Goal: Task Accomplishment & Management: Manage account settings

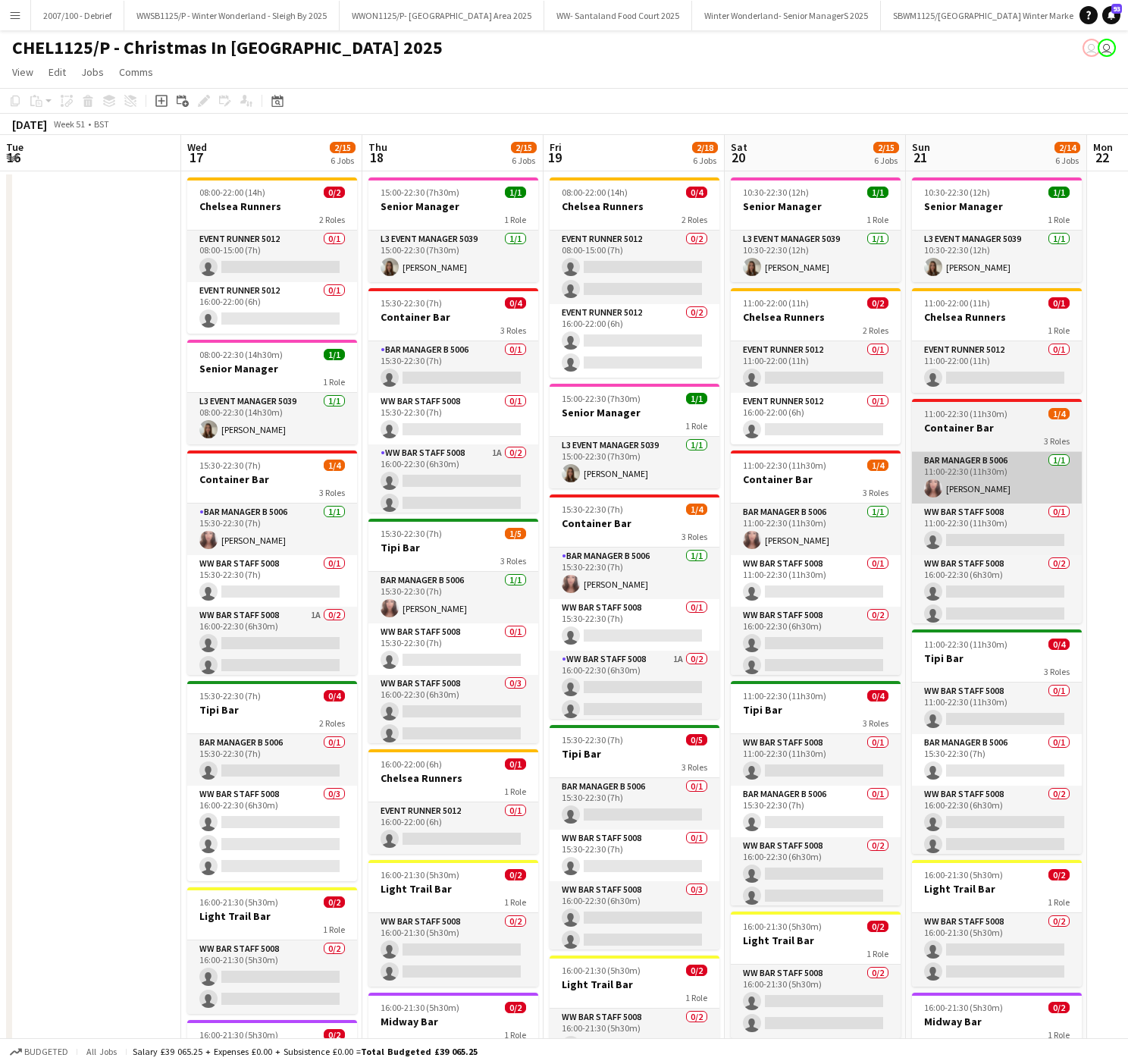
scroll to position [0, 345]
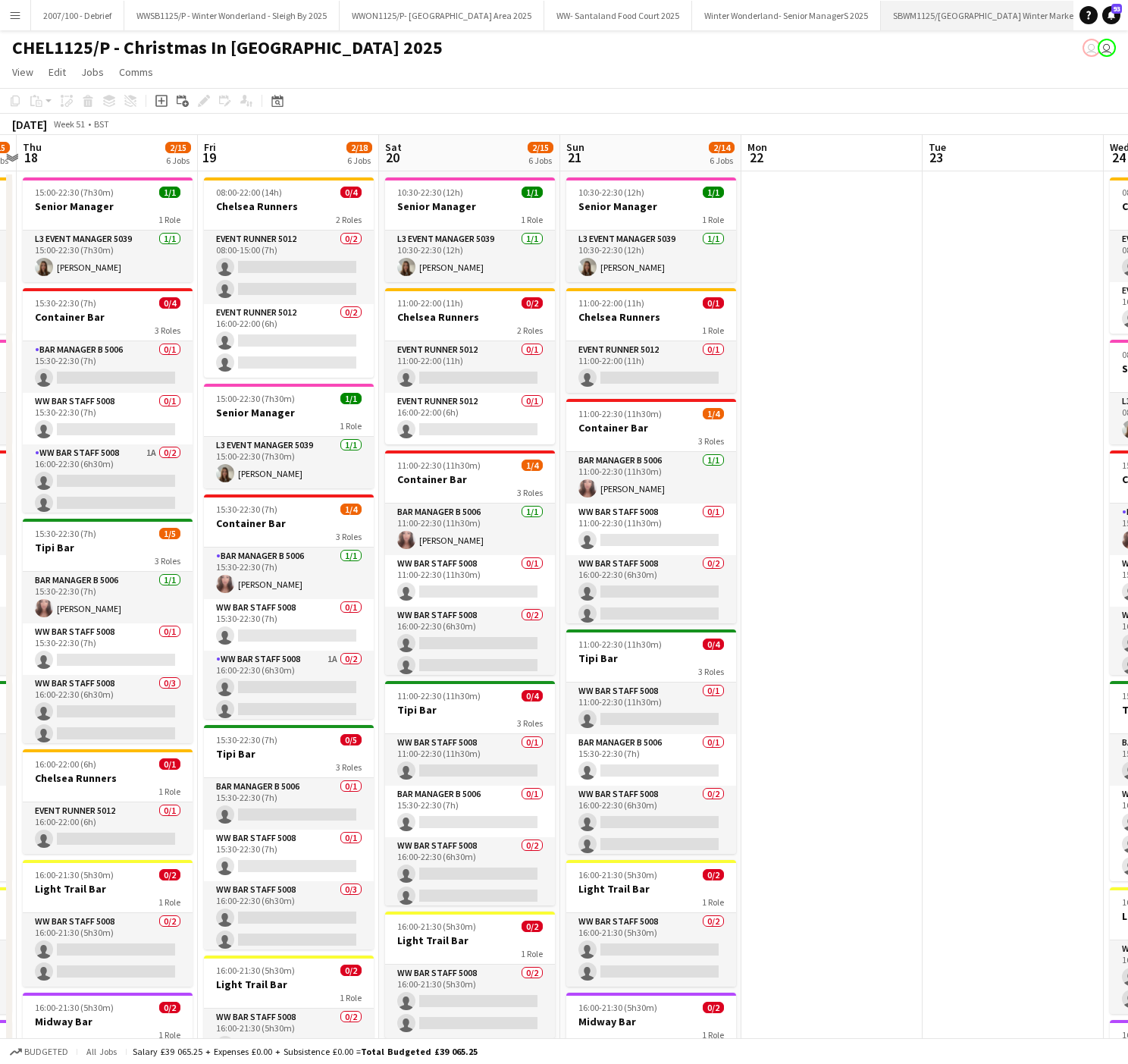
click at [955, 8] on button "SBWM1125/[GEOGRAPHIC_DATA] Winter Market 2025 Close" at bounding box center [995, 15] width 228 height 30
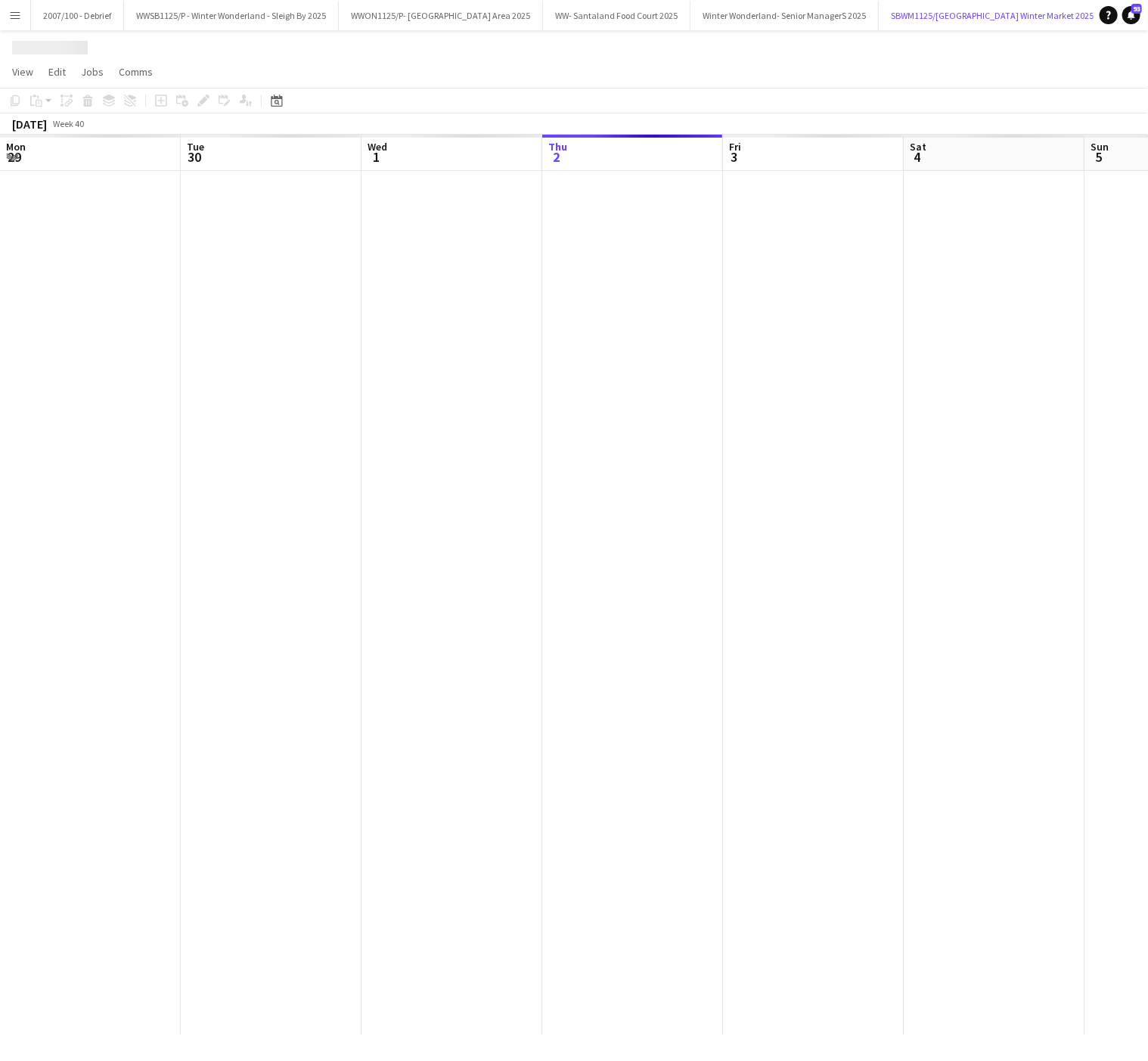
scroll to position [0, 361]
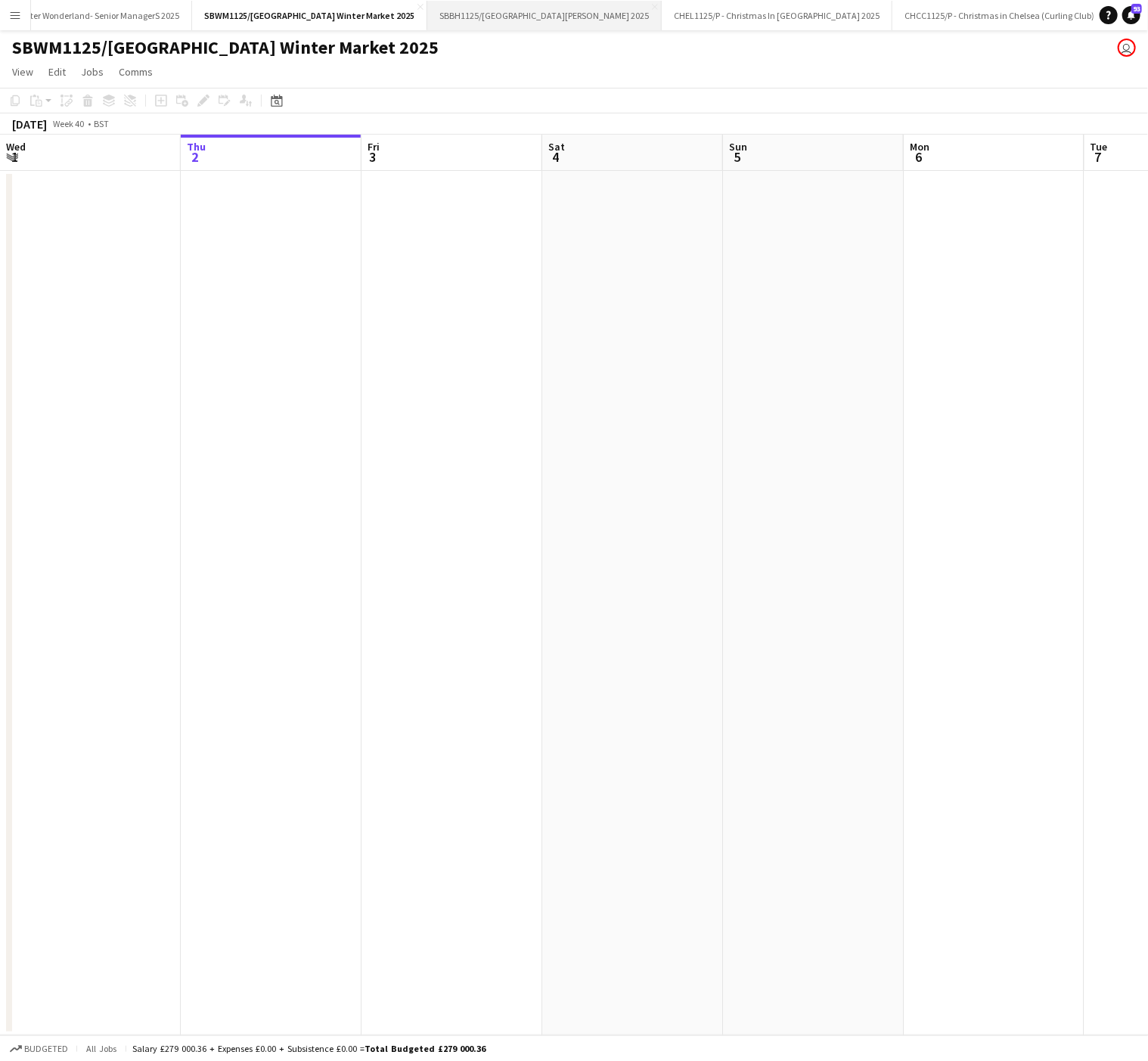
click at [527, 18] on button "SBBH1125/P [GEOGRAPHIC_DATA][PERSON_NAME] 2025 Close" at bounding box center [544, 15] width 234 height 30
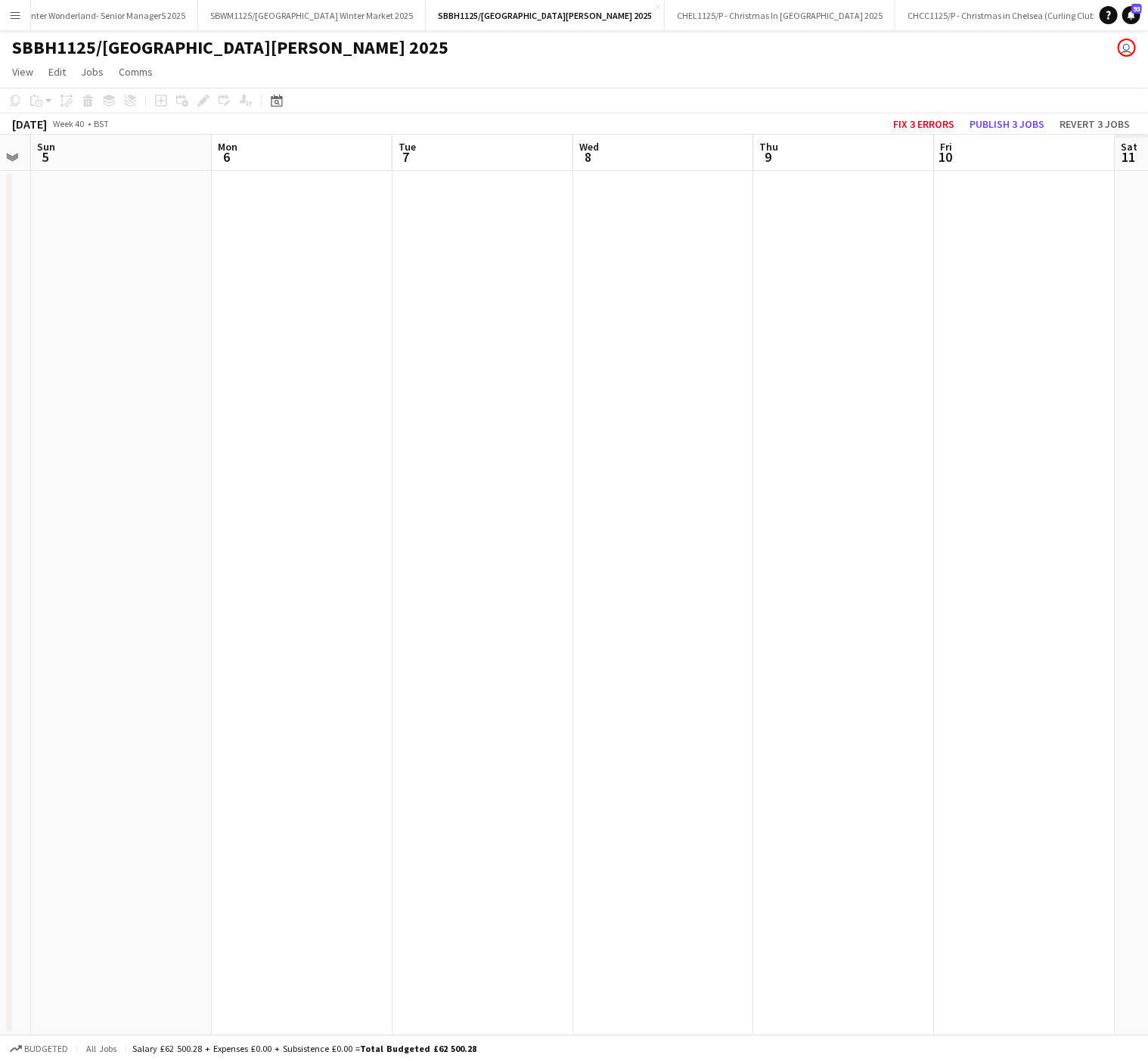
drag, startPoint x: 216, startPoint y: 440, endPoint x: -7, endPoint y: 455, distance: 223.5
click at [0, 455] on html "Menu Boards Boards Boards All jobs Status Workforce Workforce My Workforce Recr…" at bounding box center [574, 530] width 1148 height 1061
drag, startPoint x: 542, startPoint y: 489, endPoint x: 351, endPoint y: 502, distance: 191.4
click at [210, 510] on app-calendar-viewport "Fri 3 Sat 4 Sun 5 Mon 6 Tue 7 Wed 8 Thu 9 Fri 10 Sat 11 Sun 12 Mon 13 Tue 14" at bounding box center [574, 585] width 1148 height 900
drag, startPoint x: 21, startPoint y: 517, endPoint x: 157, endPoint y: 513, distance: 136.1
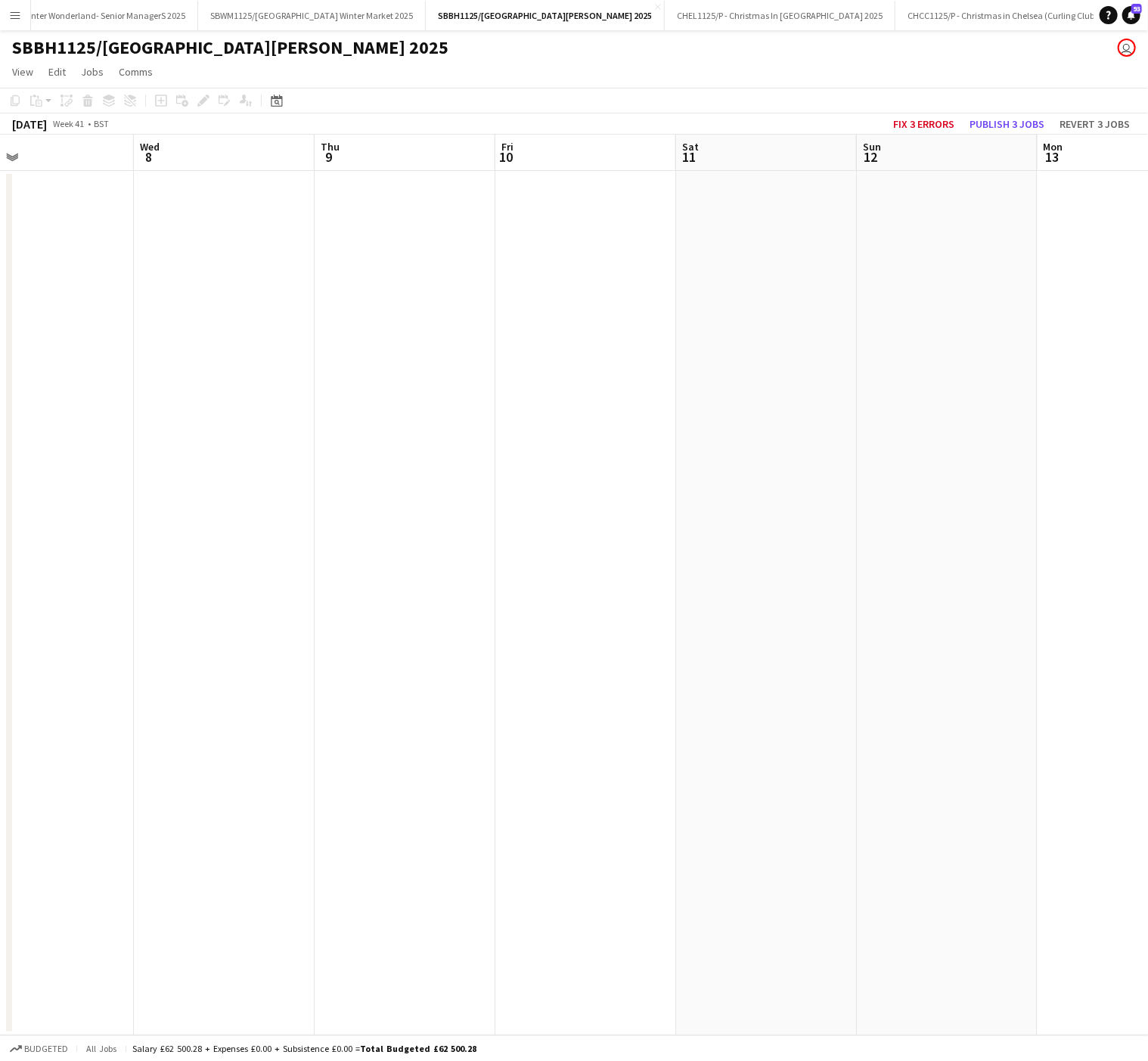
click at [0, 531] on html "Menu Boards Boards Boards All jobs Status Workforce Workforce My Workforce Recr…" at bounding box center [574, 530] width 1148 height 1061
drag, startPoint x: 157, startPoint y: 513, endPoint x: 620, endPoint y: 503, distance: 463.1
click at [25, 513] on app-calendar-viewport "Tue 7 Wed 8 Thu 9 Fri 10 Sat 11 Sun 12 Mon 13 Tue 14 Wed 15 Thu 16 Fri 17 Sat 18" at bounding box center [574, 585] width 1148 height 900
drag, startPoint x: 80, startPoint y: 510, endPoint x: 326, endPoint y: 504, distance: 246.1
click at [103, 510] on app-calendar-viewport "Sat 11 Sun 12 Mon 13 Tue 14 Wed 15 Thu 16 Fri 17 Sat 18 Sun 19 Mon 20 Tue 21 We…" at bounding box center [574, 585] width 1148 height 900
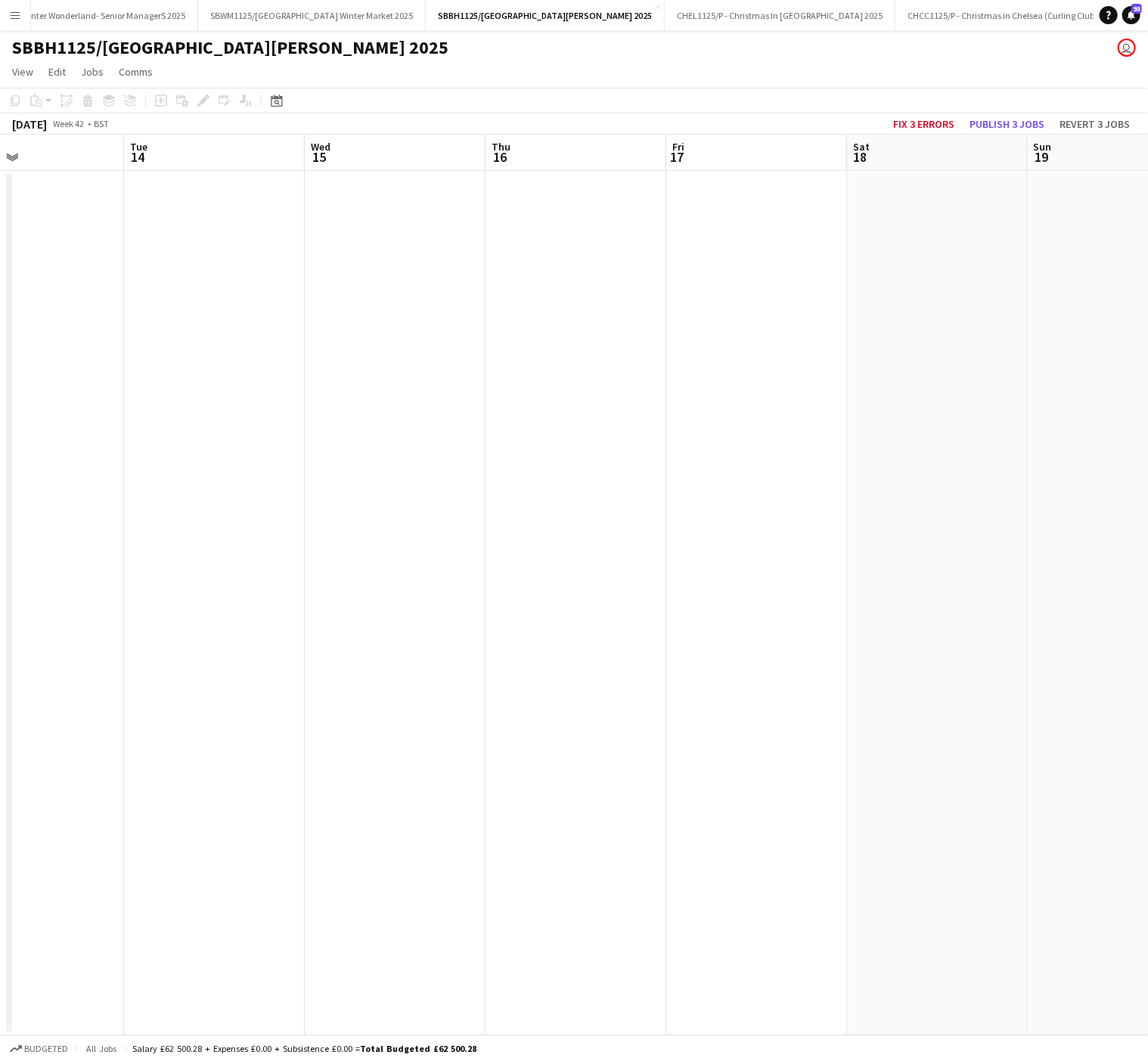
drag, startPoint x: 56, startPoint y: 517, endPoint x: 355, endPoint y: 510, distance: 299.1
click at [69, 517] on app-calendar-viewport "Sat 11 Sun 12 Mon 13 Tue 14 Wed 15 Thu 16 Fri 17 Sat 18 Sun 19 Mon 20 Tue 21 We…" at bounding box center [574, 585] width 1148 height 900
drag, startPoint x: 326, startPoint y: 498, endPoint x: 710, endPoint y: 513, distance: 384.3
click at [27, 508] on app-calendar-viewport "Tue 14 Wed 15 Thu 16 Fri 17 Sat 18 Sun 19 Mon 20 Tue 21 Wed 22 Thu 23 Fri 24 Sa…" at bounding box center [574, 585] width 1148 height 900
click at [292, 558] on app-calendar-viewport "Thu 16 Fri 17 Sat 18 Sun 19 Mon 20 Tue 21 Wed 22 Thu 23 Fri 24 Sat 25 Sun 26 5/…" at bounding box center [574, 585] width 1148 height 900
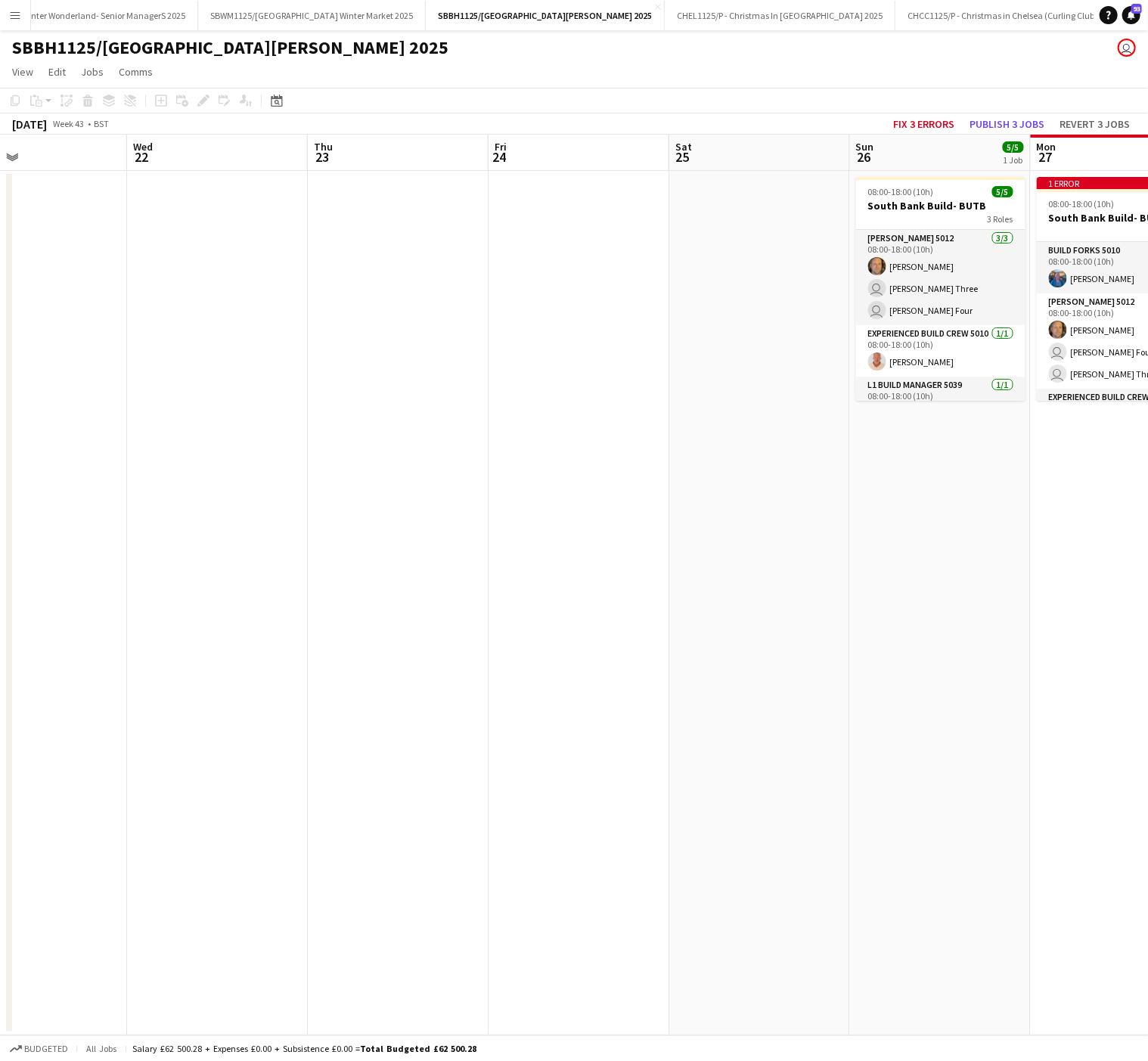
drag, startPoint x: 19, startPoint y: 596, endPoint x: 476, endPoint y: 642, distance: 459.3
click at [56, 596] on app-calendar-viewport "Sat 18 Sun 19 Mon 20 Tue 21 Wed 22 Thu 23 Fri 24 Sat 25 Sun 26 5/5 1 Job Mon 27…" at bounding box center [574, 585] width 1148 height 900
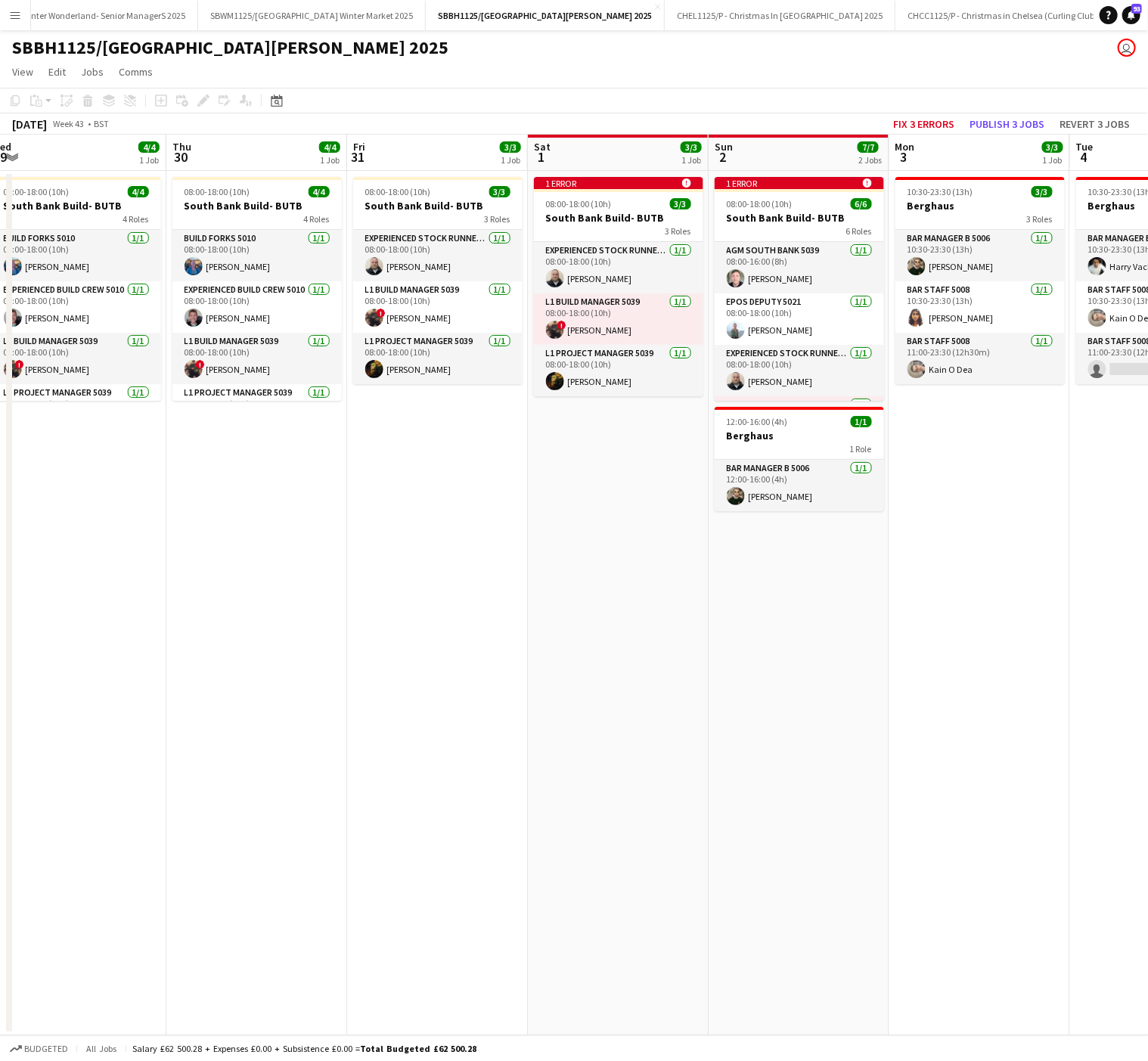
drag, startPoint x: 417, startPoint y: 670, endPoint x: 88, endPoint y: 681, distance: 329.2
click at [88, 681] on app-calendar-viewport "Sun 26 5/5 1 Job Mon 27 6/6 1 Job Tue 28 7/7 1 Job Wed 29 4/4 1 Job Thu 30 4/4 …" at bounding box center [574, 585] width 1148 height 900
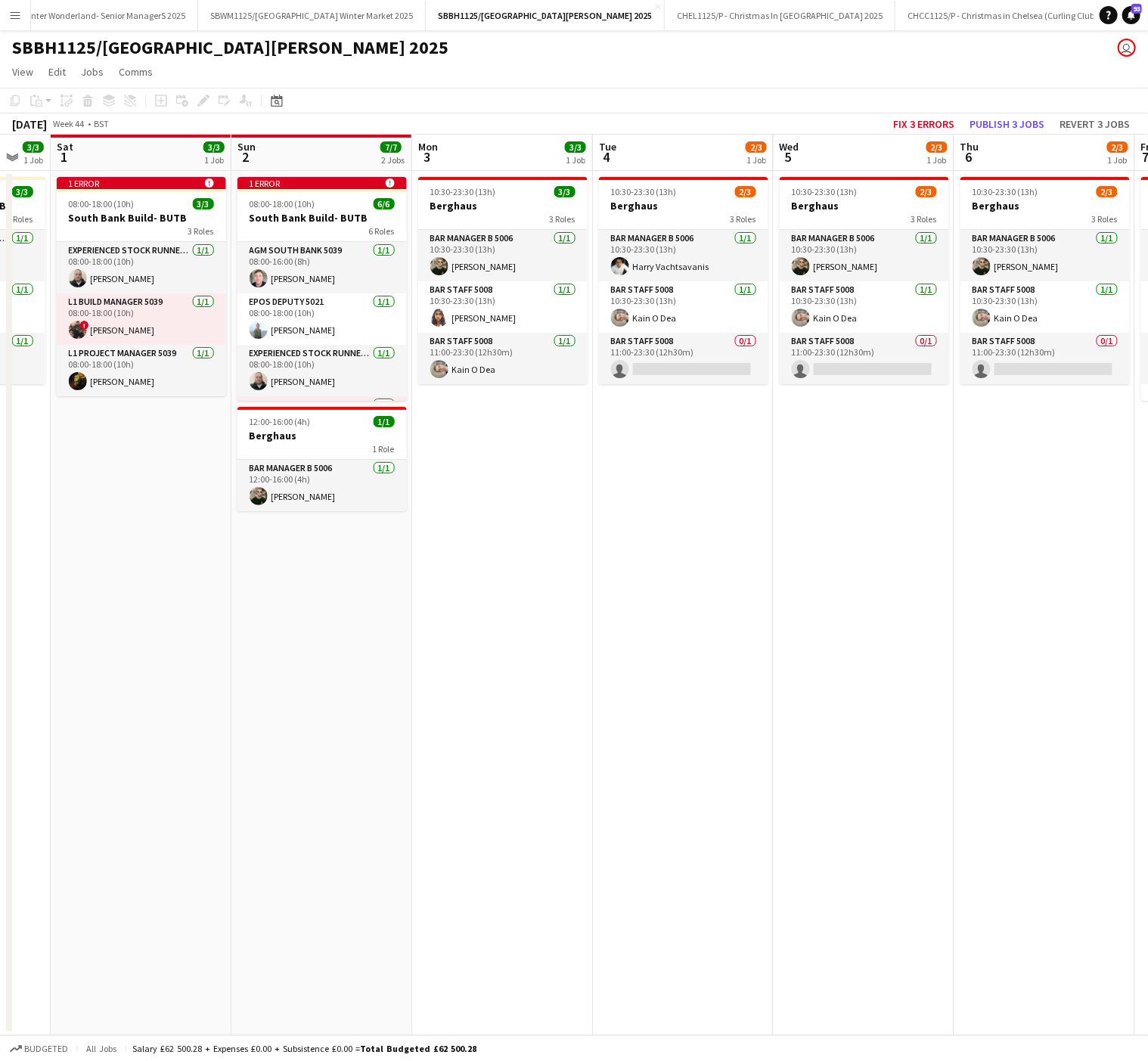
scroll to position [0, 723]
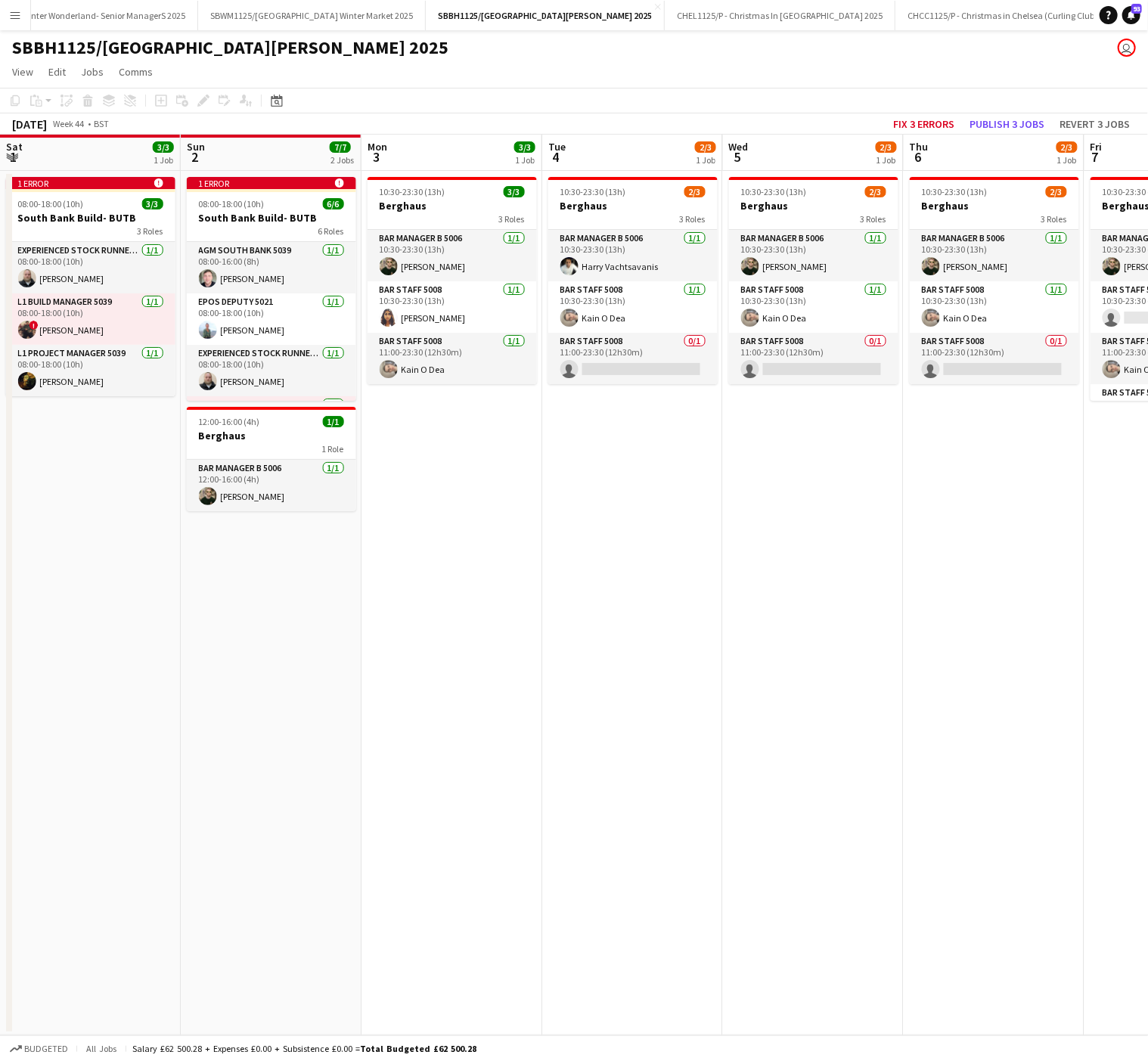
drag, startPoint x: 893, startPoint y: 613, endPoint x: 366, endPoint y: 700, distance: 534.1
click at [366, 700] on app-calendar-viewport "Tue 28 7/7 1 Job Wed 29 4/4 1 Job Thu 30 4/4 1 Job Fri 31 3/3 1 Job Sat 1 3/3 1…" at bounding box center [574, 585] width 1148 height 900
click at [619, 373] on app-card-role "Bar Staff 5008 0/1 11:00-23:30 (12h30m) single-neutral-actions" at bounding box center [632, 358] width 170 height 51
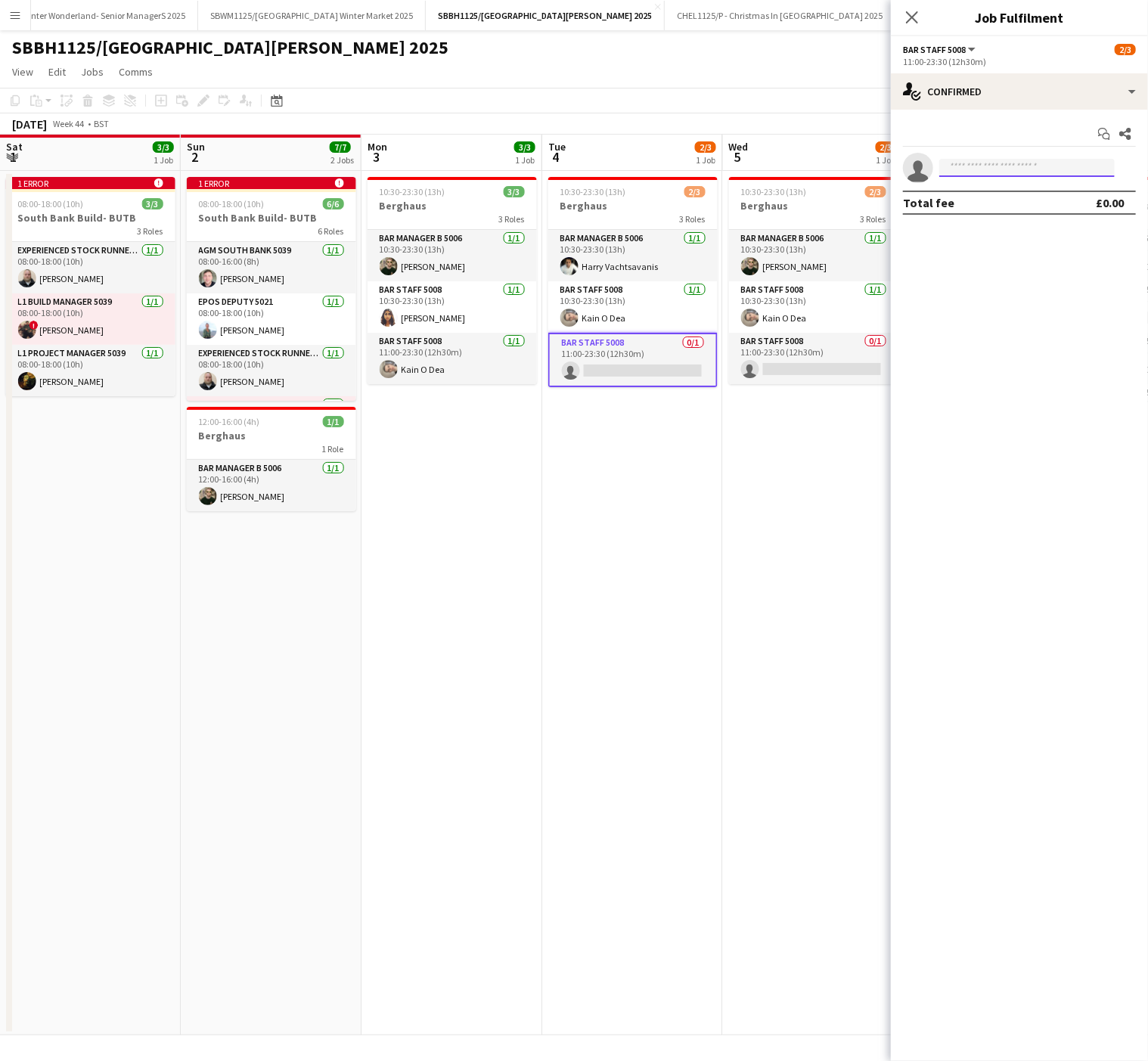
click at [1001, 166] on input at bounding box center [1027, 168] width 176 height 18
type input "***"
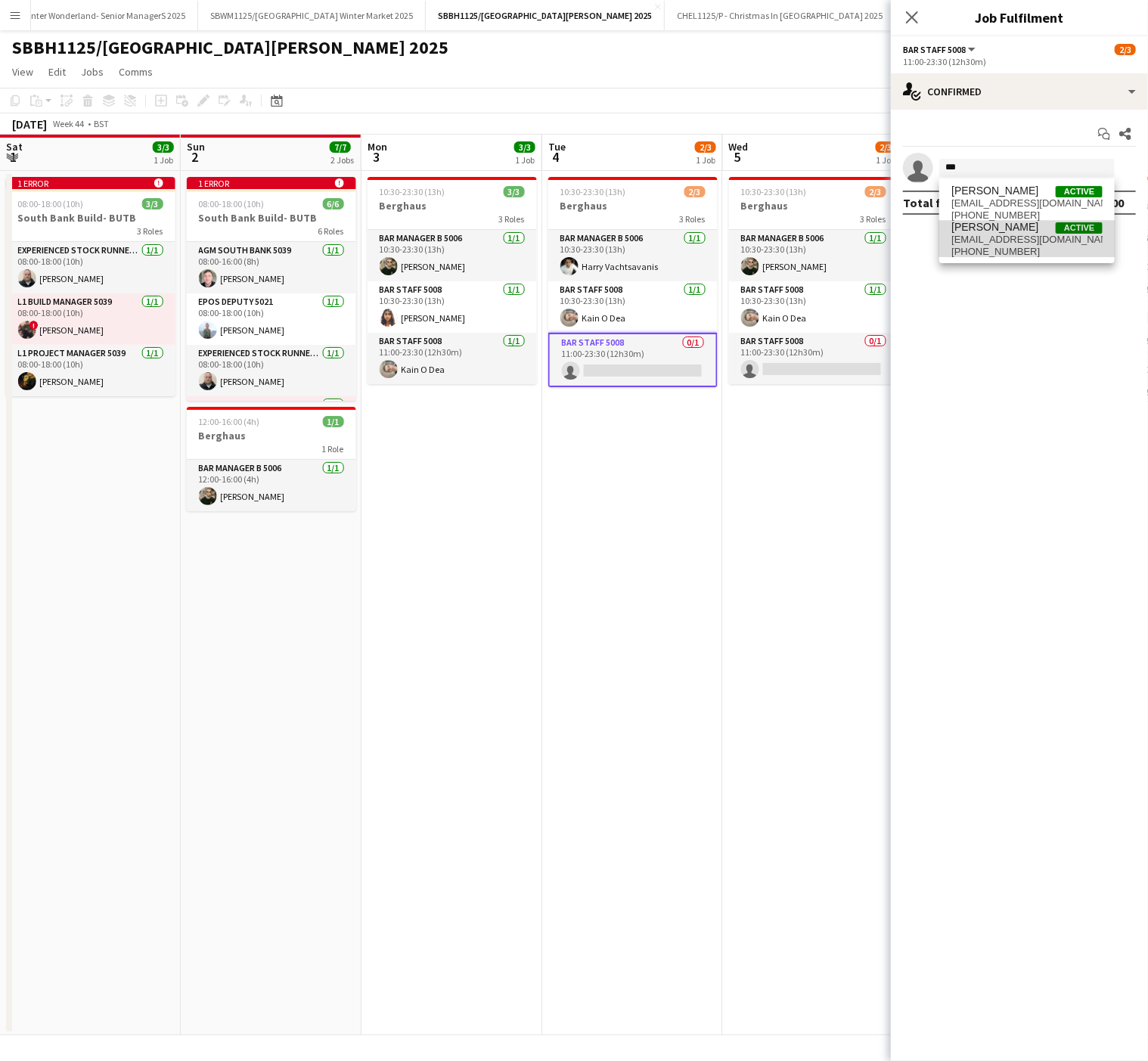
click at [992, 233] on span "[PERSON_NAME]" at bounding box center [994, 227] width 87 height 13
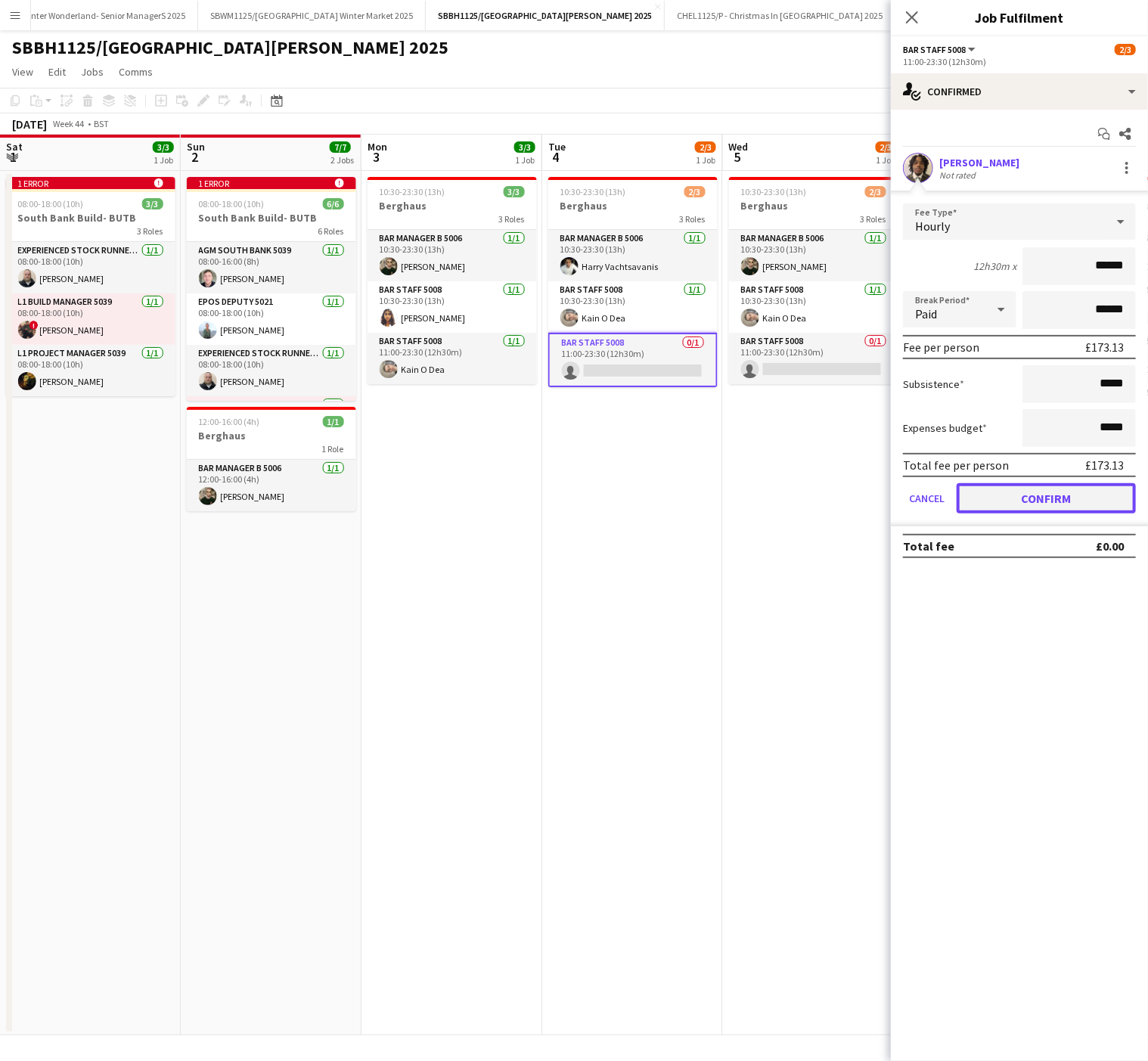
click at [1041, 491] on button "Confirm" at bounding box center [1046, 499] width 179 height 30
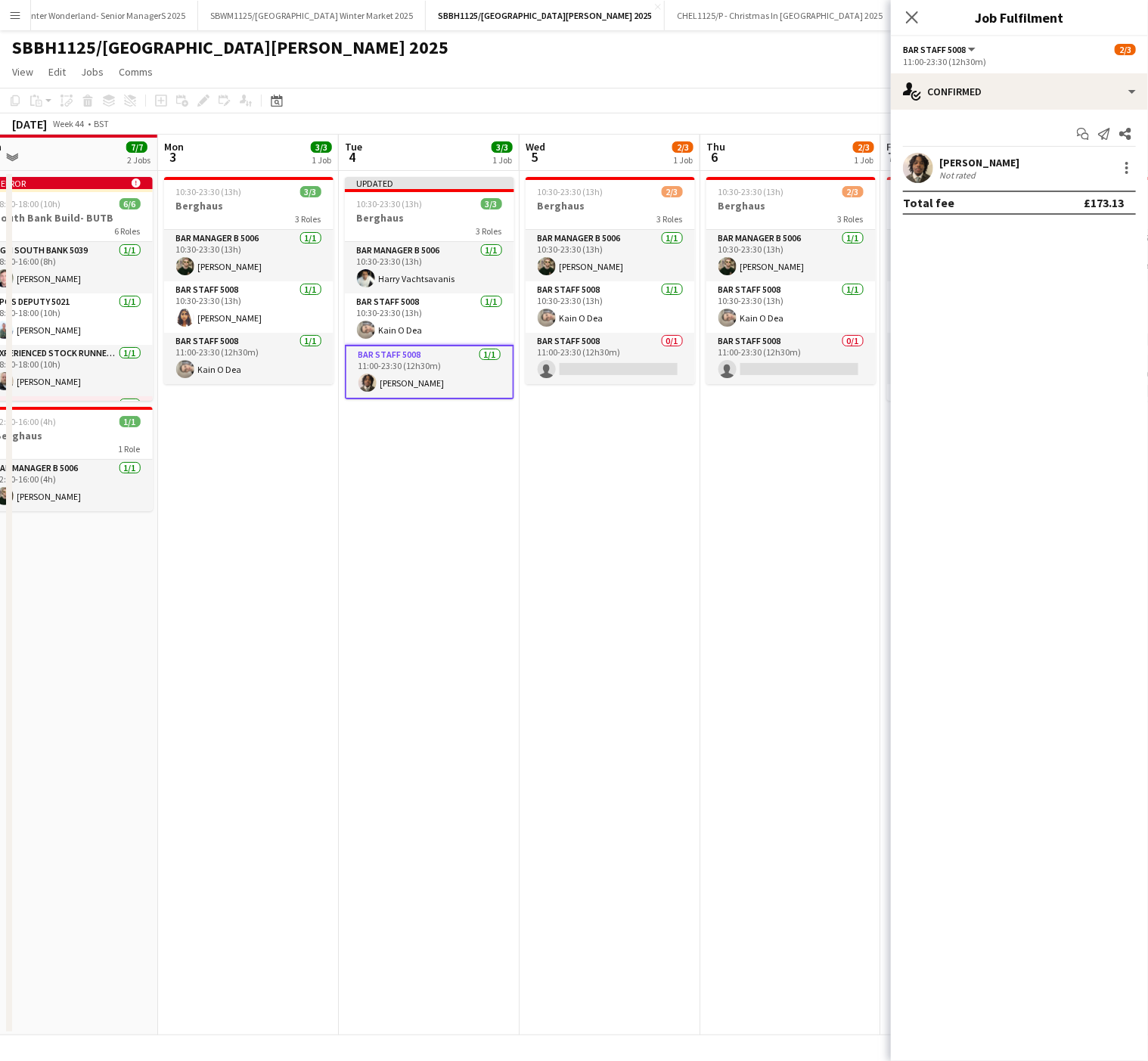
drag, startPoint x: 575, startPoint y: 562, endPoint x: 470, endPoint y: 585, distance: 107.5
click at [466, 585] on app-calendar-viewport "Thu 30 4/4 1 Job Fri 31 3/3 1 Job Sat 1 3/3 1 Job Sun 2 7/7 2 Jobs Mon 3 3/3 1 …" at bounding box center [574, 585] width 1148 height 900
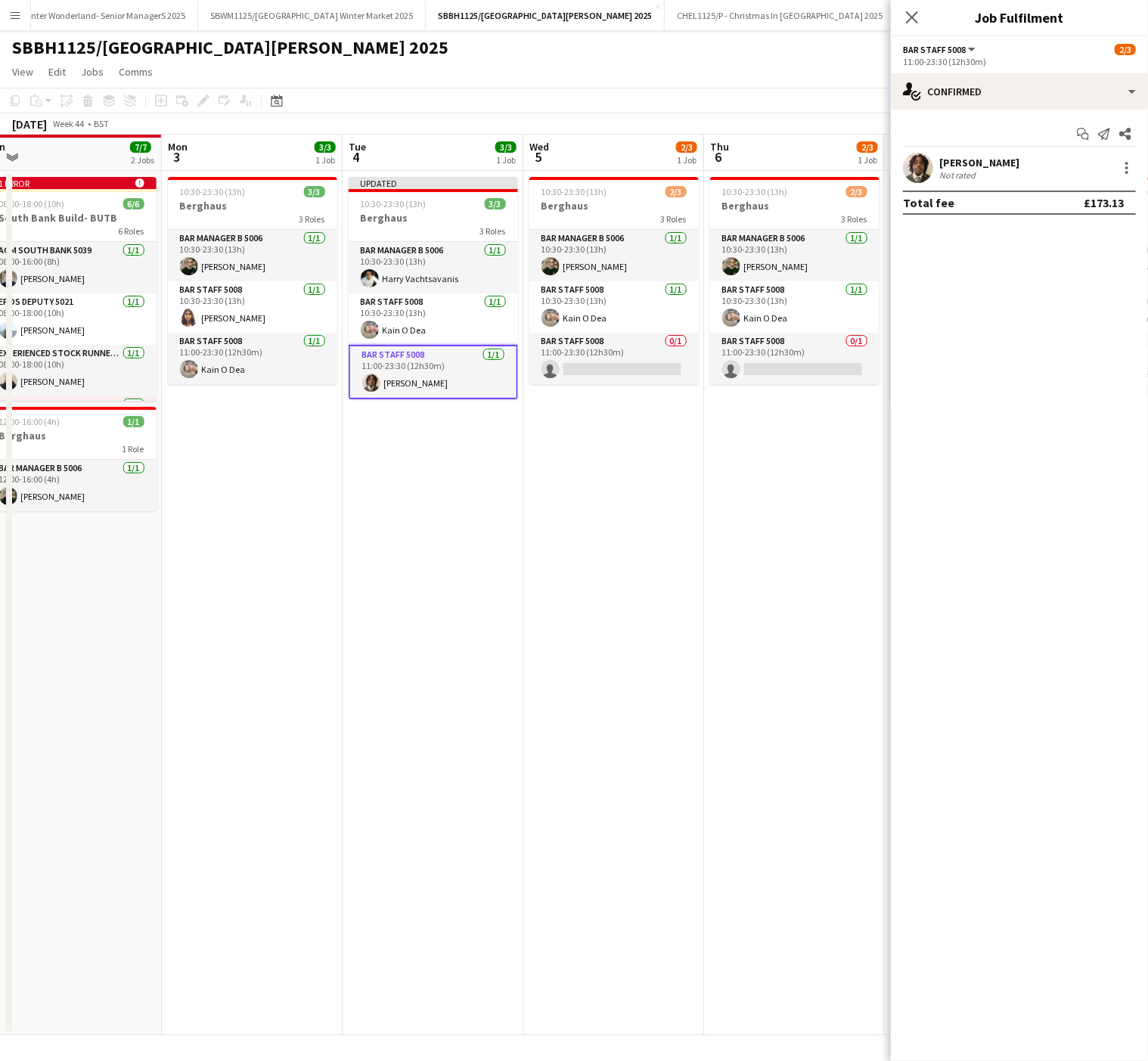
drag, startPoint x: 502, startPoint y: 530, endPoint x: 562, endPoint y: 554, distance: 64.6
click at [502, 530] on app-date-cell "Updated 10:30-23:30 (13h) 3/3 Berghaus 3 Roles Bar Manager B 5006 [DATE] 10:30-…" at bounding box center [432, 603] width 180 height 864
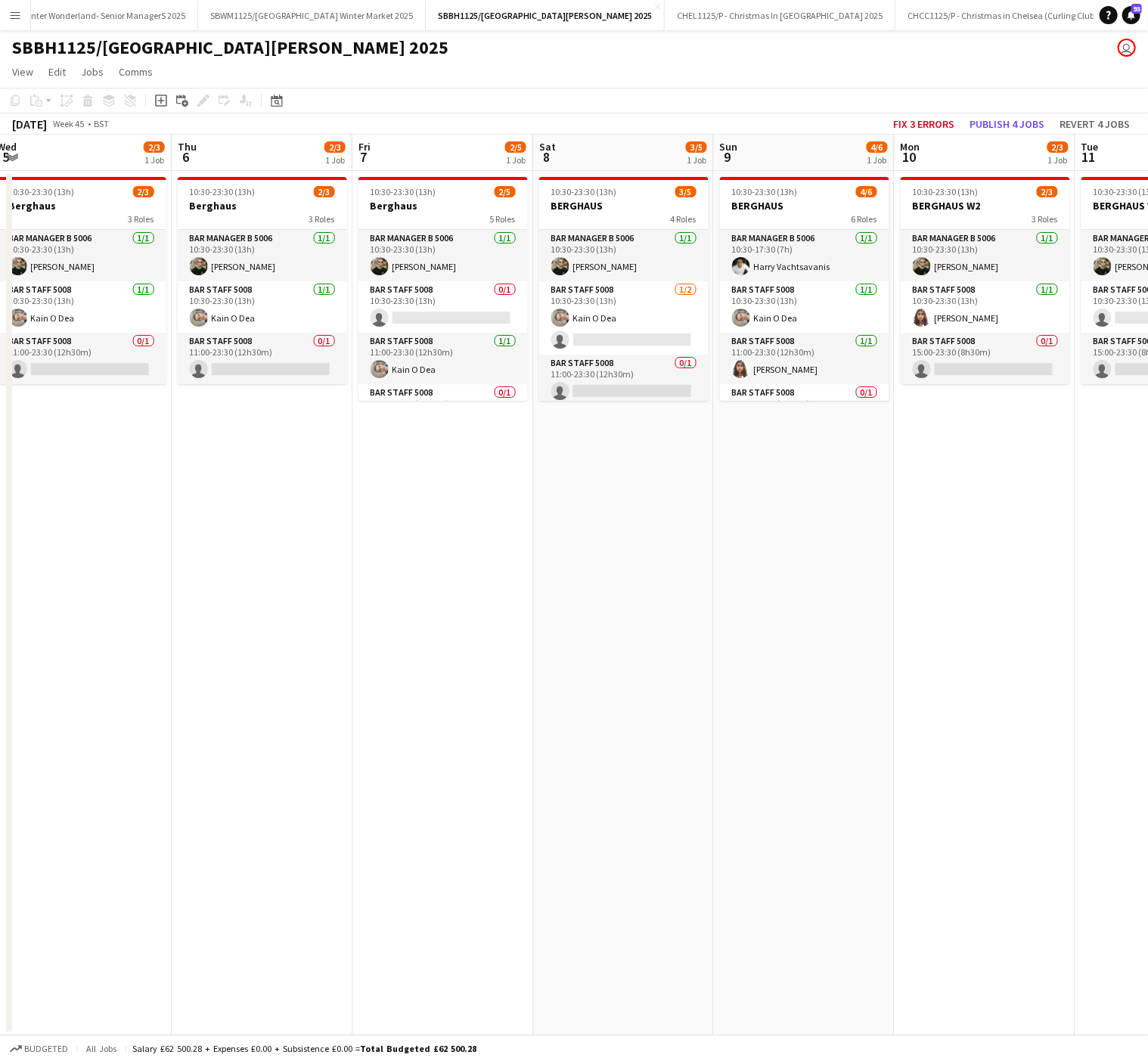
drag, startPoint x: 732, startPoint y: 638, endPoint x: 200, endPoint y: 631, distance: 532.0
click at [200, 631] on app-calendar-viewport "Sat 1 3/3 1 Job Sun 2 7/7 2 Jobs Mon 3 3/3 1 Job Tue 4 3/3 1 Job Wed 5 2/3 1 Jo…" at bounding box center [574, 585] width 1148 height 900
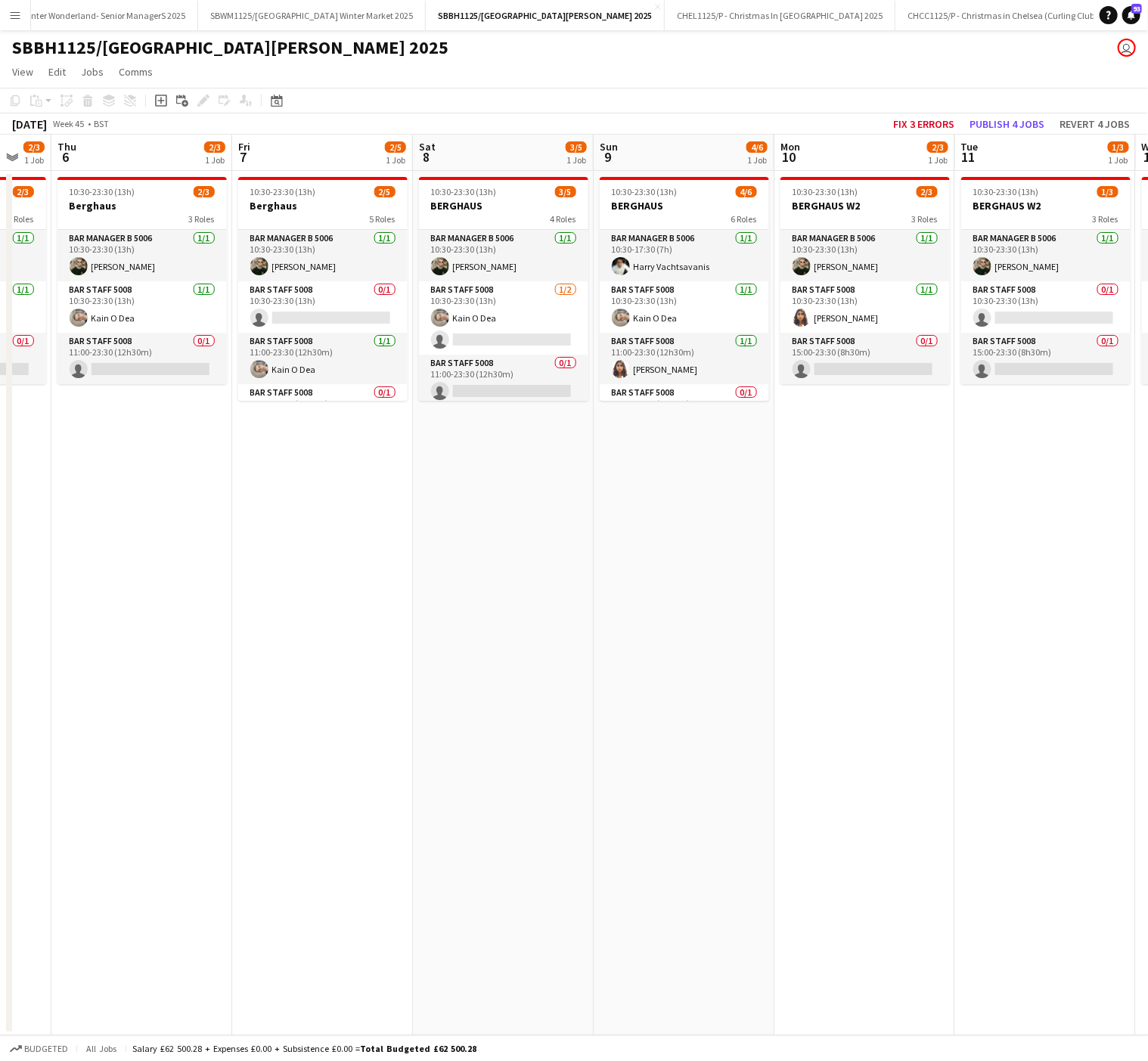
drag, startPoint x: 816, startPoint y: 590, endPoint x: 650, endPoint y: 512, distance: 183.4
click at [694, 587] on app-calendar-viewport "Mon 3 3/3 1 Job Tue 4 3/3 1 Job Wed 5 2/3 1 Job Thu 6 2/3 1 Job Fri 7 2/5 1 Job…" at bounding box center [574, 585] width 1148 height 900
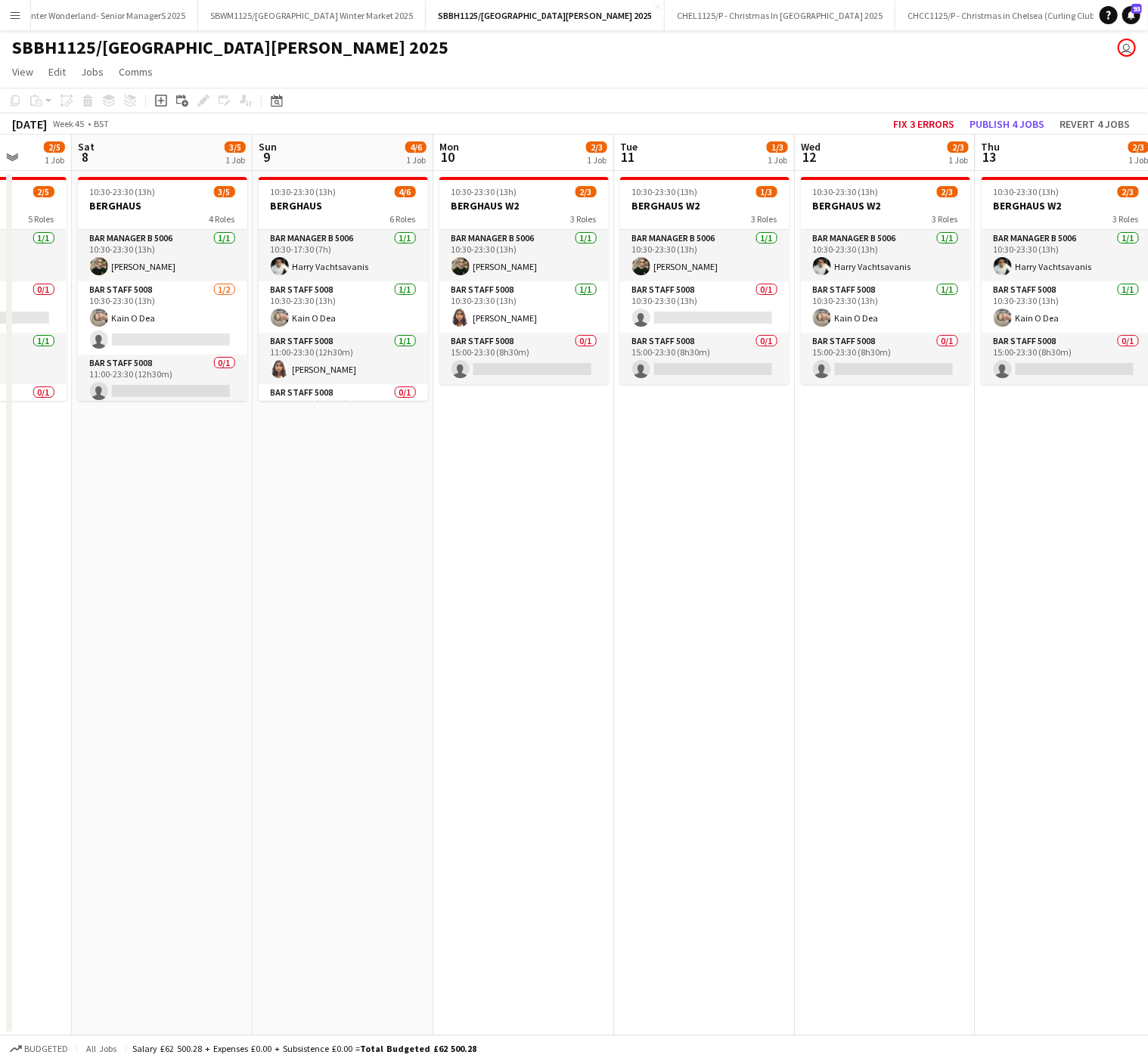
scroll to position [0, 474]
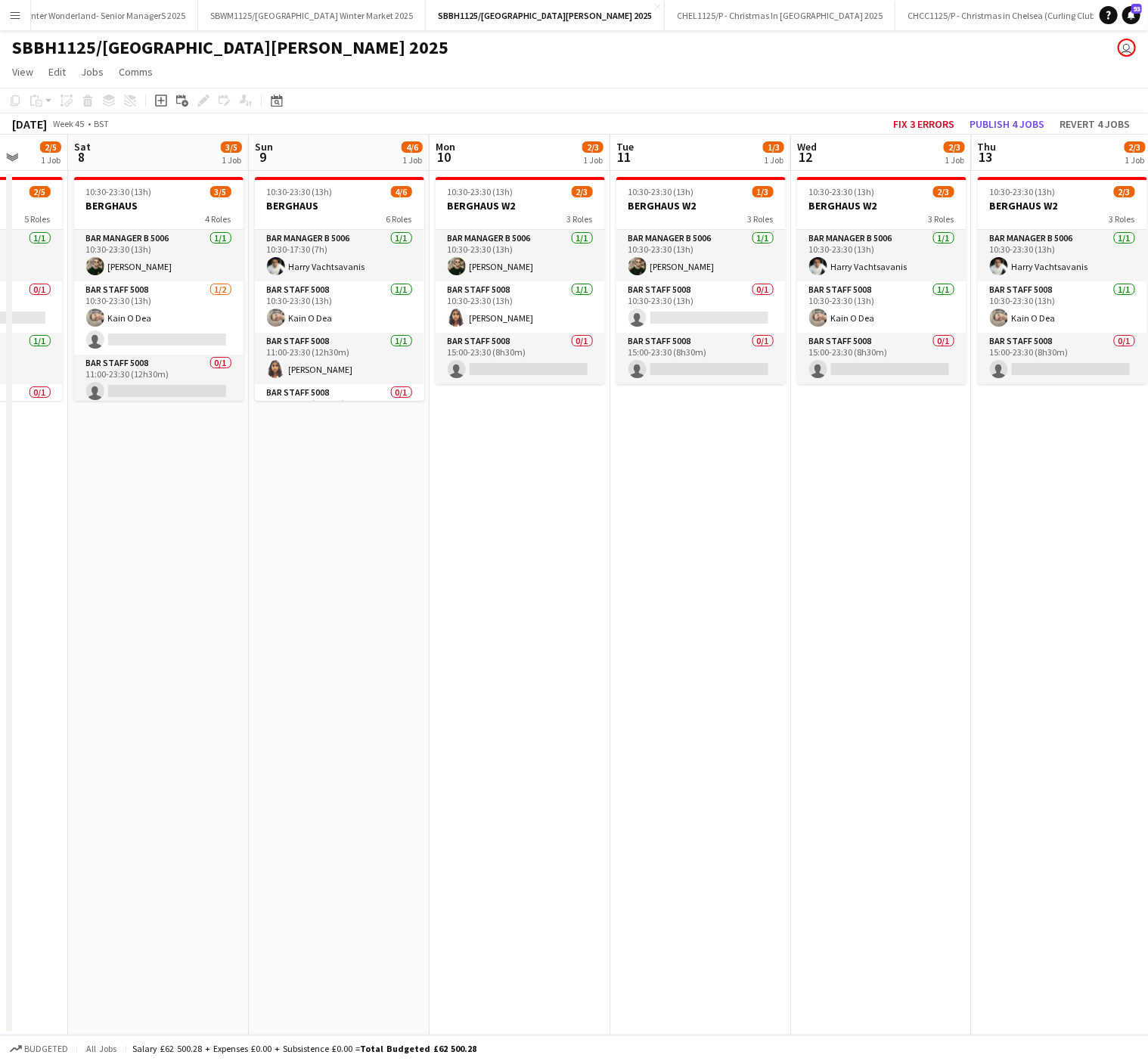
click at [470, 525] on app-calendar-viewport "Wed 5 2/3 1 Job Thu 6 2/3 1 Job Fri 7 2/5 1 Job Sat 8 3/5 1 Job Sun 9 4/6 1 Job…" at bounding box center [574, 585] width 1148 height 900
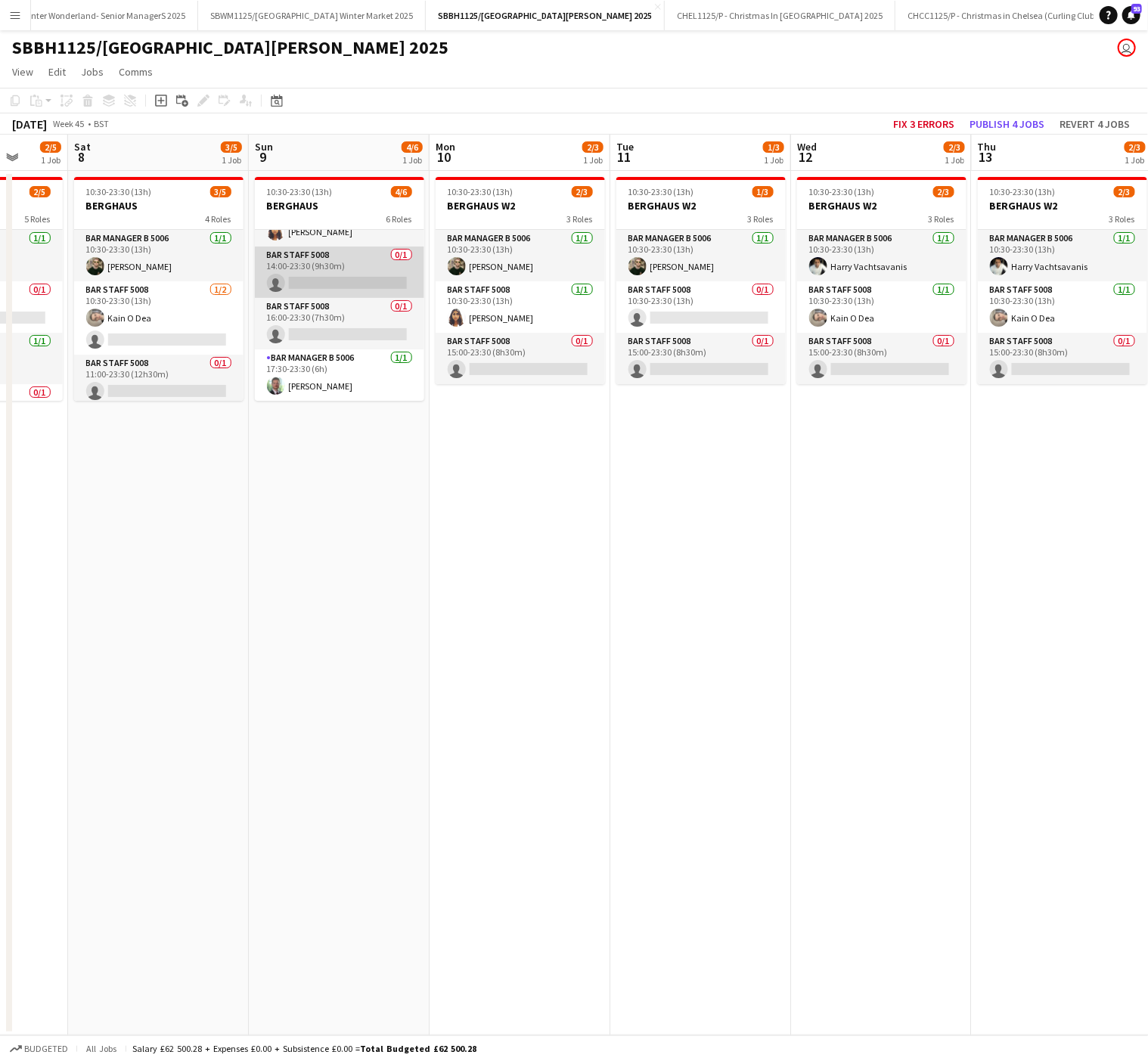
click at [331, 271] on app-card-role "Bar Staff 5008 0/1 14:00-23:30 (9h30m) single-neutral-actions" at bounding box center [339, 272] width 170 height 51
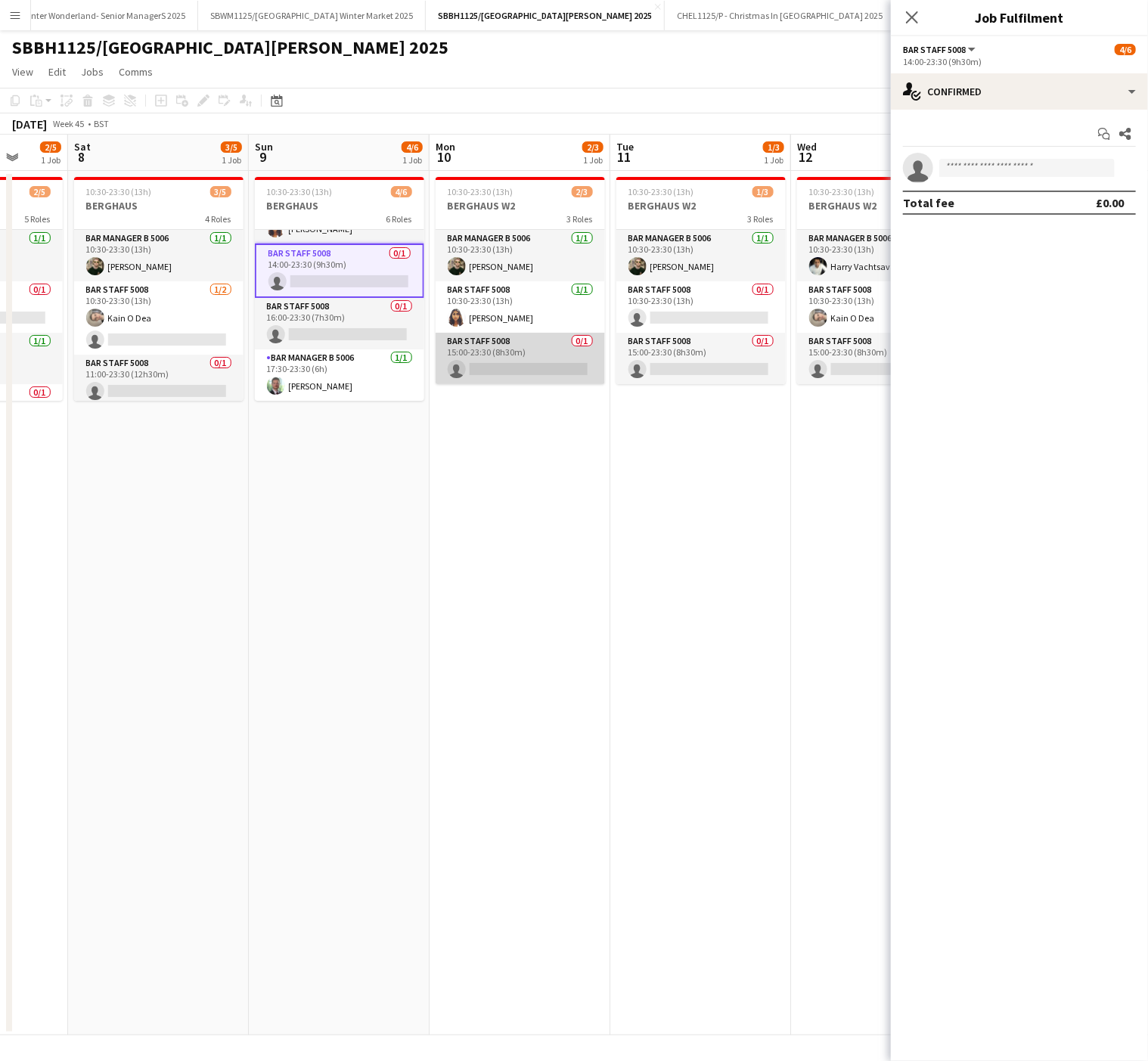
click at [563, 359] on app-card-role "Bar Staff 5008 0/1 15:00-23:30 (8h30m) single-neutral-actions" at bounding box center [520, 358] width 170 height 51
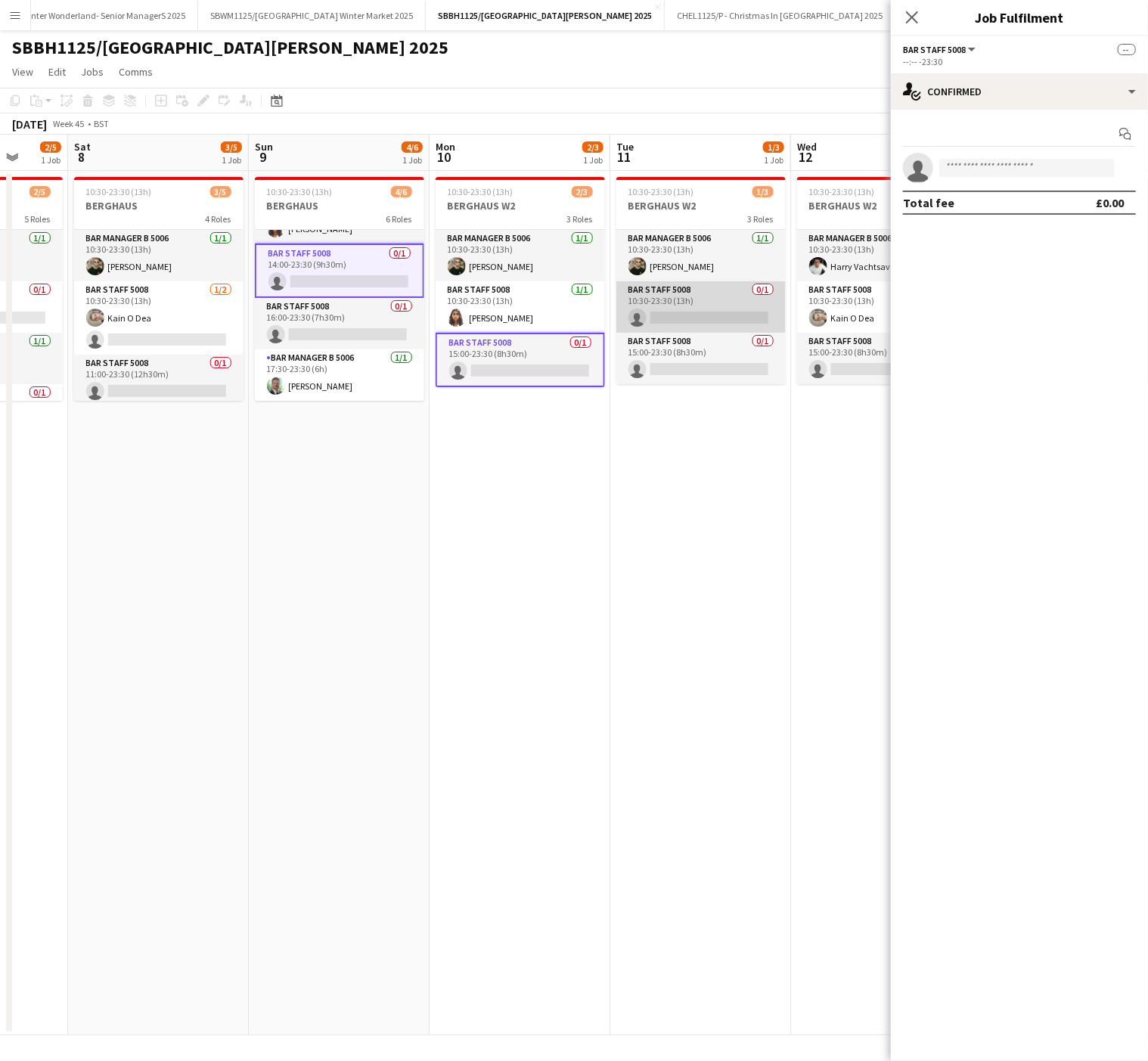
click at [650, 313] on app-card-role "Bar Staff 5008 0/1 10:30-23:30 (13h) single-neutral-actions" at bounding box center [700, 307] width 170 height 51
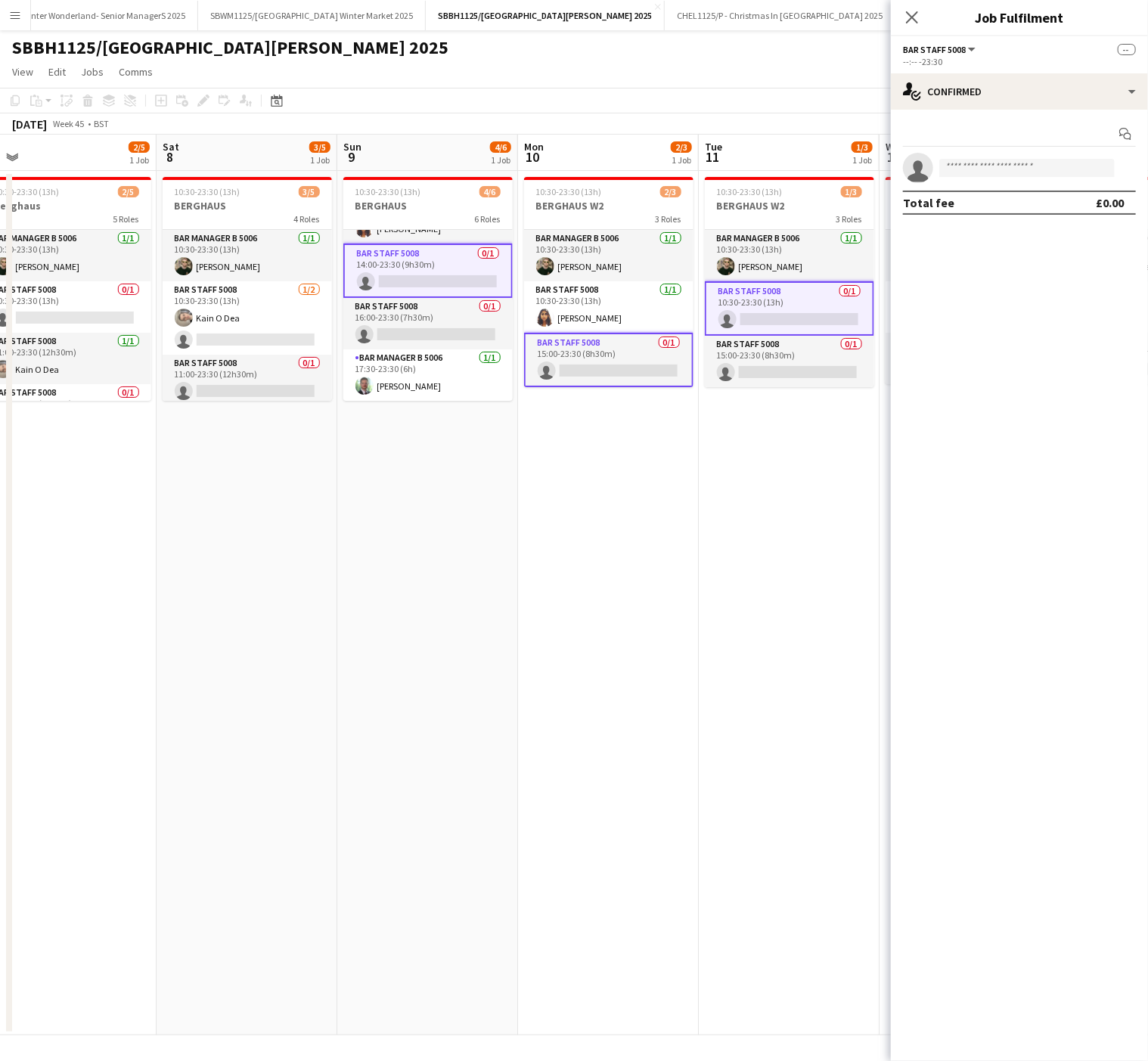
drag, startPoint x: 783, startPoint y: 522, endPoint x: 494, endPoint y: 510, distance: 289.2
click at [505, 516] on app-calendar-viewport "Wed 5 2/3 1 Job Thu 6 2/3 1 Job Fri 7 2/5 1 Job Sat 8 3/5 1 Job Sun 9 4/6 1 Job…" at bounding box center [574, 585] width 1148 height 900
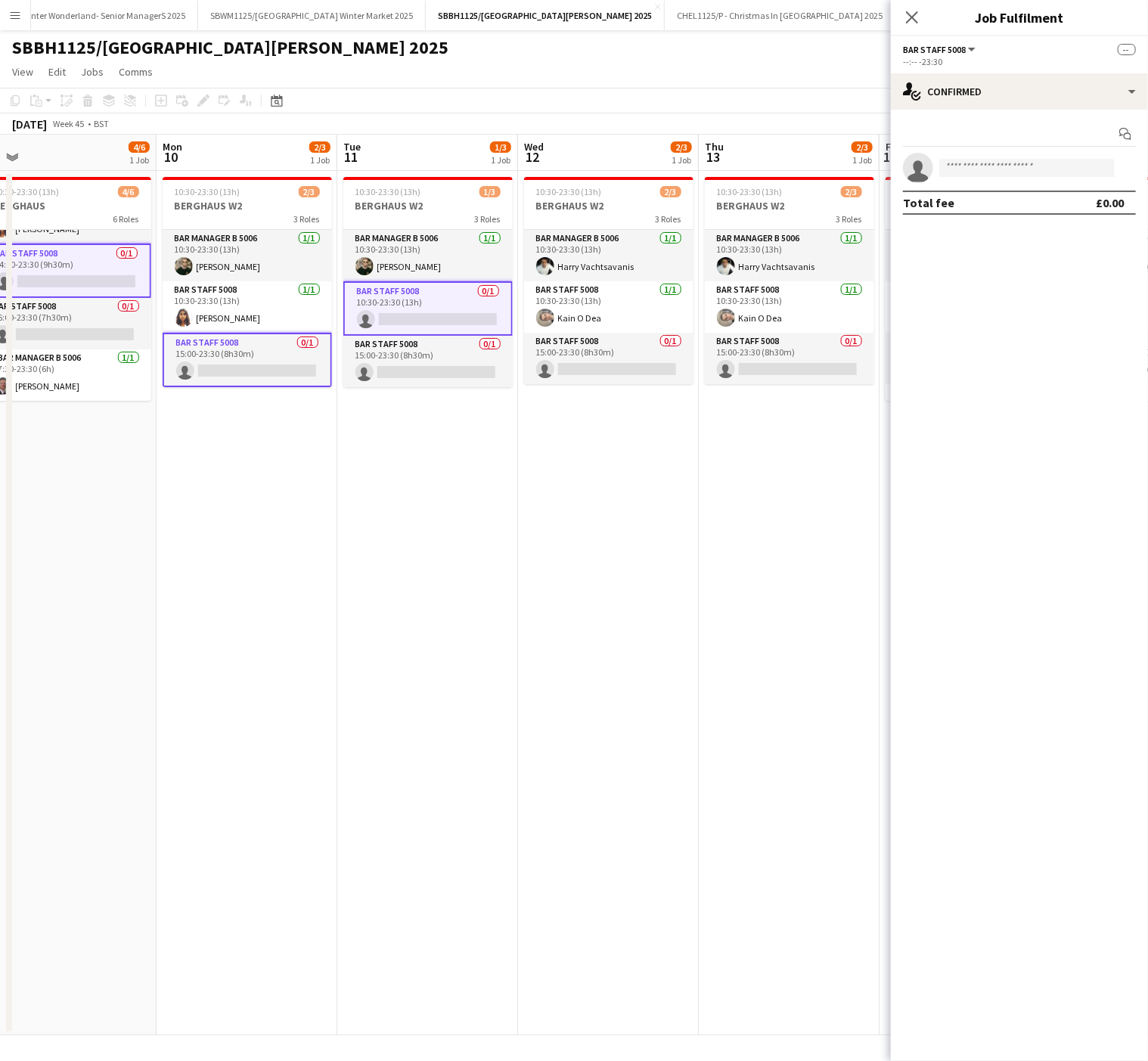
scroll to position [0, 390]
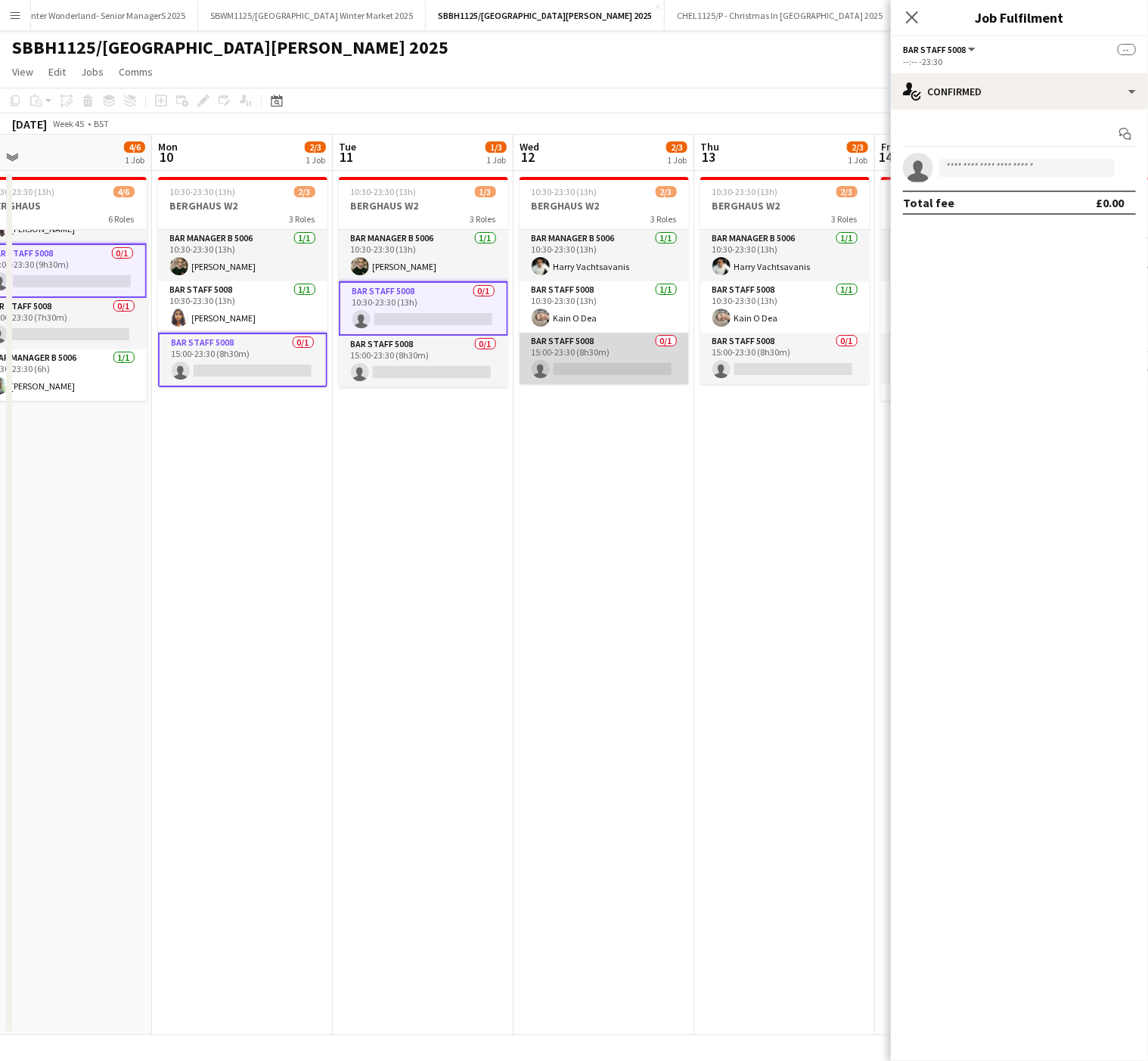
click at [584, 367] on app-card-role "Bar Staff 5008 0/1 15:00-23:30 (8h30m) single-neutral-actions" at bounding box center [604, 358] width 170 height 51
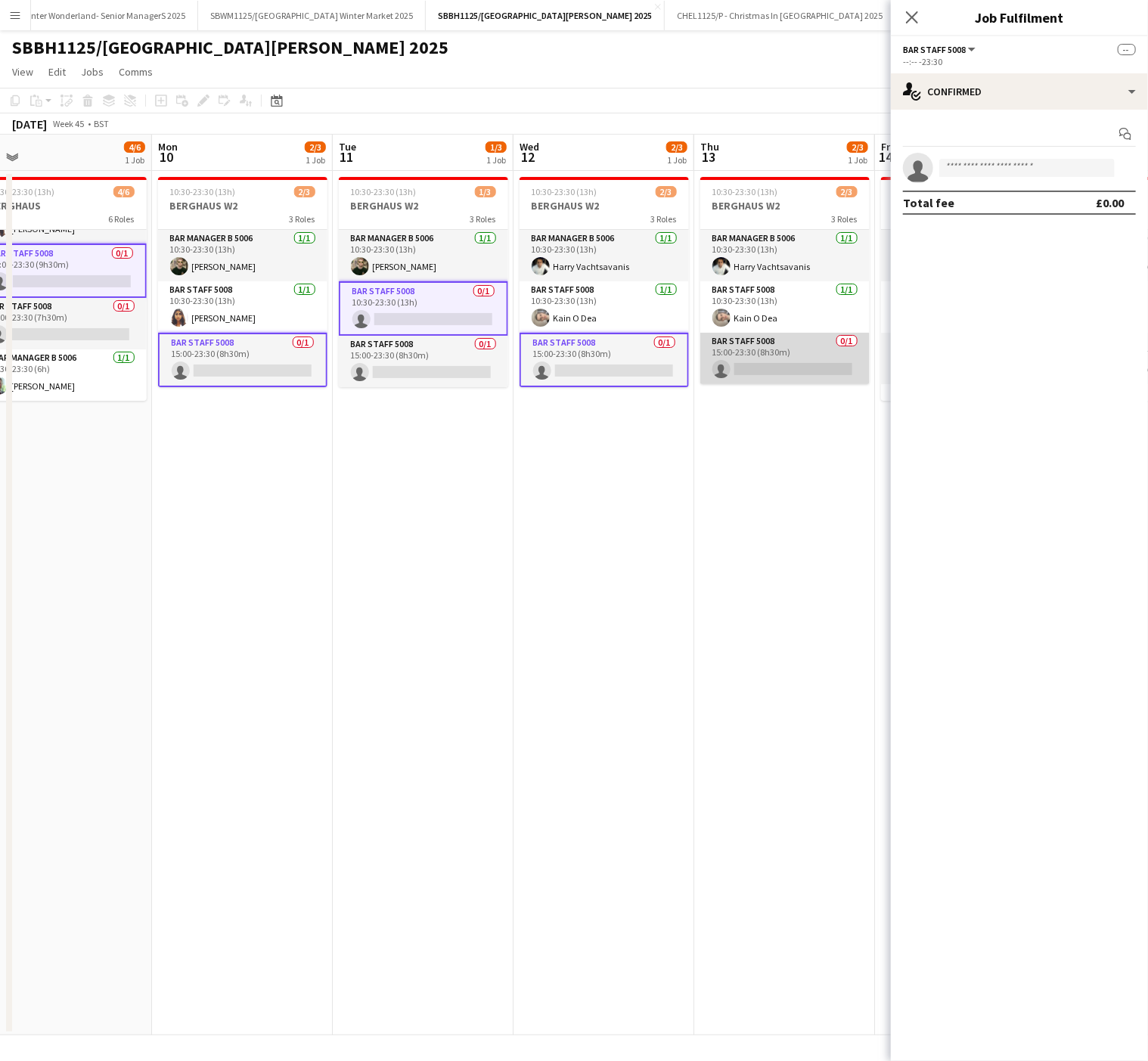
click at [761, 367] on app-card-role "Bar Staff 5008 0/1 15:00-23:30 (8h30m) single-neutral-actions" at bounding box center [785, 358] width 170 height 51
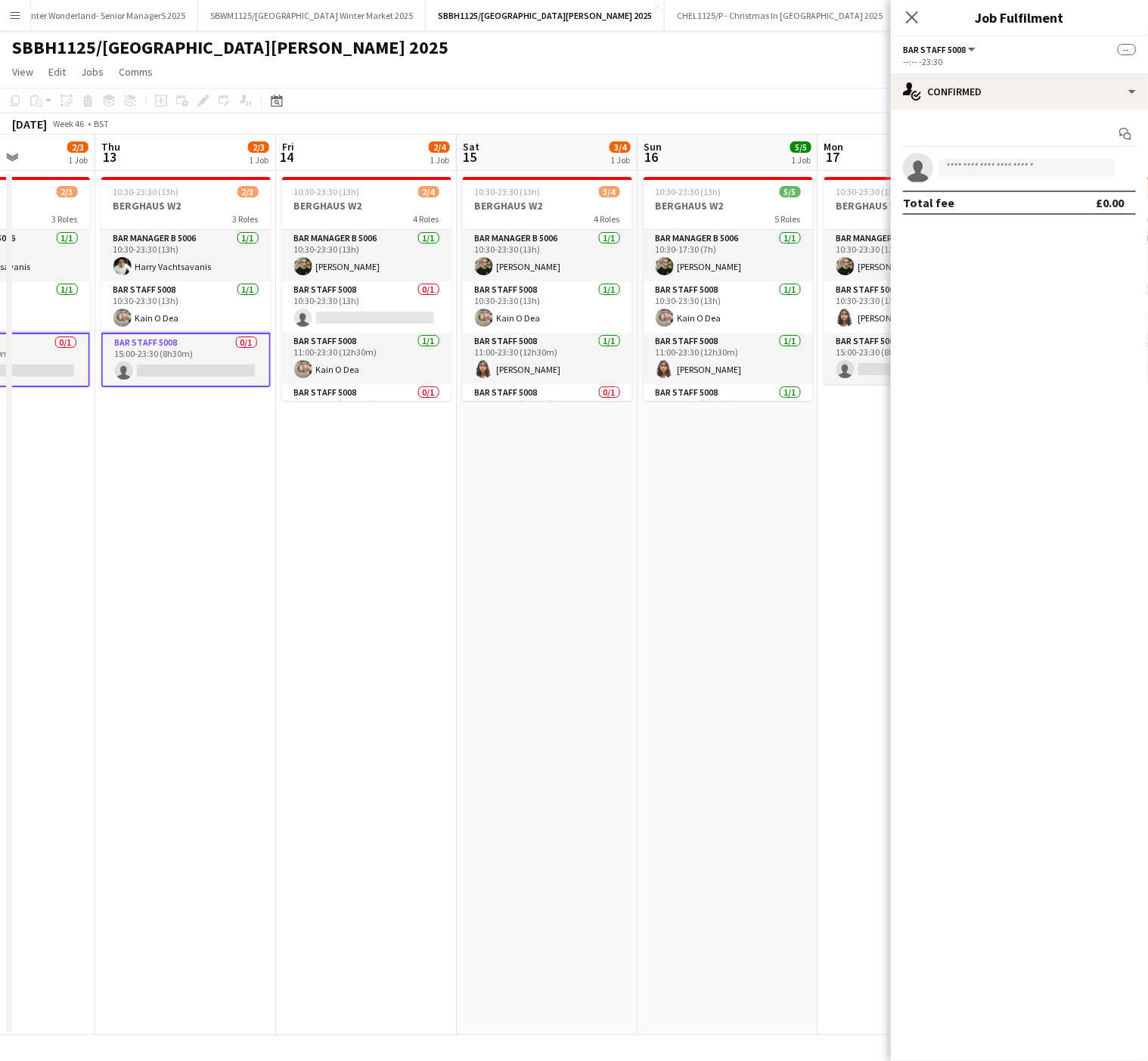
scroll to position [0, 630]
drag, startPoint x: 194, startPoint y: 540, endPoint x: 127, endPoint y: 541, distance: 67.0
click at [127, 541] on app-calendar-viewport "Sun 9 4/6 1 Job Mon 10 2/3 1 Job Tue 11 1/3 1 Job Wed 12 2/3 1 Job Thu 13 2/3 1…" at bounding box center [574, 585] width 1148 height 900
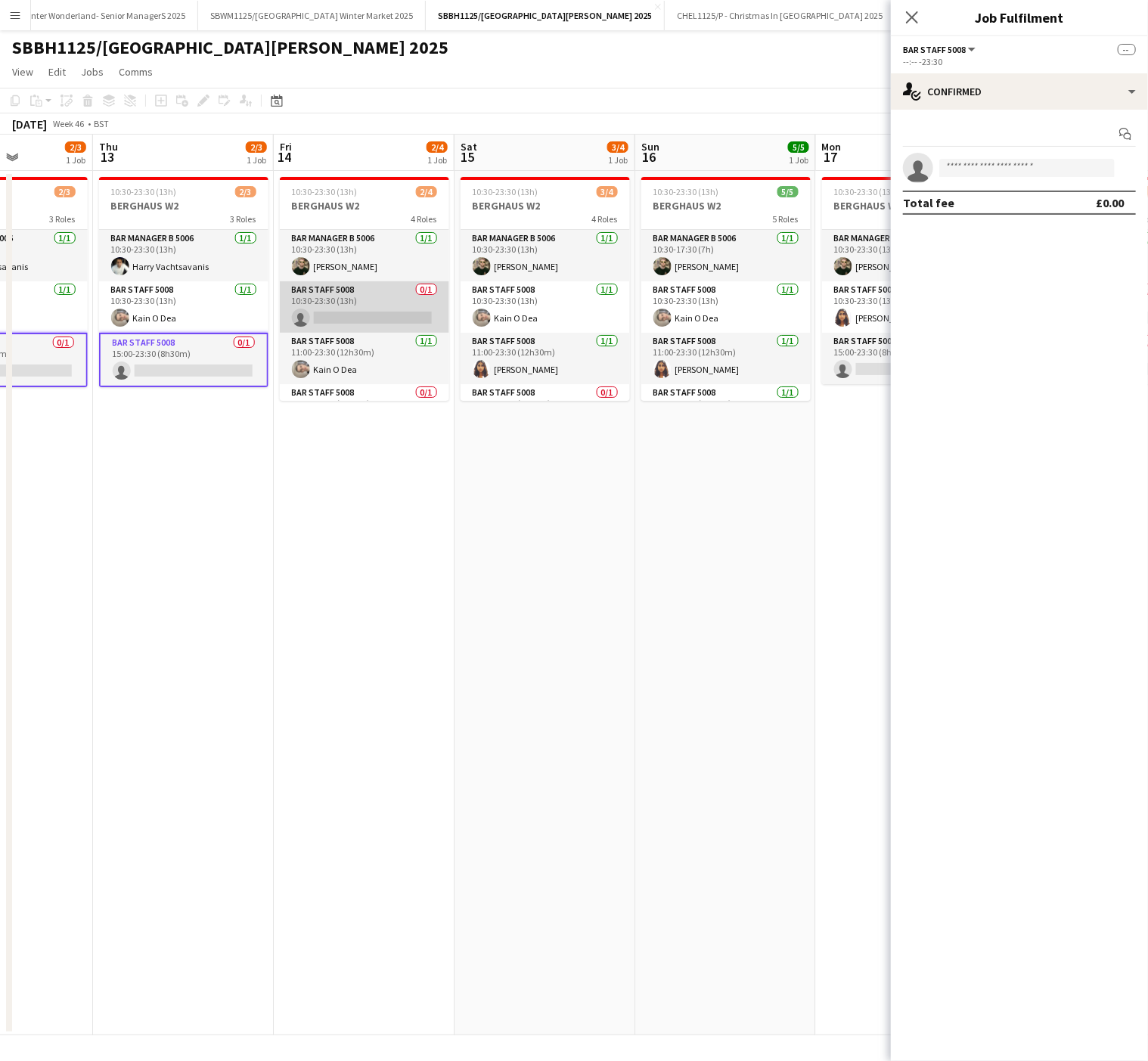
click at [370, 304] on app-card-role "Bar Staff 5008 0/1 10:30-23:30 (13h) single-neutral-actions" at bounding box center [364, 307] width 170 height 51
click at [979, 161] on input at bounding box center [1027, 168] width 176 height 18
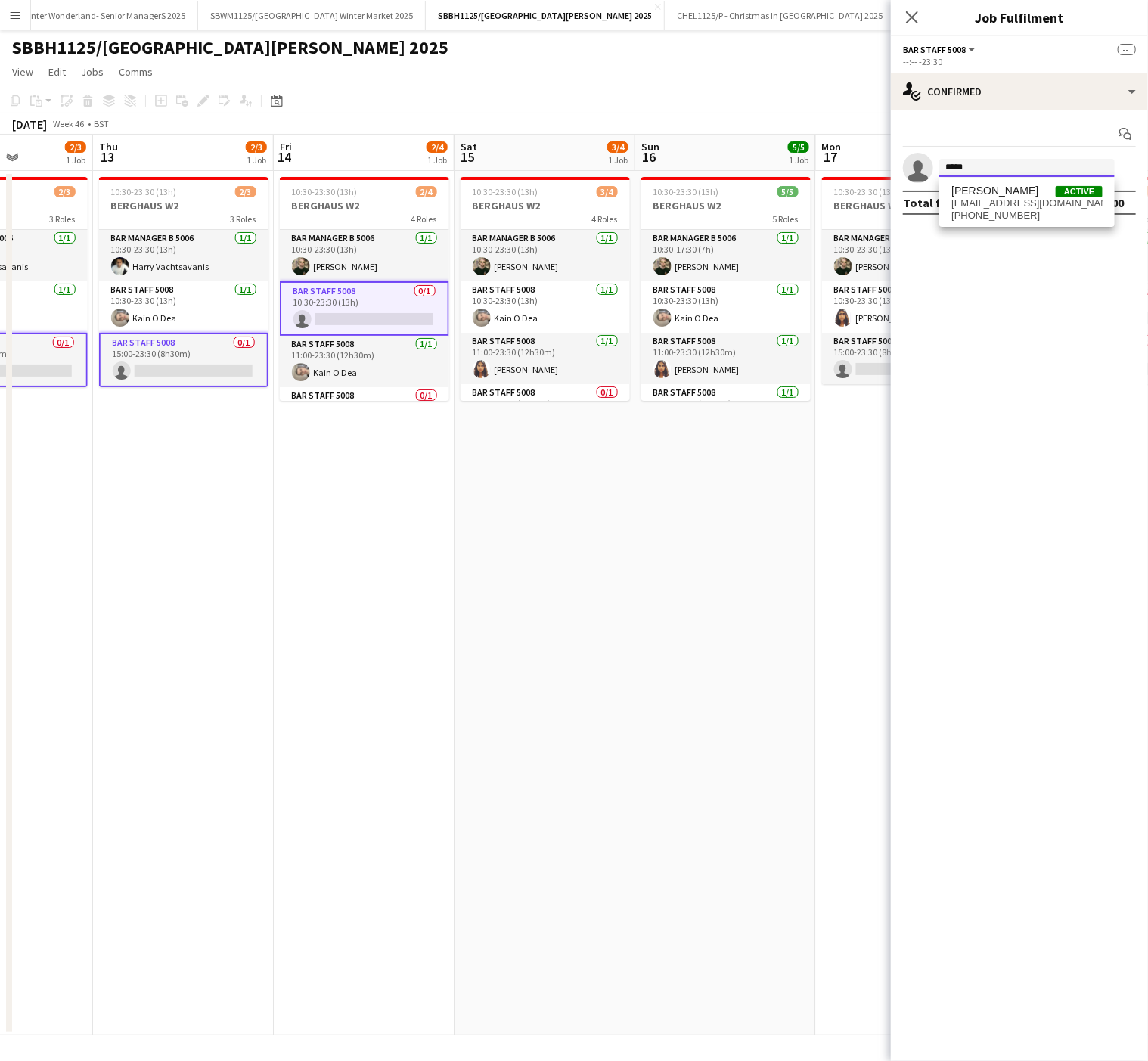
type input "*****"
click at [996, 183] on div "[PERSON_NAME] Active [EMAIL_ADDRESS][DOMAIN_NAME] [PHONE_NUMBER]" at bounding box center [1027, 203] width 176 height 48
click at [1018, 201] on span "[EMAIL_ADDRESS][DOMAIN_NAME]" at bounding box center [1026, 203] width 152 height 12
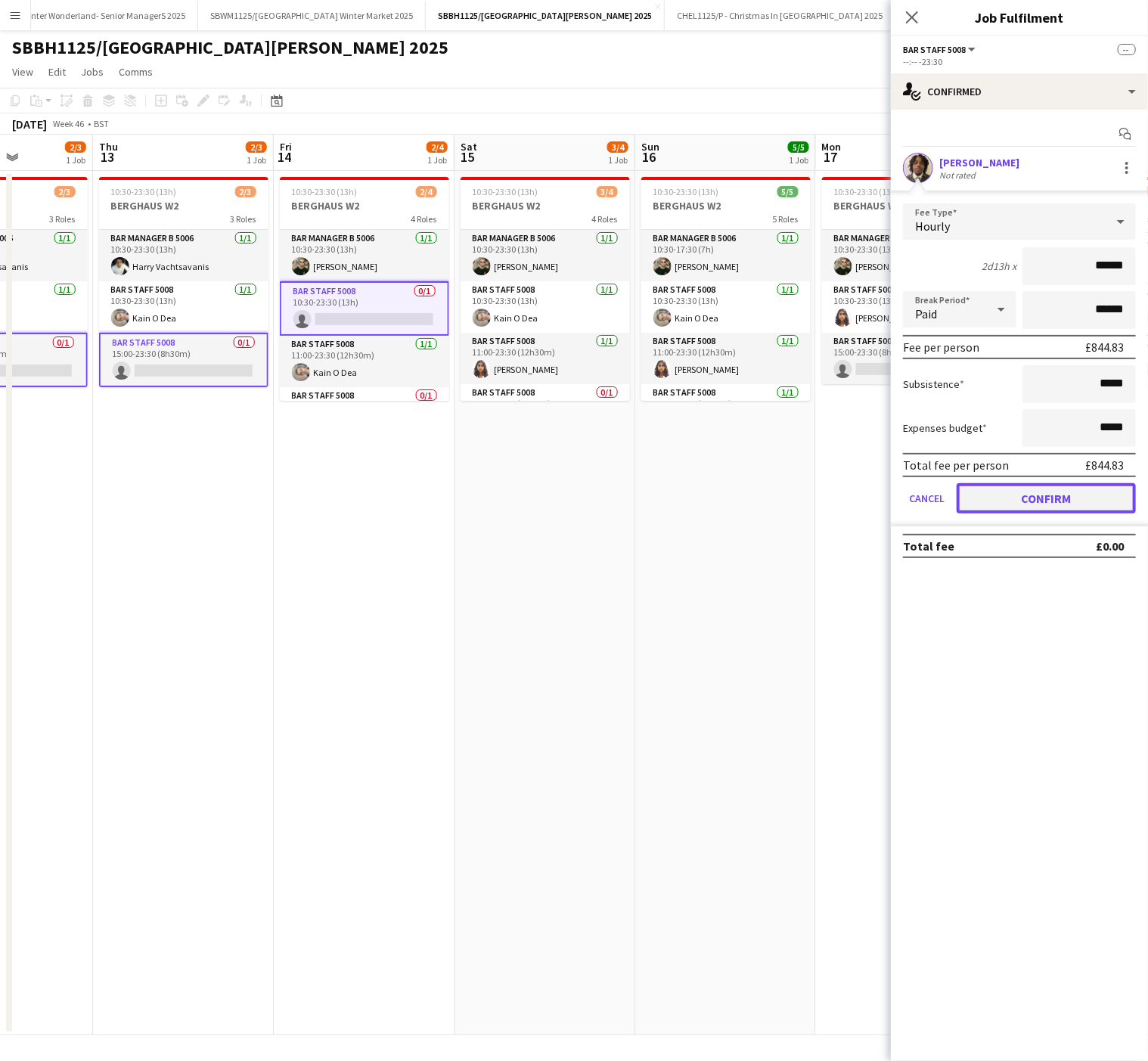
click at [1043, 488] on button "Confirm" at bounding box center [1046, 499] width 179 height 30
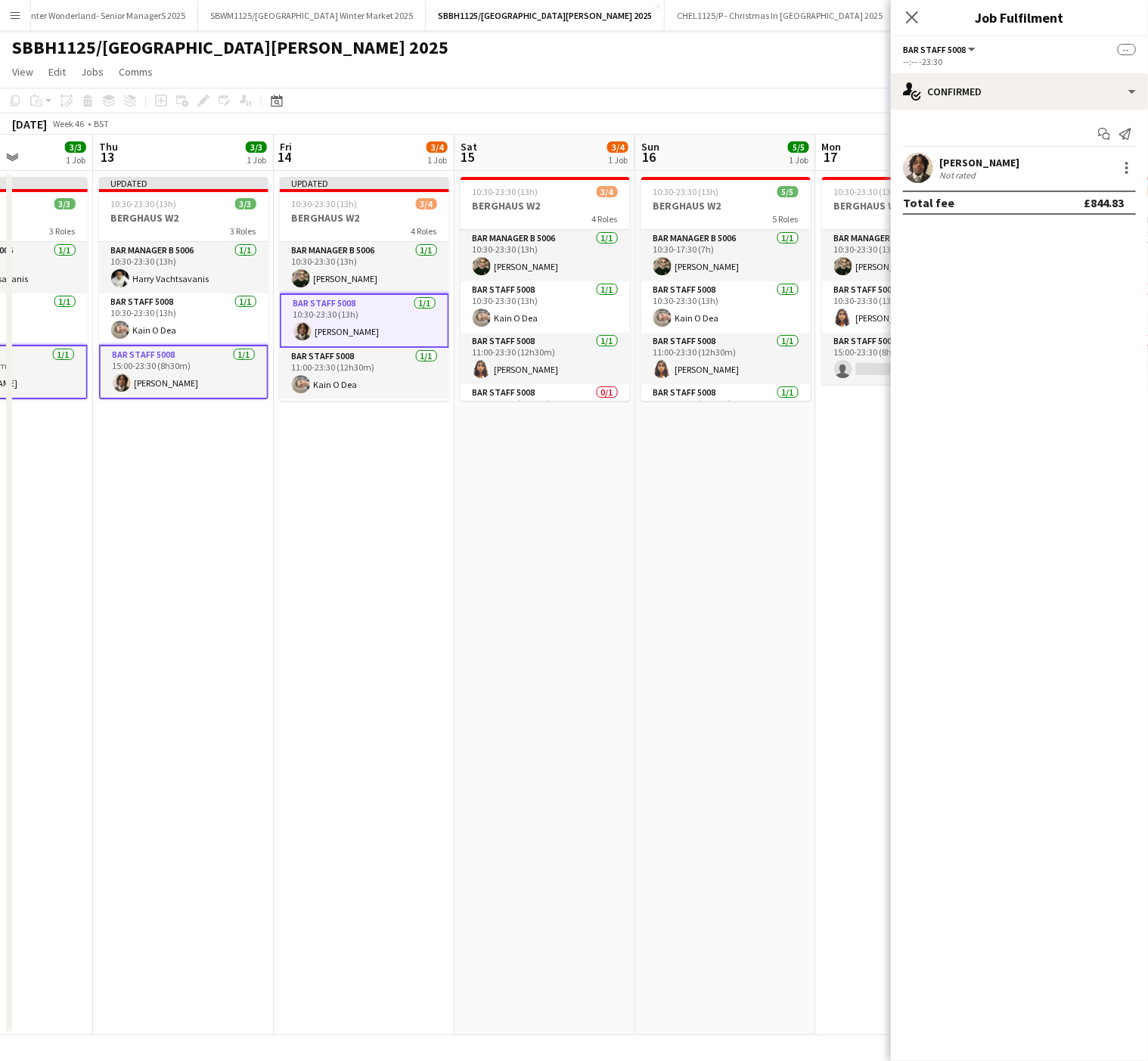
scroll to position [0, 672]
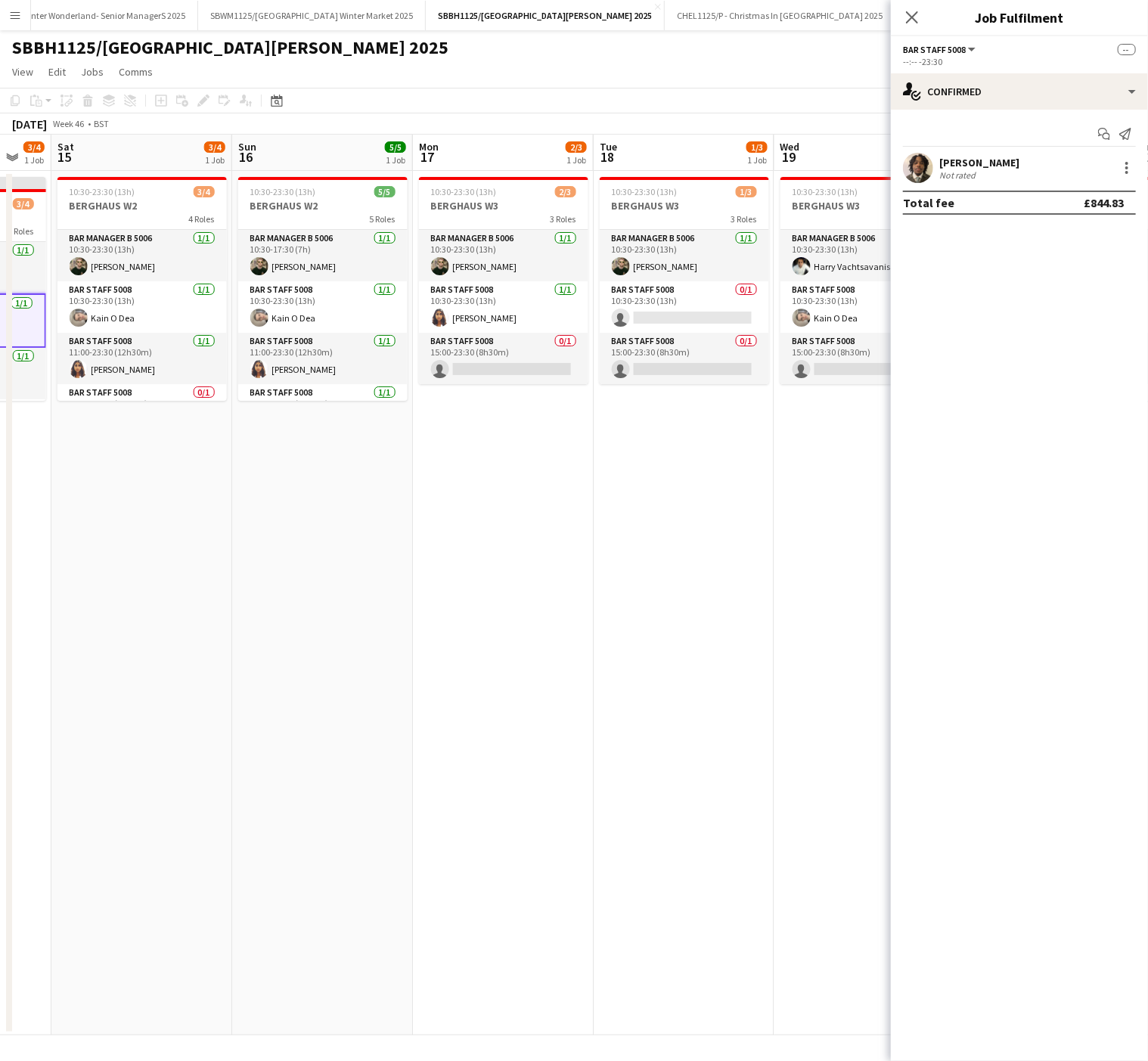
drag, startPoint x: 699, startPoint y: 514, endPoint x: 296, endPoint y: 503, distance: 403.2
click at [296, 503] on app-calendar-viewport "Tue 11 2/3 1 Job Wed 12 3/3 1 Job Thu 13 3/3 1 Job Fri 14 3/4 1 Job Sat 15 3/4 …" at bounding box center [574, 585] width 1148 height 900
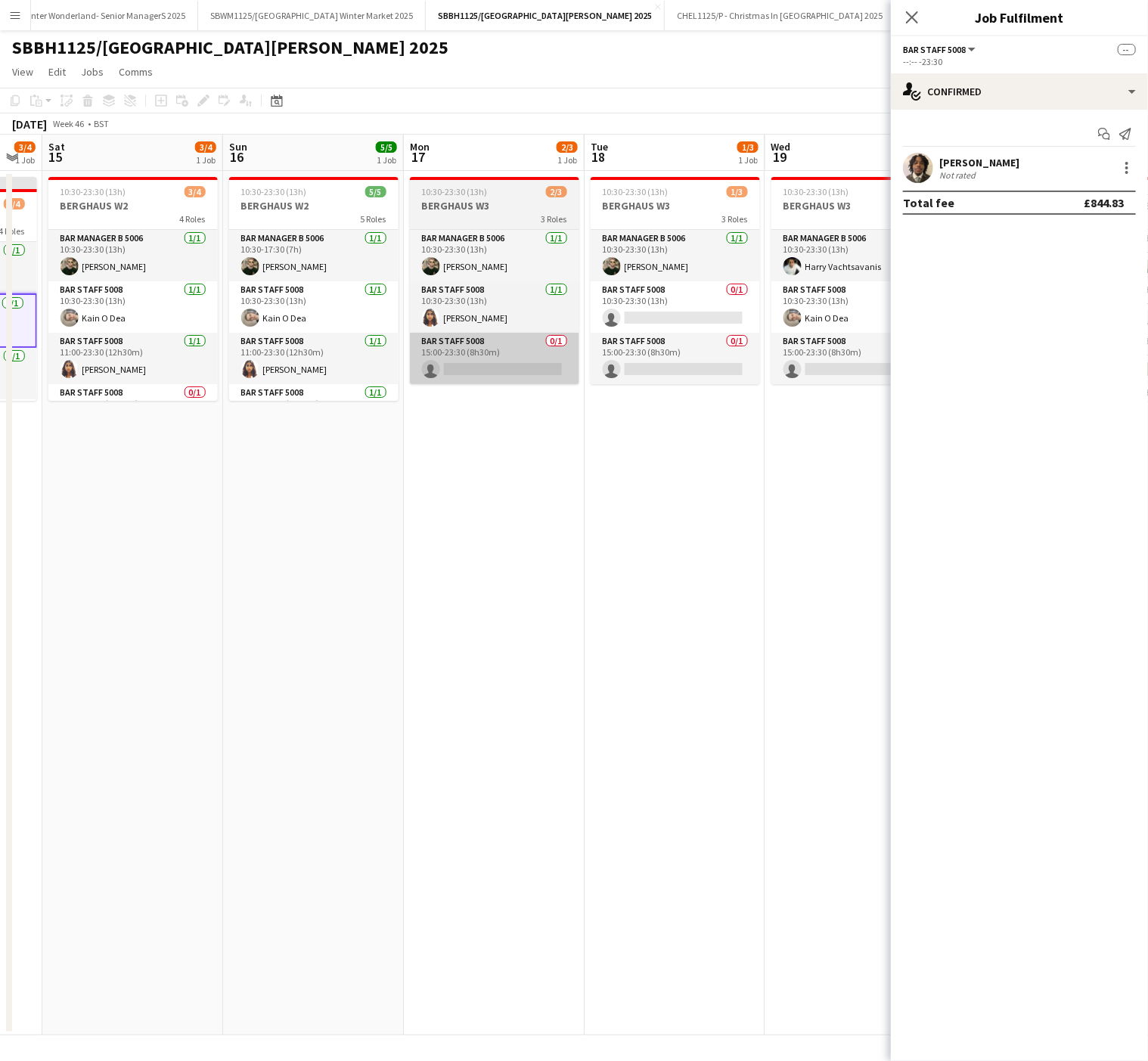
drag, startPoint x: 738, startPoint y: 551, endPoint x: 570, endPoint y: 385, distance: 236.2
click at [723, 549] on app-calendar-viewport "Tue 11 2/3 1 Job Wed 12 3/3 1 Job Thu 13 3/3 1 Job Fri 14 3/4 1 Job Sat 15 3/4 …" at bounding box center [574, 585] width 1148 height 900
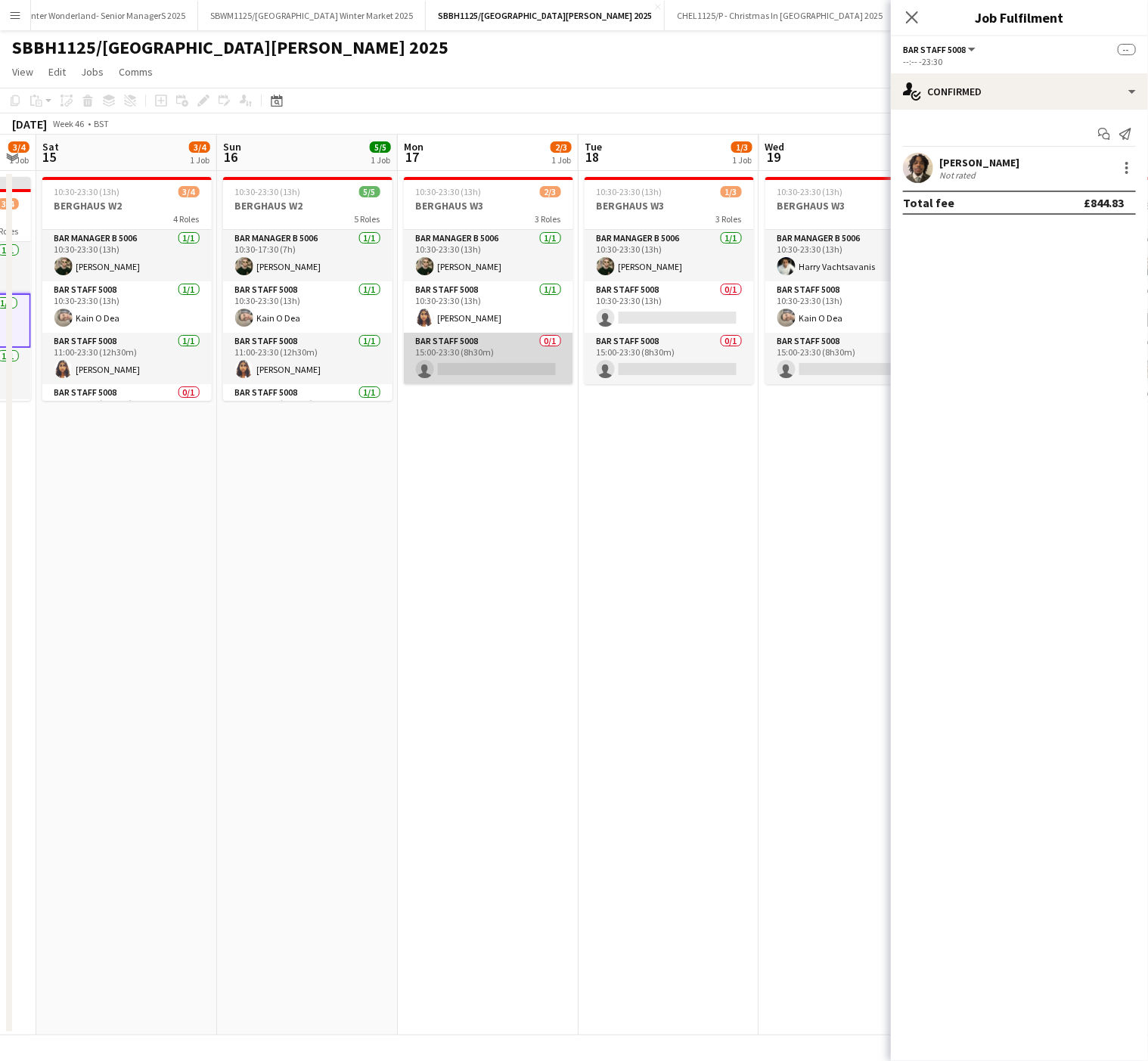
click at [468, 361] on app-card-role "Bar Staff 5008 0/1 15:00-23:30 (8h30m) single-neutral-actions" at bounding box center [488, 358] width 170 height 51
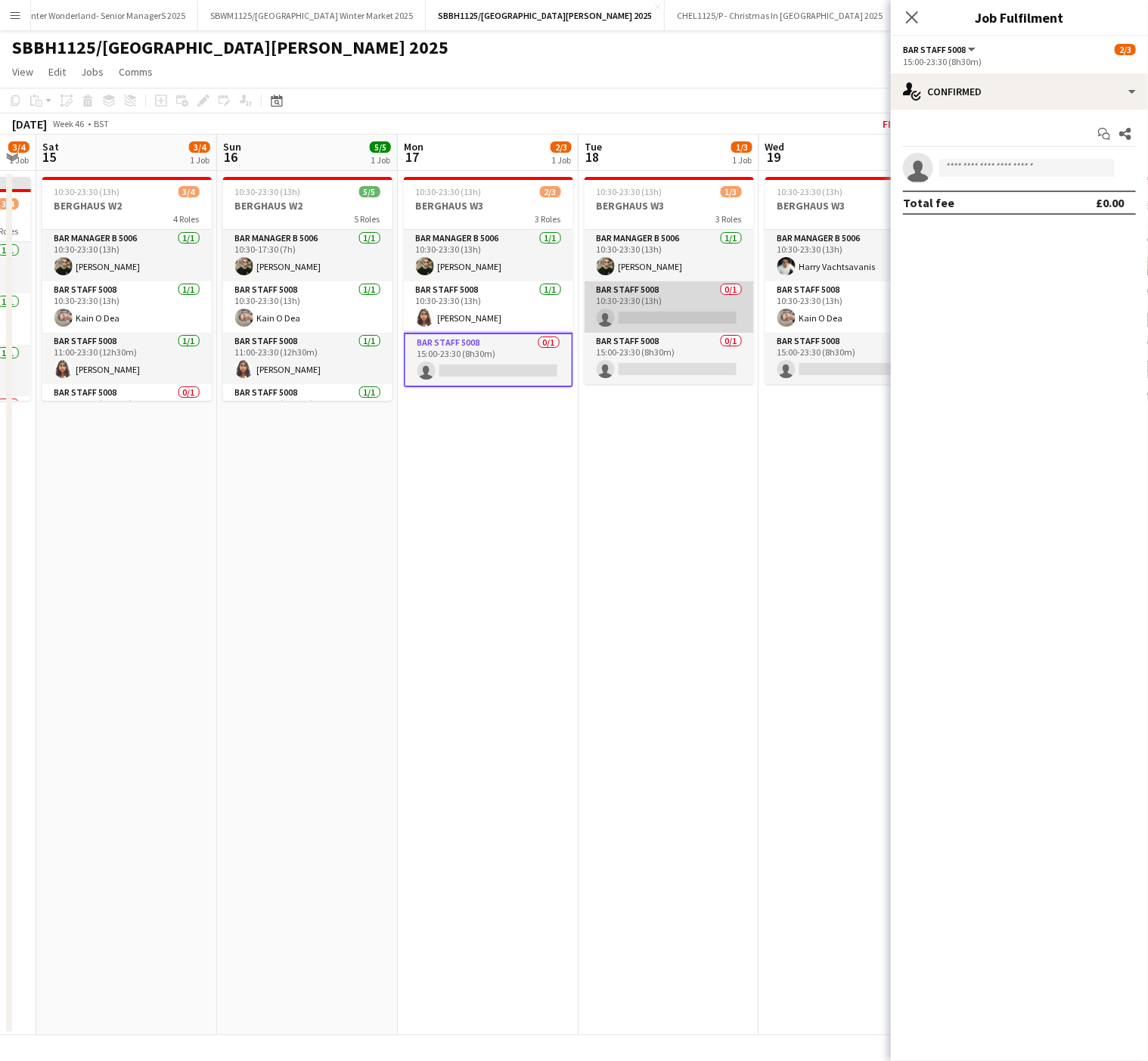
click at [656, 315] on app-card-role "Bar Staff 5008 0/1 10:30-23:30 (13h) single-neutral-actions" at bounding box center [669, 307] width 170 height 51
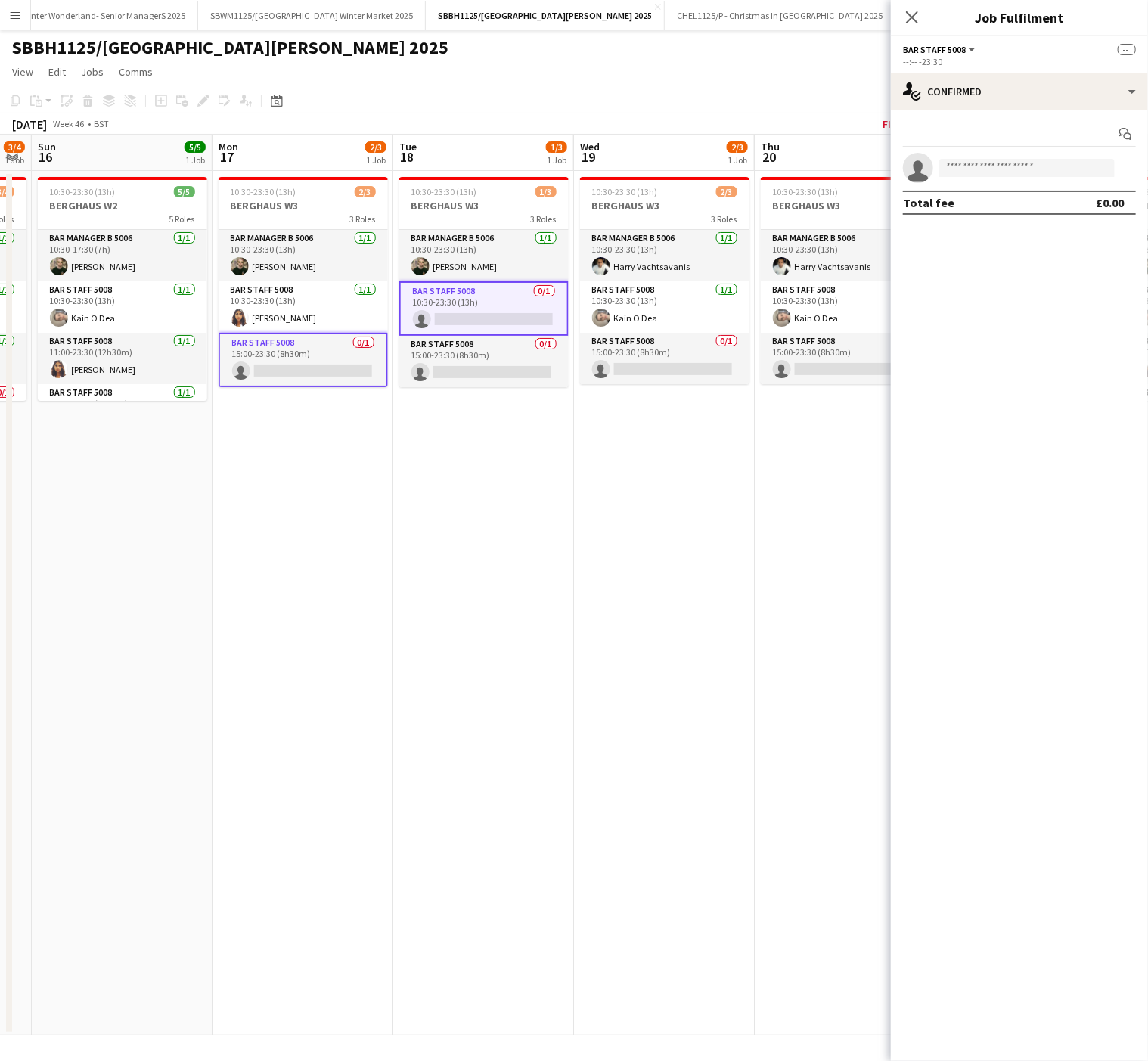
scroll to position [0, 542]
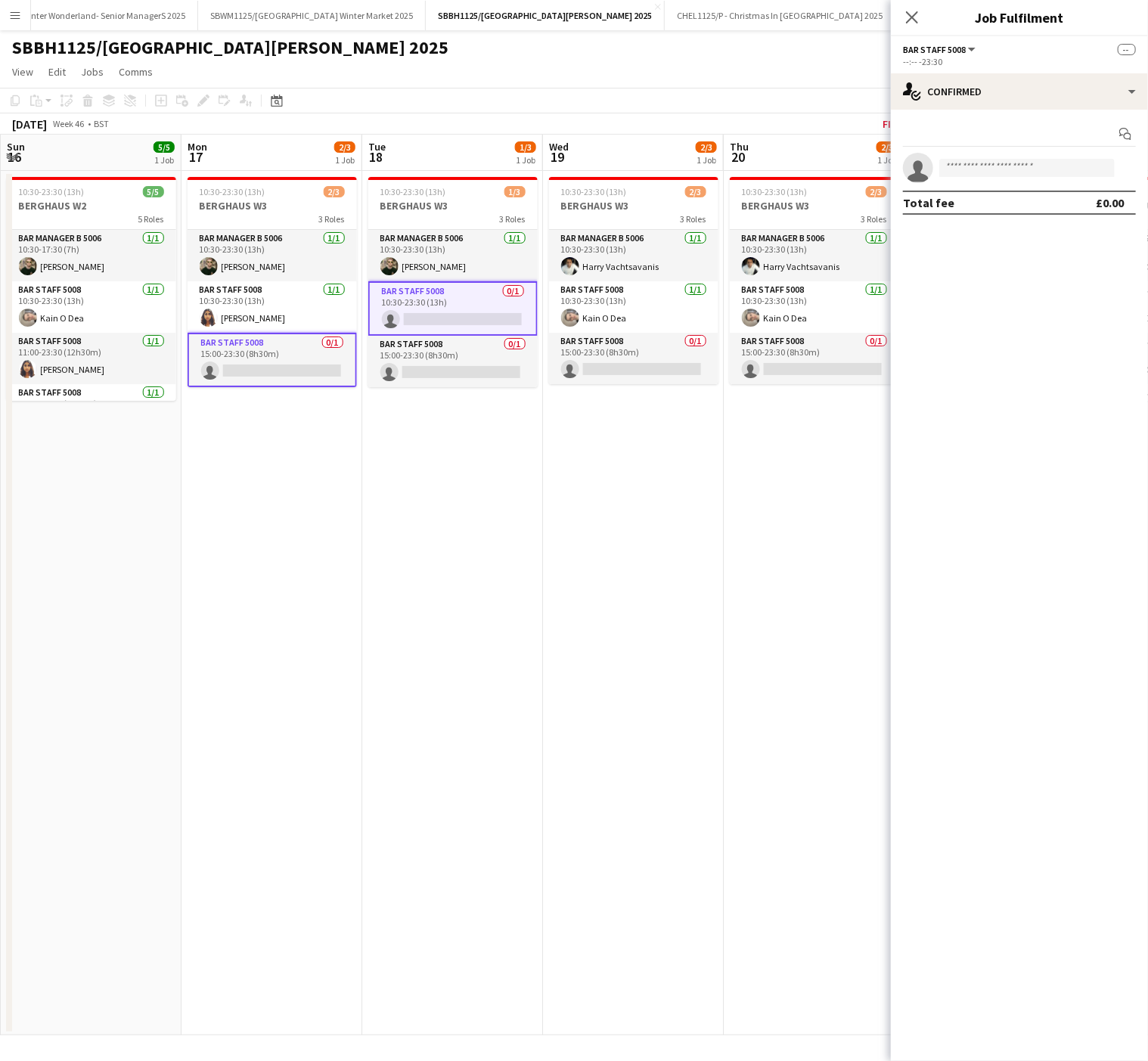
drag, startPoint x: 783, startPoint y: 526, endPoint x: 567, endPoint y: 492, distance: 218.7
click at [567, 492] on app-calendar-viewport "Thu 13 3/3 1 Job Fri 14 3/4 1 Job Sat 15 3/4 1 Job Sun 16 5/5 1 Job Mon 17 2/3 …" at bounding box center [574, 585] width 1148 height 900
click at [622, 371] on app-card-role "Bar Staff 5008 0/1 15:00-23:30 (8h30m) single-neutral-actions" at bounding box center [633, 358] width 170 height 51
click at [761, 365] on app-card-role "Bar Staff 5008 0/1 15:00-23:30 (8h30m) single-neutral-actions" at bounding box center [813, 358] width 170 height 51
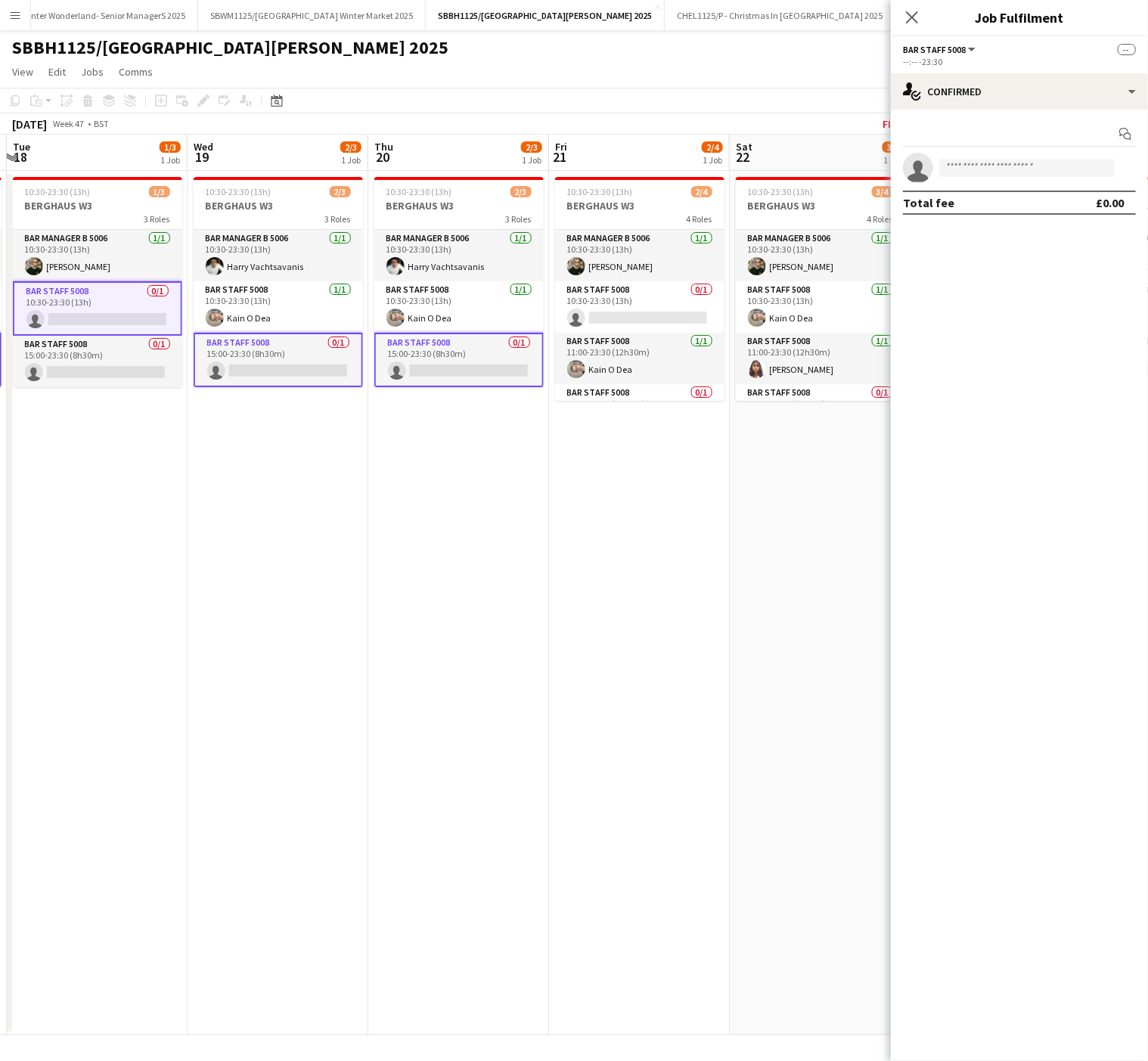
scroll to position [0, 547]
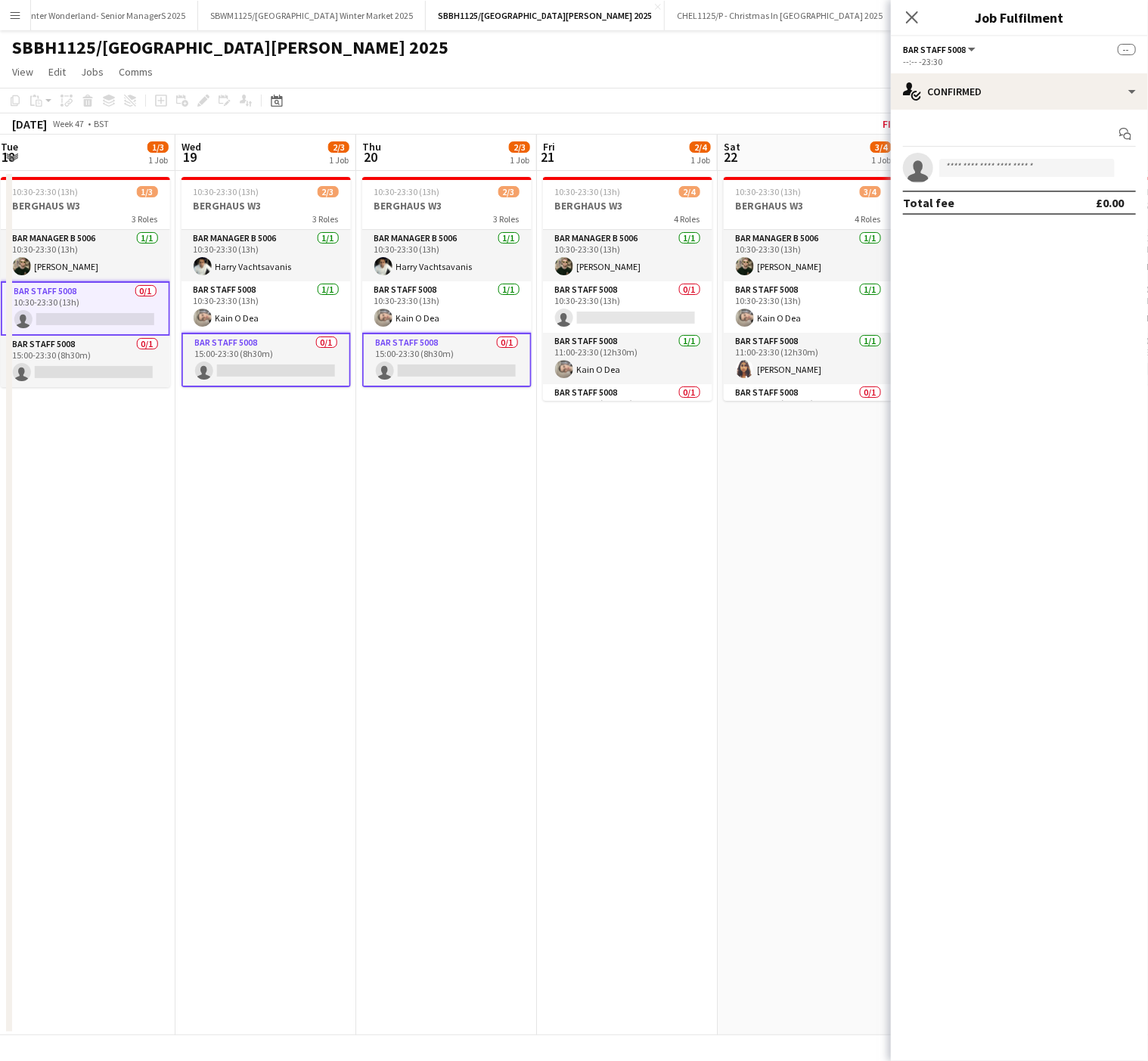
drag, startPoint x: 569, startPoint y: 648, endPoint x: 396, endPoint y: 633, distance: 173.6
click at [396, 633] on app-calendar-viewport "Sat 15 3/4 1 Job Sun 16 5/5 1 Job Mon 17 2/3 1 Job Tue 18 1/3 1 Job Wed 19 2/3 …" at bounding box center [574, 585] width 1148 height 900
click at [613, 325] on app-card-role "Bar Staff 5008 0/1 10:30-23:30 (13h) single-neutral-actions" at bounding box center [627, 307] width 170 height 51
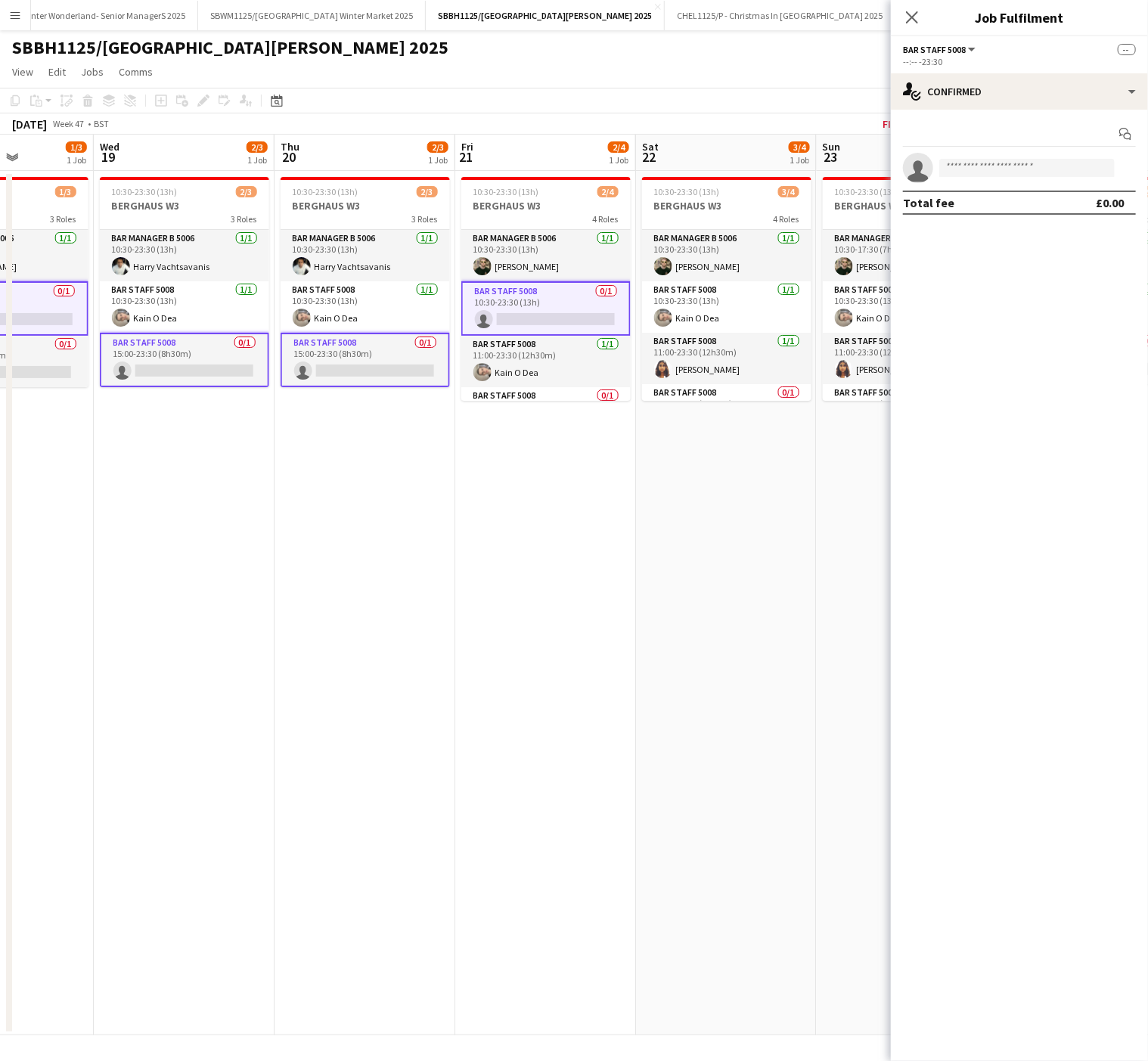
scroll to position [0, 672]
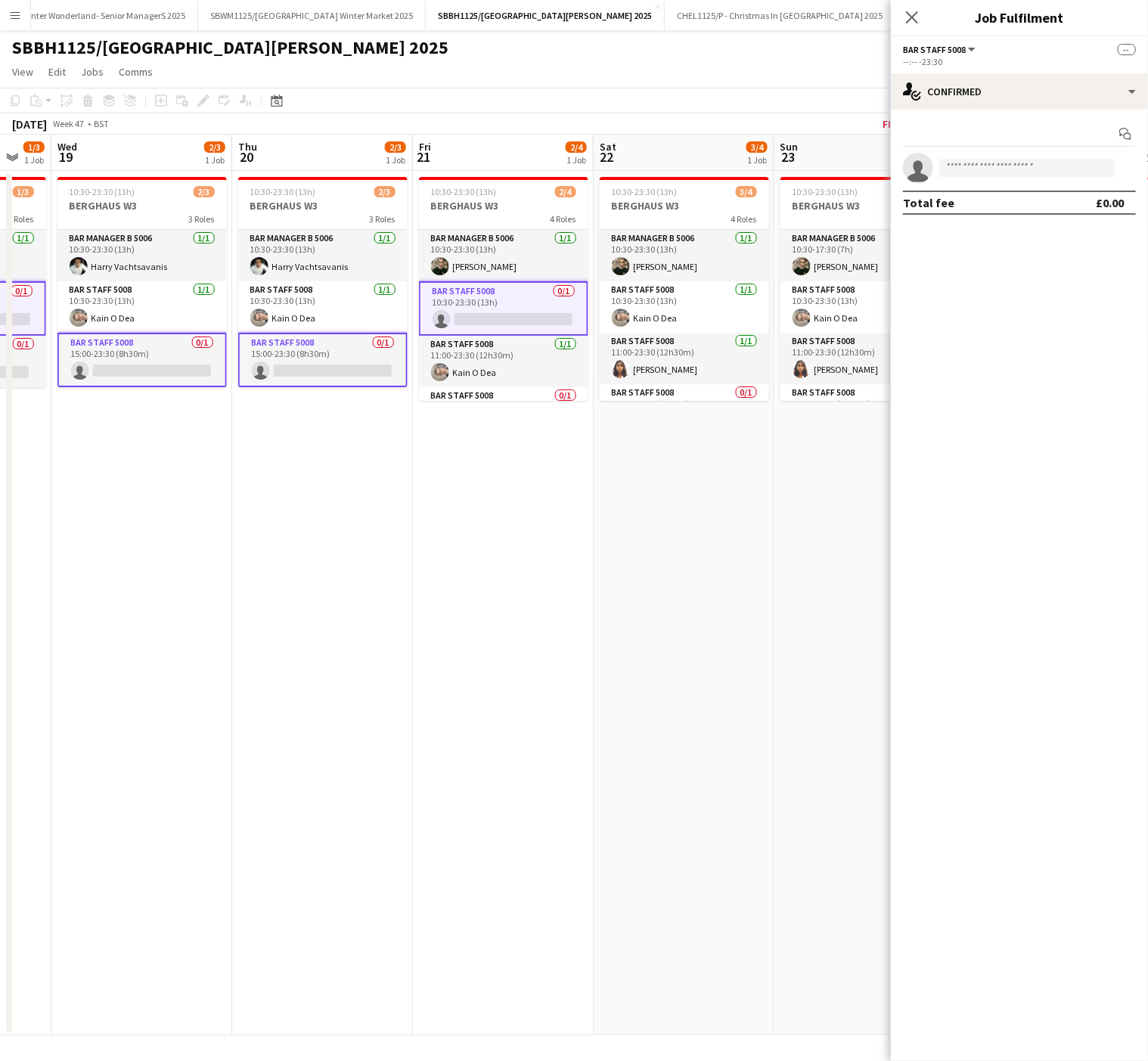
drag, startPoint x: 756, startPoint y: 588, endPoint x: 633, endPoint y: 580, distance: 123.3
click at [633, 580] on app-calendar-viewport "Sat 15 3/4 1 Job Sun 16 5/5 1 Job Mon 17 2/3 1 Job Tue 18 1/3 1 Job Wed 19 2/3 …" at bounding box center [574, 585] width 1148 height 900
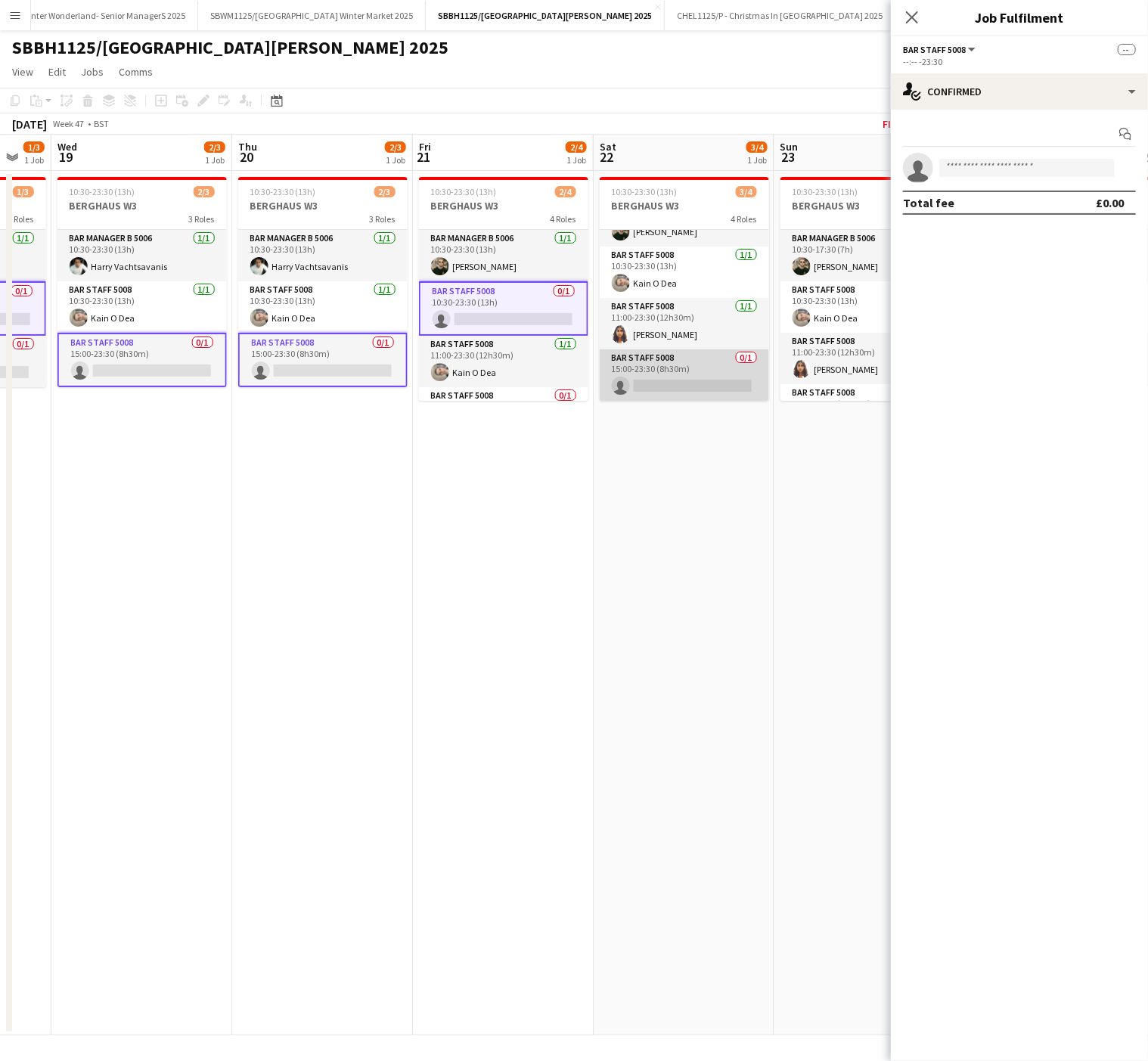
click at [692, 395] on app-card-role "Bar Staff 5008 0/1 15:00-23:30 (8h30m) single-neutral-actions" at bounding box center [683, 374] width 170 height 51
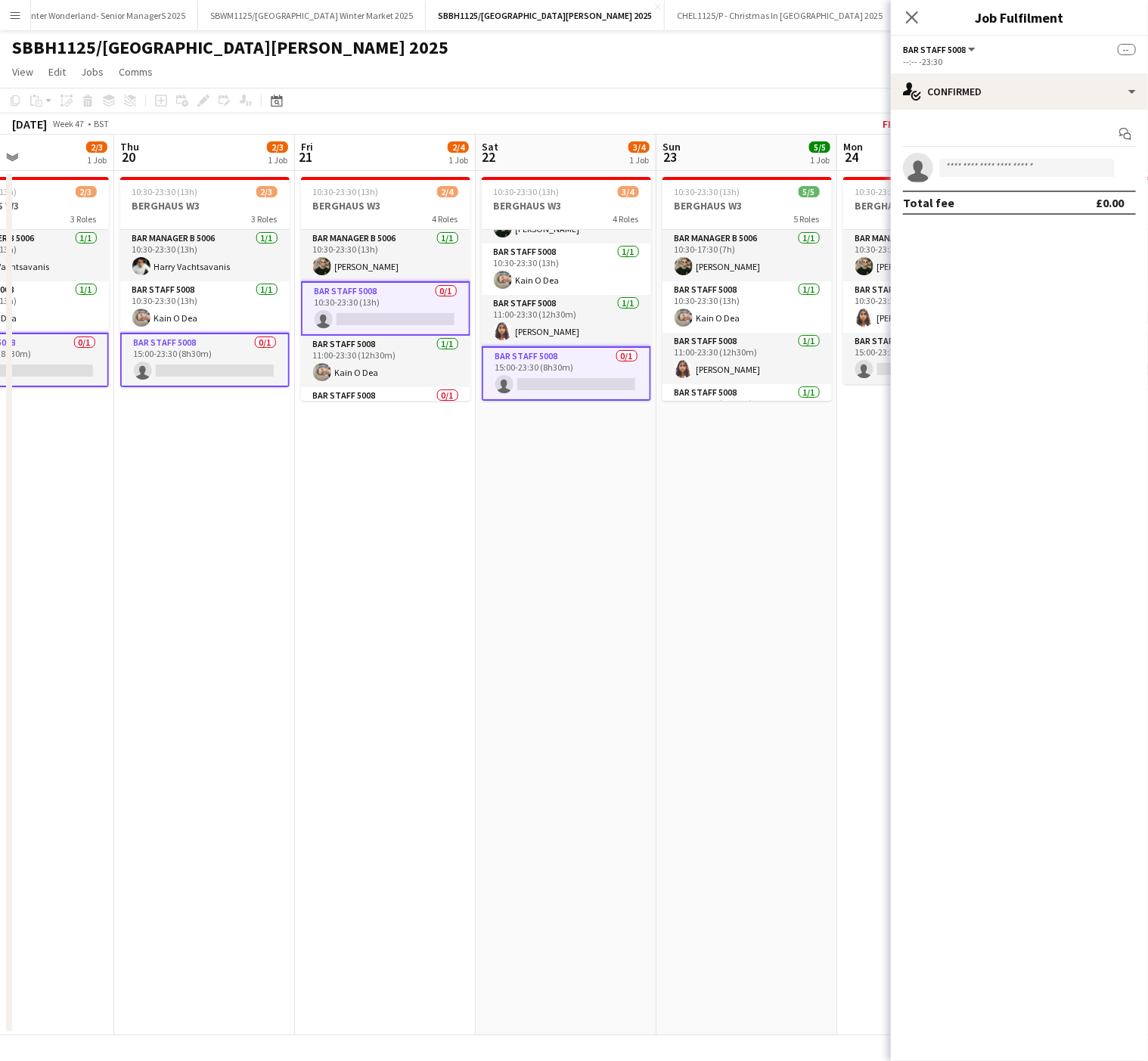
scroll to position [0, 446]
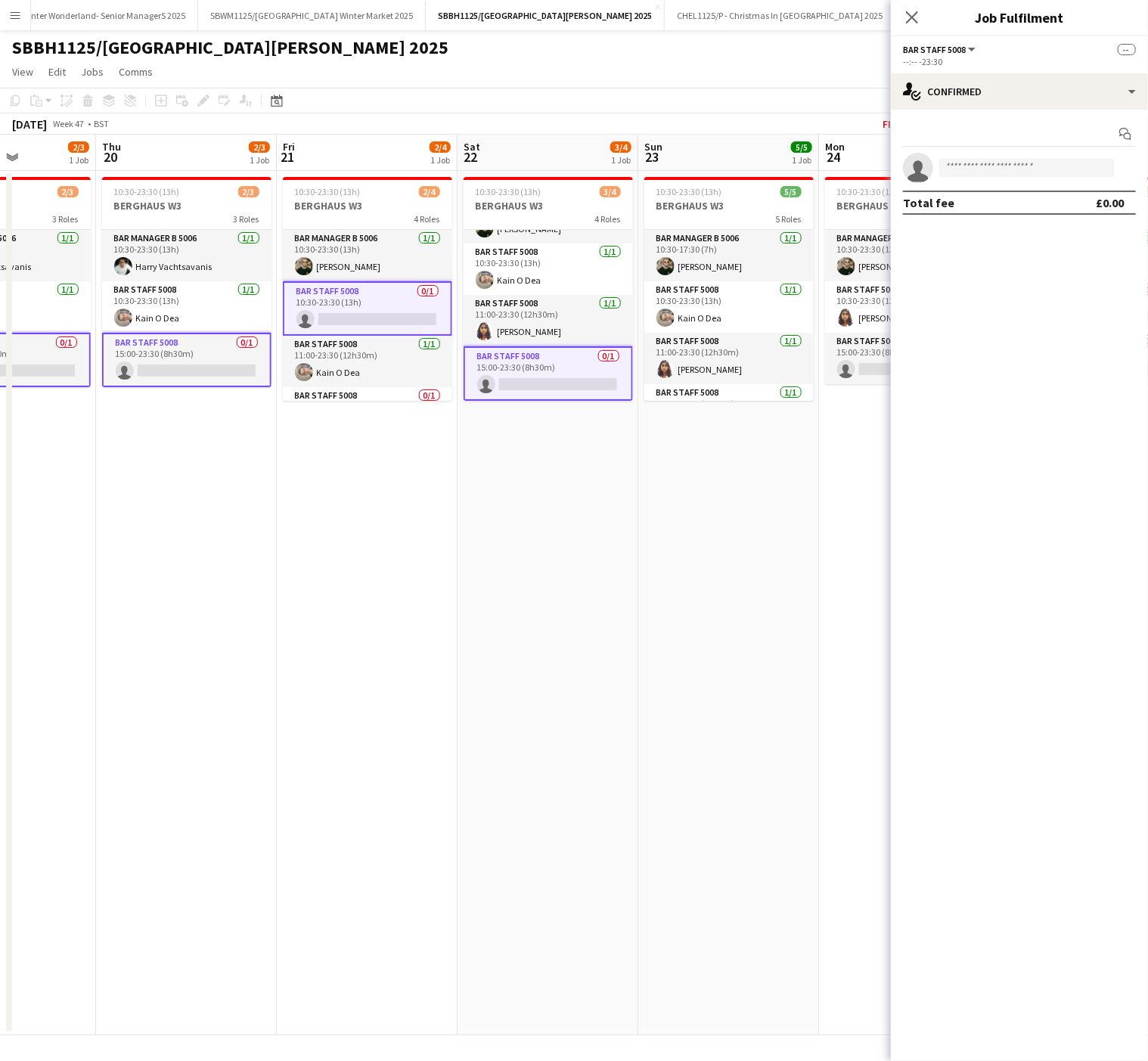
click at [643, 506] on app-calendar-viewport "Mon 17 2/3 1 Job Tue 18 1/3 1 Job Wed 19 2/3 1 Job Thu 20 2/3 1 Job Fri 21 2/4 …" at bounding box center [574, 585] width 1148 height 900
click at [977, 177] on input at bounding box center [1027, 168] width 176 height 18
type input "*****"
click at [986, 189] on span "[PERSON_NAME]" at bounding box center [994, 191] width 87 height 13
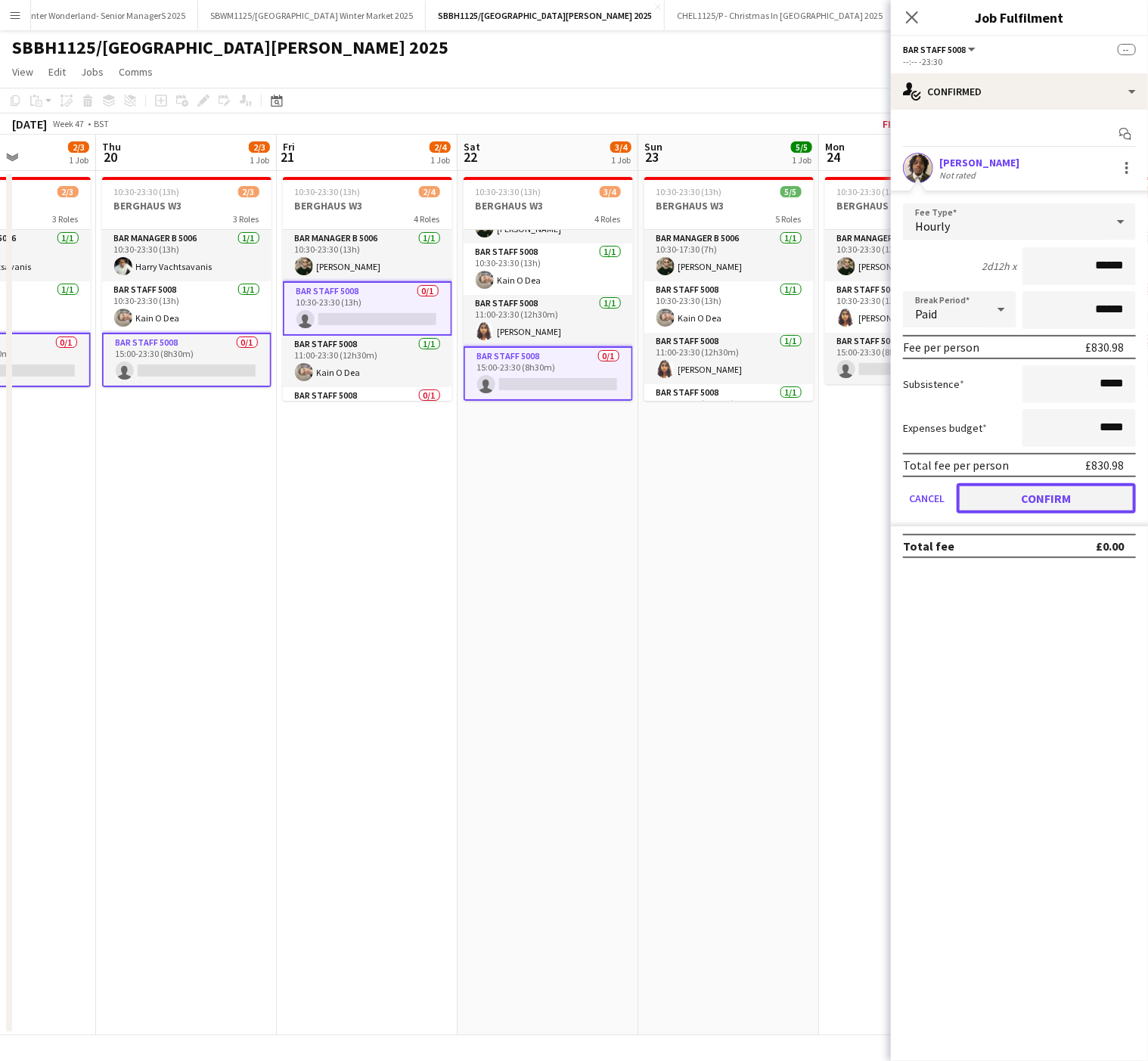
click at [1074, 496] on button "Confirm" at bounding box center [1046, 499] width 179 height 30
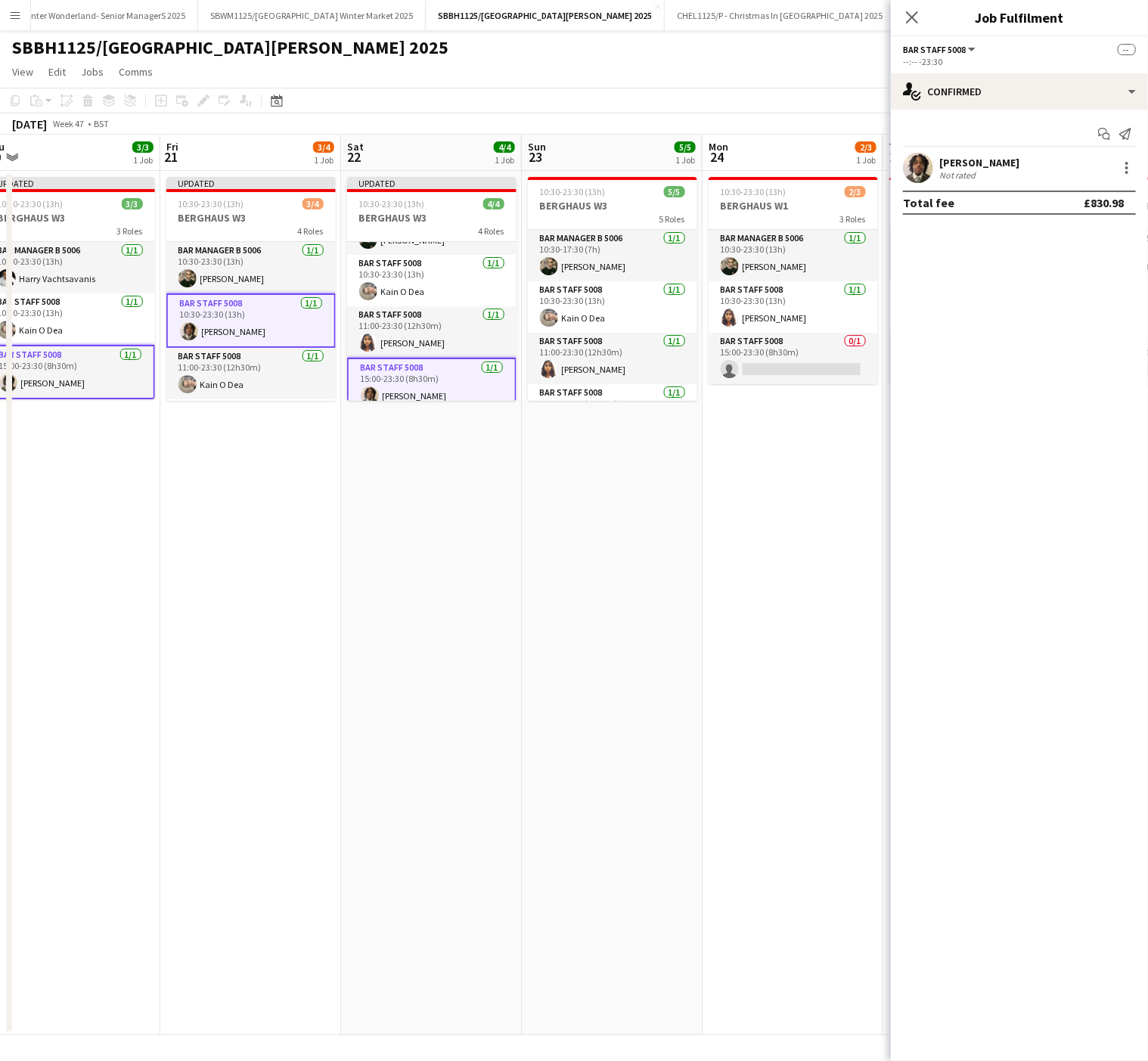
scroll to position [0, 563]
drag, startPoint x: 674, startPoint y: 714, endPoint x: 556, endPoint y: 718, distance: 118.1
click at [556, 718] on app-calendar-viewport "Mon 17 3/3 1 Job Tue 18 2/3 1 Job Wed 19 3/3 1 Job Thu 20 3/3 1 Job Fri 21 3/4 …" at bounding box center [574, 585] width 1148 height 900
click at [612, 691] on app-date-cell "10:30-23:30 (13h) 5/5 BERGHAUS W3 5 Roles Bar Manager B 5006 [DATE] 10:30-17:30…" at bounding box center [611, 603] width 180 height 864
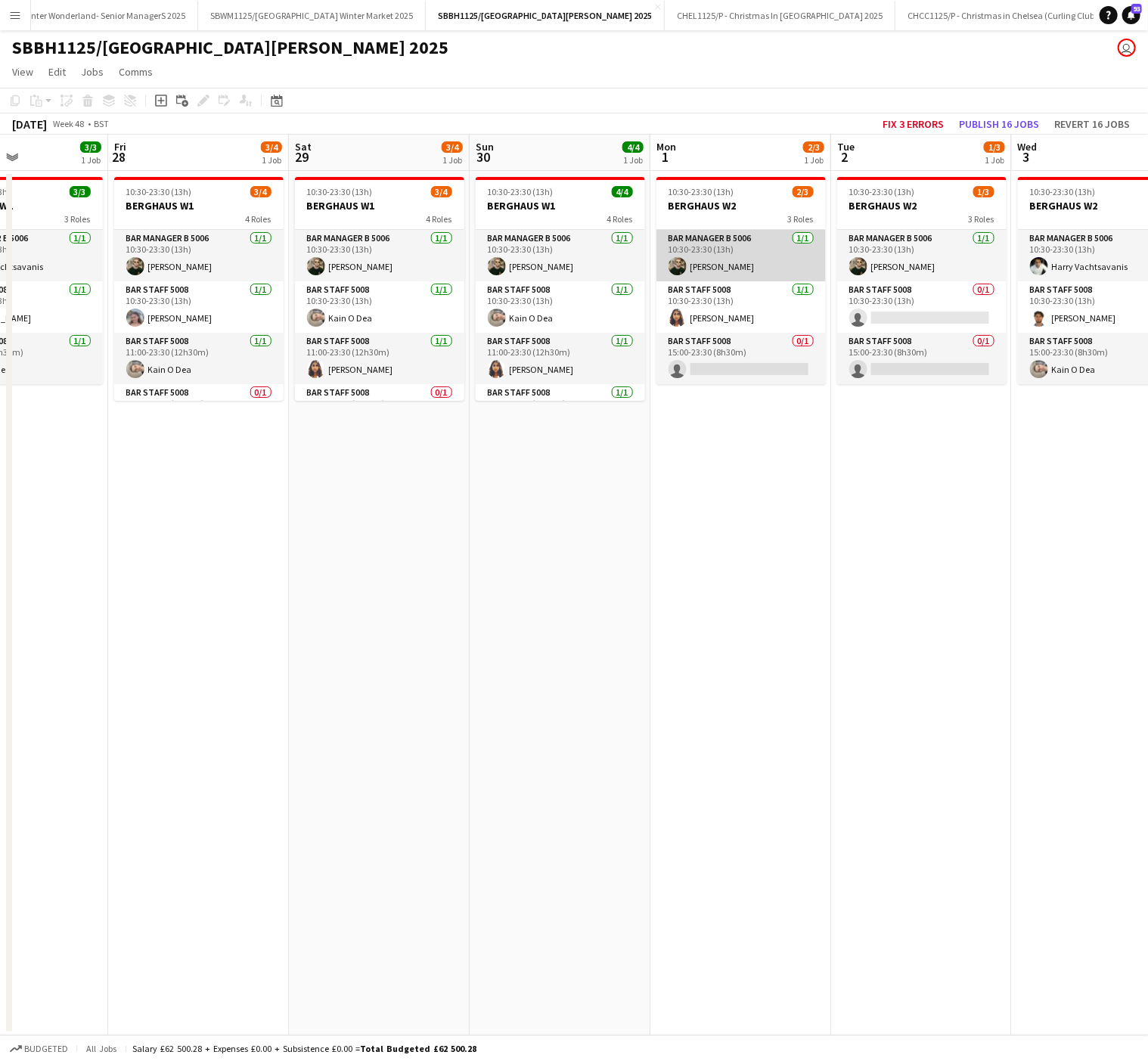
scroll to position [0, 448]
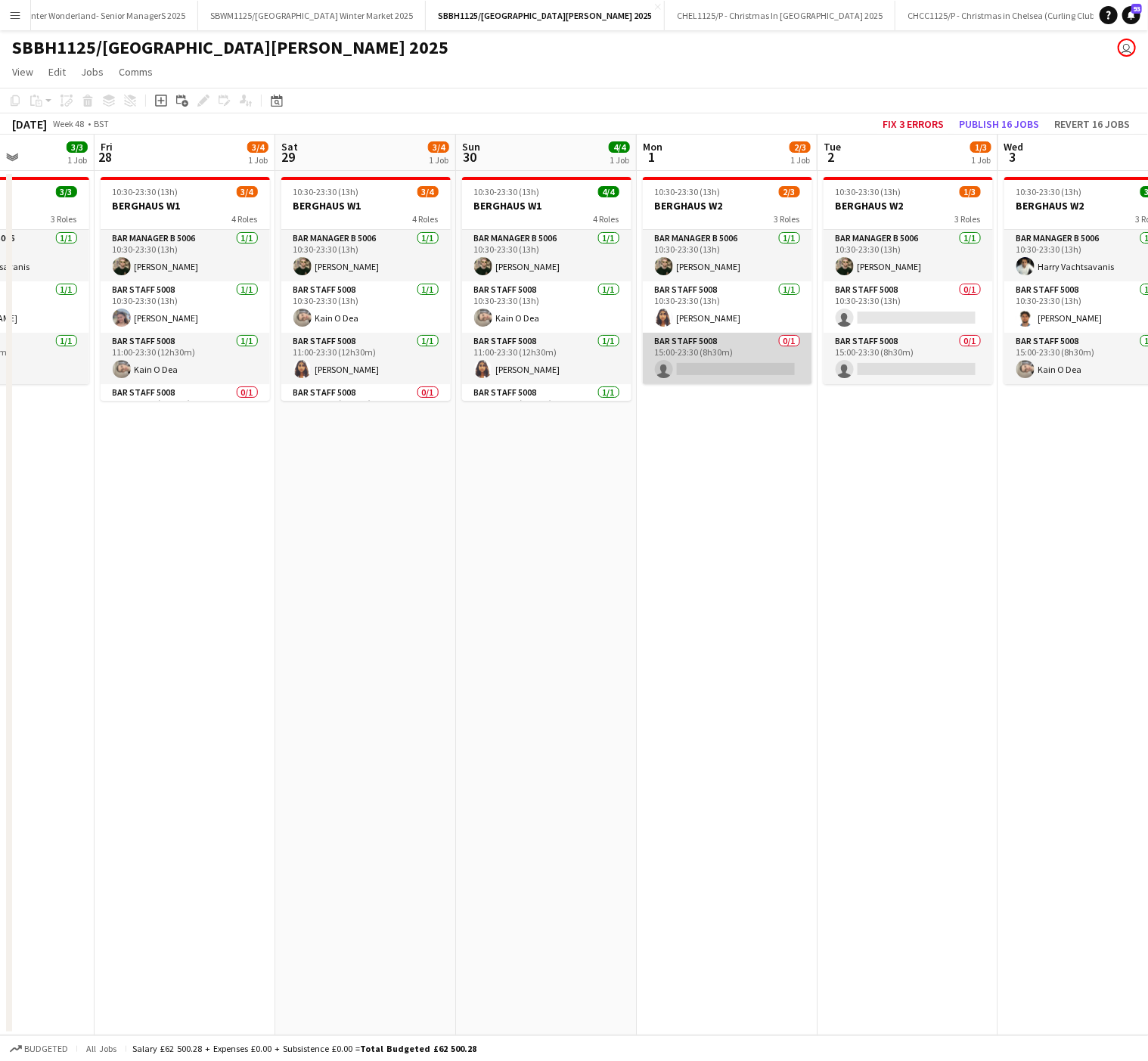
click at [765, 357] on app-card-role "Bar Staff 5008 0/1 15:00-23:30 (8h30m) single-neutral-actions" at bounding box center [726, 358] width 170 height 51
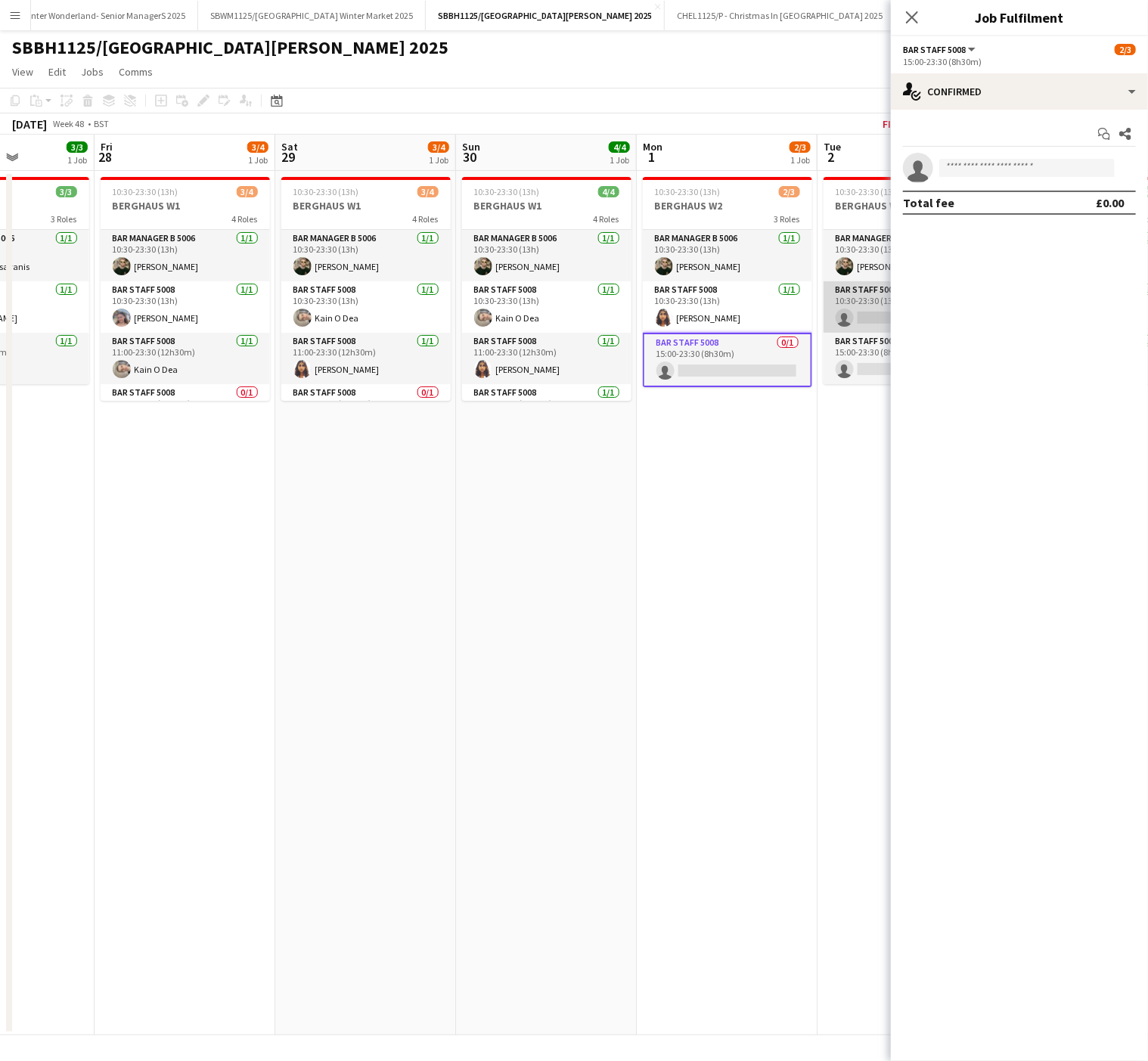
click at [874, 310] on app-card-role "Bar Staff 5008 0/1 10:30-23:30 (13h) single-neutral-actions" at bounding box center [908, 307] width 170 height 51
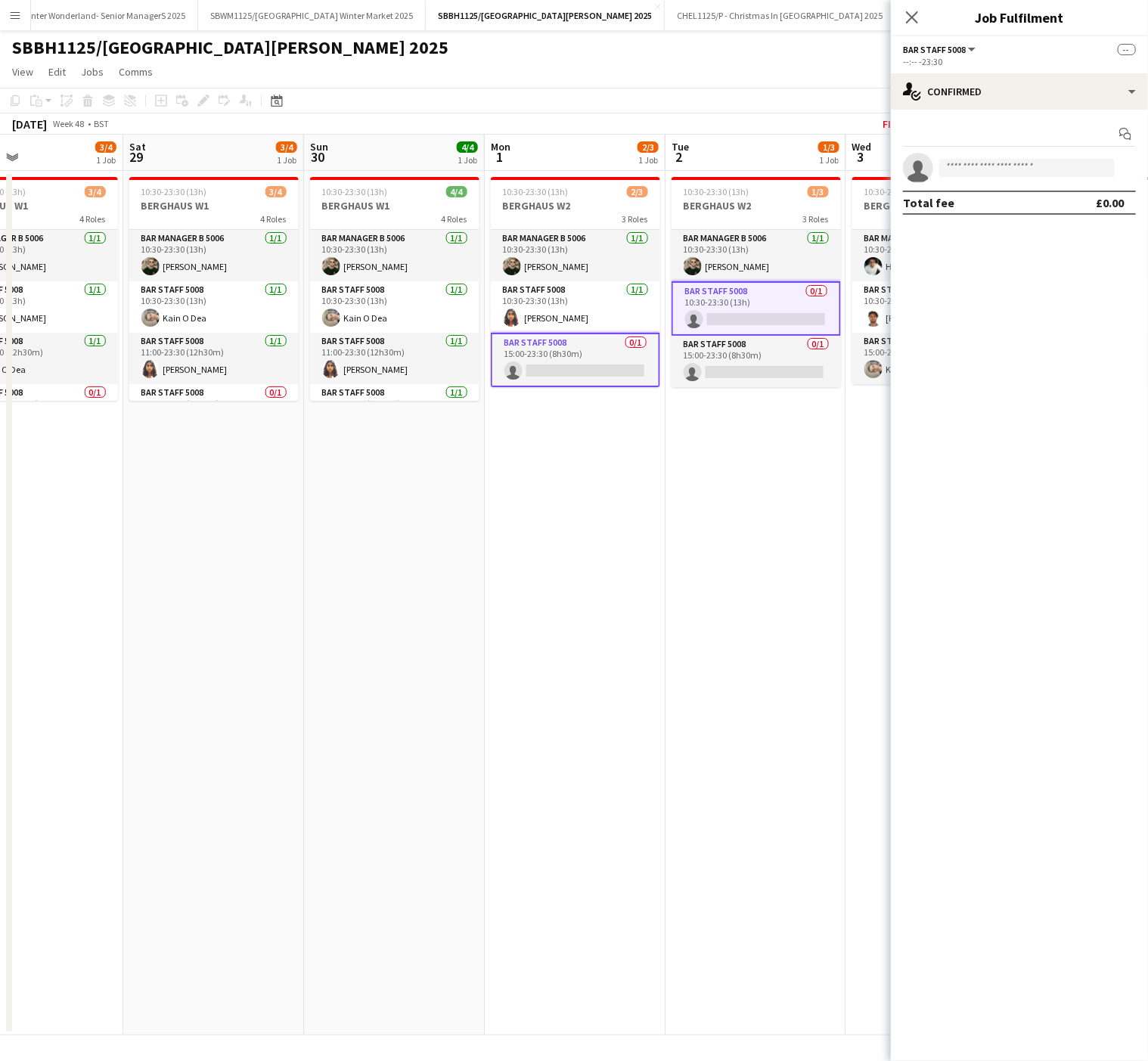
scroll to position [0, 604]
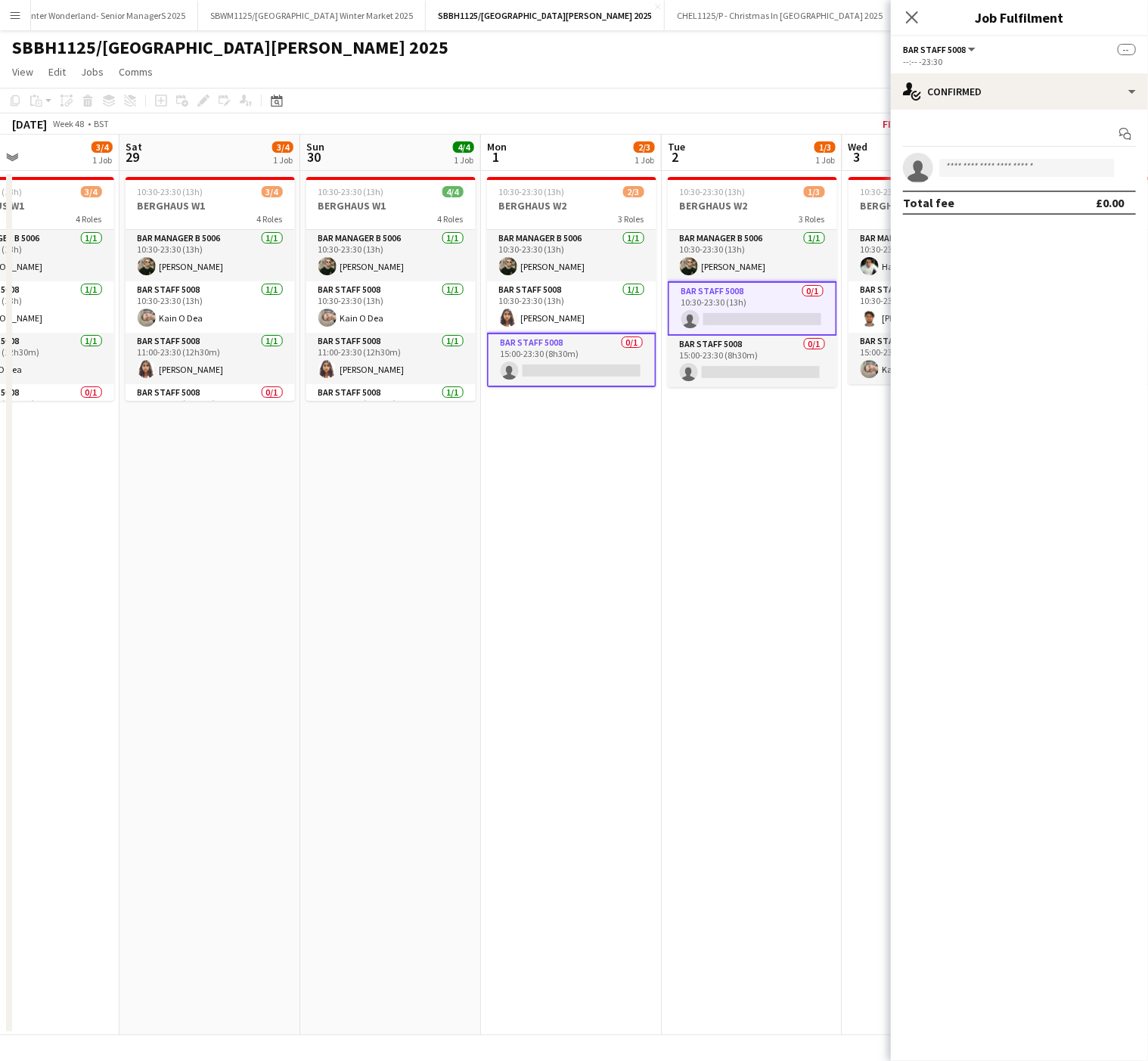
drag, startPoint x: 681, startPoint y: 535, endPoint x: 946, endPoint y: 248, distance: 390.6
click at [654, 532] on app-calendar-viewport "Tue 25 1/3 1 Job Wed 26 2/3 1 Job Thu 27 3/3 1 Job Fri 28 3/4 1 Job Sat 29 3/4 …" at bounding box center [574, 585] width 1148 height 900
drag, startPoint x: 972, startPoint y: 165, endPoint x: 970, endPoint y: 149, distance: 16.1
click at [970, 165] on input at bounding box center [1027, 168] width 176 height 18
type input "*****"
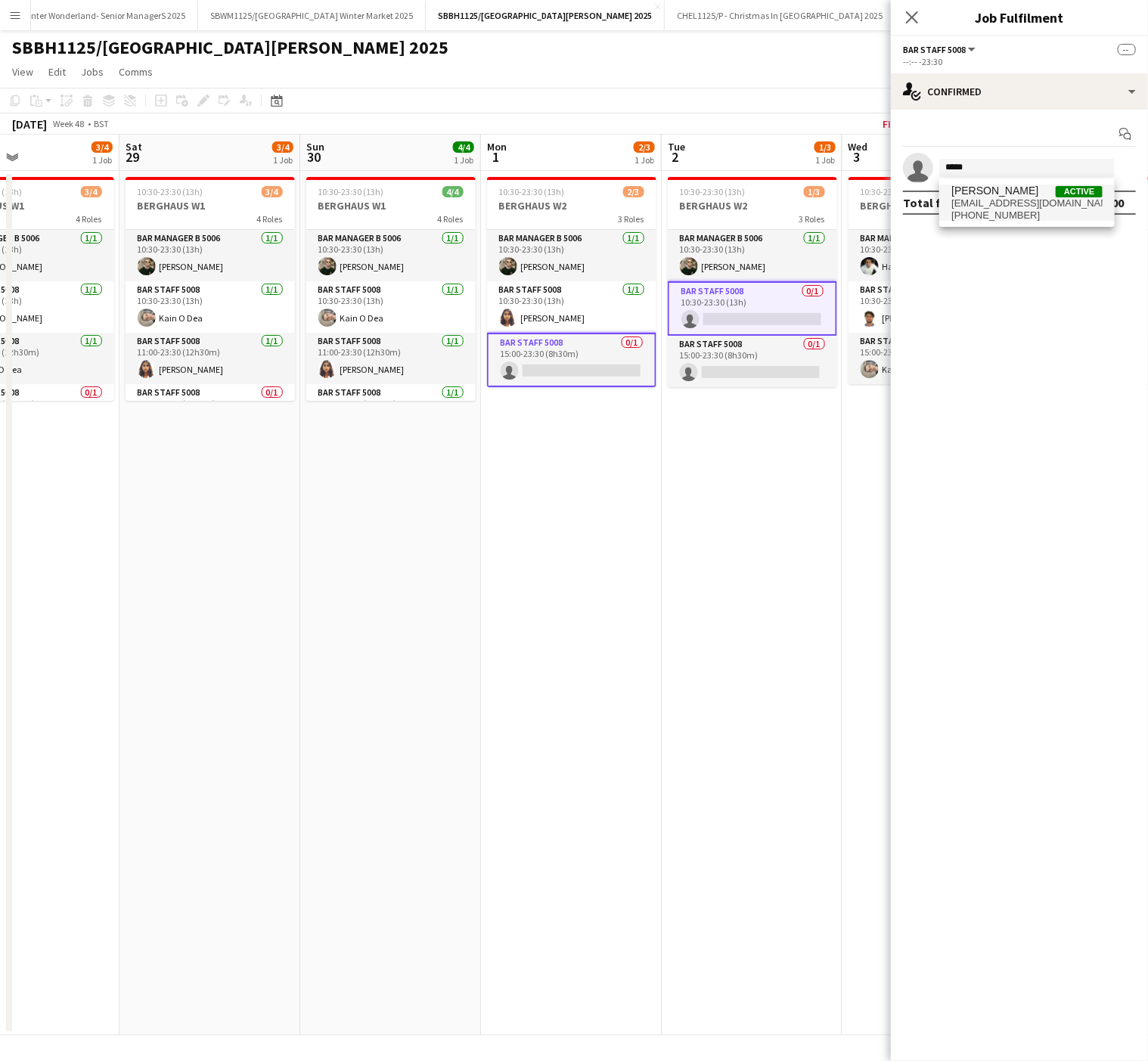
click at [979, 202] on span "[EMAIL_ADDRESS][DOMAIN_NAME]" at bounding box center [1026, 203] width 152 height 12
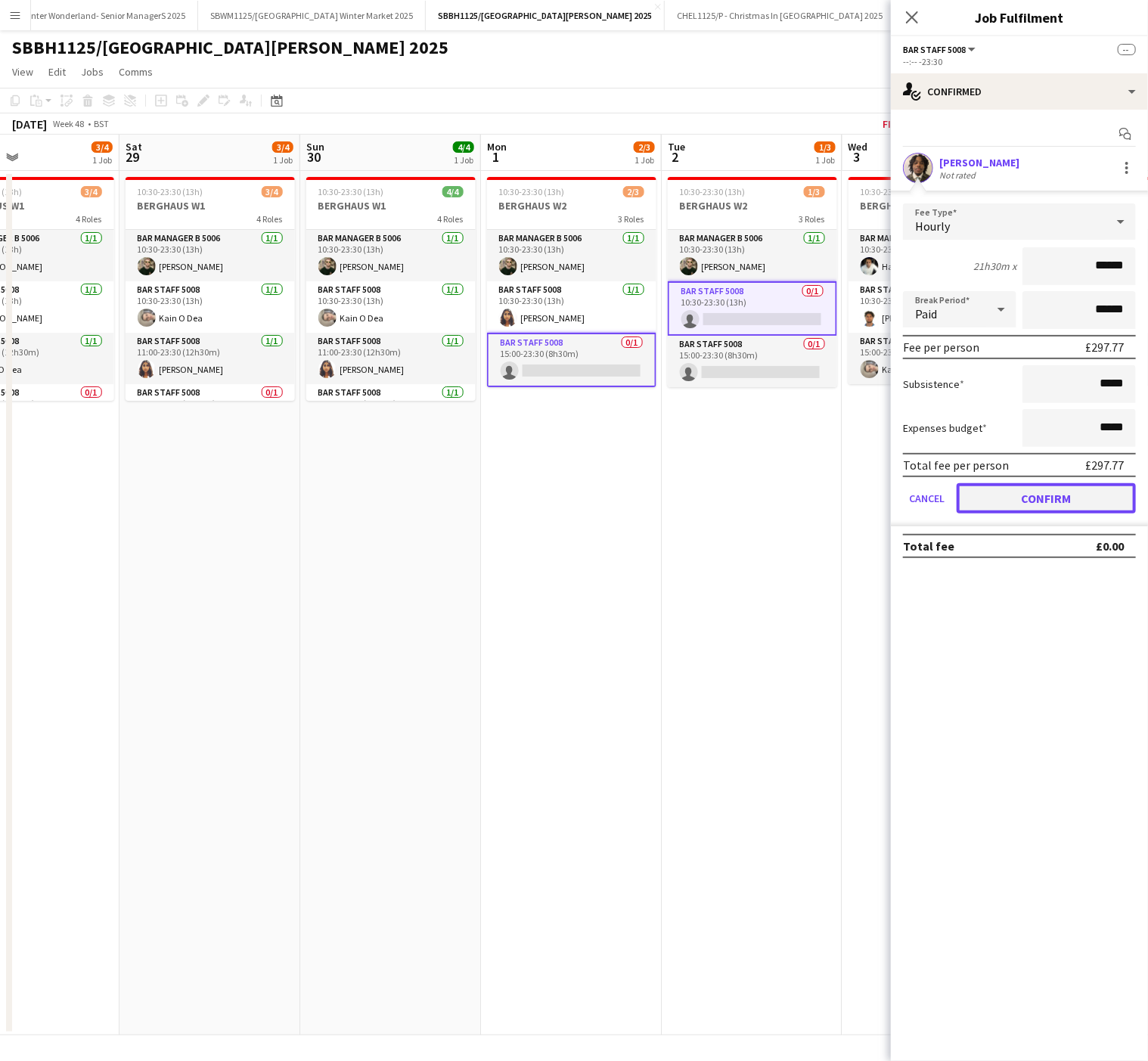
click at [1095, 494] on button "Confirm" at bounding box center [1046, 499] width 179 height 30
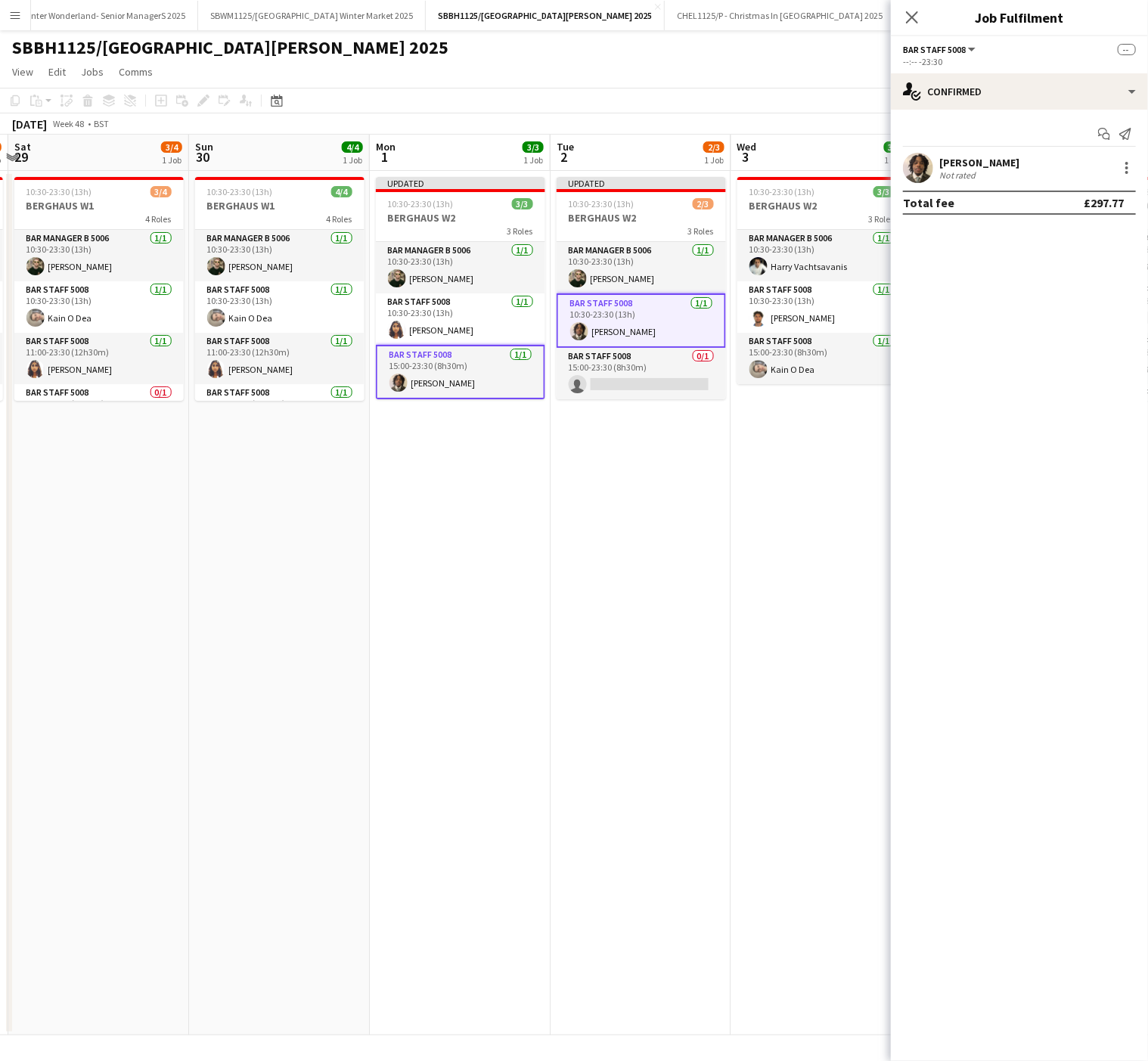
scroll to position [0, 672]
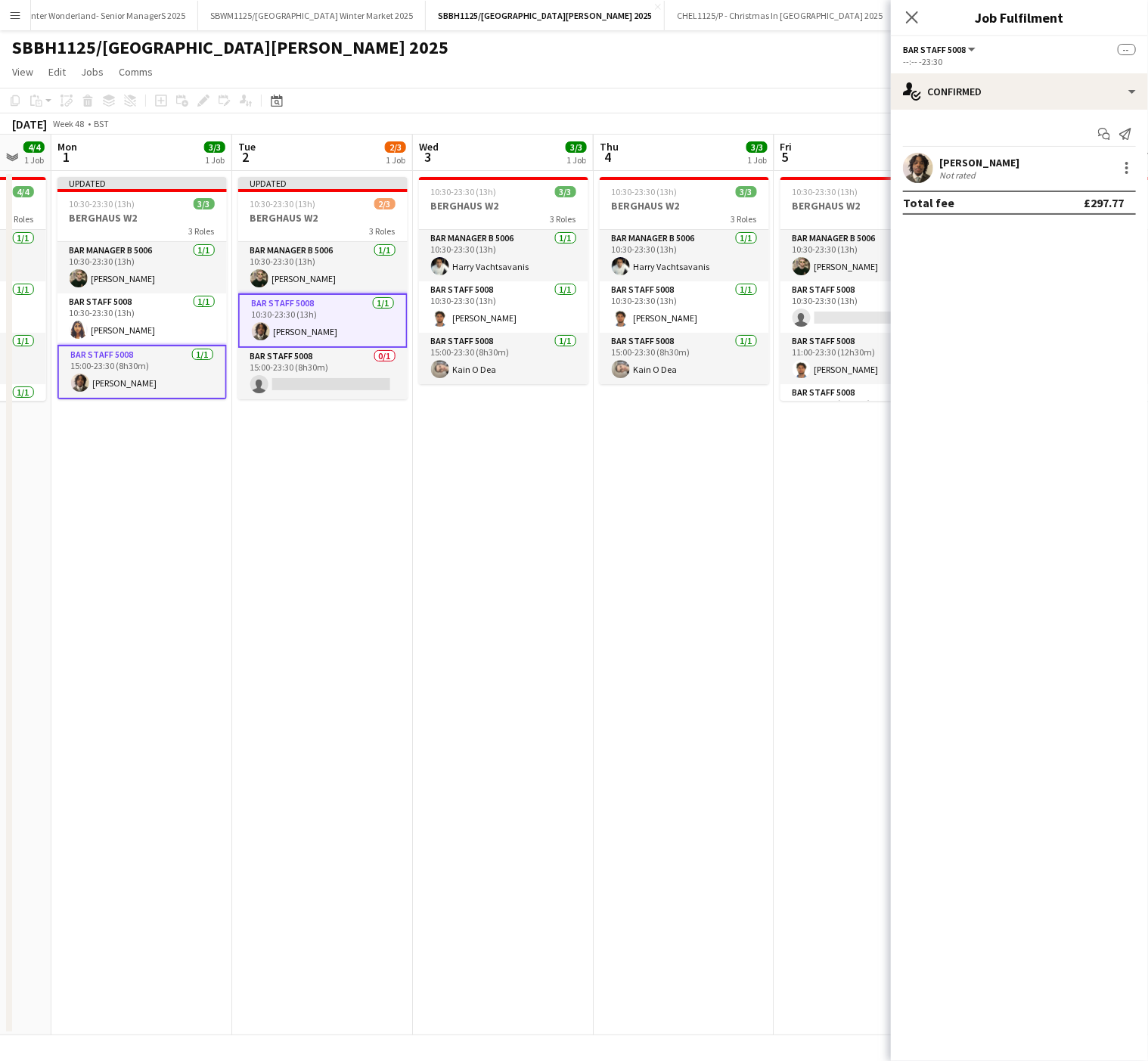
drag, startPoint x: 736, startPoint y: 623, endPoint x: 349, endPoint y: 645, distance: 387.6
click at [349, 645] on app-calendar-viewport "Thu 27 3/3 1 Job Fri 28 3/4 1 Job Sat 29 3/4 1 Job Sun 30 4/4 1 Job Mon 1 3/3 1…" at bounding box center [574, 585] width 1148 height 900
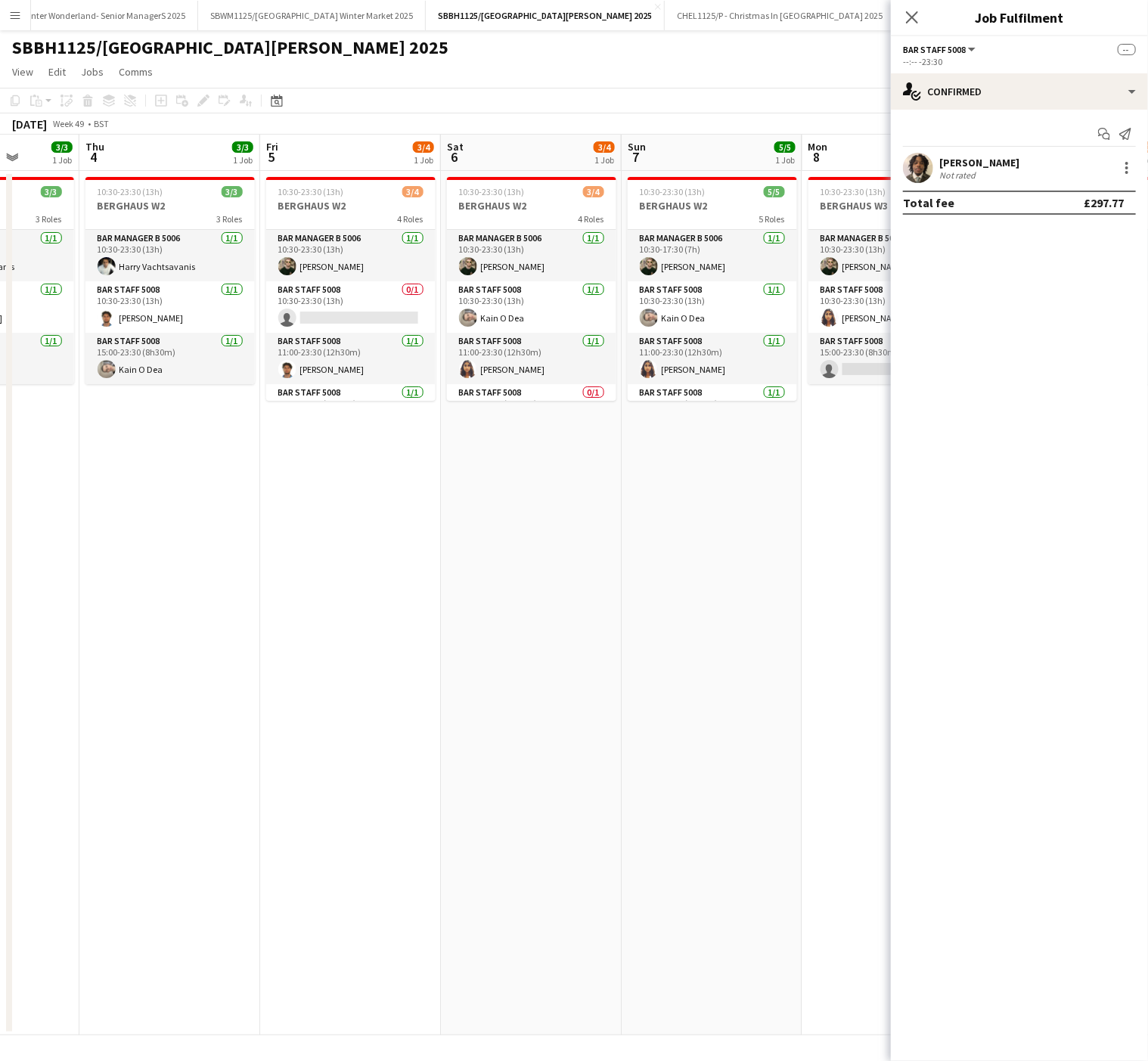
drag, startPoint x: 648, startPoint y: 520, endPoint x: 134, endPoint y: 526, distance: 514.0
click at [134, 526] on app-calendar-viewport "Sun 30 4/4 1 Job Mon 1 3/3 1 Job Tue 2 2/3 1 Job Wed 3 3/3 1 Job Thu 4 3/3 1 Jo…" at bounding box center [574, 585] width 1148 height 900
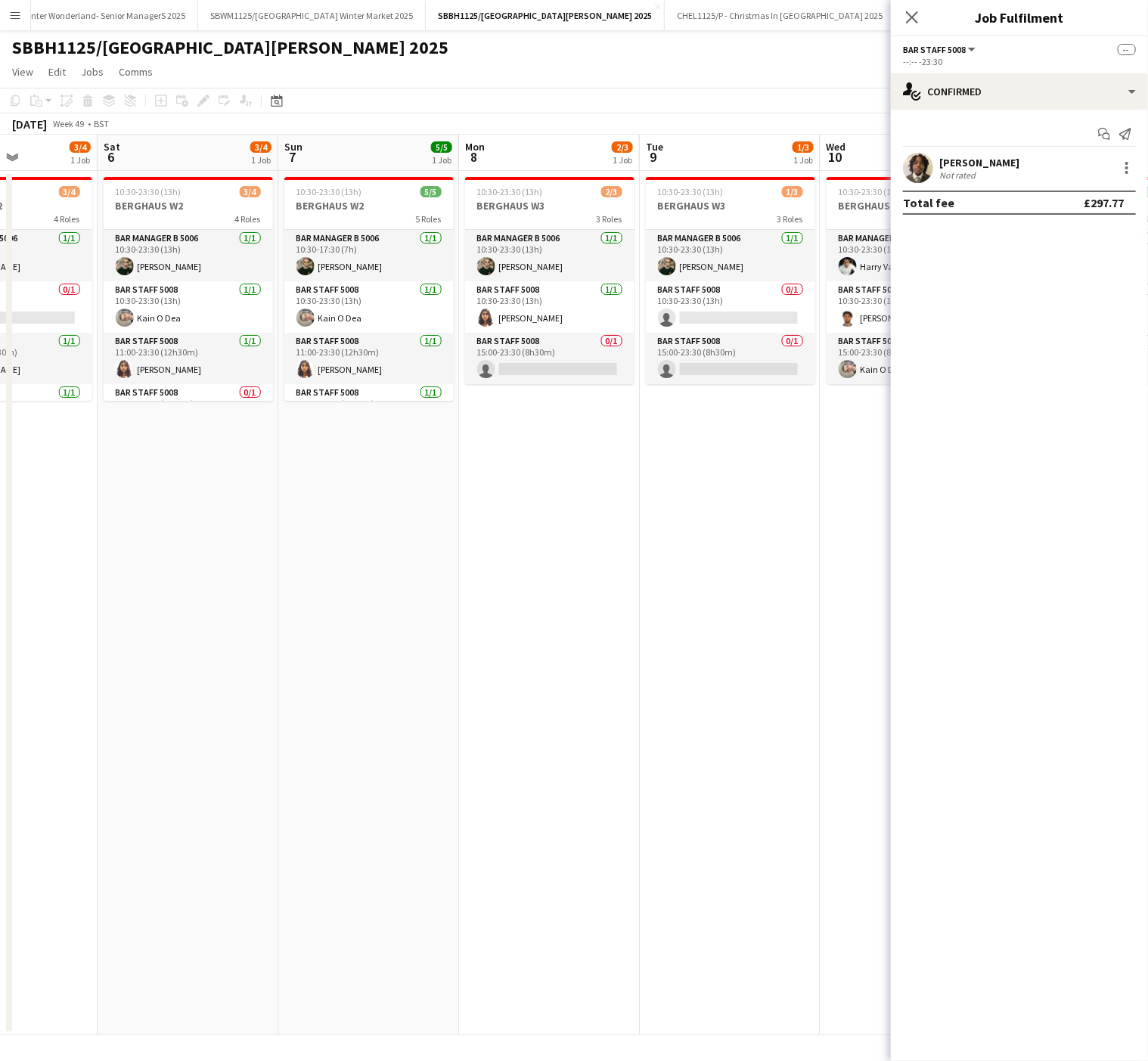
drag, startPoint x: 632, startPoint y: 582, endPoint x: 359, endPoint y: 541, distance: 276.1
click at [296, 576] on app-calendar-viewport "Tue 2 2/3 1 Job Wed 3 3/3 1 Job Thu 4 3/3 1 Job Fri 5 3/4 1 Job Sat 6 3/4 1 Job…" at bounding box center [574, 585] width 1148 height 900
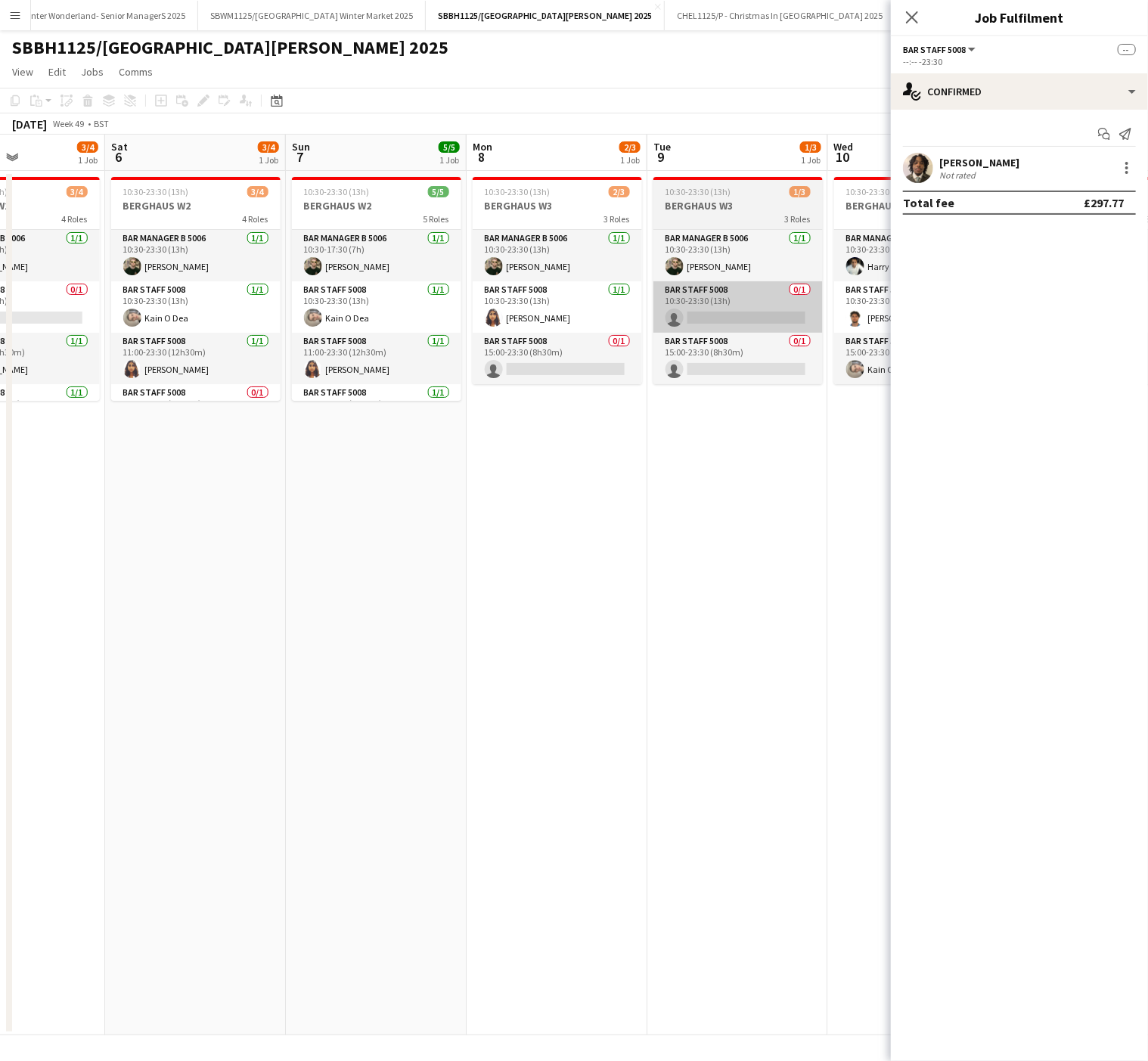
drag, startPoint x: 544, startPoint y: 352, endPoint x: 733, endPoint y: 306, distance: 194.5
click at [545, 353] on app-card-role "Bar Staff 5008 0/1 15:00-23:30 (8h30m) single-neutral-actions" at bounding box center [557, 358] width 170 height 51
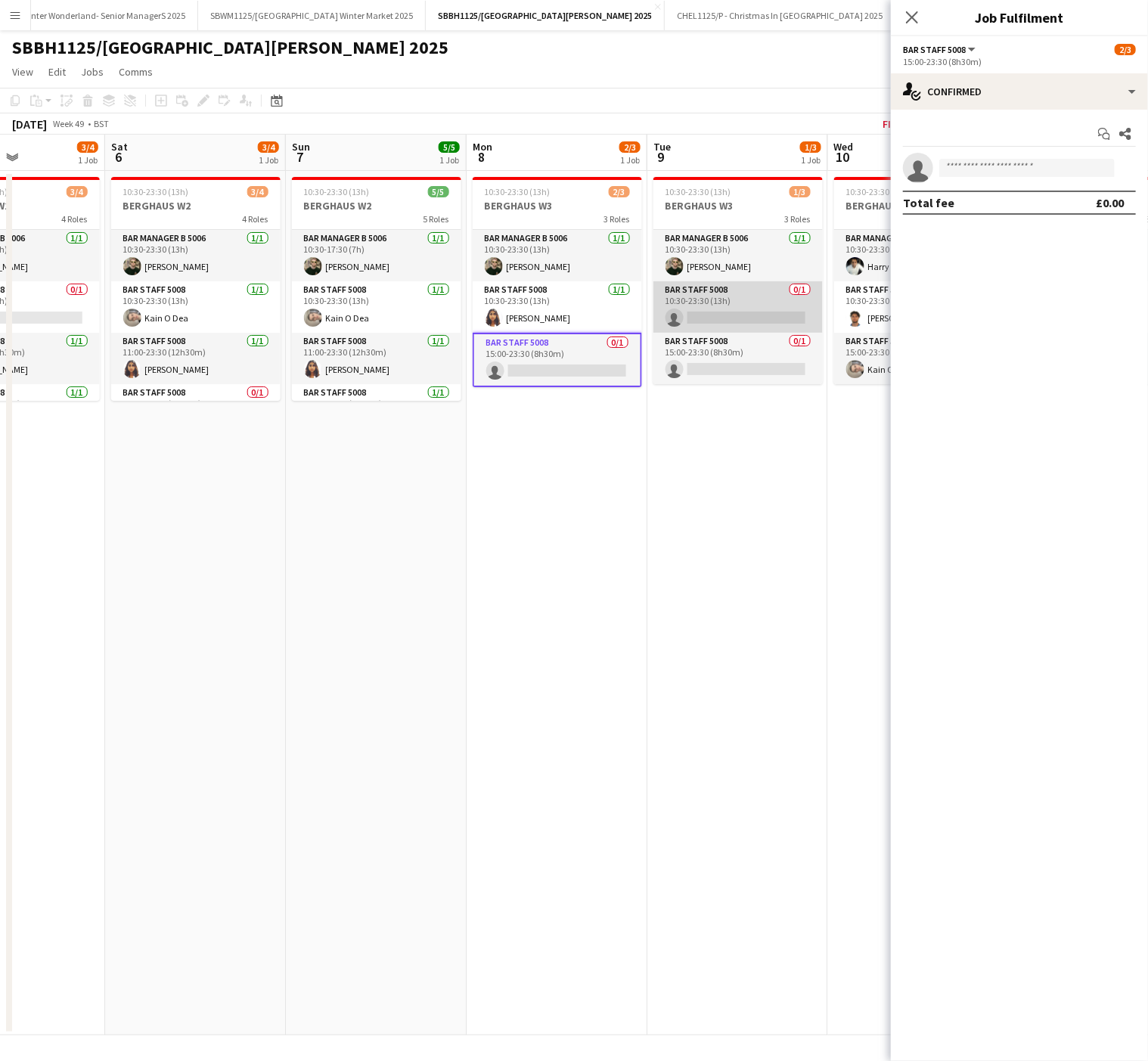
click at [744, 305] on app-card-role "Bar Staff 5008 0/1 10:30-23:30 (13h) single-neutral-actions" at bounding box center [737, 307] width 170 height 51
click at [969, 161] on input at bounding box center [1027, 168] width 176 height 18
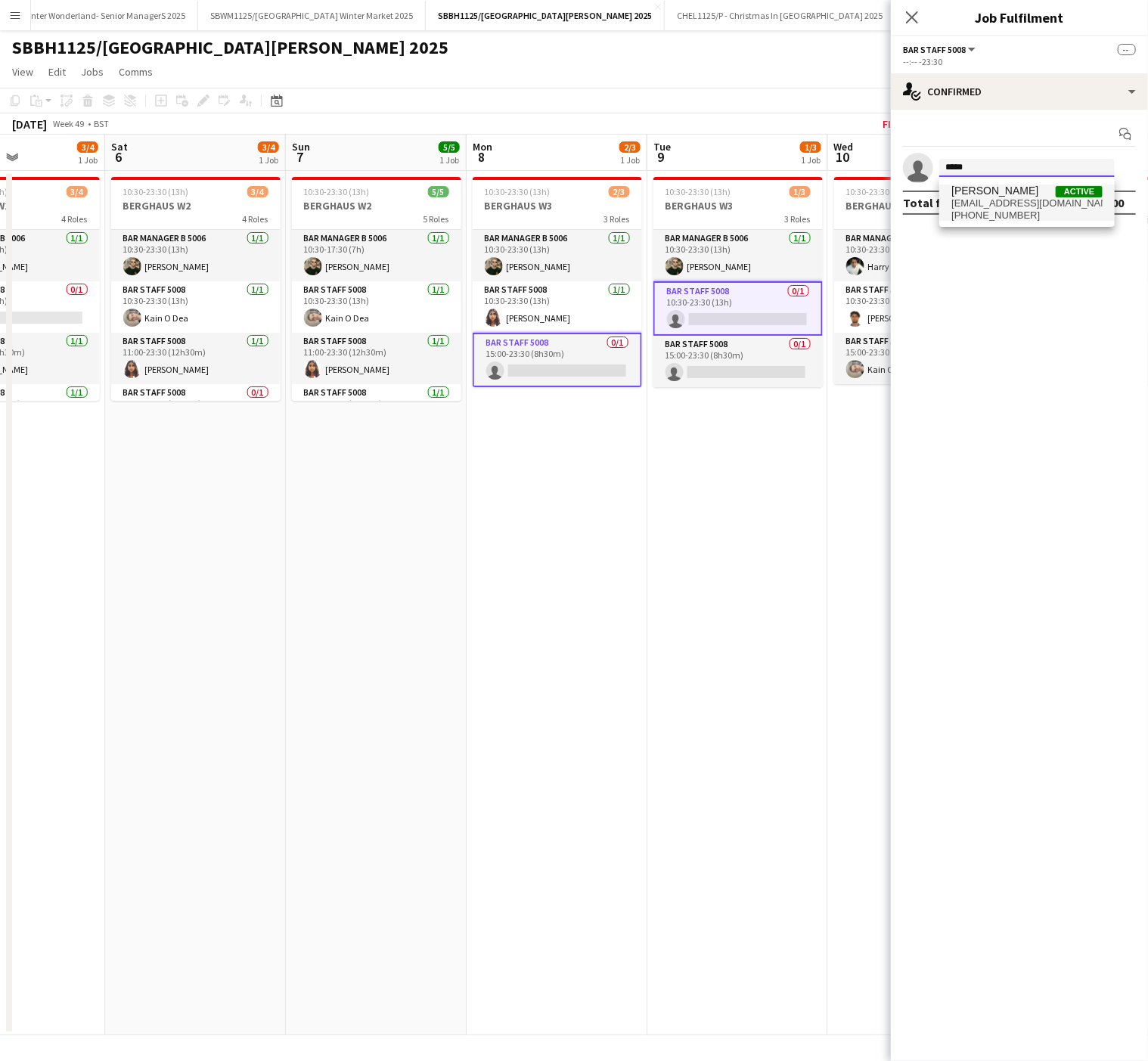
type input "*****"
click at [1004, 204] on span "[EMAIL_ADDRESS][DOMAIN_NAME]" at bounding box center [1026, 203] width 152 height 12
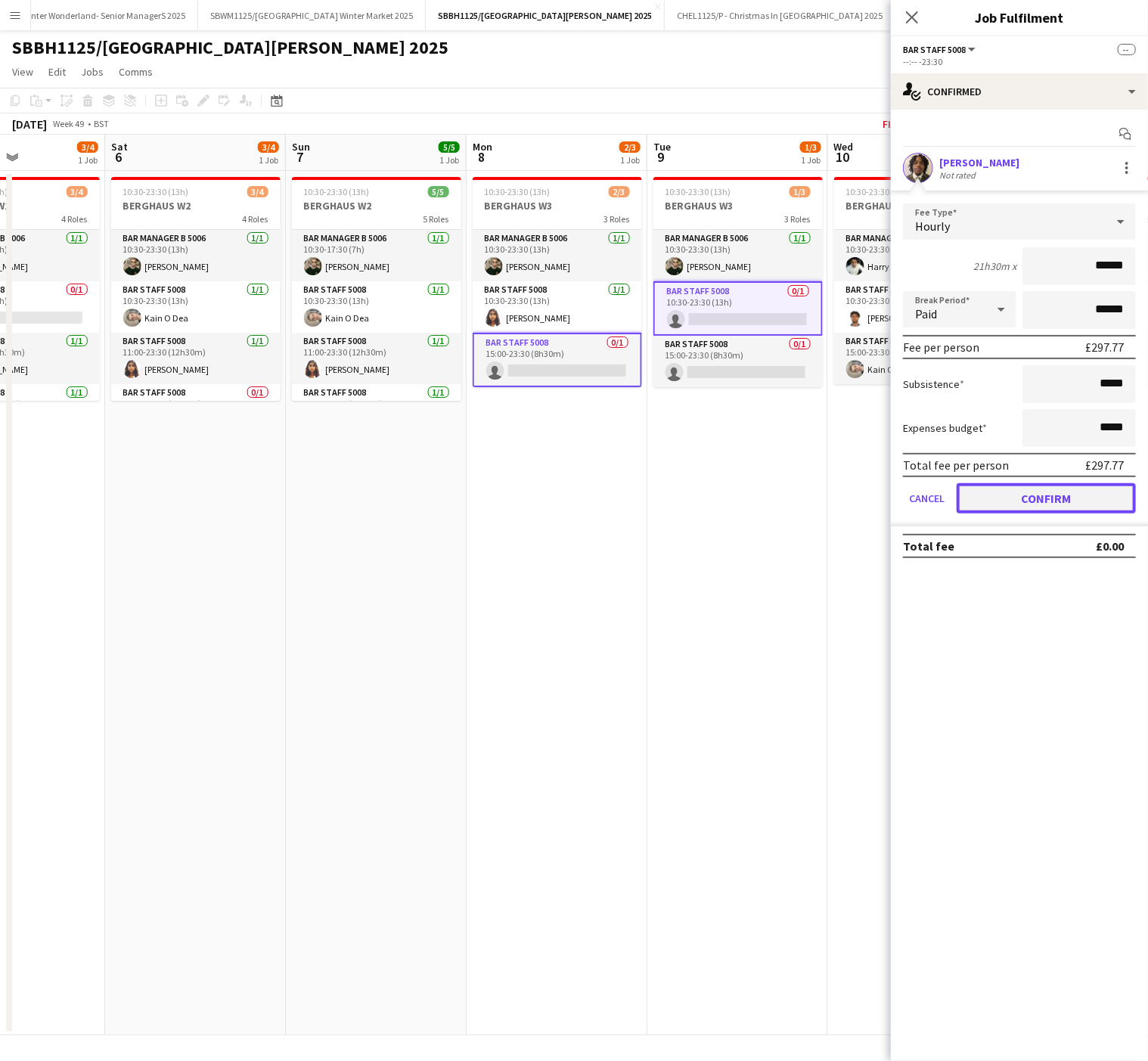
click at [1103, 490] on button "Confirm" at bounding box center [1046, 499] width 179 height 30
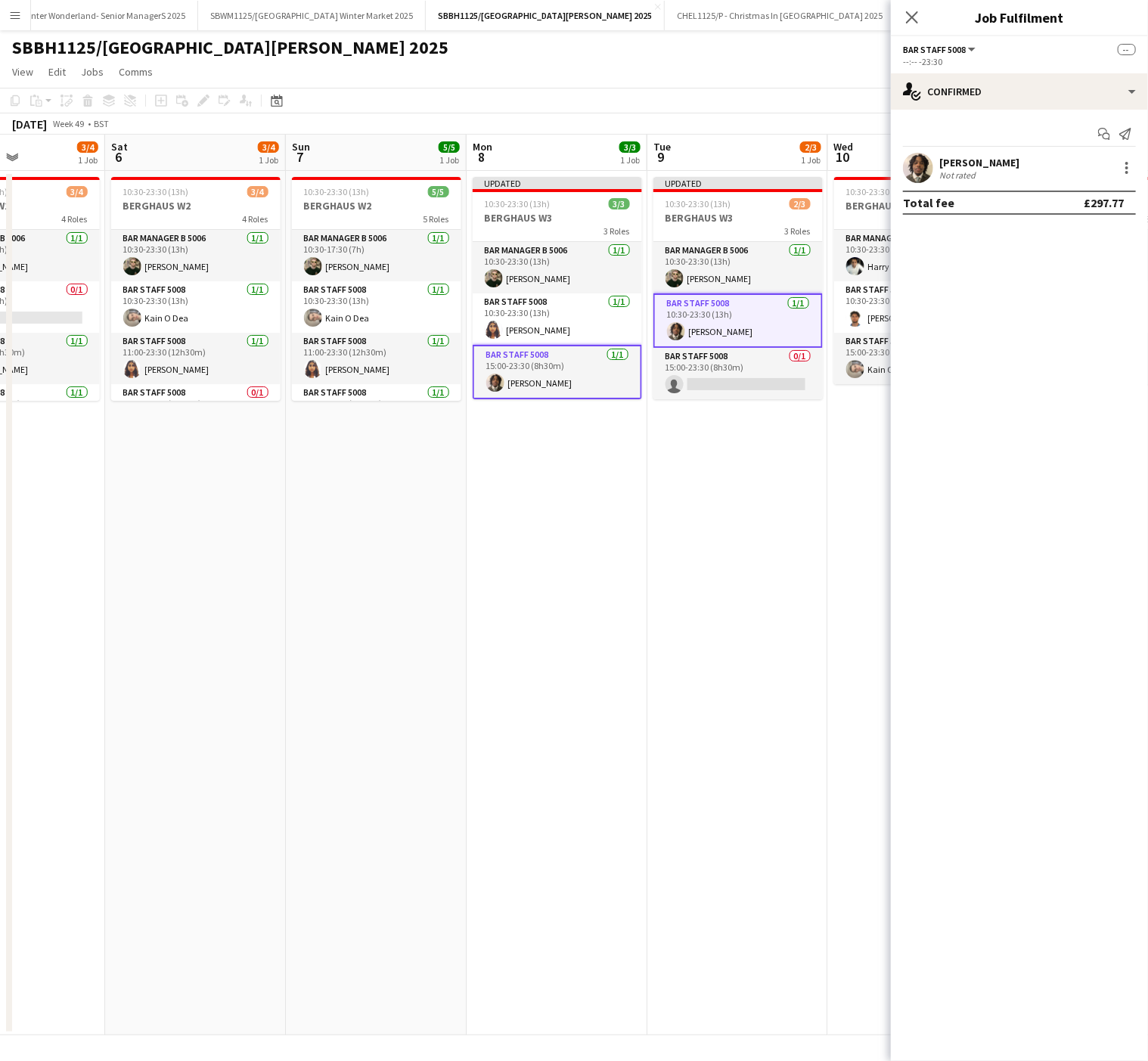
click at [601, 614] on app-date-cell "Updated 10:30-23:30 (13h) 3/3 BERGHAUS W3 3 Roles Bar Manager B 5006 [DATE] 10:…" at bounding box center [556, 603] width 180 height 864
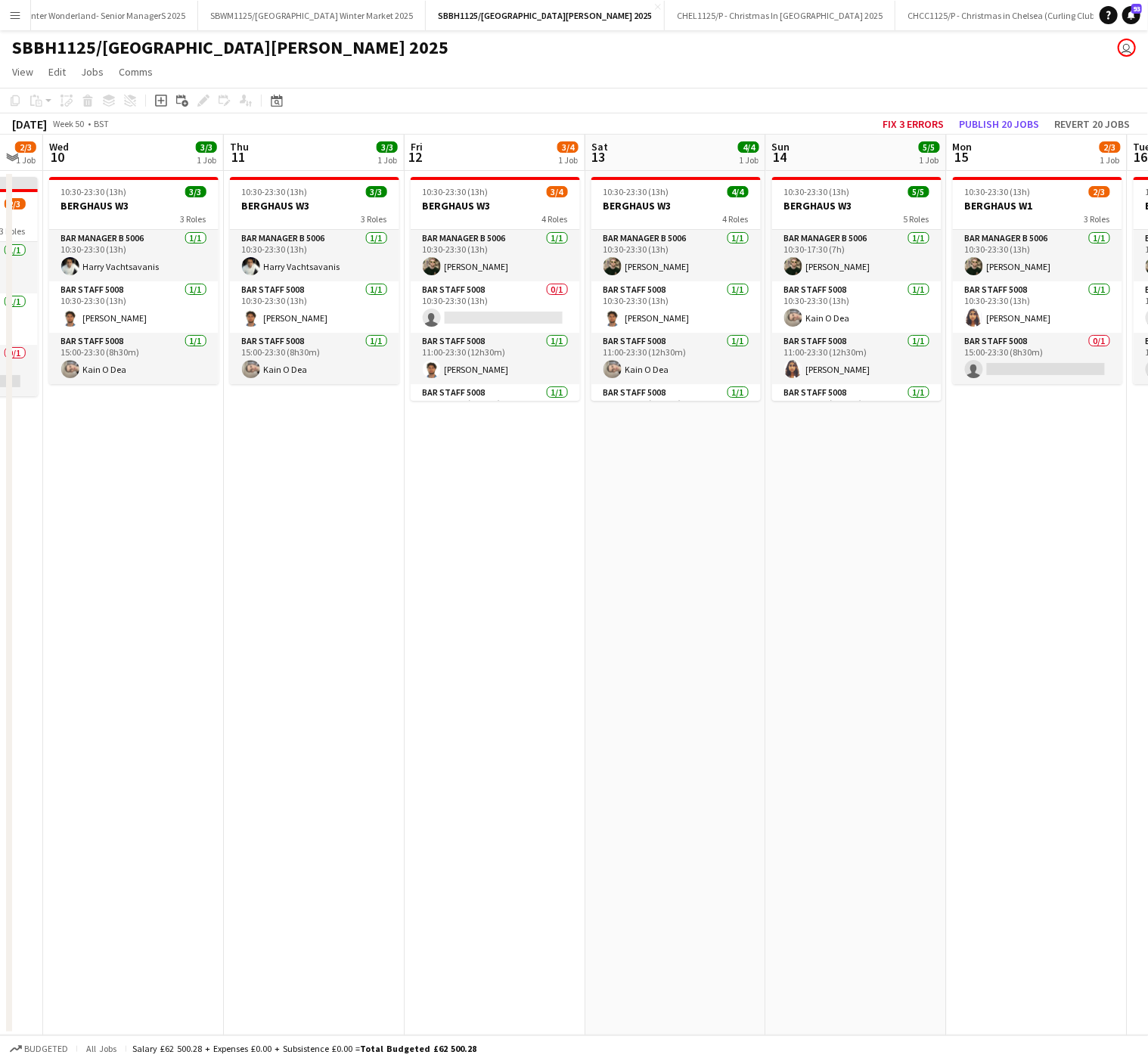
scroll to position [0, 681]
click at [872, 667] on app-date-cell "10:30-23:30 (13h) 5/5 BERGHAUS W3 5 Roles Bar Manager B 5006 [DATE] 10:30-17:30…" at bounding box center [855, 603] width 180 height 864
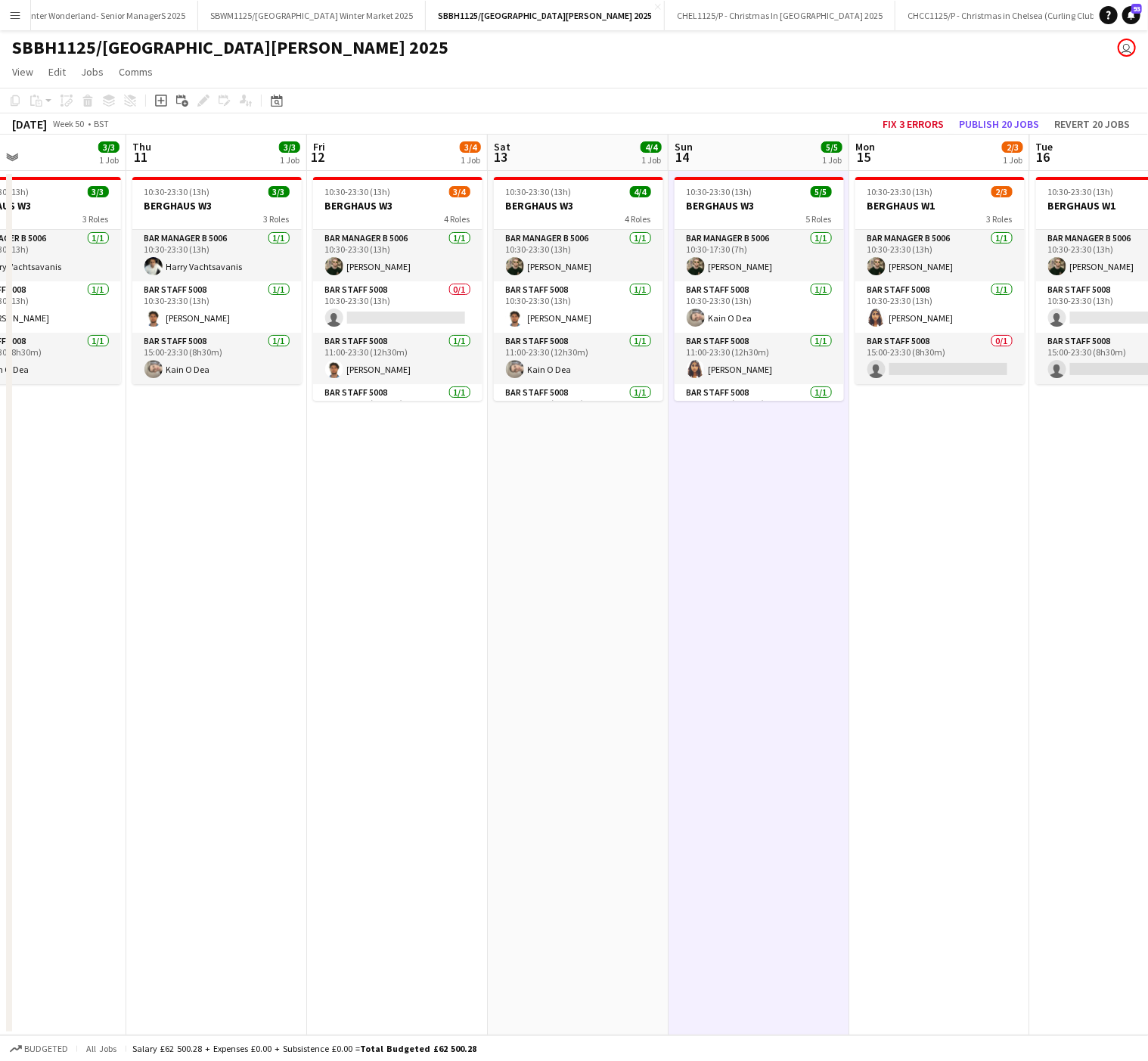
scroll to position [0, 440]
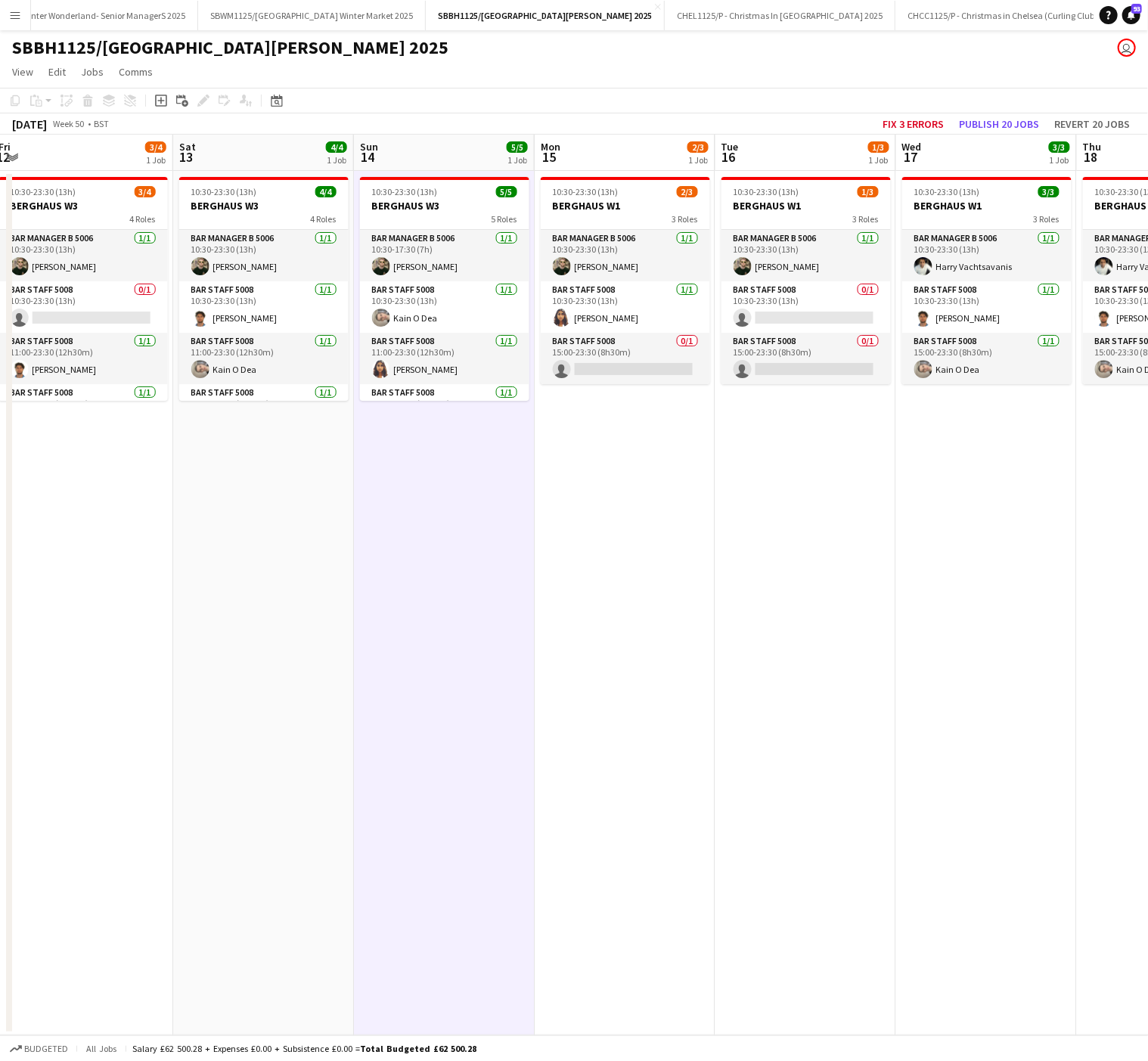
drag, startPoint x: 709, startPoint y: 600, endPoint x: 565, endPoint y: 588, distance: 144.5
click at [565, 588] on app-calendar-viewport "Mon 8 3/3 1 Job Tue 9 2/3 1 Job Wed 10 3/3 1 Job Thu 11 3/3 1 Job Fri 12 3/4 1 …" at bounding box center [574, 585] width 1148 height 900
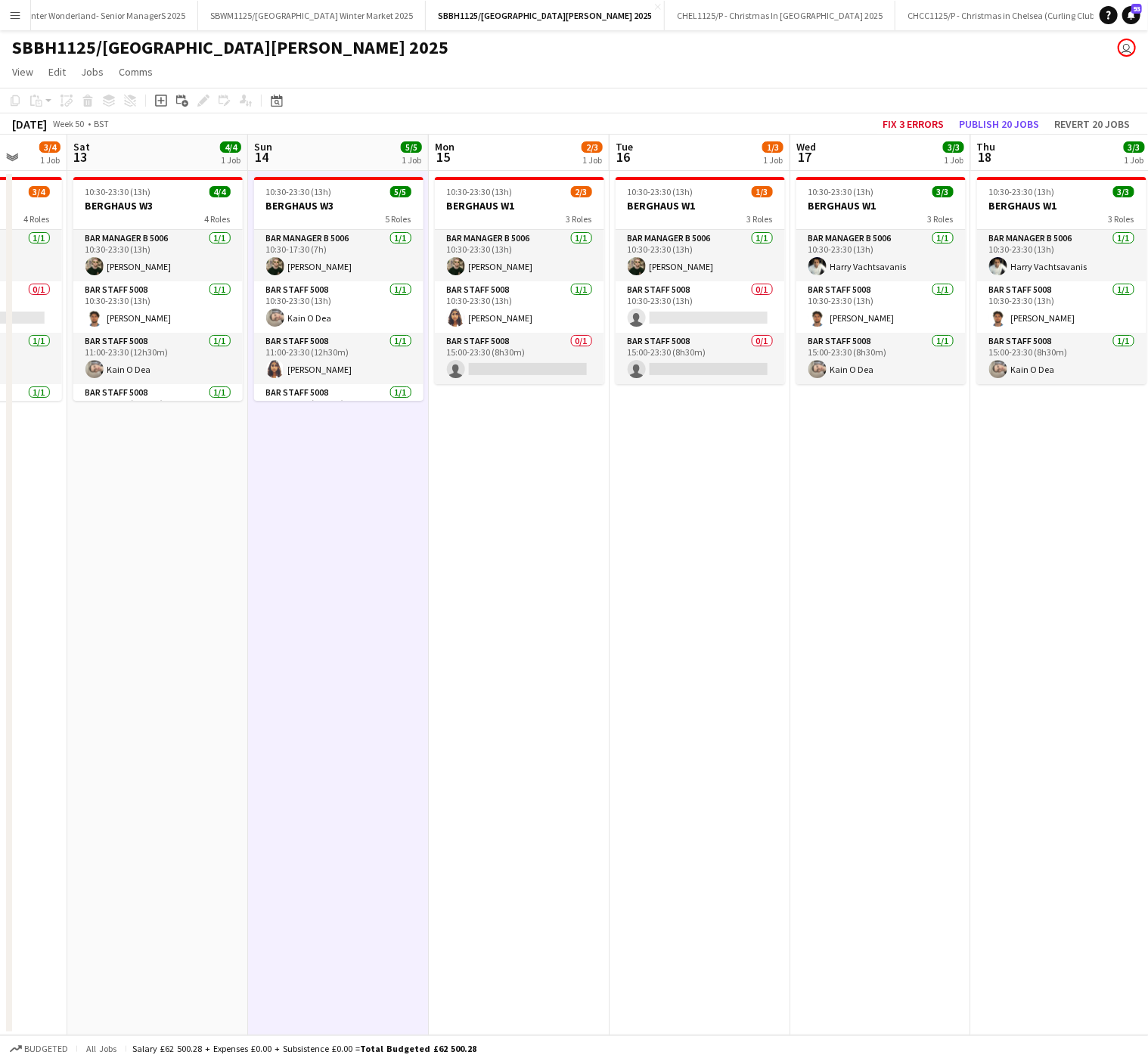
drag, startPoint x: 959, startPoint y: 597, endPoint x: 631, endPoint y: 417, distance: 374.1
click at [829, 590] on app-calendar-viewport "Wed 10 3/3 1 Job Thu 11 3/3 1 Job Fri 12 3/4 1 Job Sat 13 4/4 1 Job Sun 14 5/5 …" at bounding box center [574, 585] width 1148 height 900
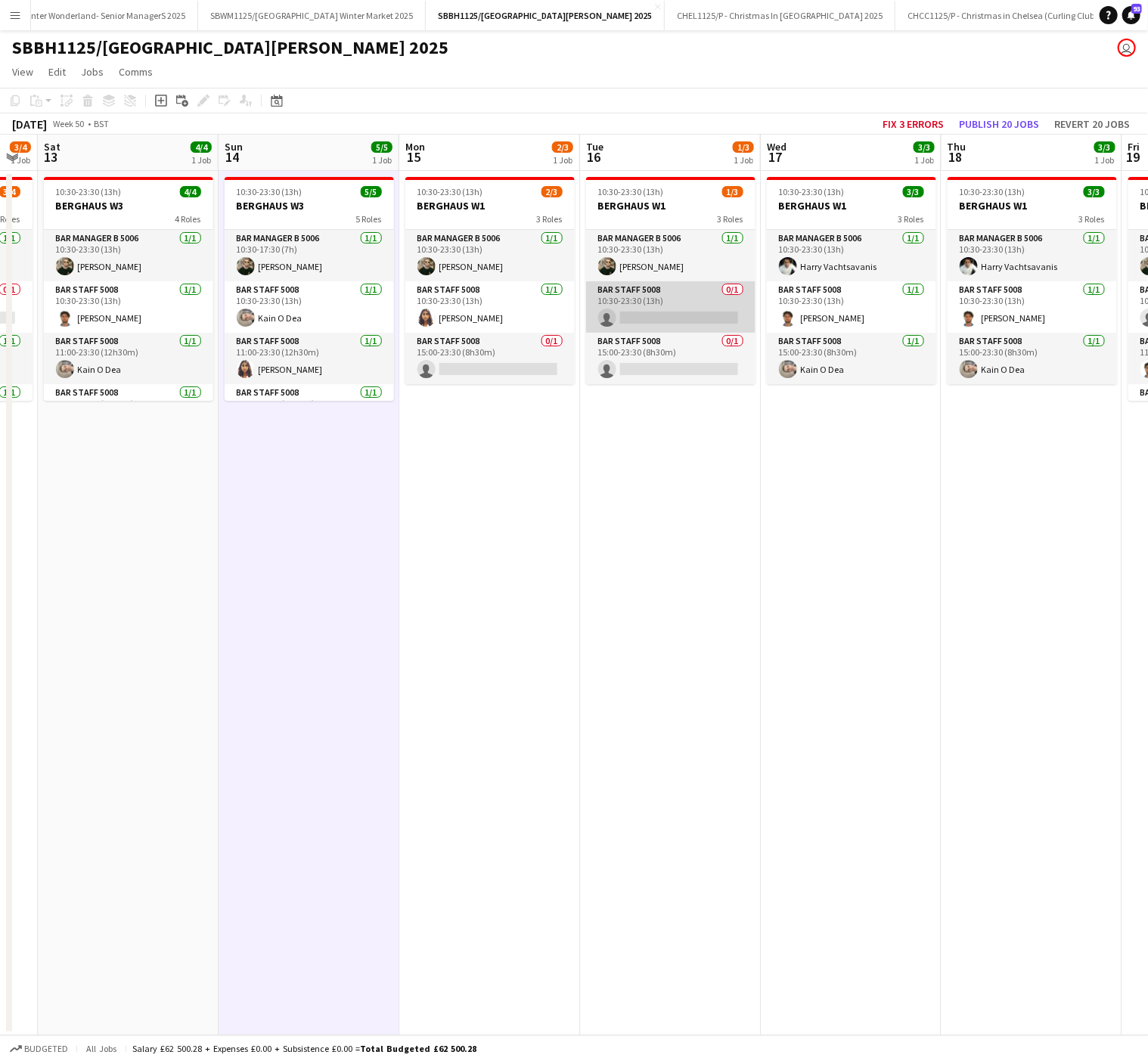
click at [656, 298] on app-card-role "Bar Staff 5008 0/1 10:30-23:30 (13h) single-neutral-actions" at bounding box center [670, 307] width 170 height 51
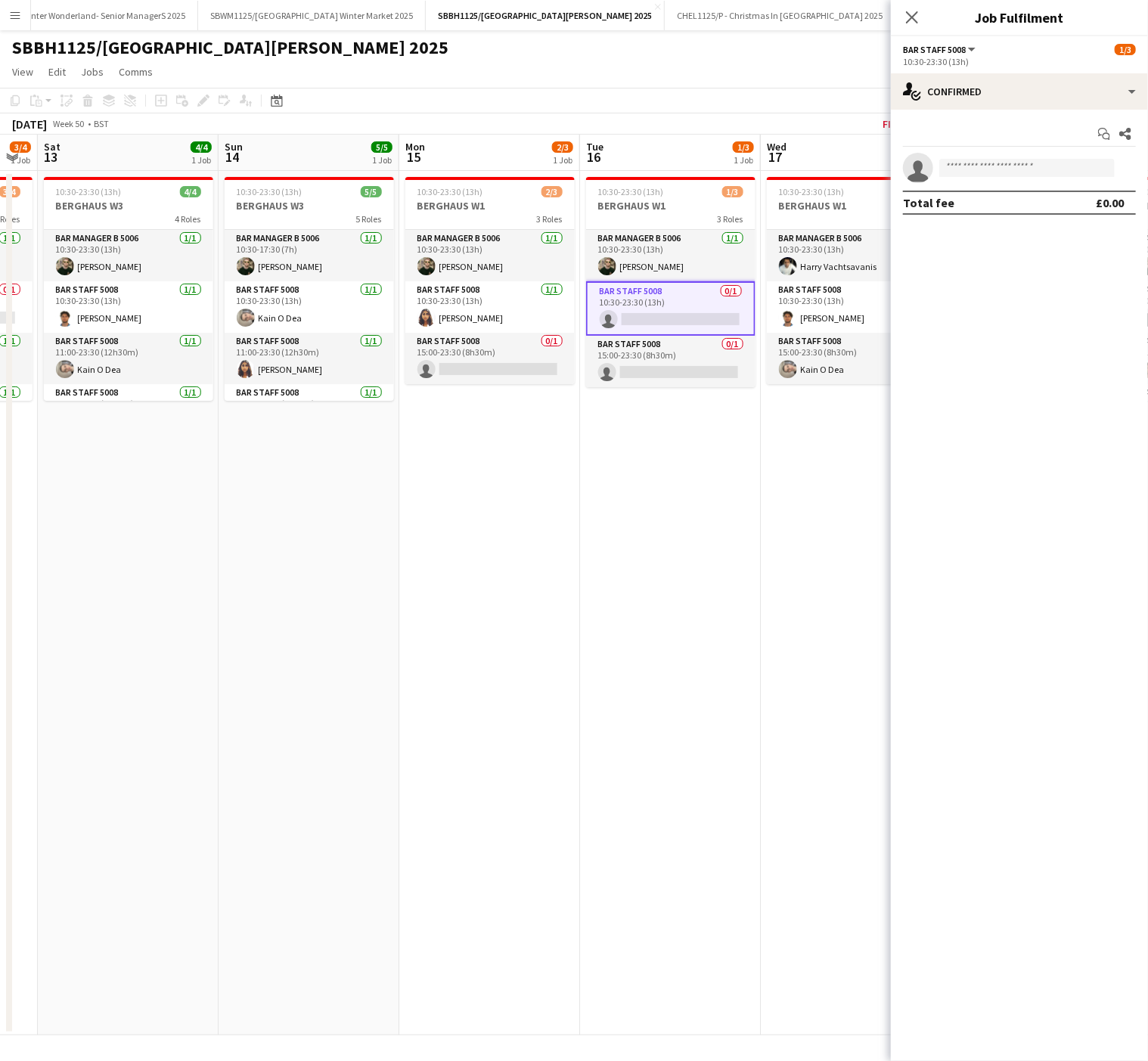
drag, startPoint x: 835, startPoint y: 500, endPoint x: 674, endPoint y: 500, distance: 161.0
click at [674, 500] on body "Menu Boards Boards Boards All jobs Status Workforce Workforce My Workforce Recr…" at bounding box center [574, 530] width 1148 height 1061
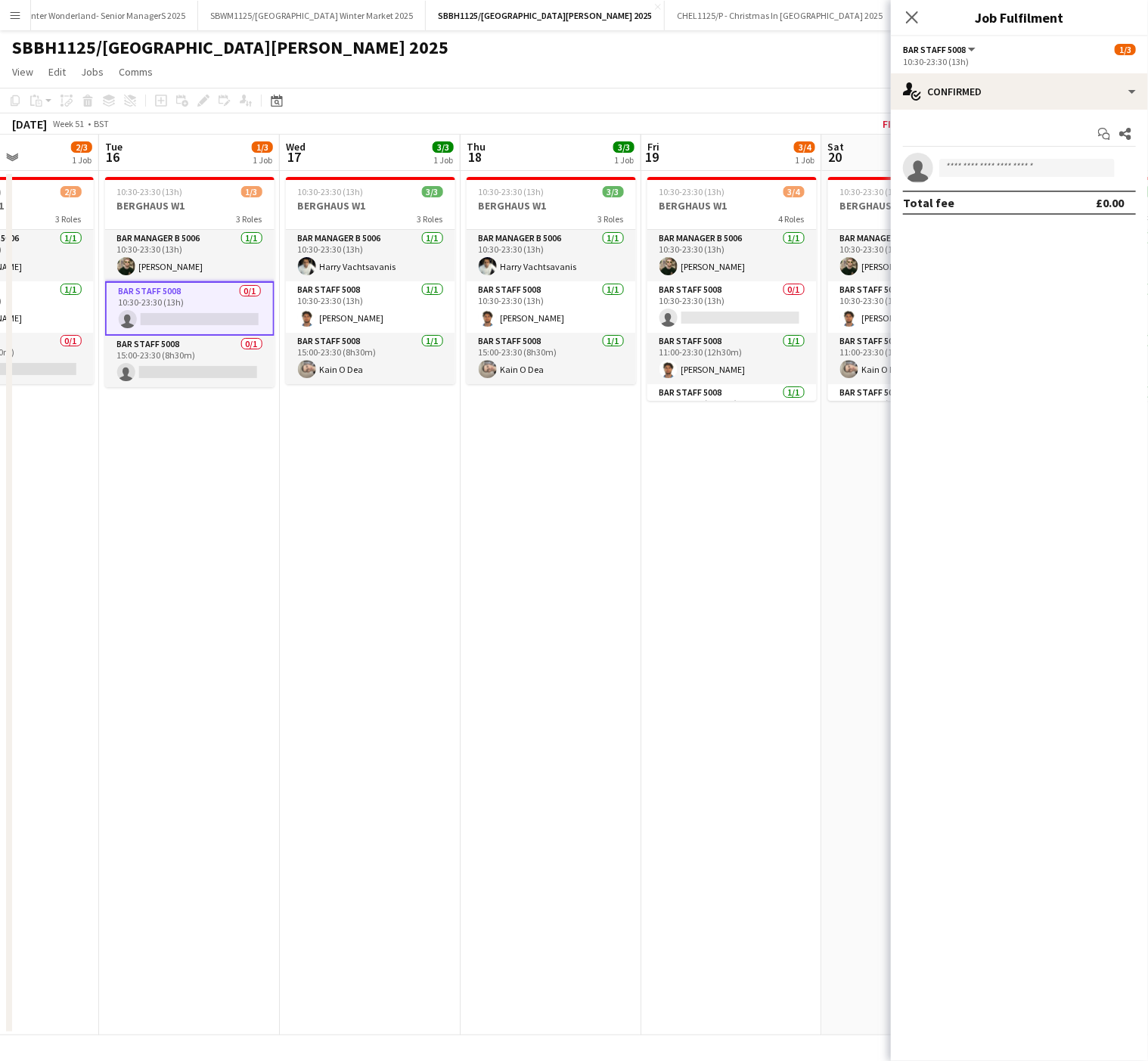
scroll to position [0, 630]
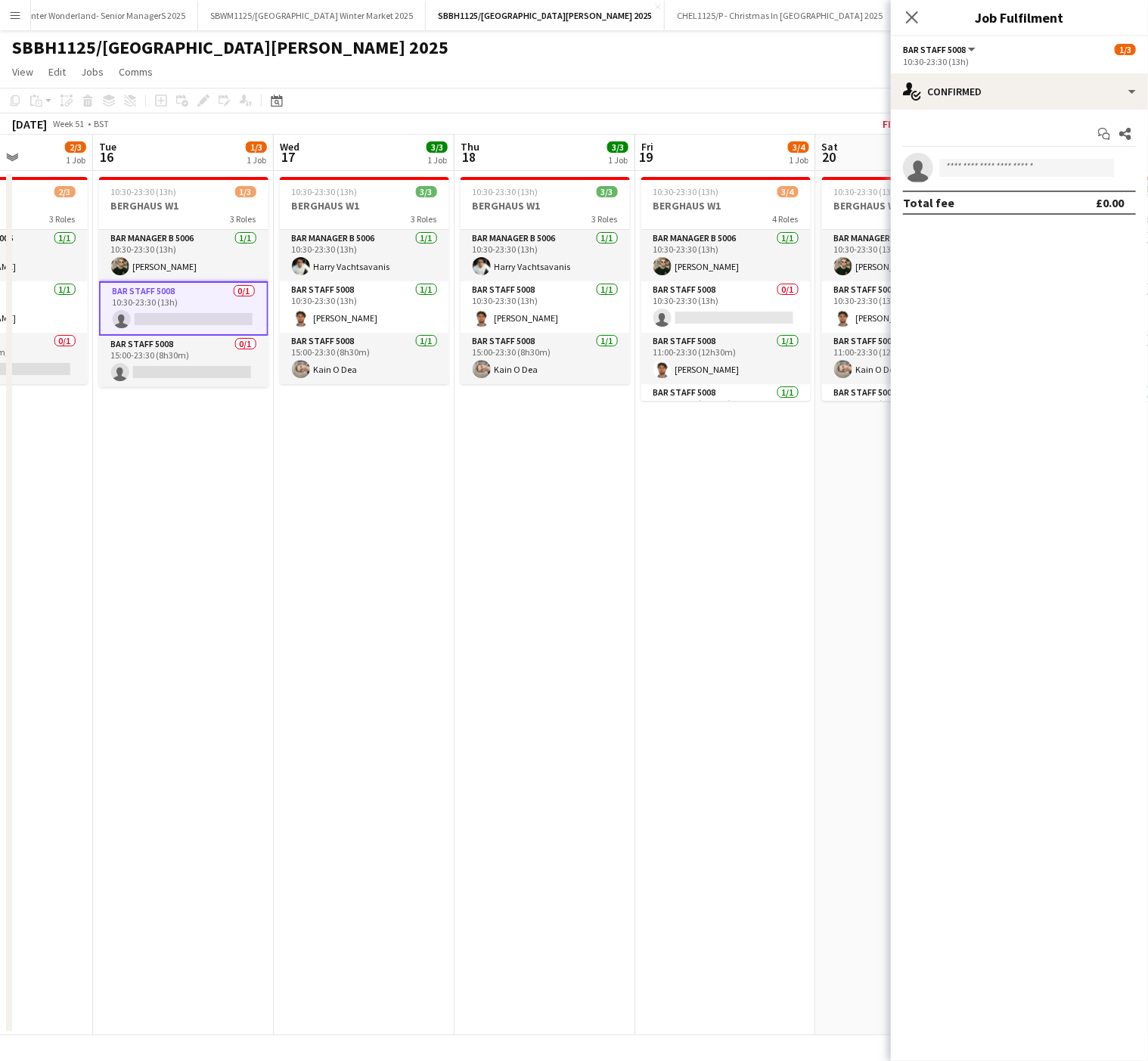
drag, startPoint x: 701, startPoint y: 543, endPoint x: 214, endPoint y: 561, distance: 487.3
click at [214, 561] on app-calendar-viewport "Fri 12 3/4 1 Job Sat 13 4/4 1 Job Sun 14 5/5 1 Job Mon 15 2/3 1 Job Tue 16 1/3 …" at bounding box center [574, 585] width 1148 height 900
click at [709, 307] on app-card-role "Bar Staff 5008 0/1 10:30-23:30 (13h) single-neutral-actions" at bounding box center [726, 307] width 170 height 51
click at [1037, 168] on input at bounding box center [1027, 168] width 176 height 18
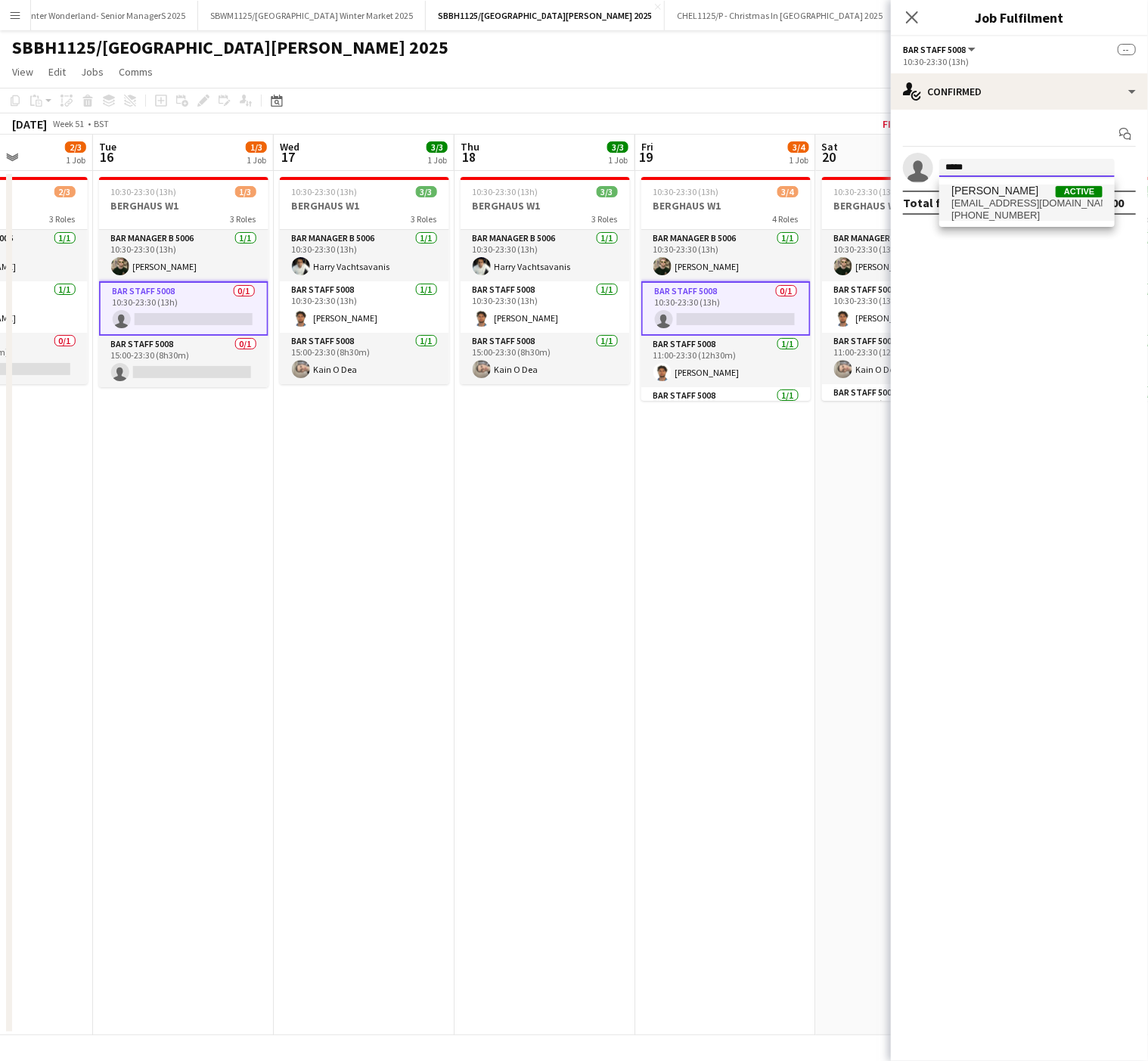
type input "*****"
click at [1022, 209] on span "[PHONE_NUMBER]" at bounding box center [1026, 214] width 152 height 12
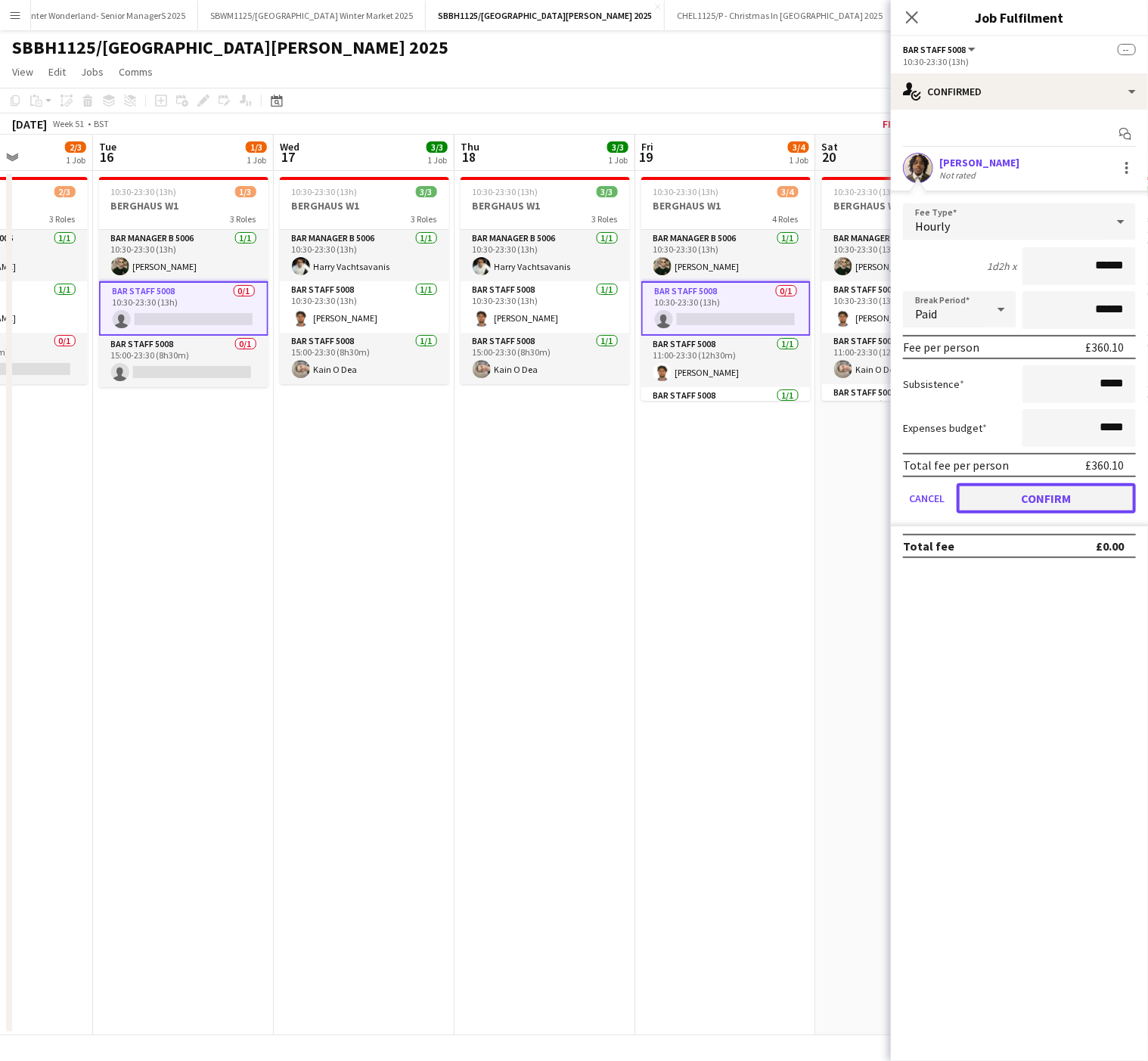
click at [1076, 500] on button "Confirm" at bounding box center [1046, 499] width 179 height 30
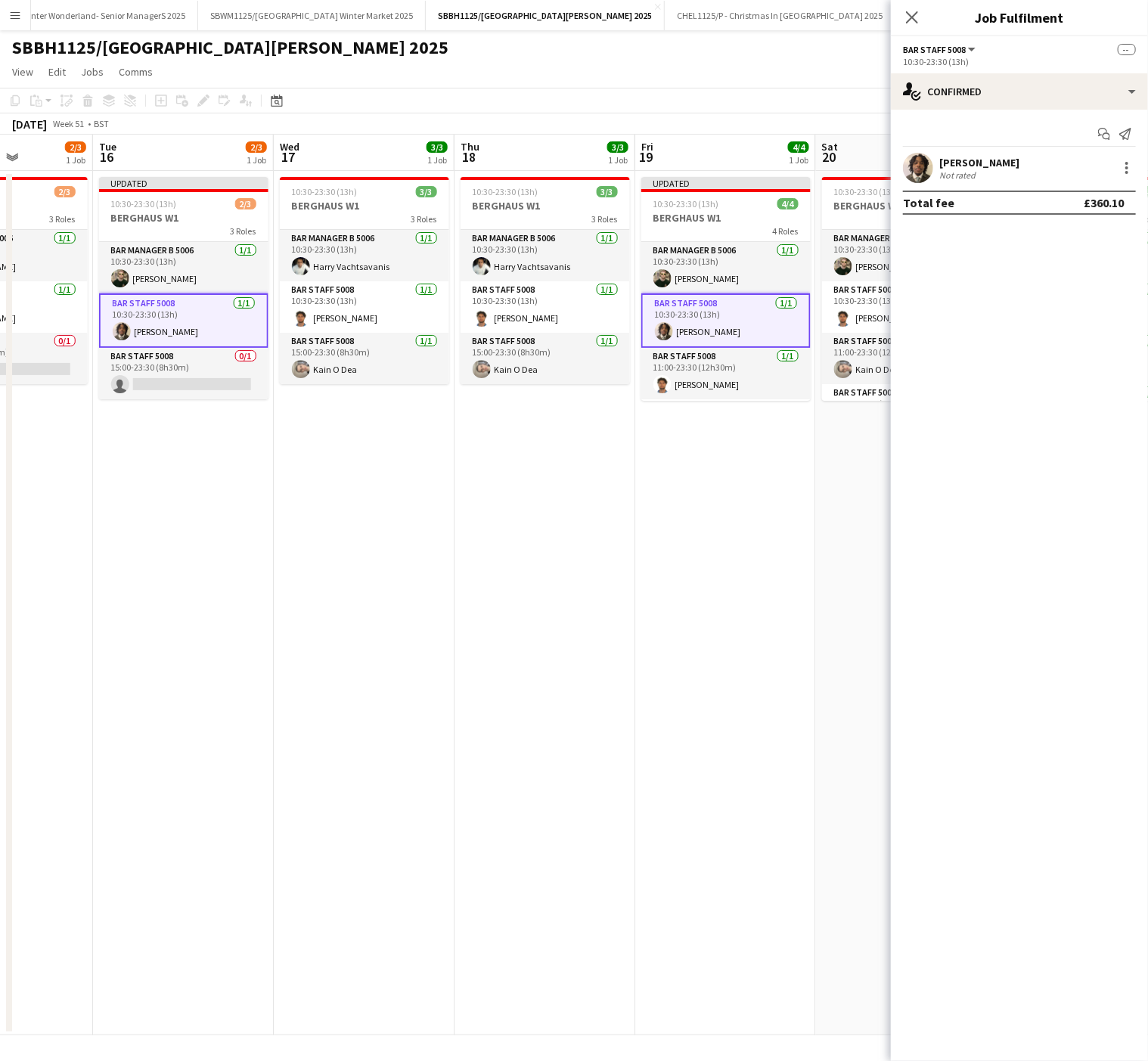
click at [325, 569] on app-date-cell "10:30-23:30 (13h) 3/3 BERGHAUS W1 3 Roles Bar Manager B 5006 [DATE] 10:30-23:30…" at bounding box center [363, 603] width 180 height 864
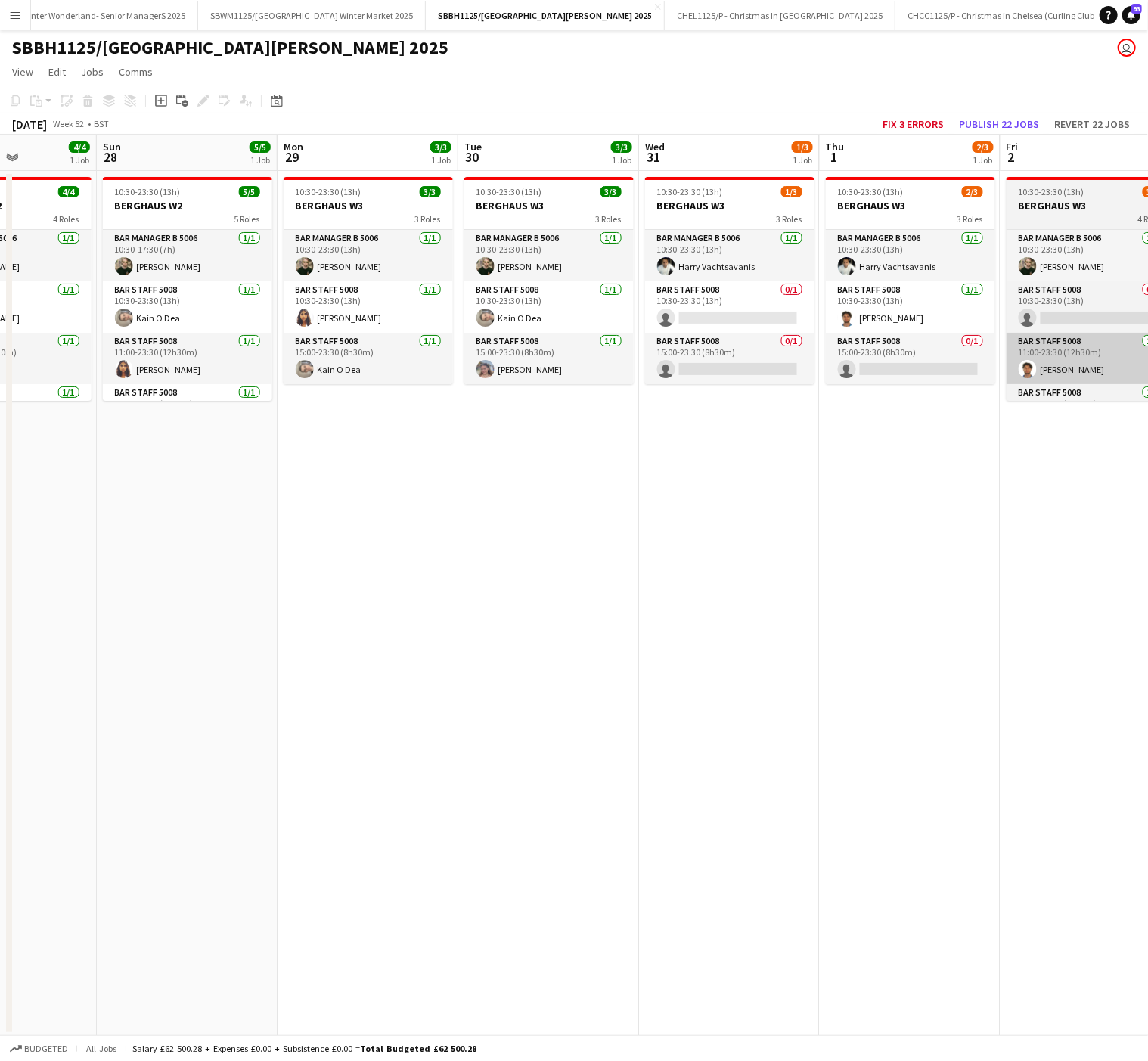
scroll to position [0, 638]
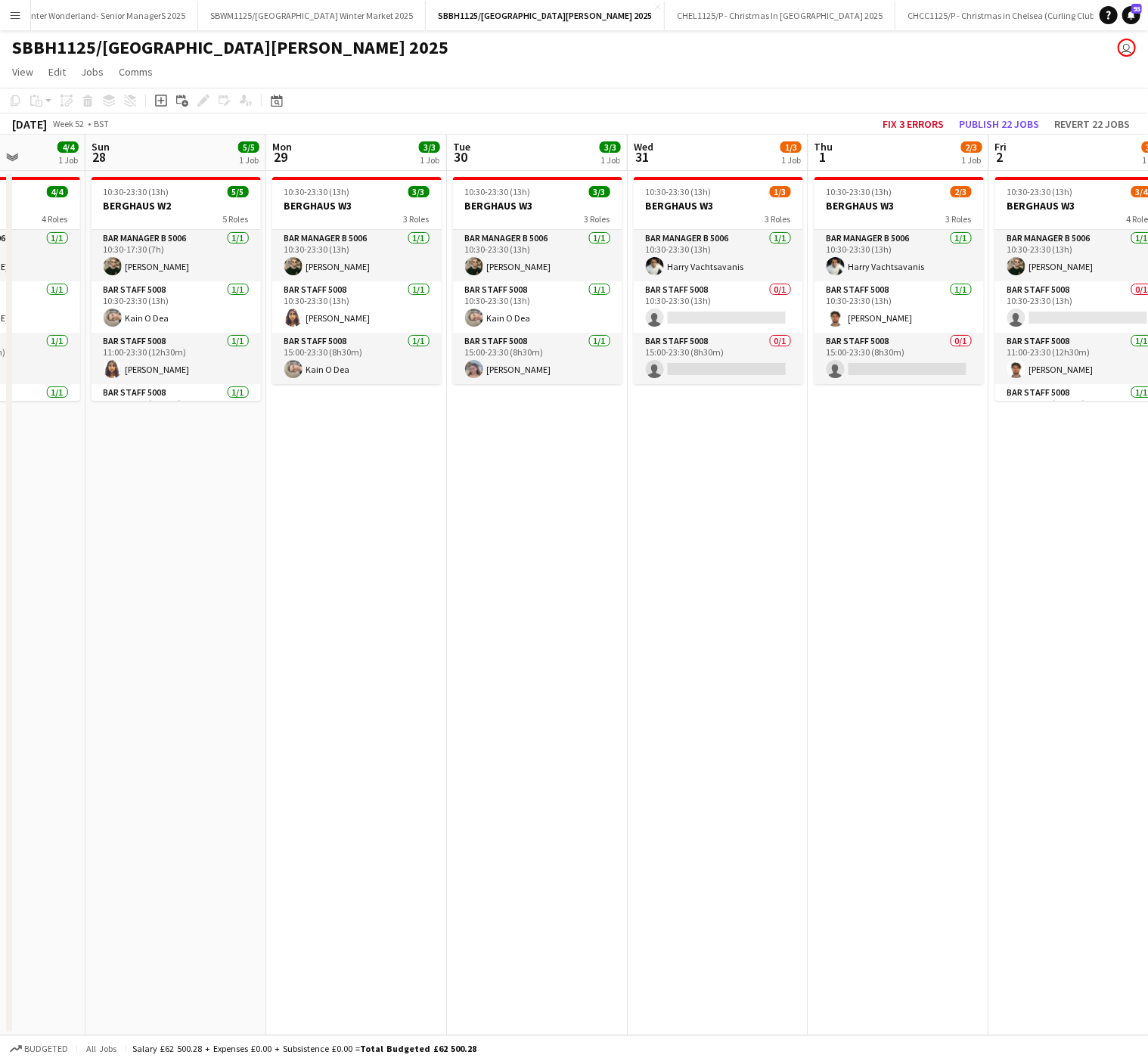
click at [570, 677] on app-date-cell "10:30-23:30 (13h) 3/3 BERGHAUS W3 3 Roles Bar Manager B 5006 [DATE] 10:30-23:30…" at bounding box center [536, 603] width 180 height 864
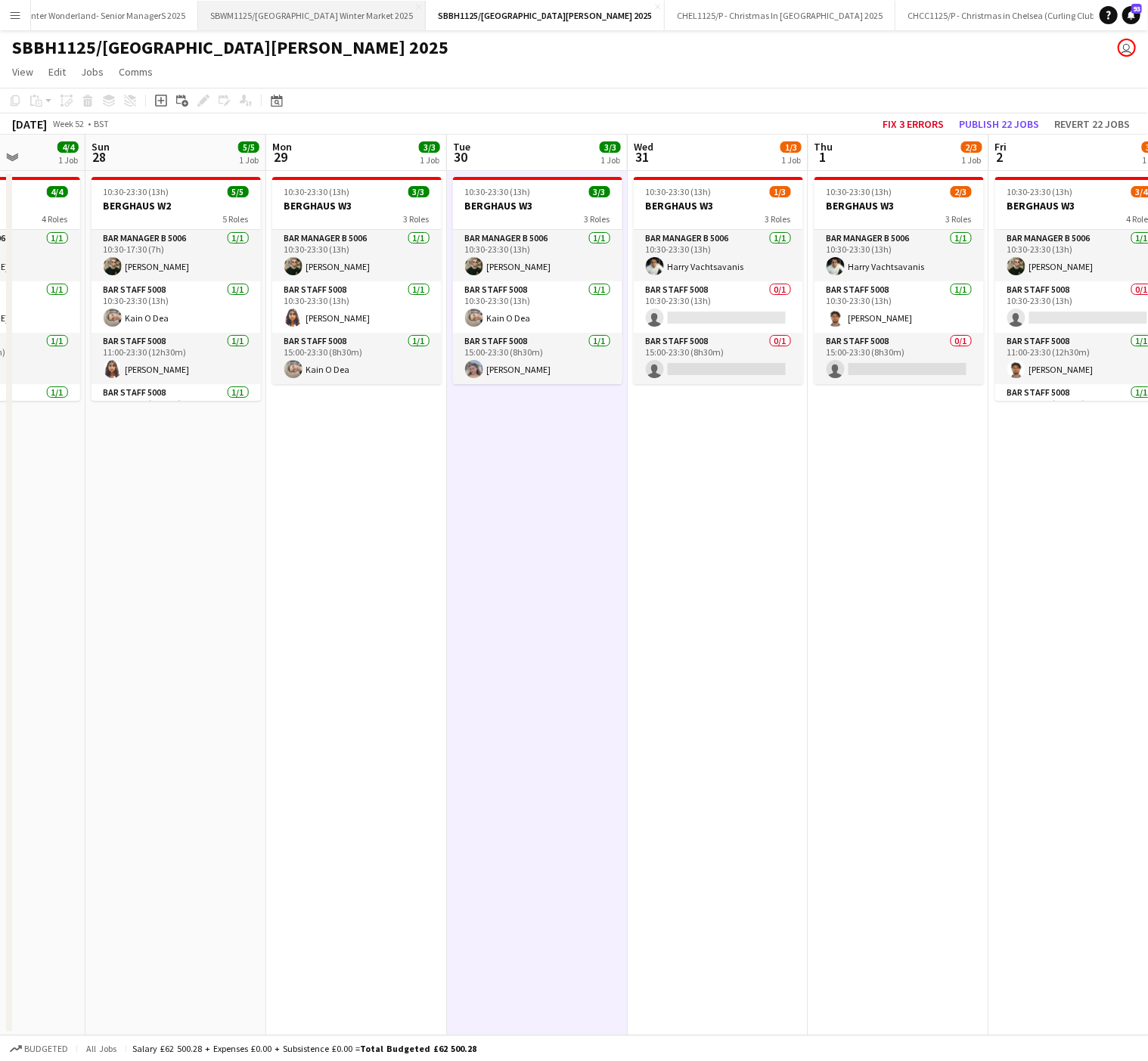
click at [281, 12] on button "SBWM1125/[GEOGRAPHIC_DATA] Winter Market 2025 Close" at bounding box center [312, 15] width 228 height 30
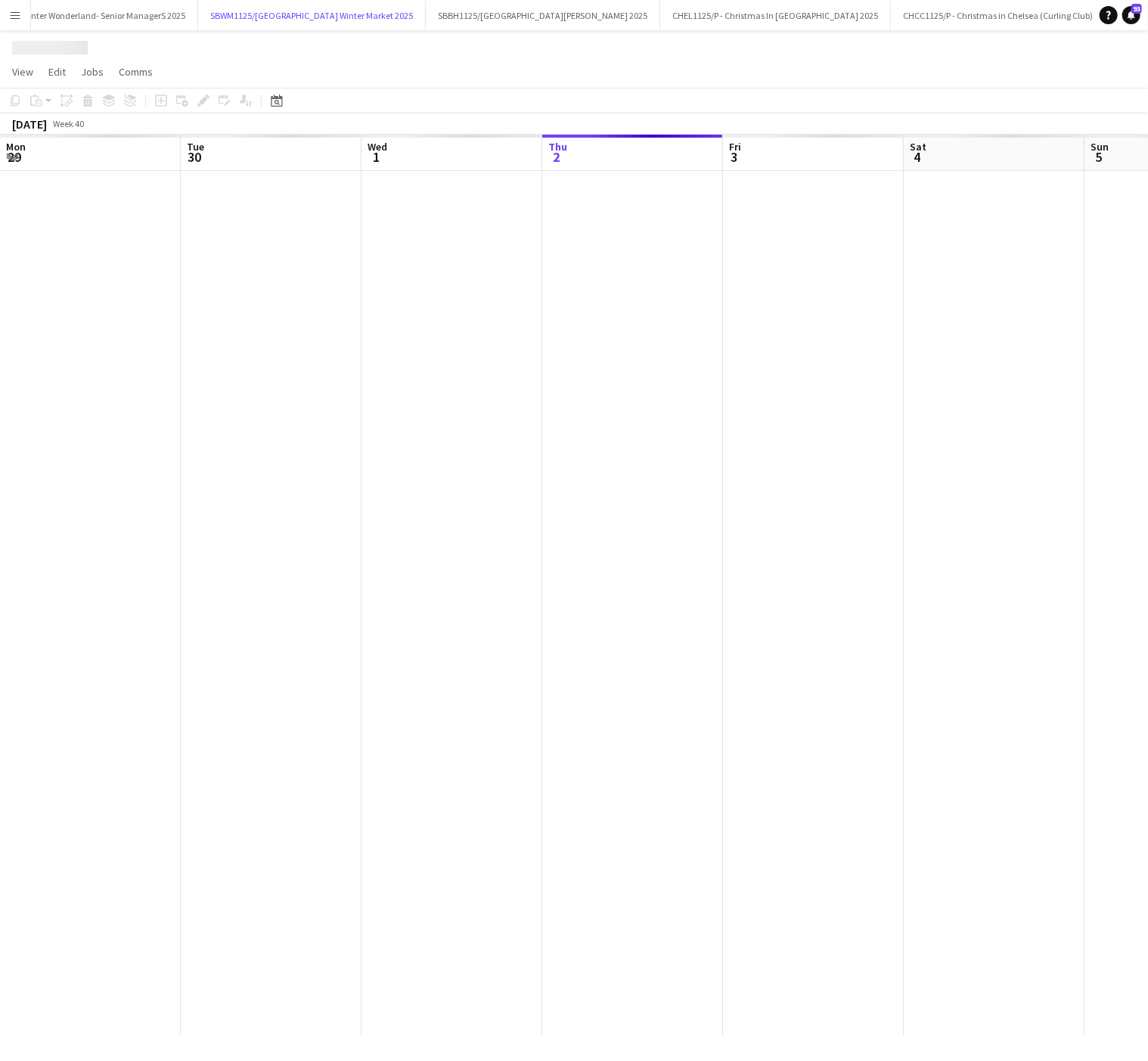
scroll to position [0, 361]
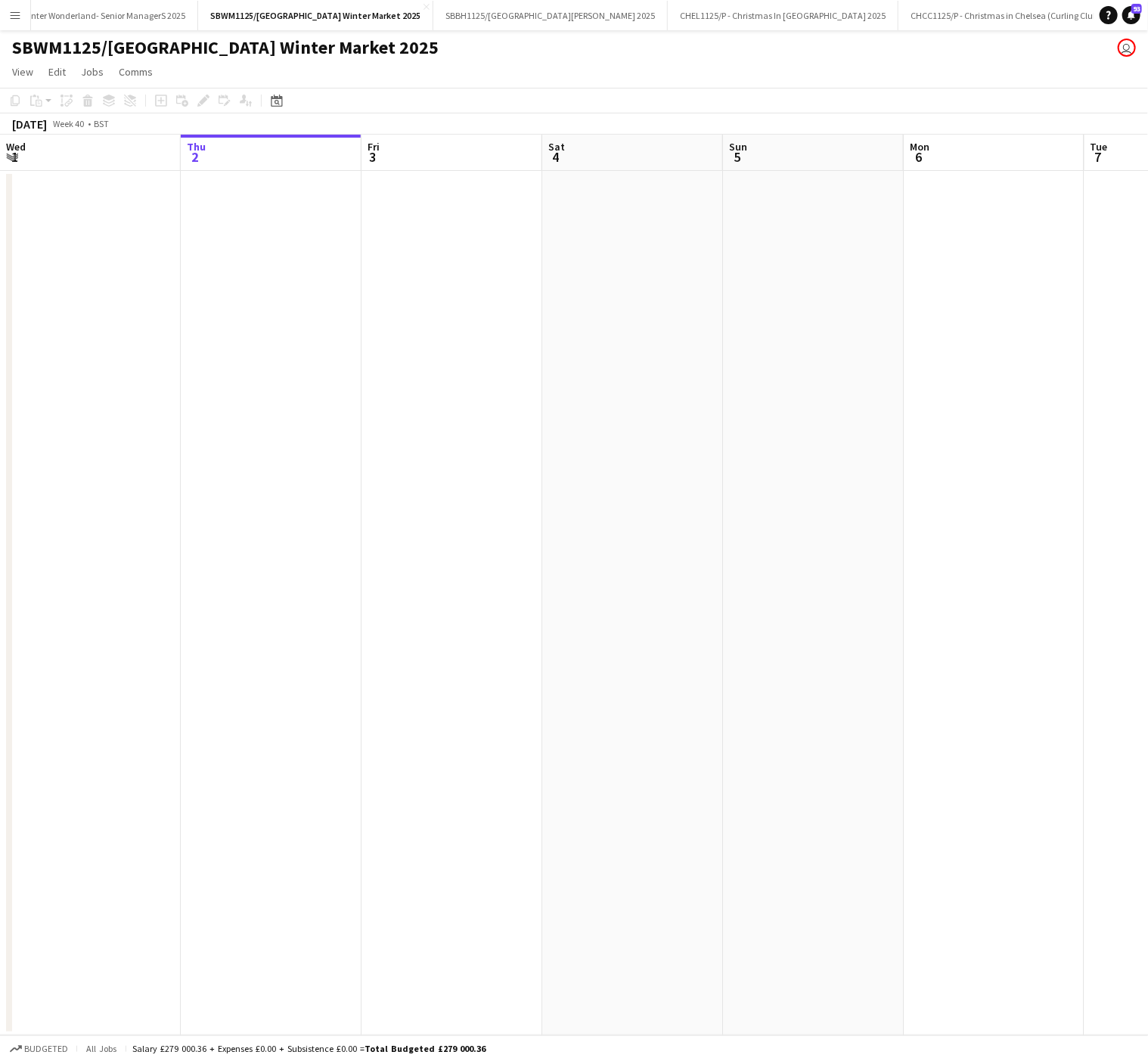
click at [441, 623] on app-date-cell at bounding box center [451, 603] width 180 height 864
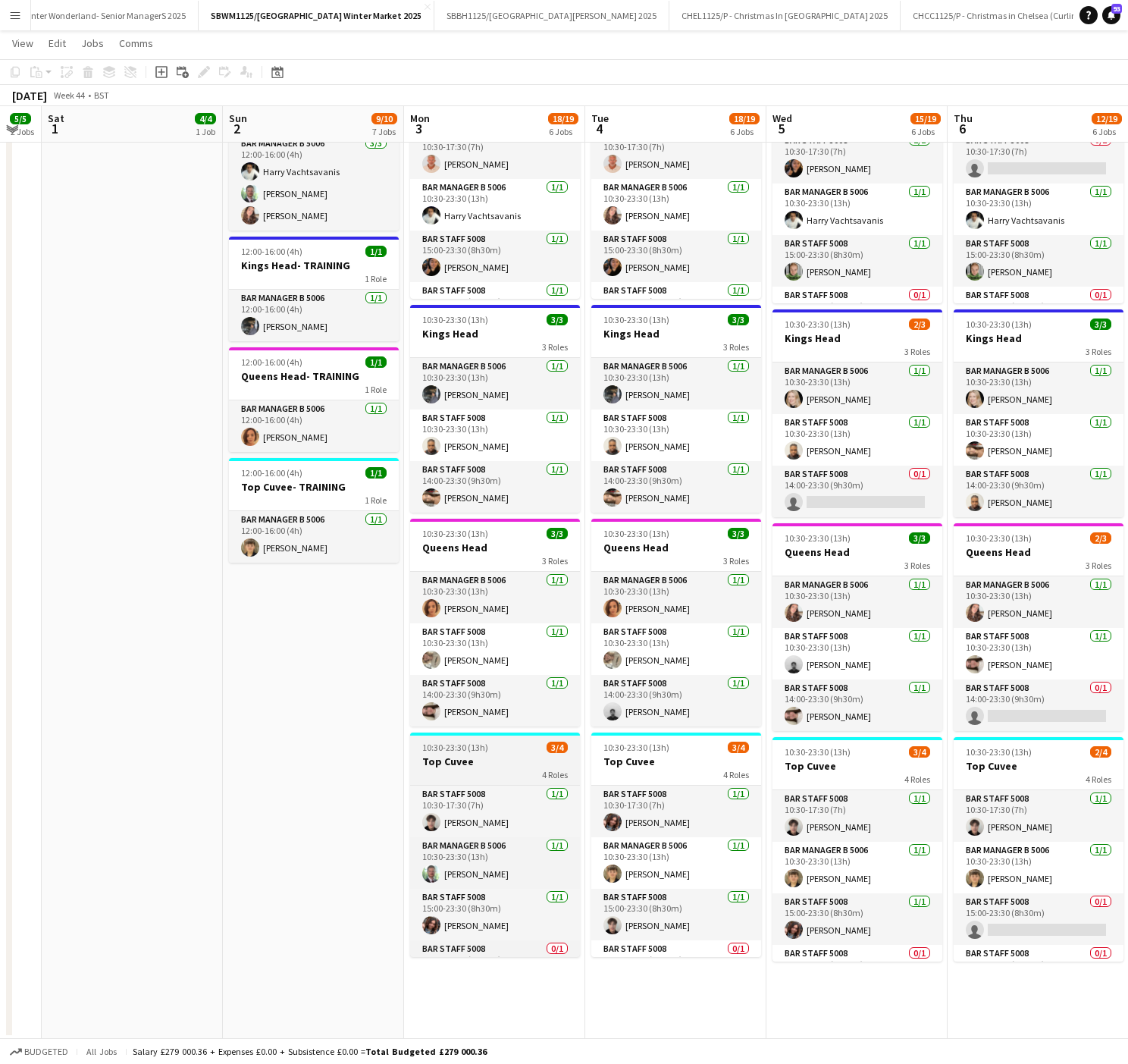
scroll to position [39, 0]
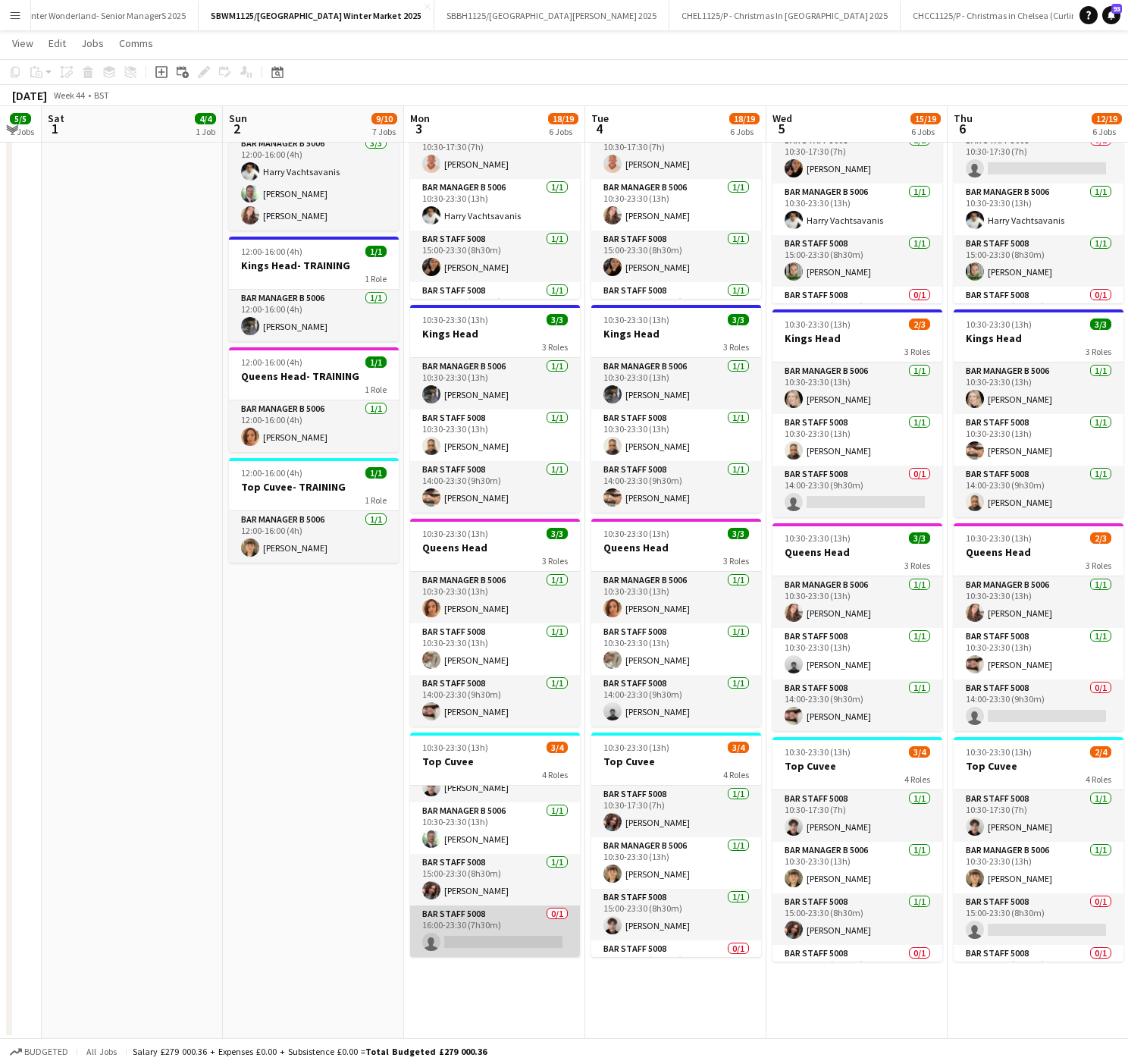
click at [513, 942] on app-card-role "Bar Staff 5008 0/1 16:00-23:30 (7h30m) single-neutral-actions" at bounding box center [495, 930] width 170 height 51
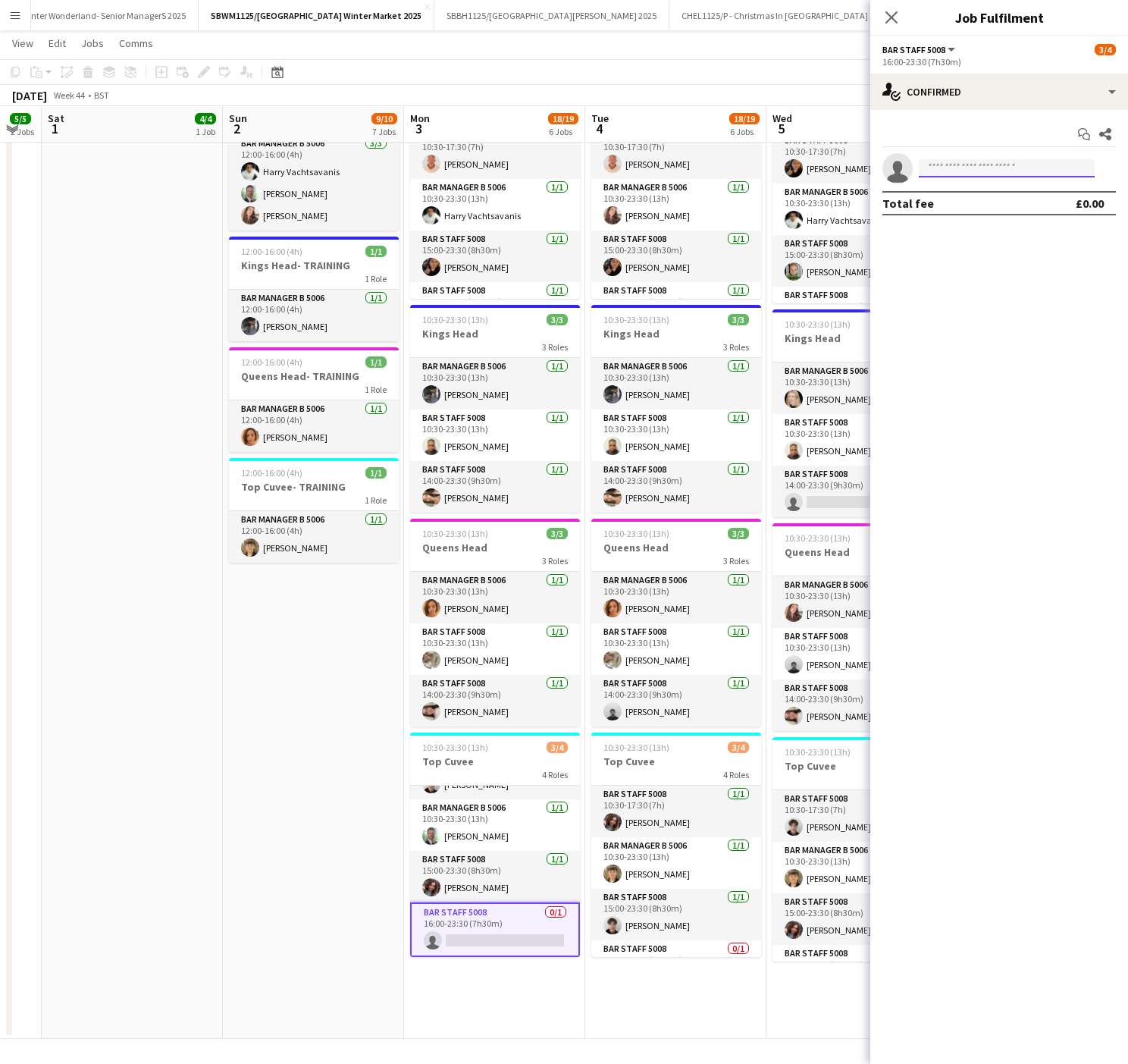
drag, startPoint x: 963, startPoint y: 176, endPoint x: 971, endPoint y: 166, distance: 12.8
click at [967, 168] on input at bounding box center [1007, 168] width 176 height 18
type input "*****"
click at [982, 210] on span "[PHONE_NUMBER]" at bounding box center [1007, 215] width 152 height 12
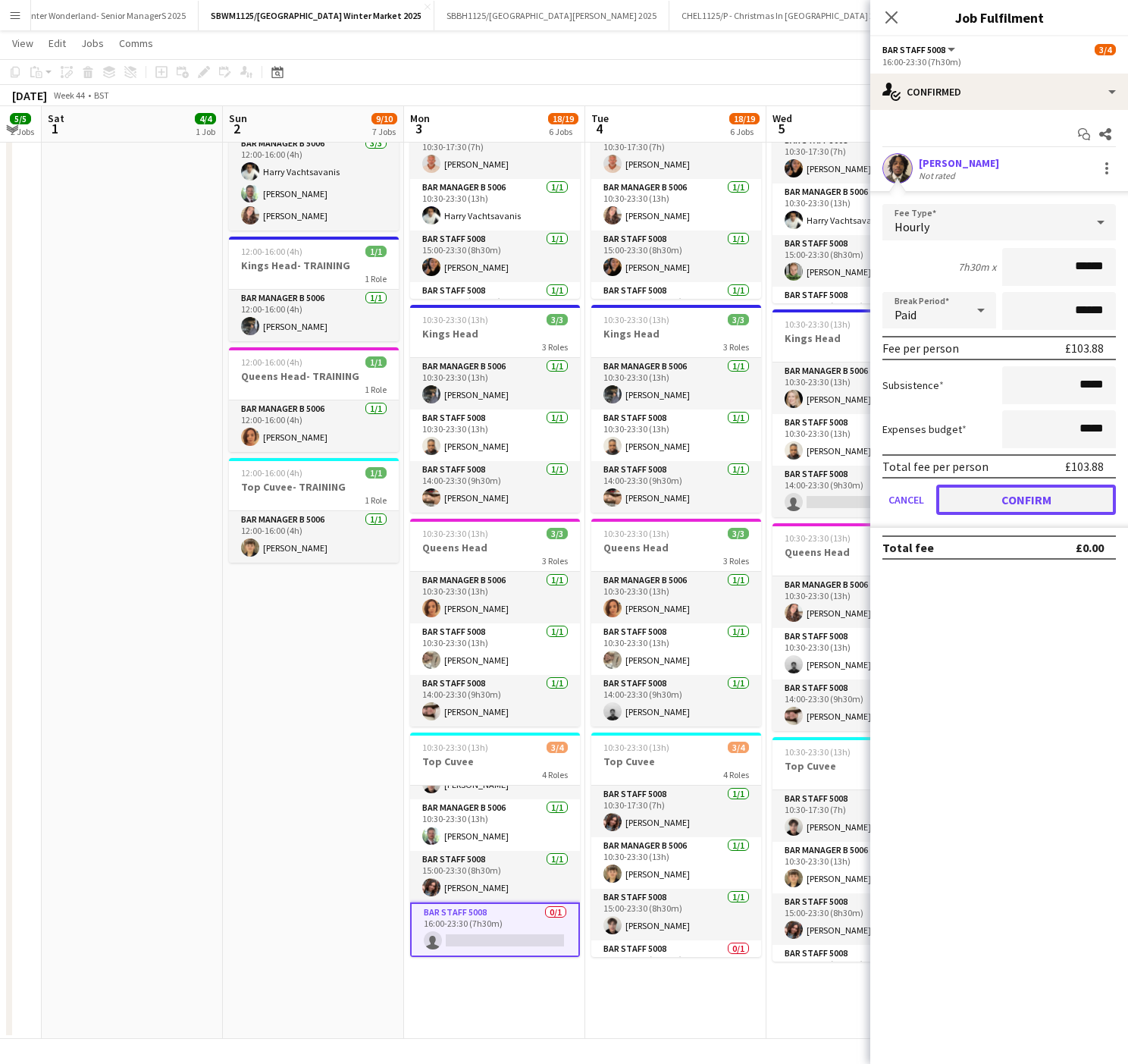
click at [1013, 502] on button "Confirm" at bounding box center [1026, 500] width 180 height 31
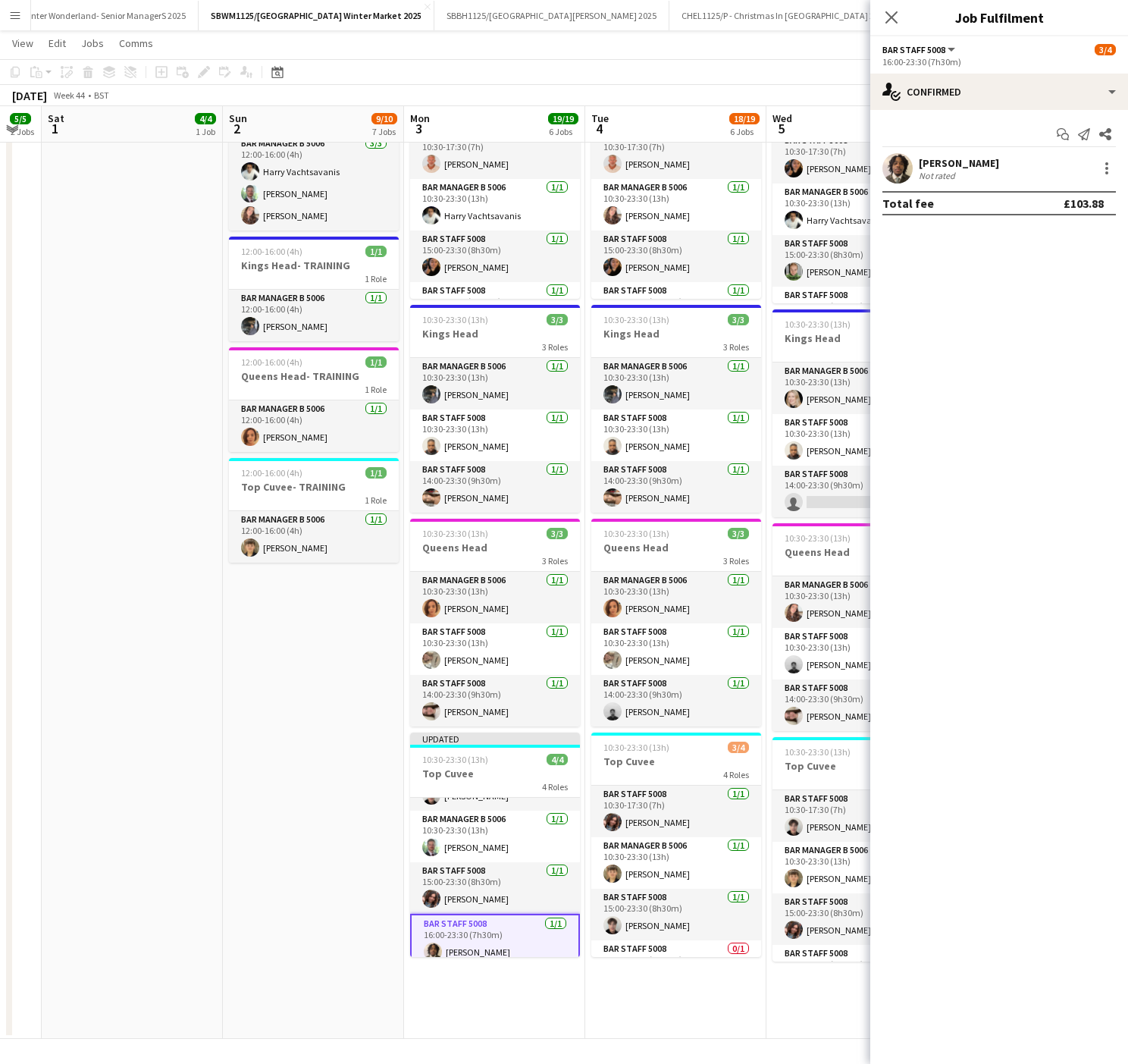
click at [128, 833] on app-date-cell "08:00-18:00 (10h) 4/4 South Bank Build- Market Area 4 Roles Build Forks 5010 [D…" at bounding box center [131, 359] width 181 height 1360
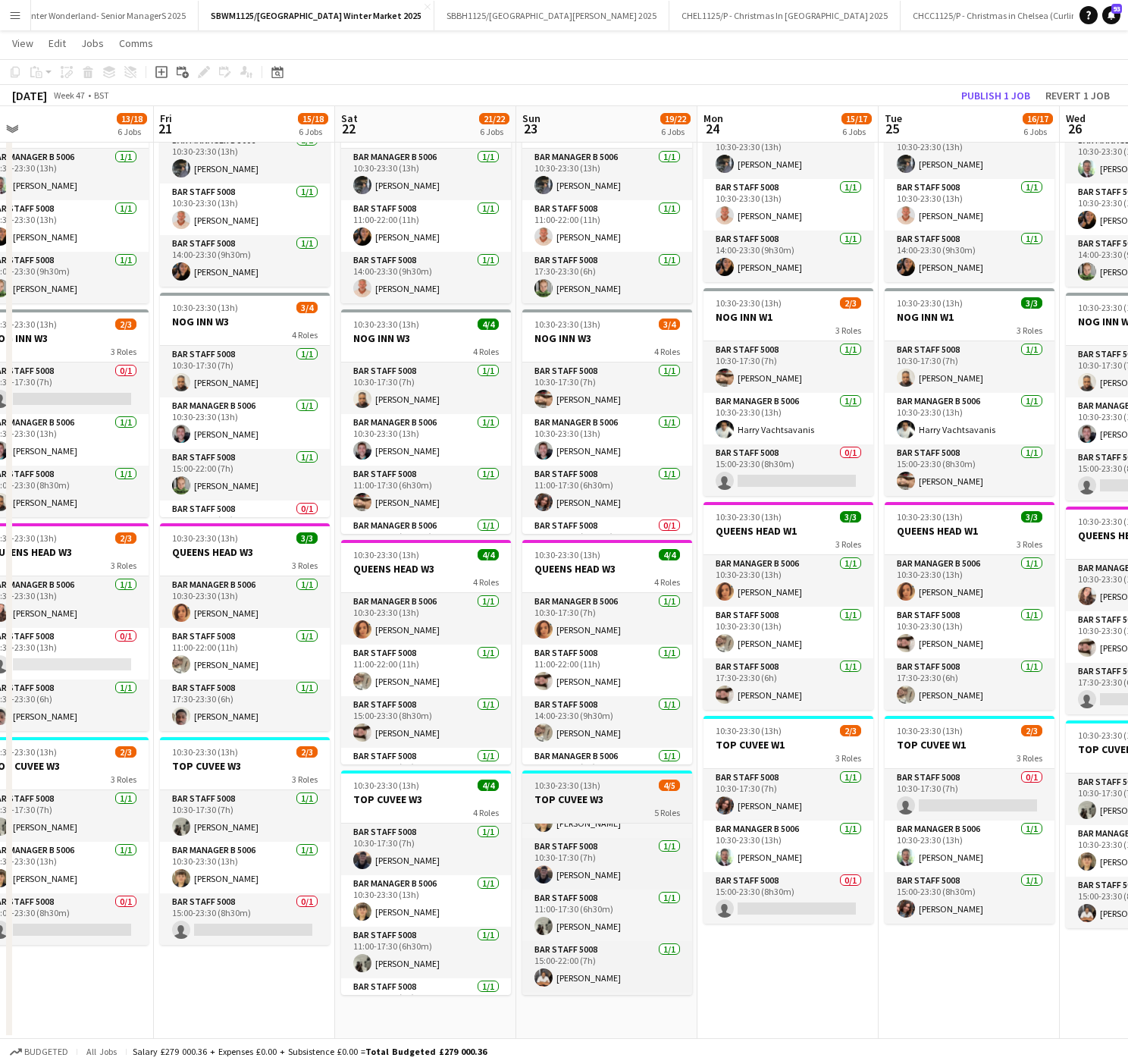
scroll to position [91, 0]
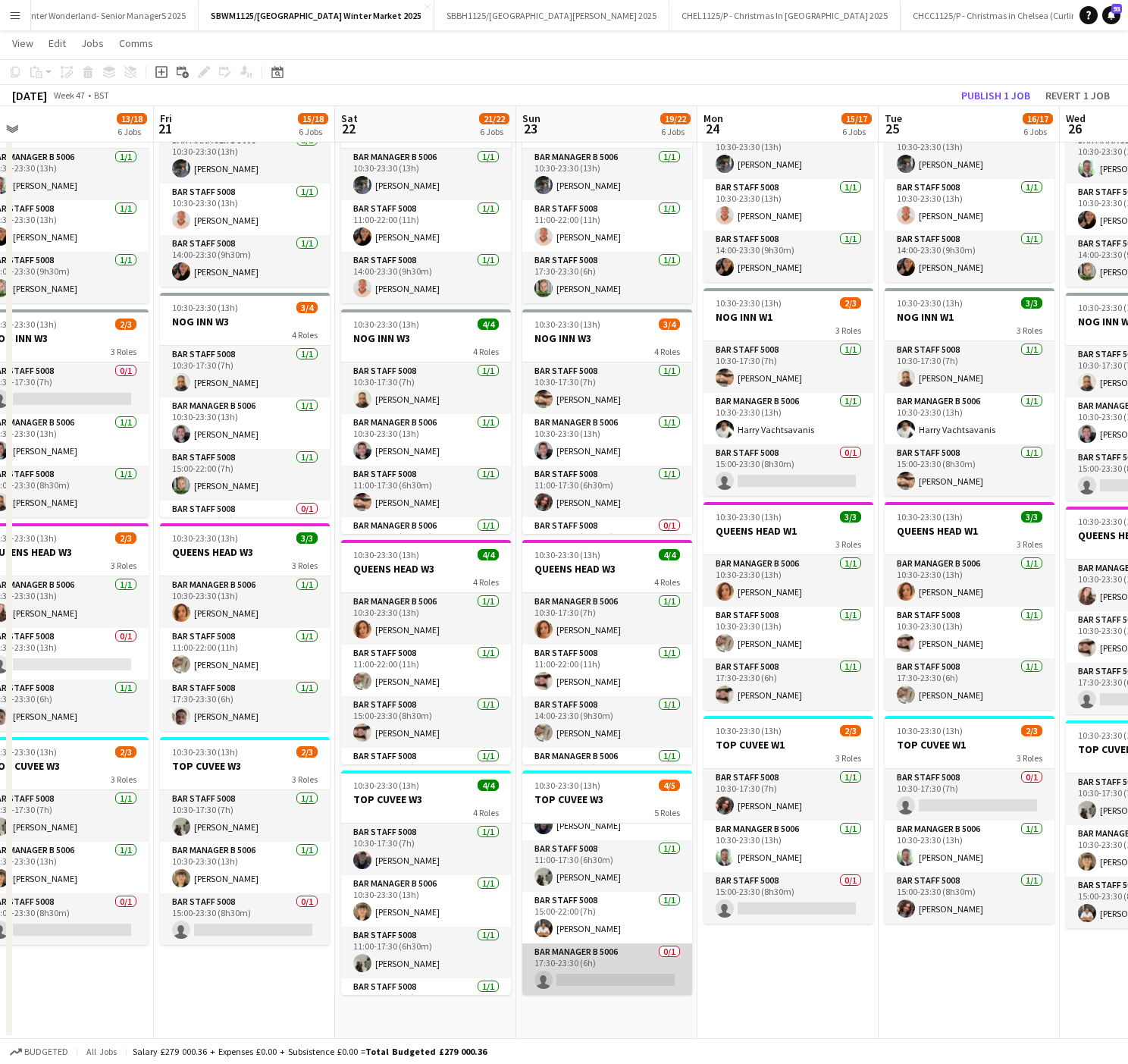
click at [601, 975] on app-card-role "Bar Manager B 5006 0/1 17:30-23:30 (6h) single-neutral-actions" at bounding box center [607, 969] width 170 height 51
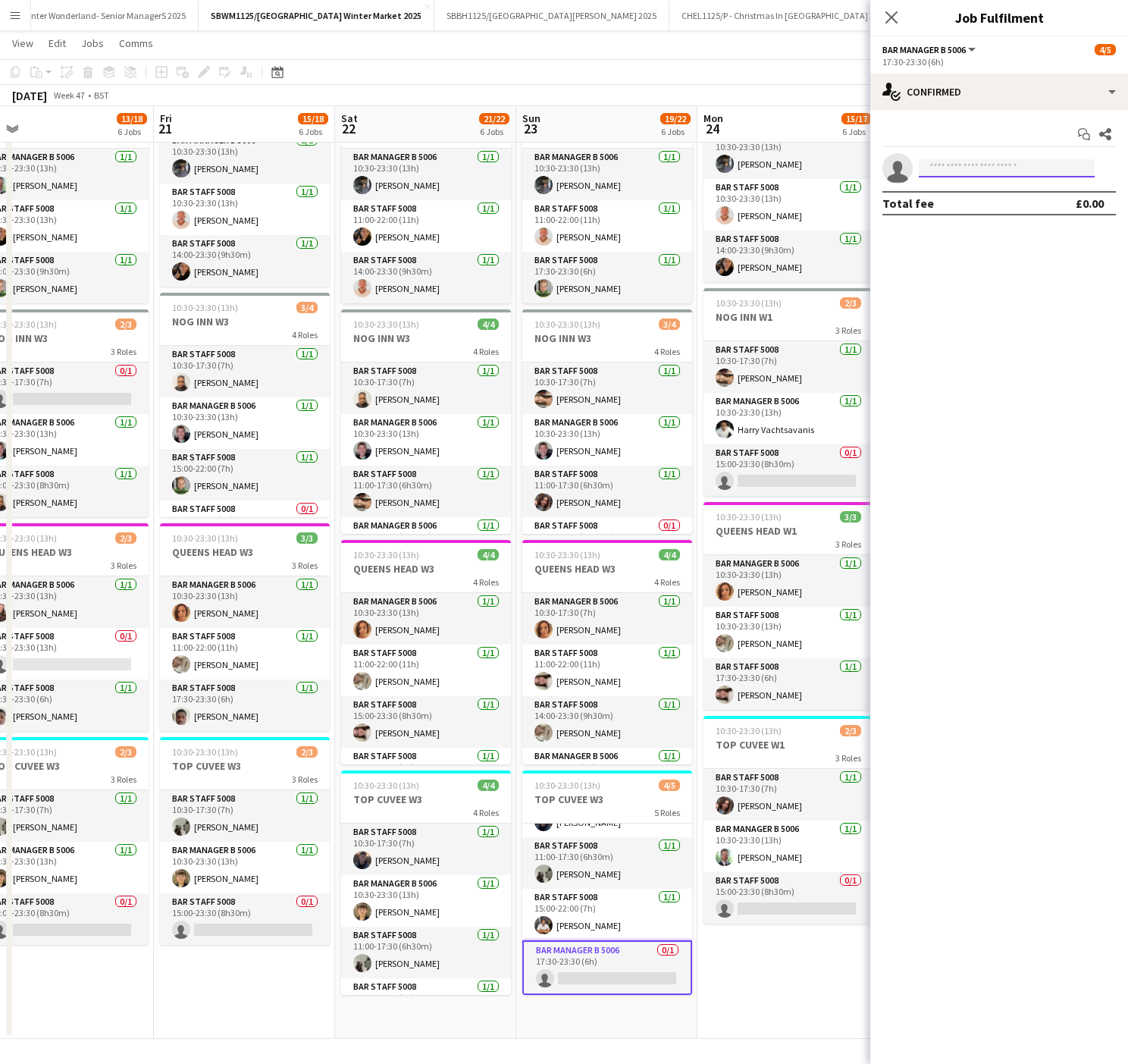
click at [999, 176] on input at bounding box center [1007, 168] width 176 height 18
type input "*****"
click at [964, 194] on span "[PERSON_NAME]" at bounding box center [974, 192] width 87 height 13
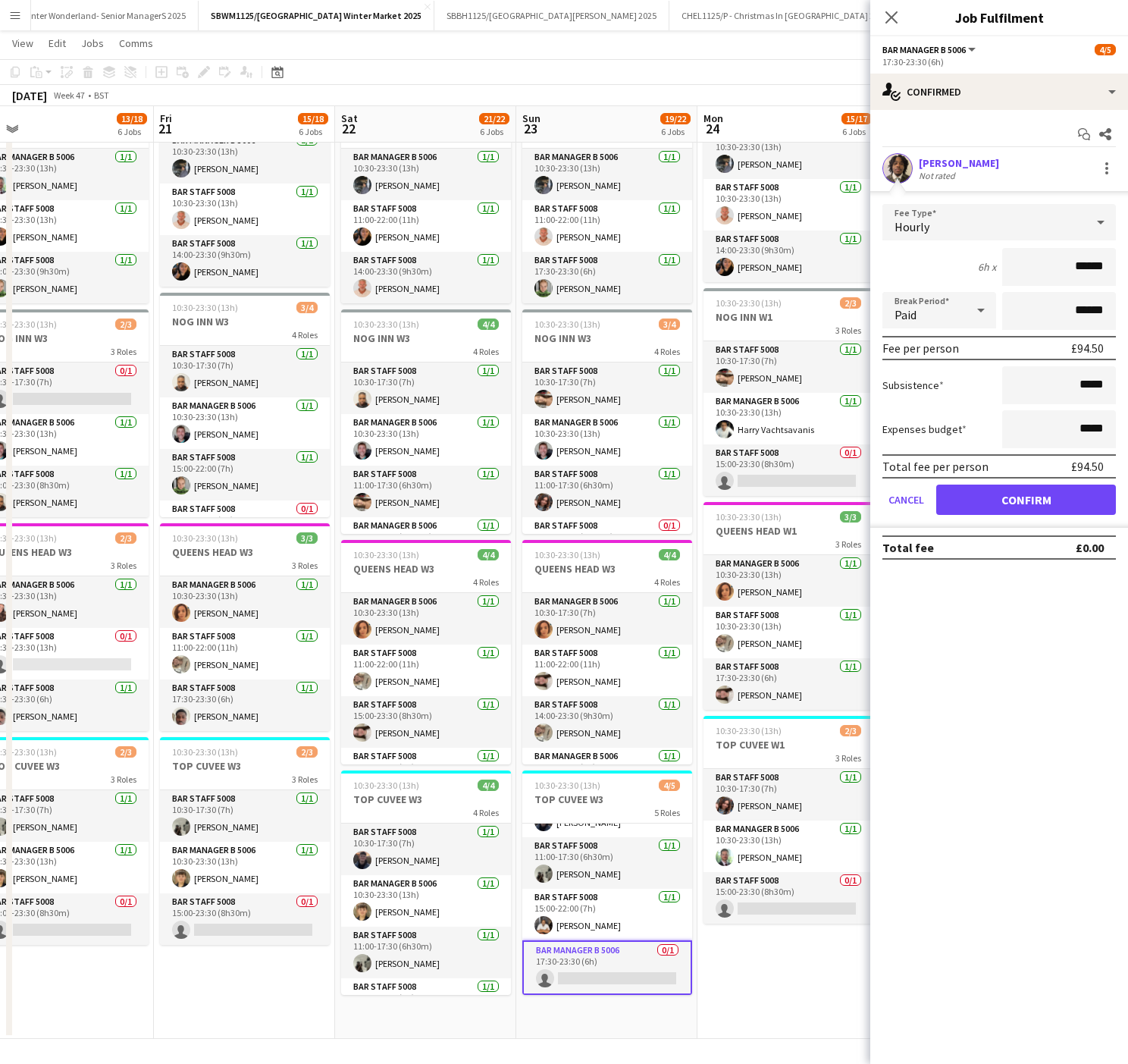
click at [770, 990] on app-date-cell "08:00-23:30 (15h30m) 2/2 SENIOR MANAGERS- SOUTH BANK 2 Roles GM South Bank 5039…" at bounding box center [787, 359] width 181 height 1360
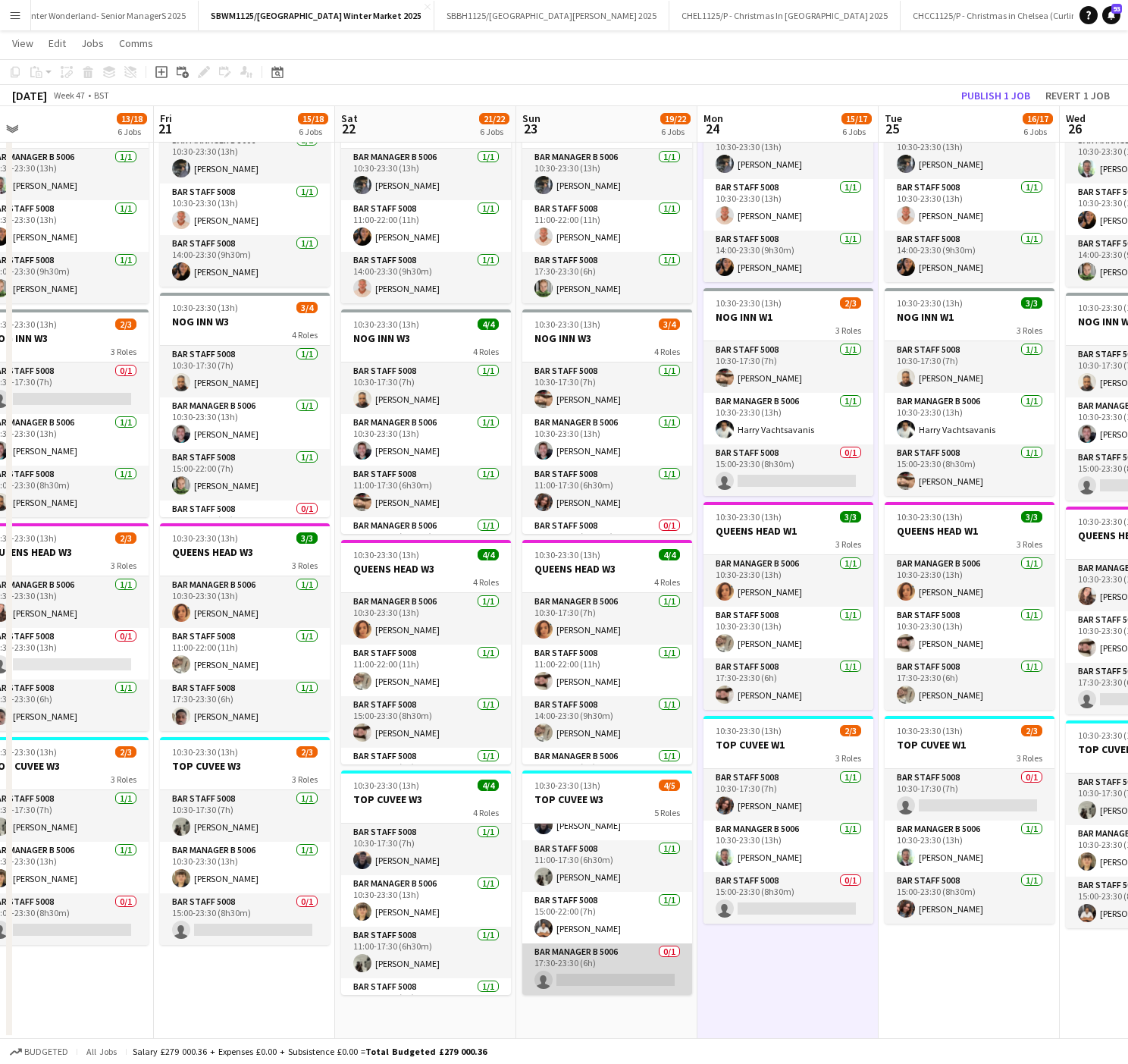
click at [599, 974] on app-card-role "Bar Manager B 5006 0/1 17:30-23:30 (6h) single-neutral-actions" at bounding box center [607, 969] width 170 height 51
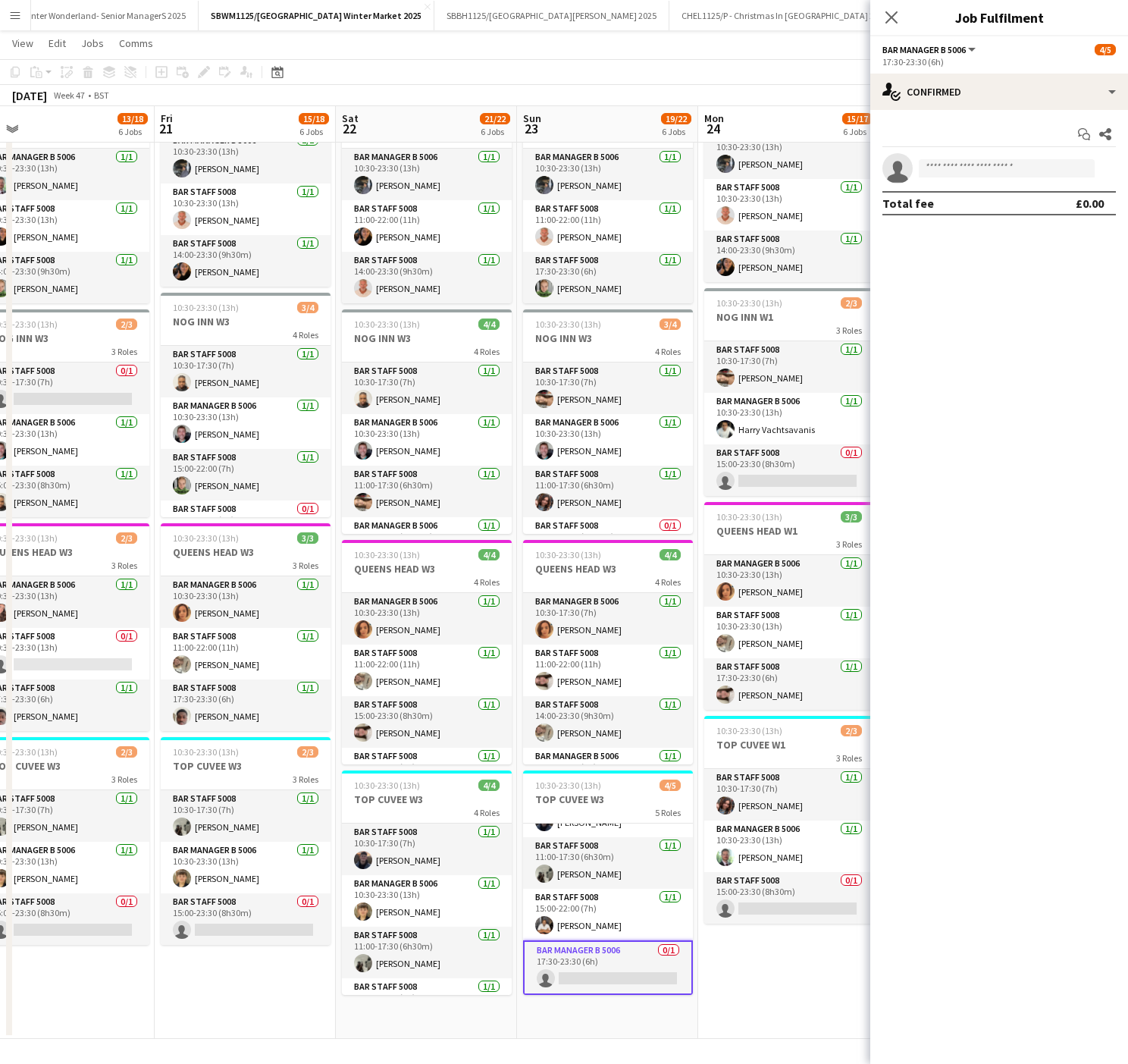
click at [1024, 159] on app-invite-slot "single-neutral-actions" at bounding box center [999, 168] width 258 height 31
click at [1024, 181] on app-invite-slot "single-neutral-actions" at bounding box center [999, 168] width 258 height 31
click at [991, 176] on input at bounding box center [1007, 168] width 176 height 18
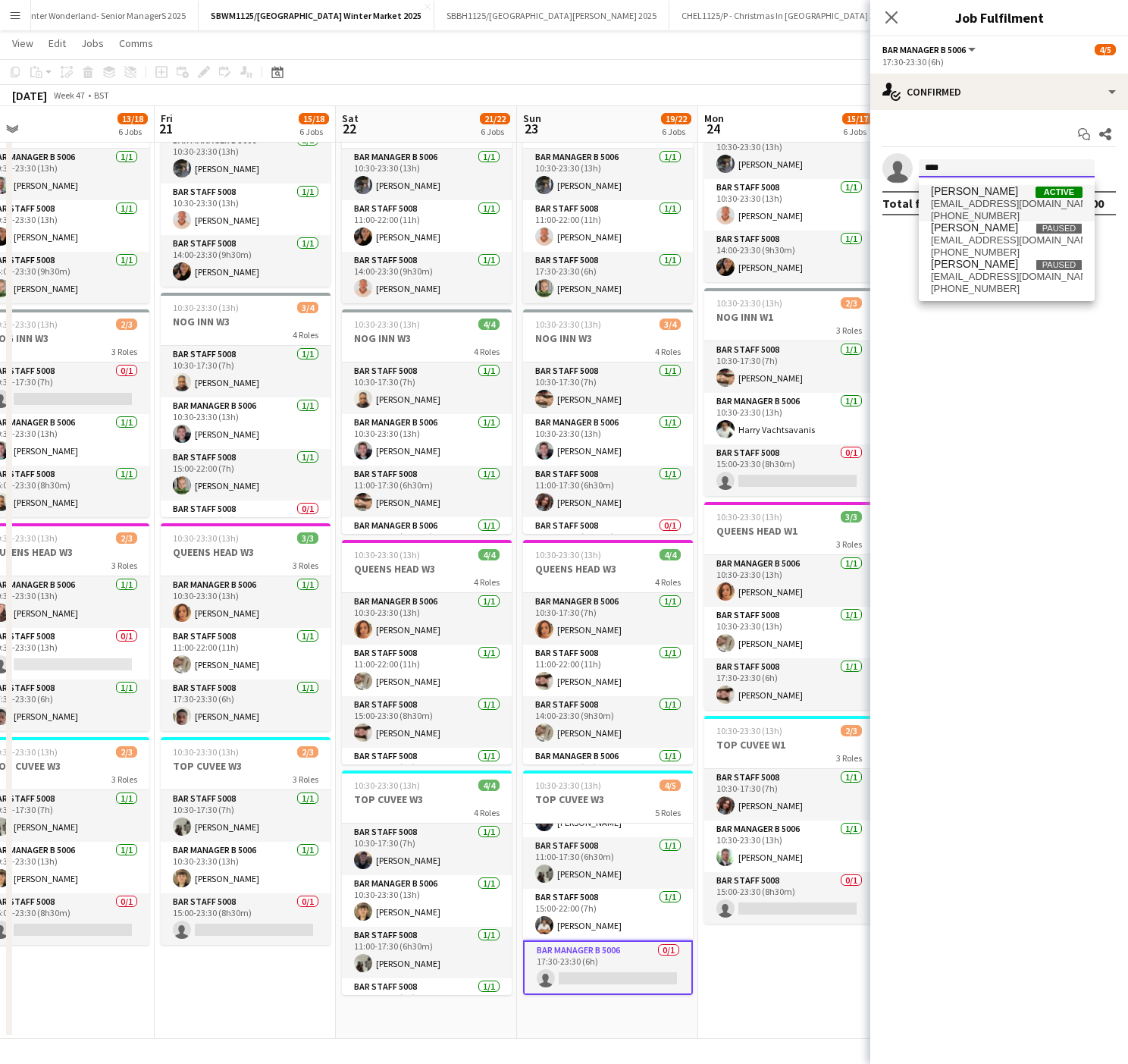
type input "****"
click at [992, 195] on span "[PERSON_NAME] Active" at bounding box center [1007, 192] width 152 height 13
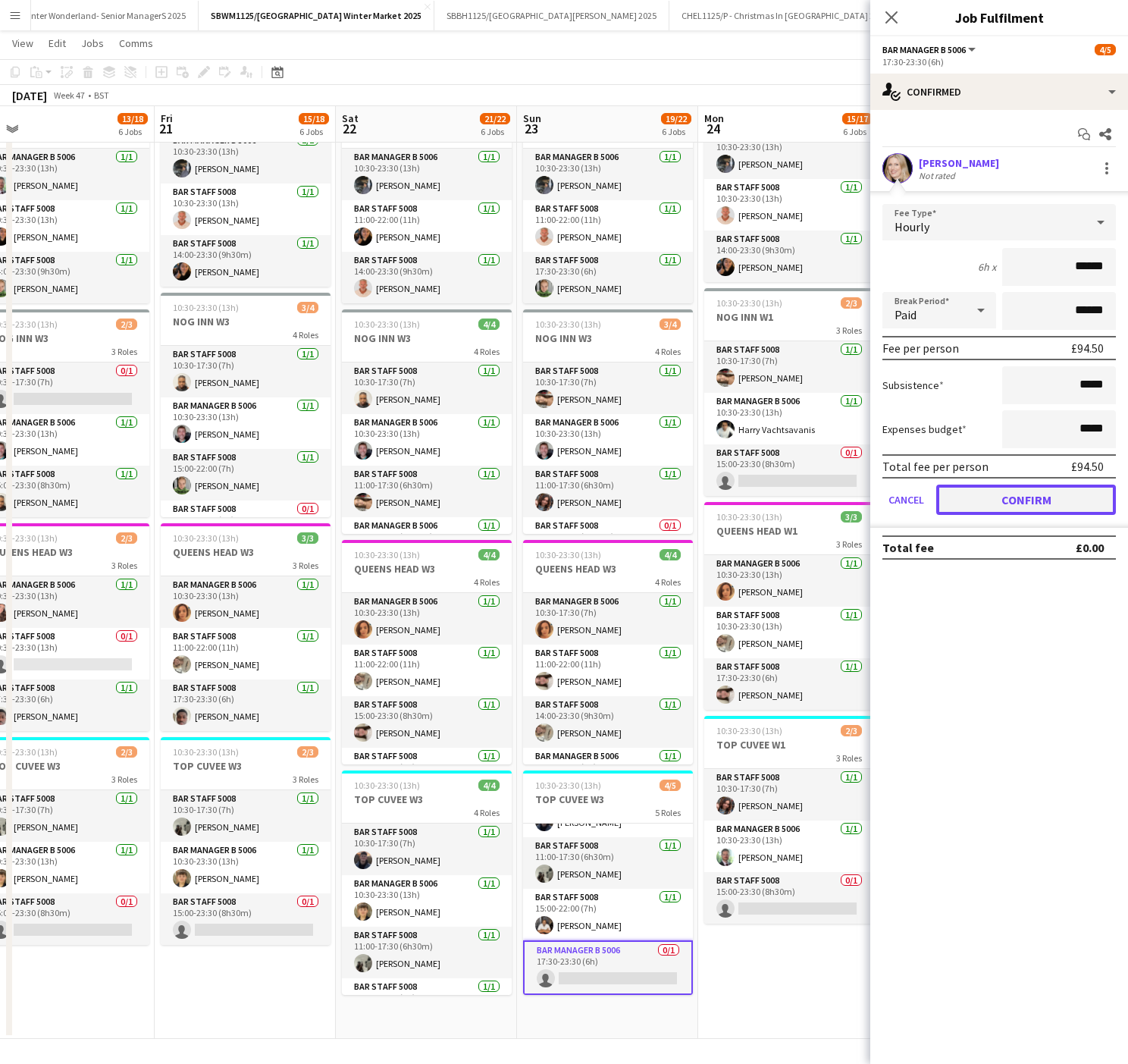
click at [1066, 499] on button "Confirm" at bounding box center [1026, 500] width 180 height 31
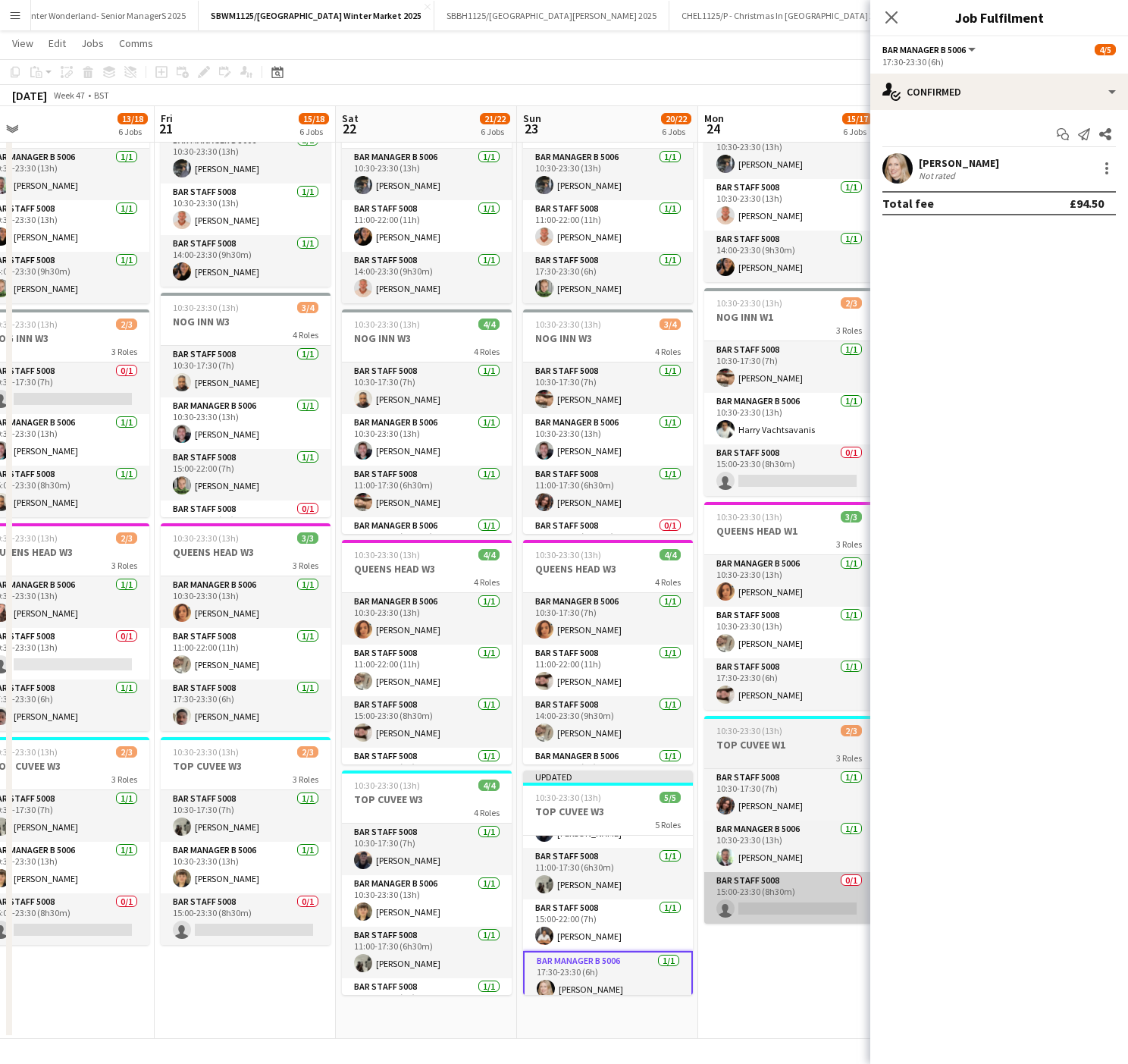
click at [776, 1008] on app-date-cell "08:00-23:30 (15h30m) 2/2 SENIOR MANAGERS- SOUTH BANK 2 Roles GM South Bank 5039…" at bounding box center [788, 359] width 181 height 1360
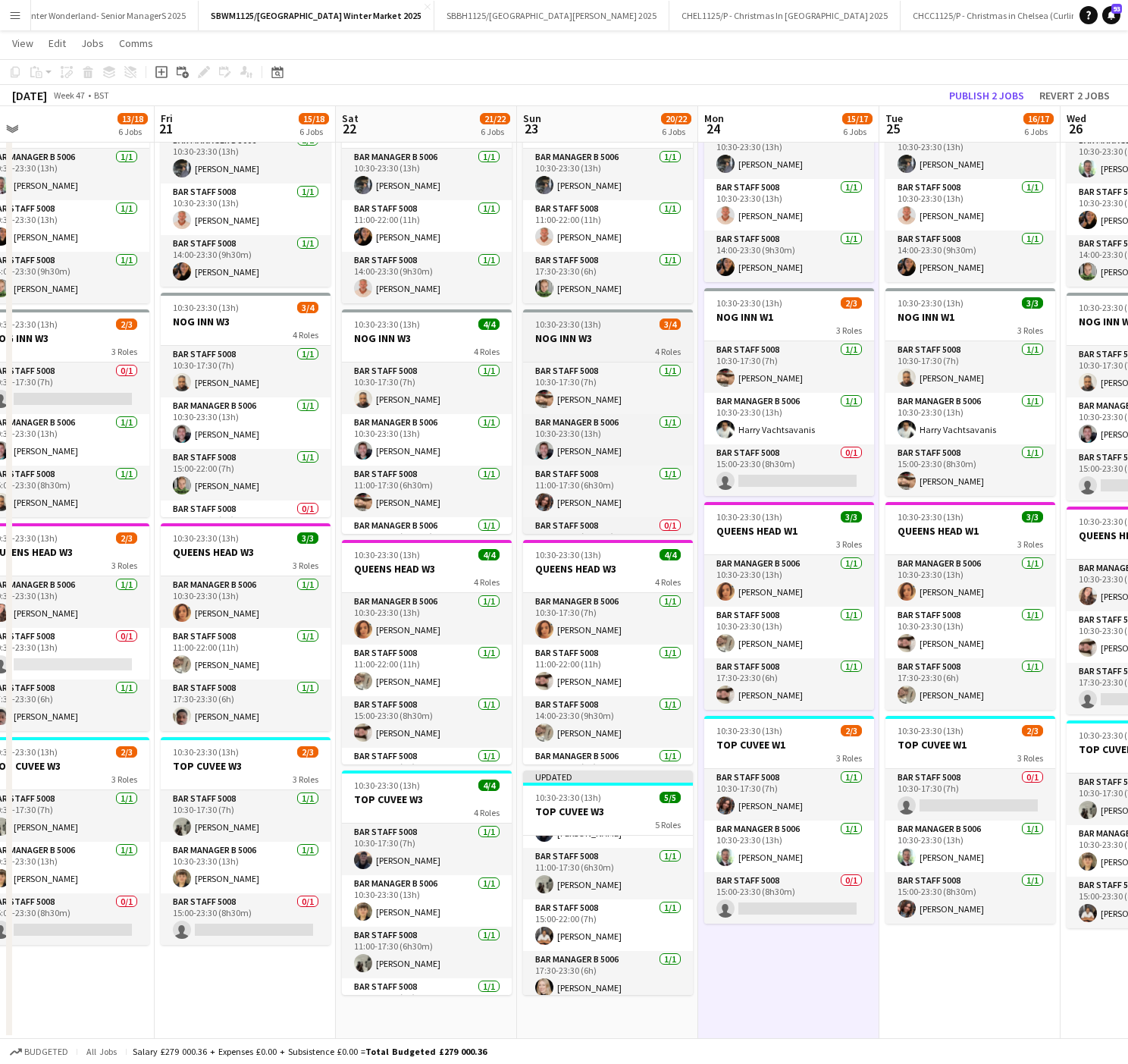
scroll to position [39, 0]
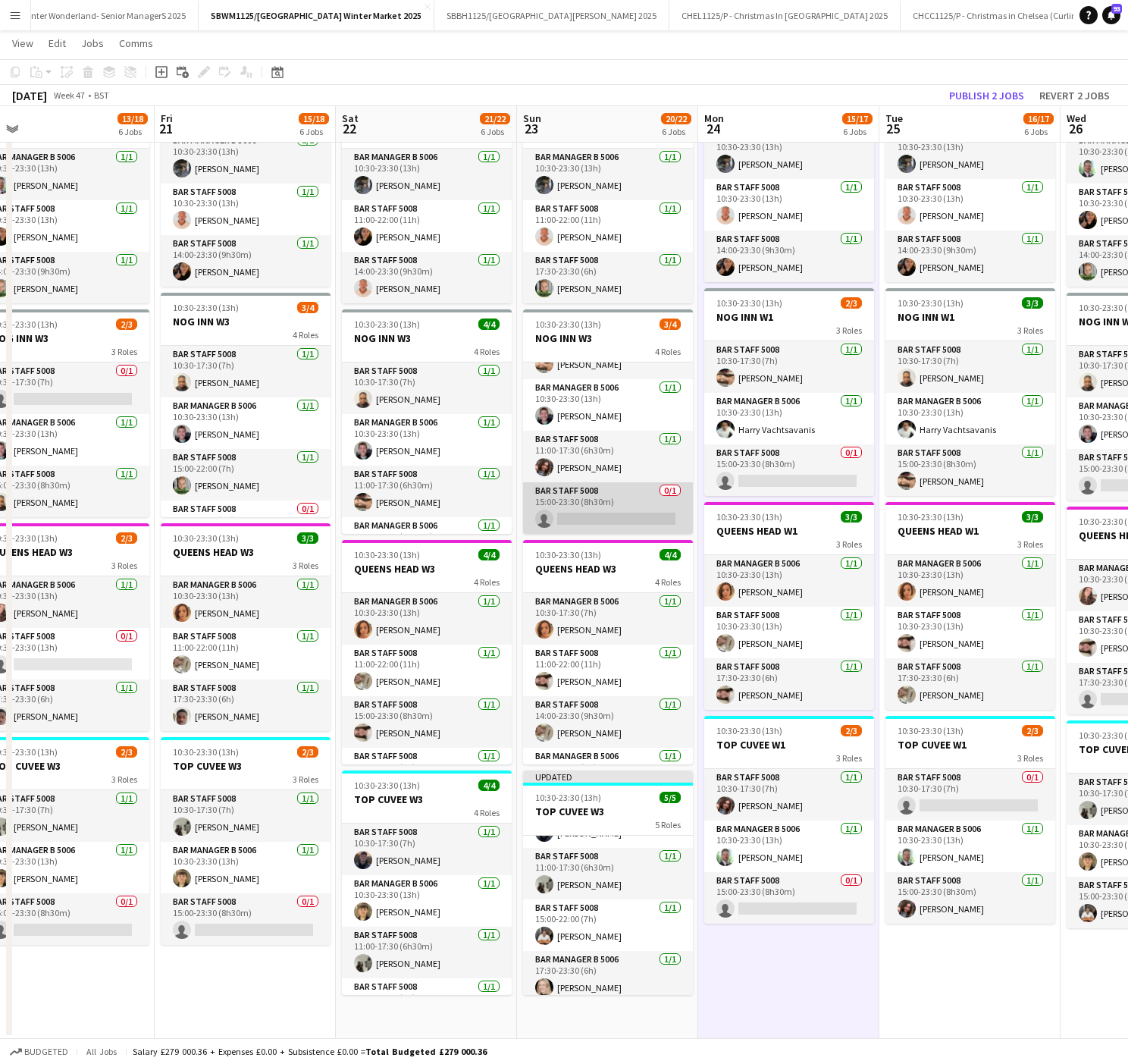
click at [613, 515] on app-card-role "Bar Staff 5008 0/1 15:00-23:30 (8h30m) single-neutral-actions" at bounding box center [608, 507] width 170 height 51
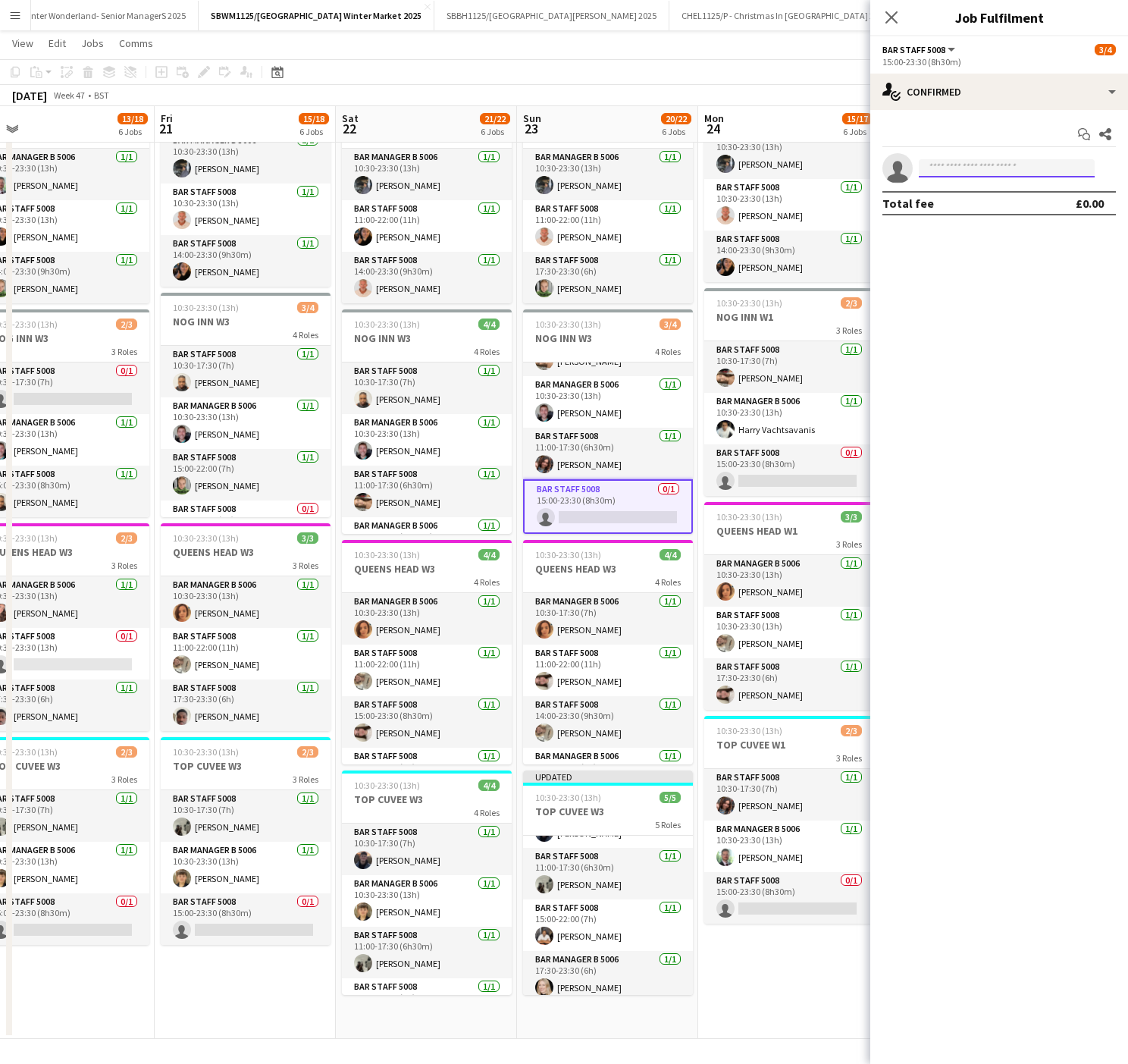
click at [967, 172] on input at bounding box center [1007, 168] width 176 height 18
type input "*****"
click at [989, 192] on span "[PERSON_NAME]" at bounding box center [974, 192] width 87 height 13
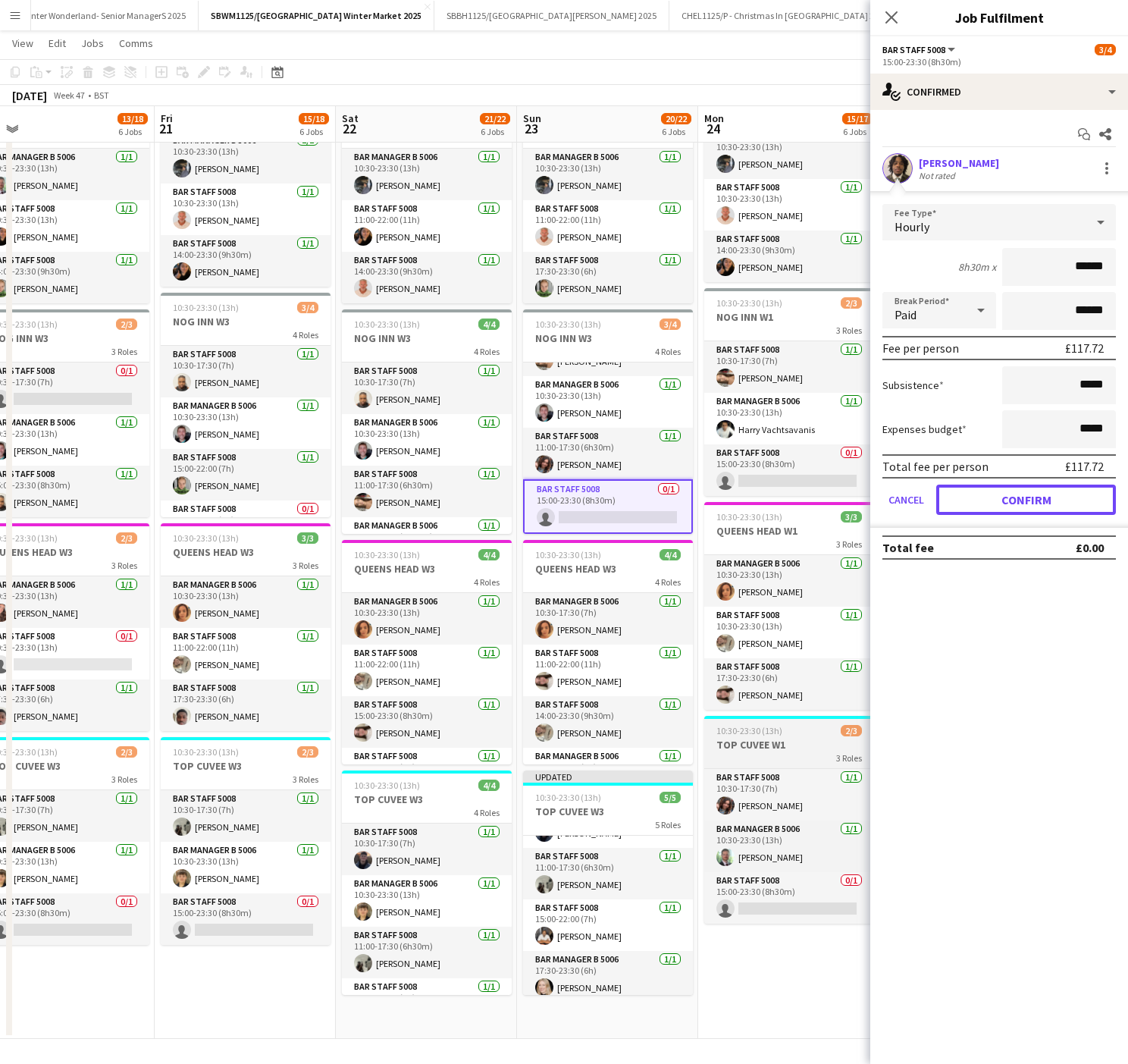
drag, startPoint x: 1003, startPoint y: 494, endPoint x: 831, endPoint y: 756, distance: 313.4
click at [1003, 494] on button "Confirm" at bounding box center [1026, 500] width 180 height 31
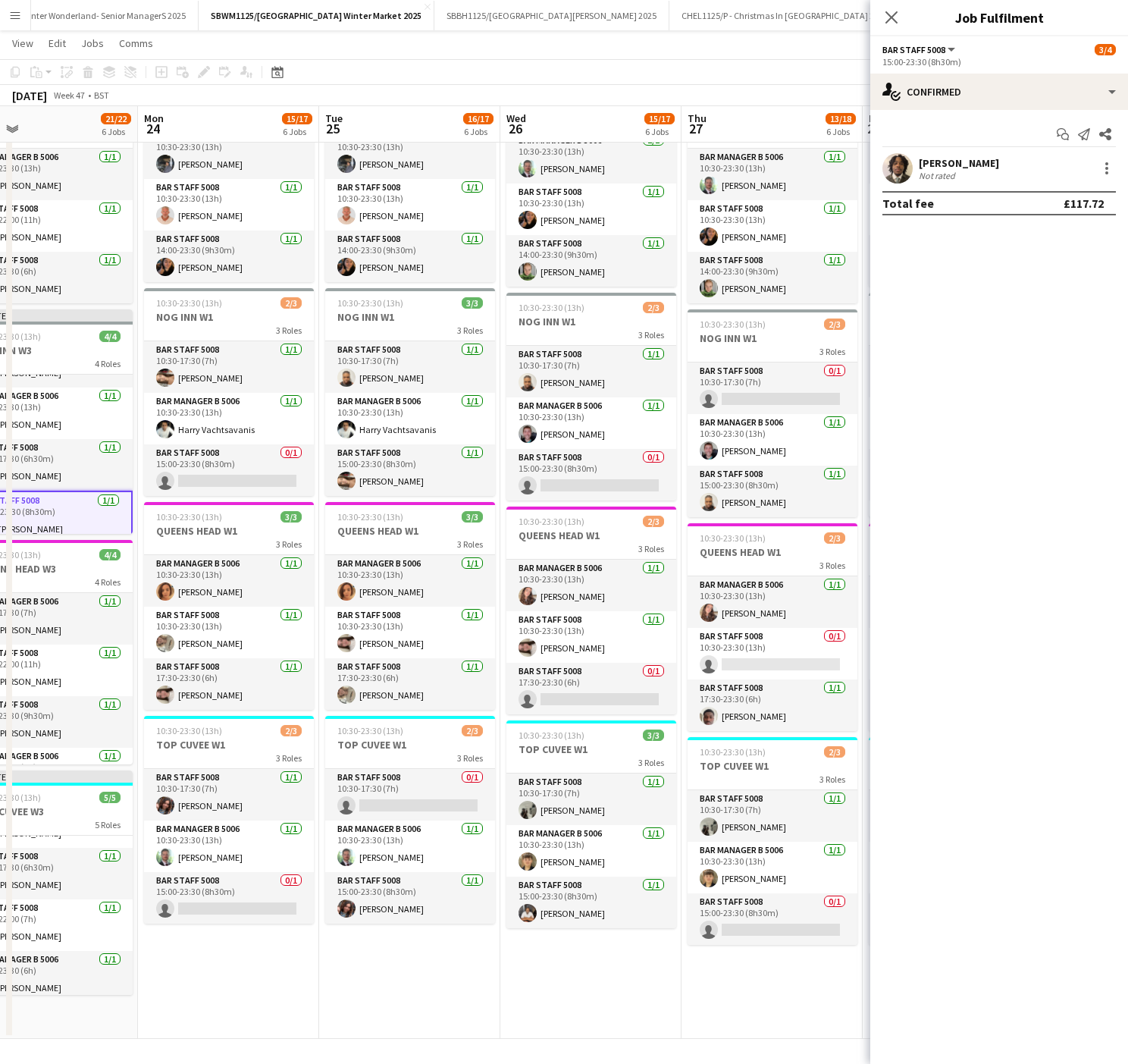
drag, startPoint x: 731, startPoint y: 633, endPoint x: 171, endPoint y: 706, distance: 564.7
click at [171, 706] on app-calendar-viewport "Thu 20 13/18 6 Jobs Fri 21 15/18 6 Jobs Sat 22 21/22 6 Jobs Sun 23 21/22 6 Jobs…" at bounding box center [564, 303] width 1128 height 1471
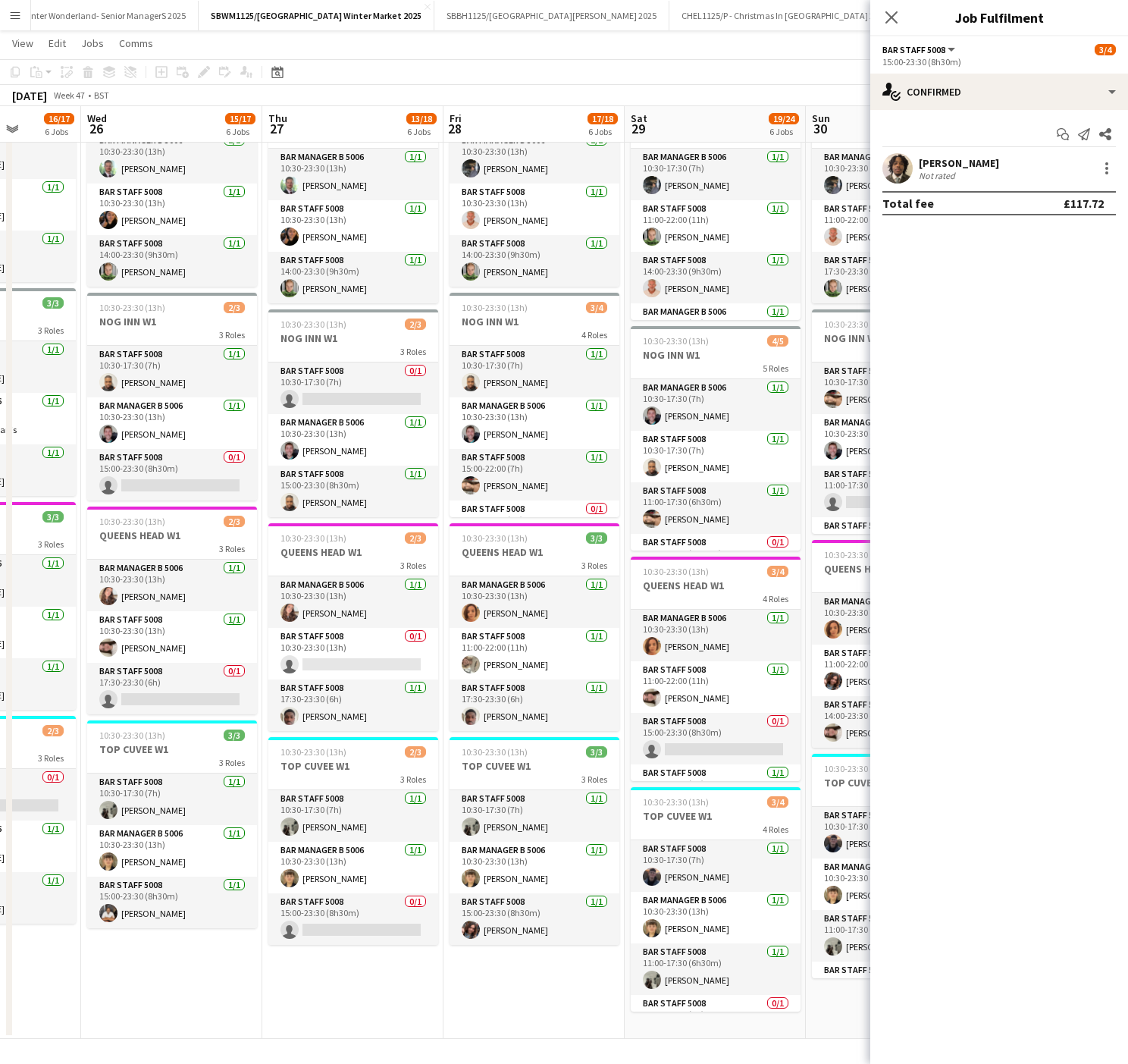
drag, startPoint x: 439, startPoint y: 703, endPoint x: 278, endPoint y: 740, distance: 165.2
click at [171, 734] on app-calendar-viewport "Sat 22 21/22 6 Jobs Sun 23 21/22 6 Jobs Mon 24 15/17 6 Jobs Tue 25 16/17 6 Jobs…" at bounding box center [564, 303] width 1128 height 1471
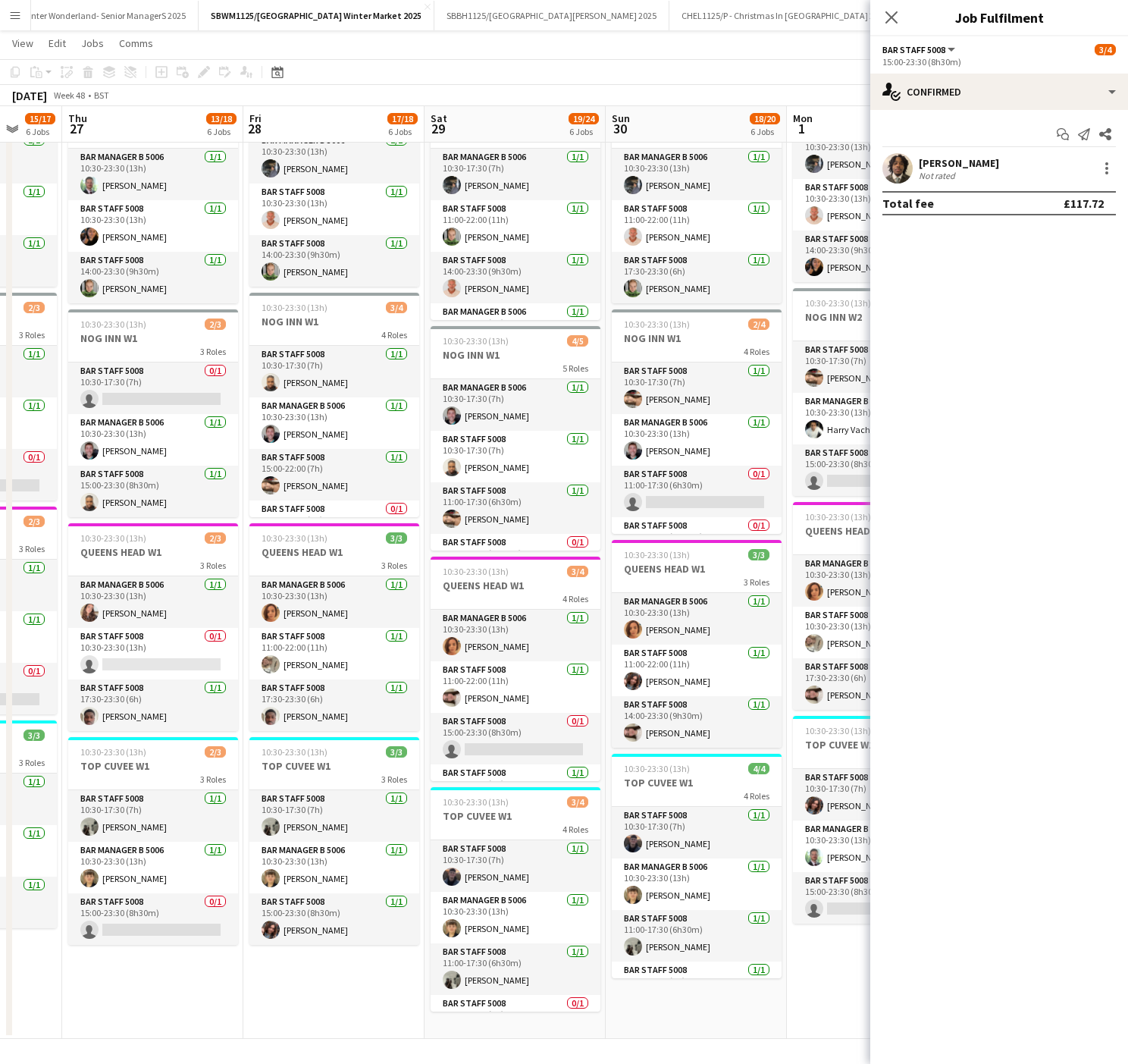
scroll to position [0, 533]
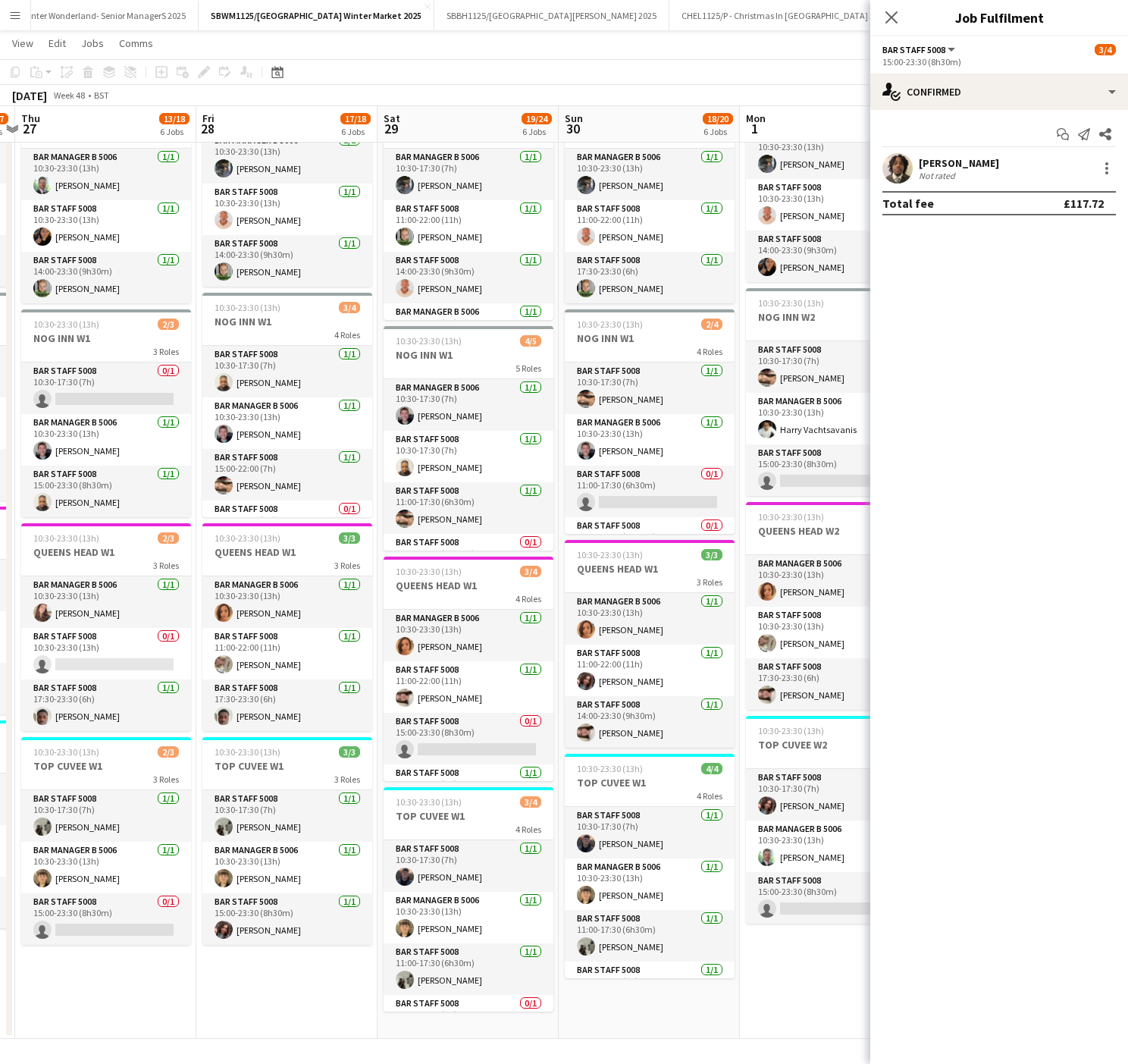
drag, startPoint x: 523, startPoint y: 781, endPoint x: 884, endPoint y: 1035, distance: 441.4
click at [270, 780] on app-calendar-viewport "Mon 24 15/17 6 Jobs Tue 25 16/17 6 Jobs Wed 26 15/17 6 Jobs Thu 27 13/18 6 Jobs…" at bounding box center [564, 303] width 1128 height 1471
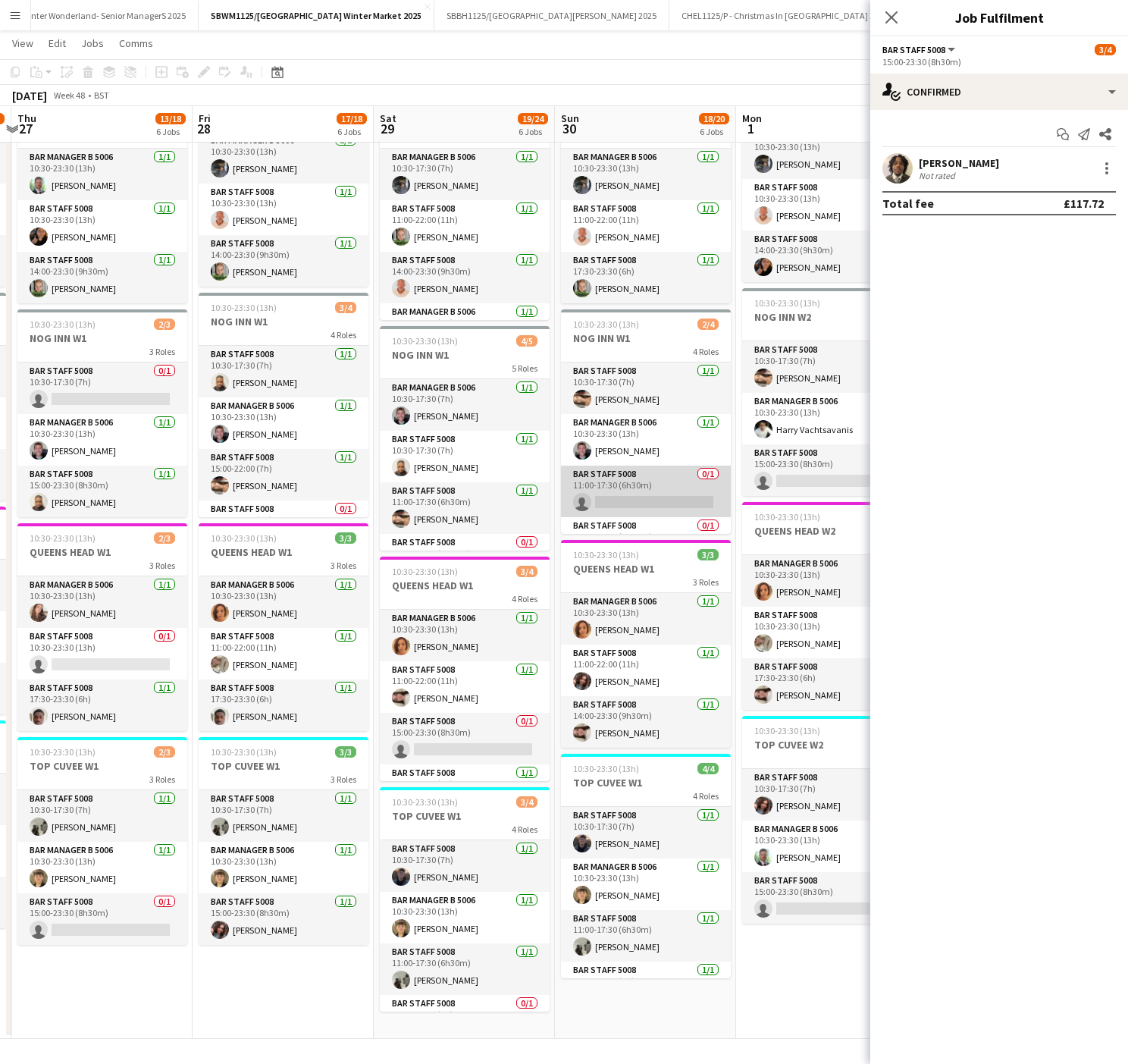
click at [661, 504] on app-card-role "Bar Staff 5008 0/1 11:00-17:30 (6h30m) single-neutral-actions" at bounding box center [646, 491] width 170 height 51
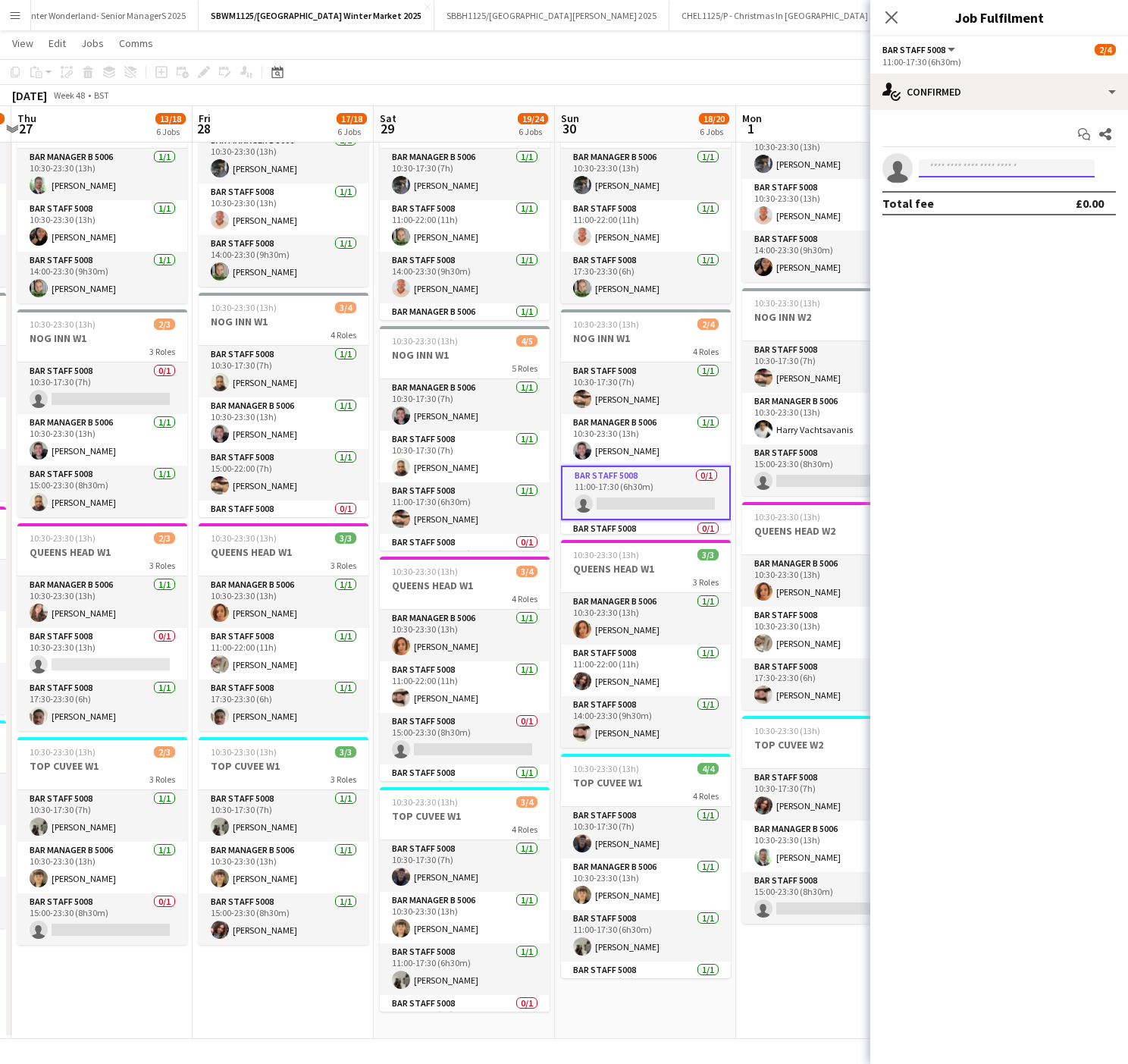
click at [940, 167] on input at bounding box center [1007, 168] width 176 height 18
type input "*****"
click at [987, 208] on span "[EMAIL_ADDRESS][DOMAIN_NAME]" at bounding box center [1007, 203] width 152 height 12
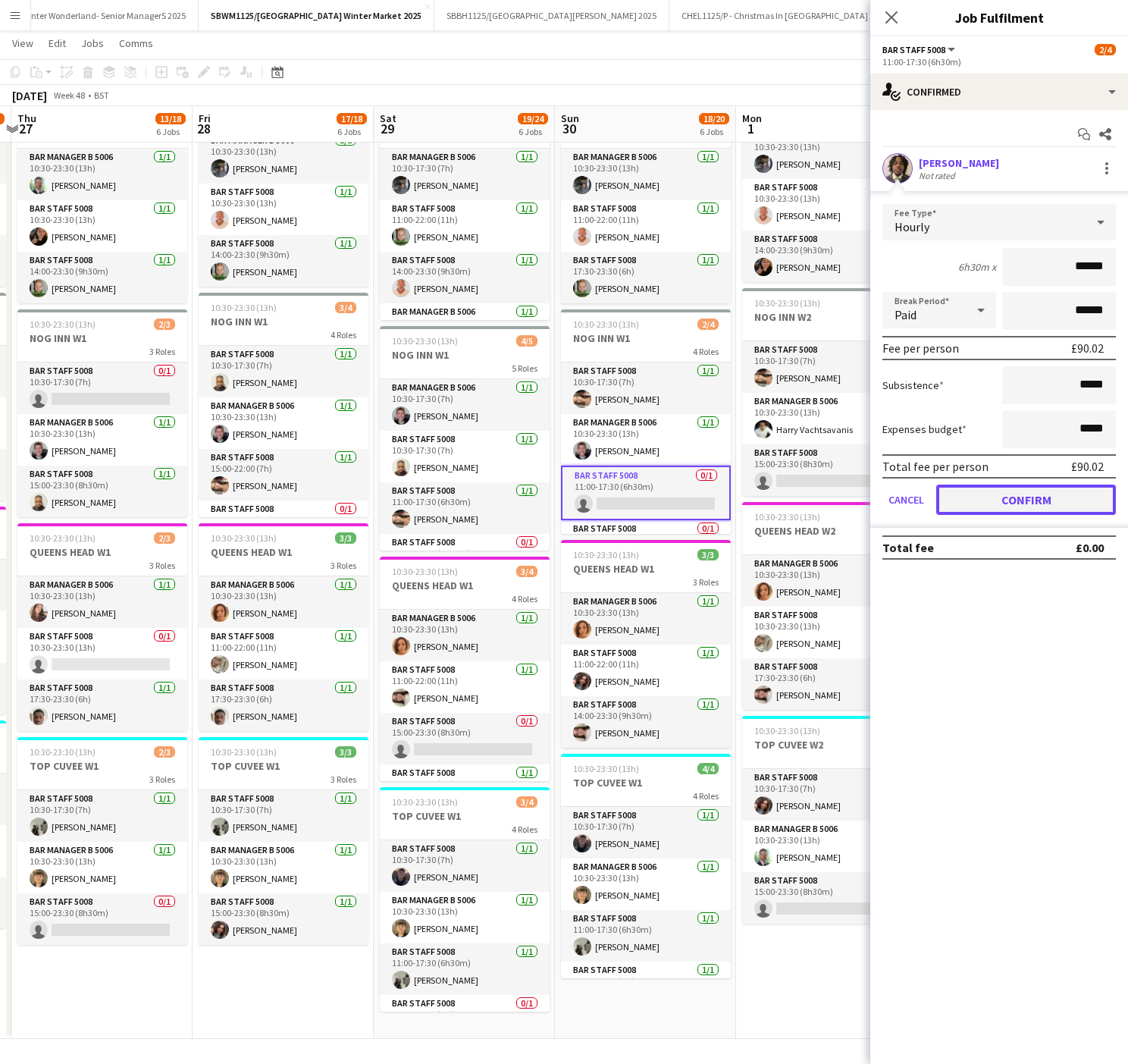
click at [1086, 490] on button "Confirm" at bounding box center [1026, 500] width 180 height 31
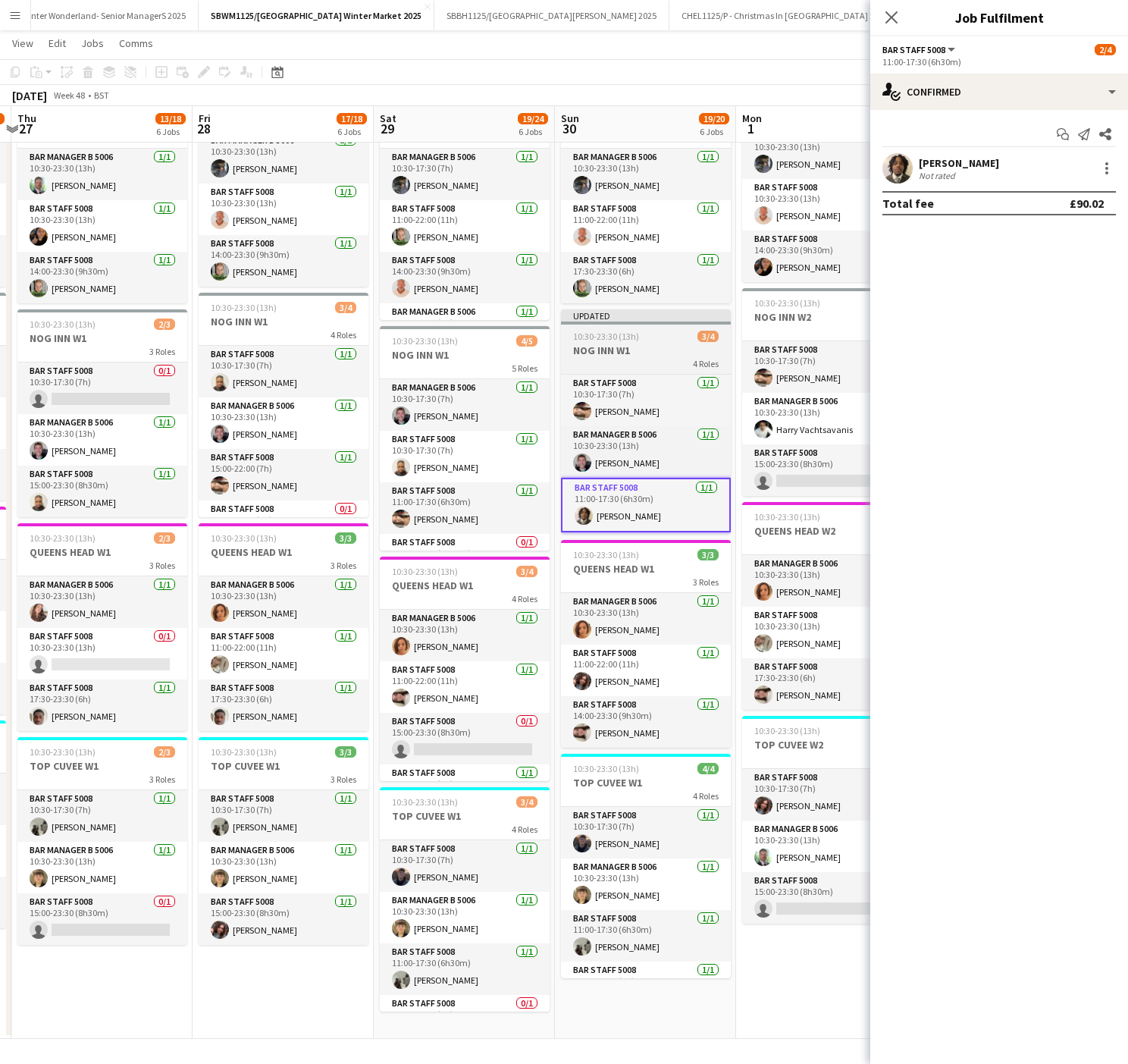
scroll to position [53, 0]
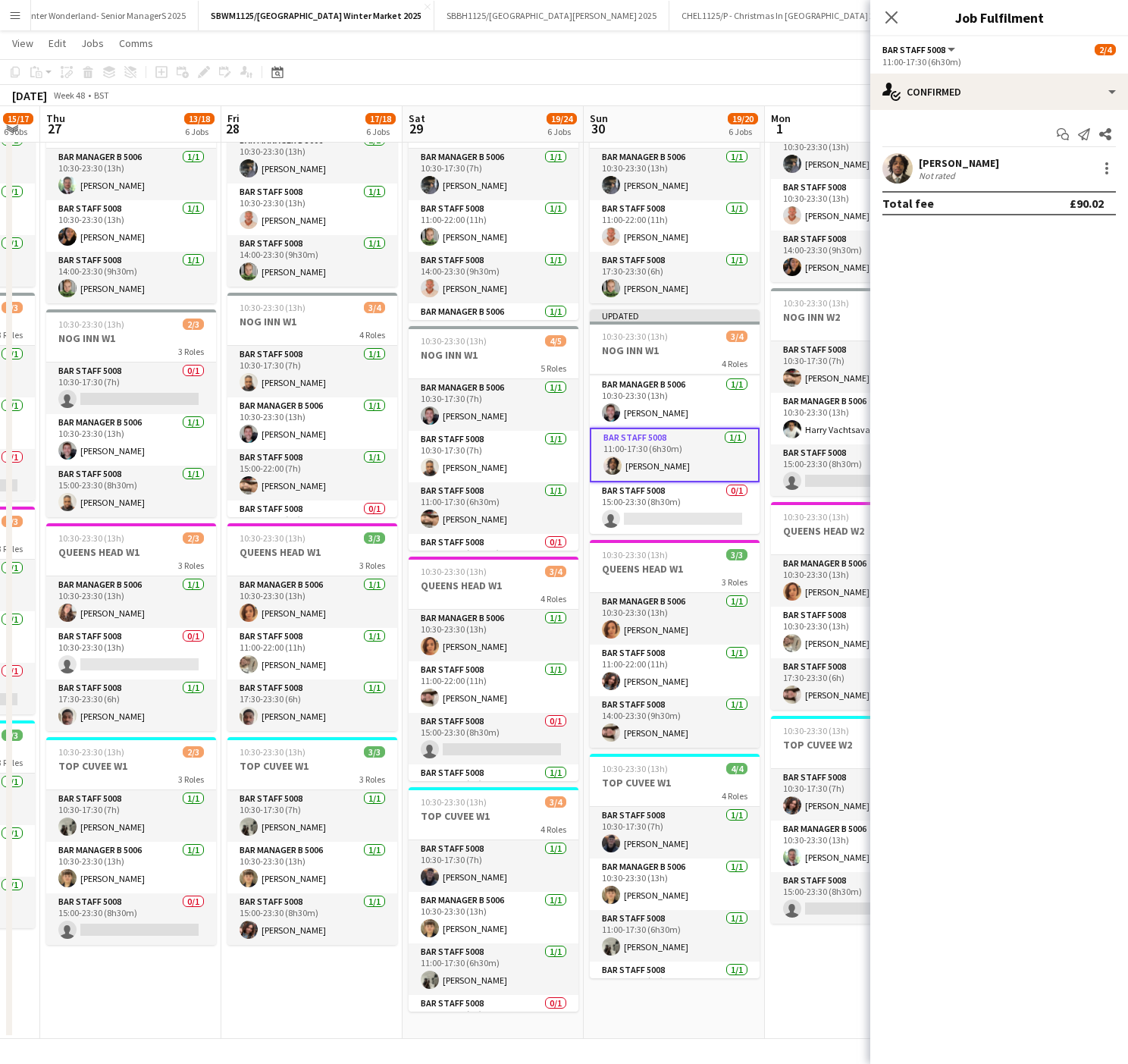
drag, startPoint x: 112, startPoint y: 708, endPoint x: 124, endPoint y: 696, distance: 17.0
click at [106, 710] on app-calendar-viewport "Mon 24 15/17 6 Jobs Tue 25 16/17 6 Jobs Wed 26 15/17 6 Jobs Thu 27 13/18 6 Jobs…" at bounding box center [564, 303] width 1128 height 1471
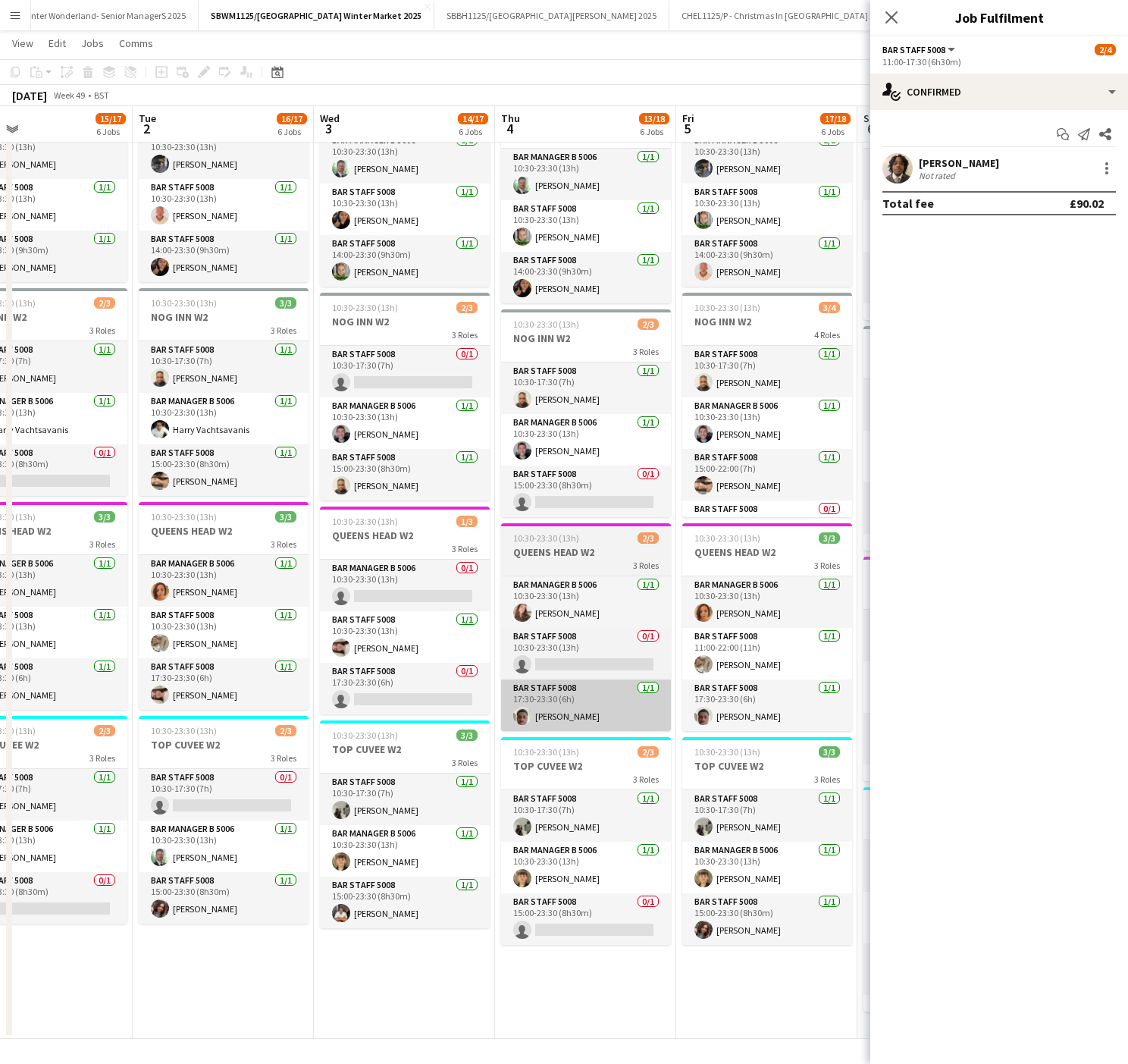
drag, startPoint x: 354, startPoint y: 630, endPoint x: 435, endPoint y: 736, distance: 133.4
click at [172, 639] on app-calendar-viewport "Sat 29 19/24 6 Jobs Sun 30 19/20 6 Jobs Mon 1 15/17 6 Jobs Tue 2 16/17 6 Jobs W…" at bounding box center [564, 303] width 1128 height 1471
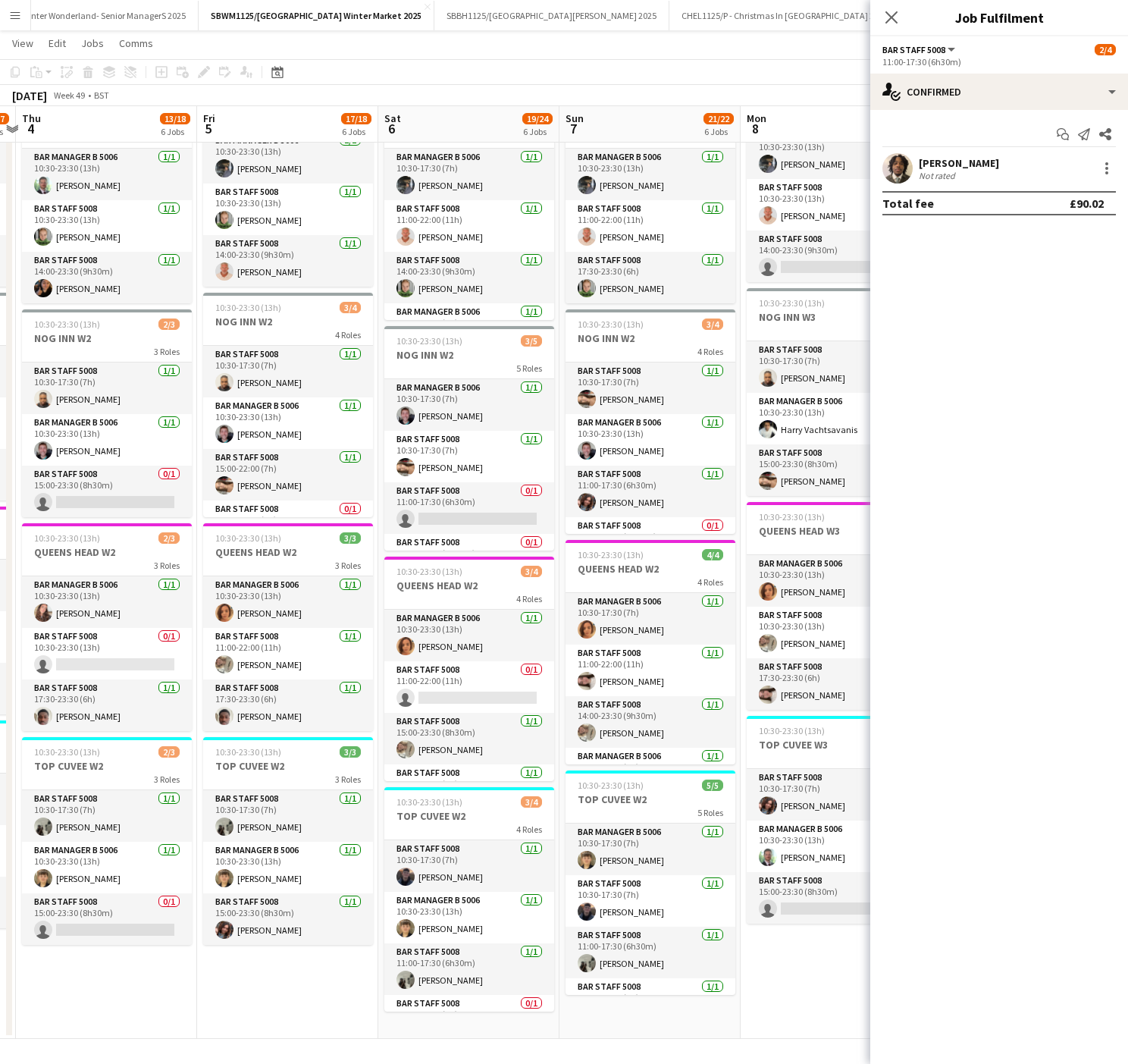
scroll to position [0, 613]
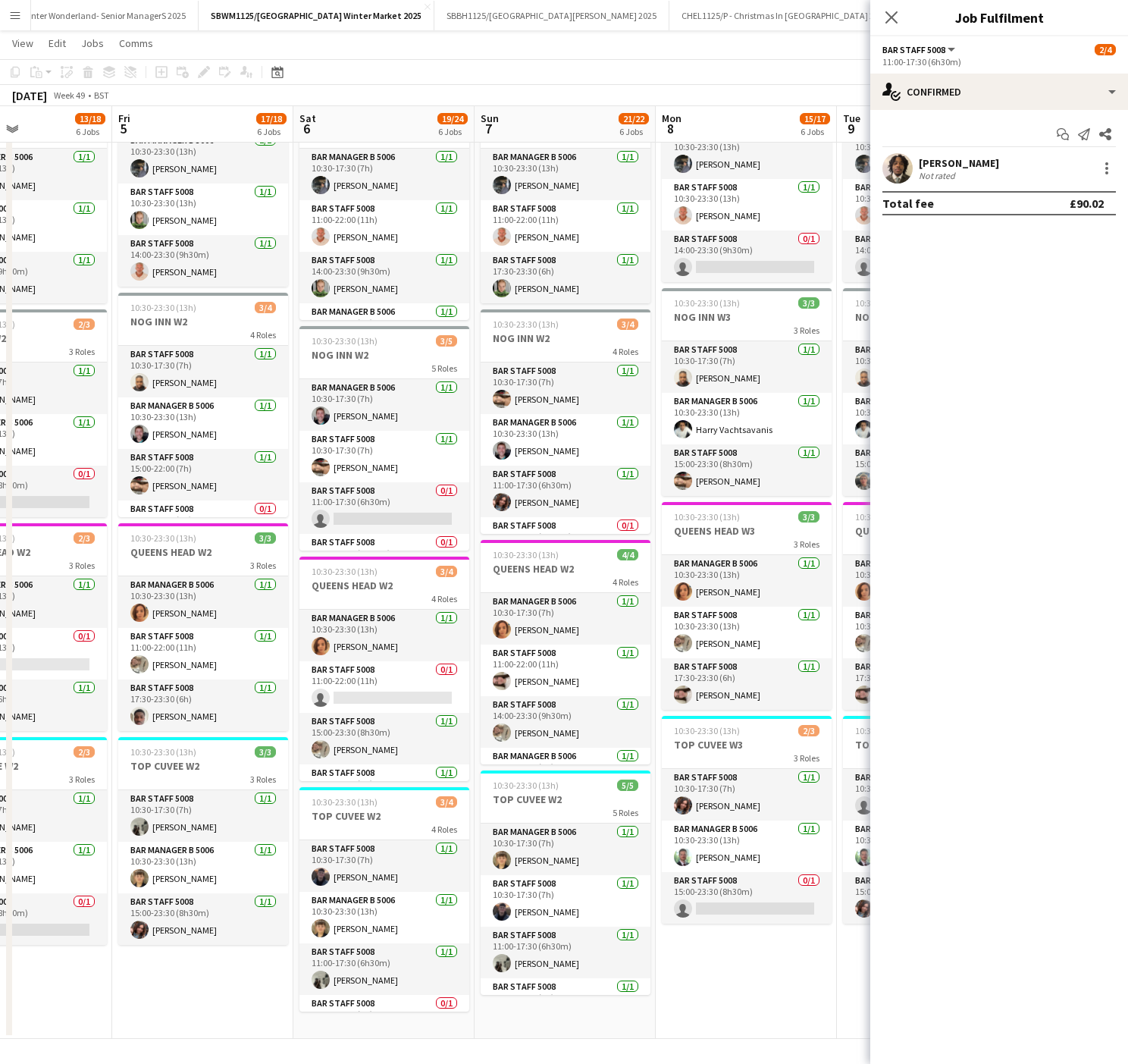
drag, startPoint x: 431, startPoint y: 750, endPoint x: 178, endPoint y: 747, distance: 253.0
click at [178, 747] on app-calendar-viewport "Mon 1 15/17 6 Jobs Tue 2 16/17 6 Jobs Wed 3 14/17 6 Jobs Thu 4 13/18 6 Jobs Fri…" at bounding box center [564, 303] width 1128 height 1471
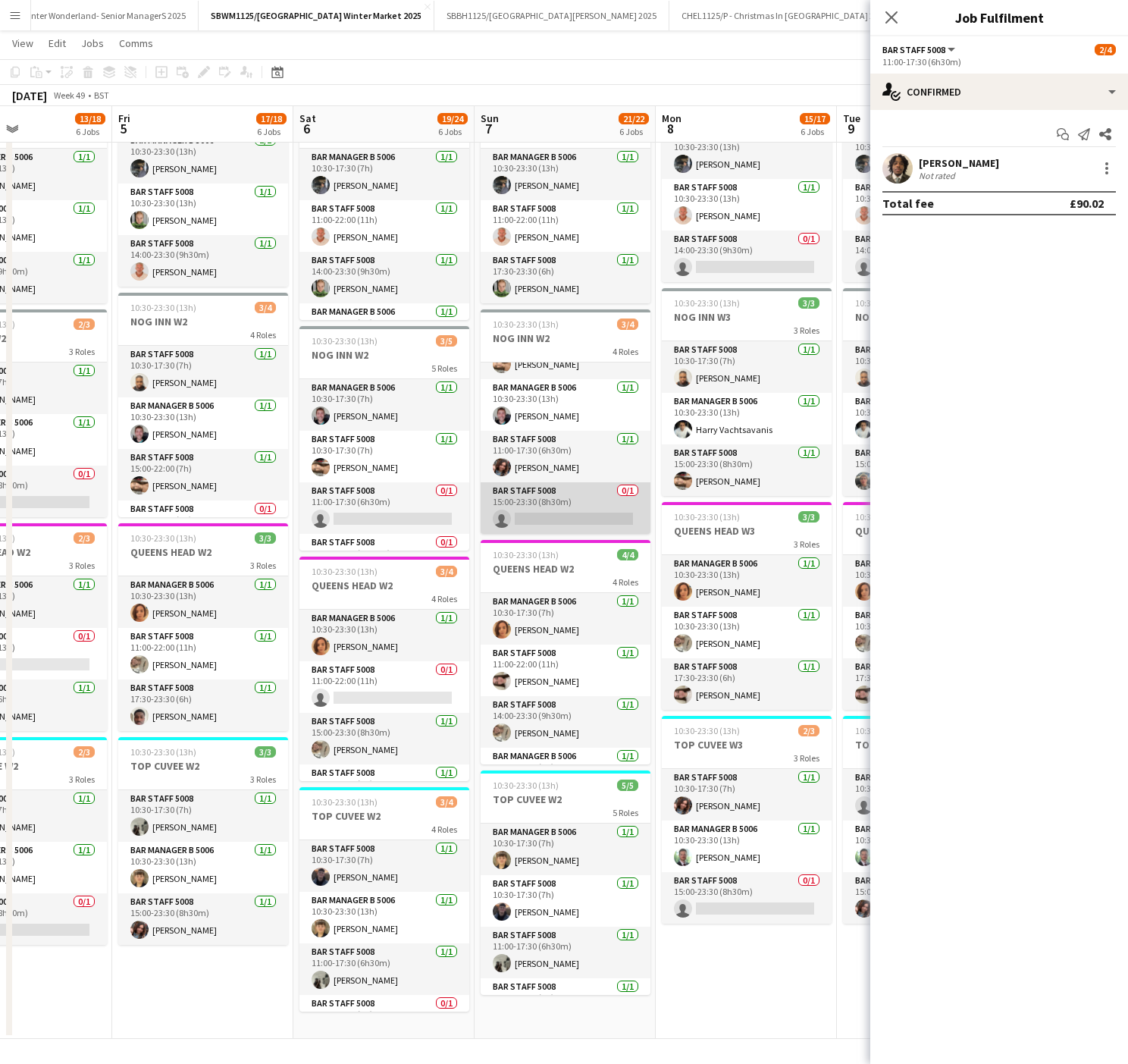
click at [530, 522] on app-card-role "Bar Staff 5008 0/1 15:00-23:30 (8h30m) single-neutral-actions" at bounding box center [565, 507] width 170 height 51
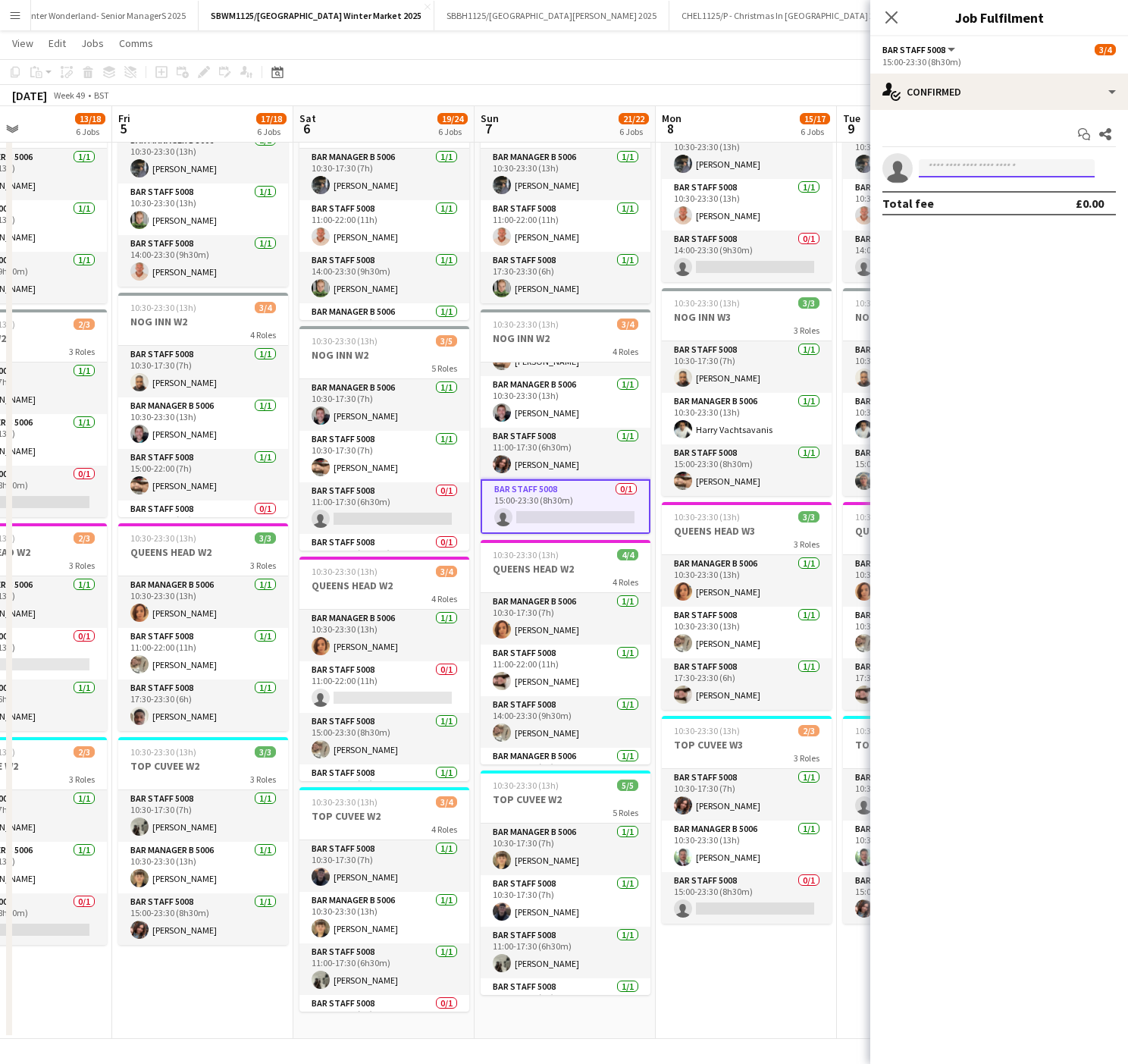
click at [1034, 172] on input at bounding box center [1007, 168] width 176 height 18
type input "*****"
click at [958, 204] on span "[EMAIL_ADDRESS][DOMAIN_NAME]" at bounding box center [1007, 203] width 152 height 12
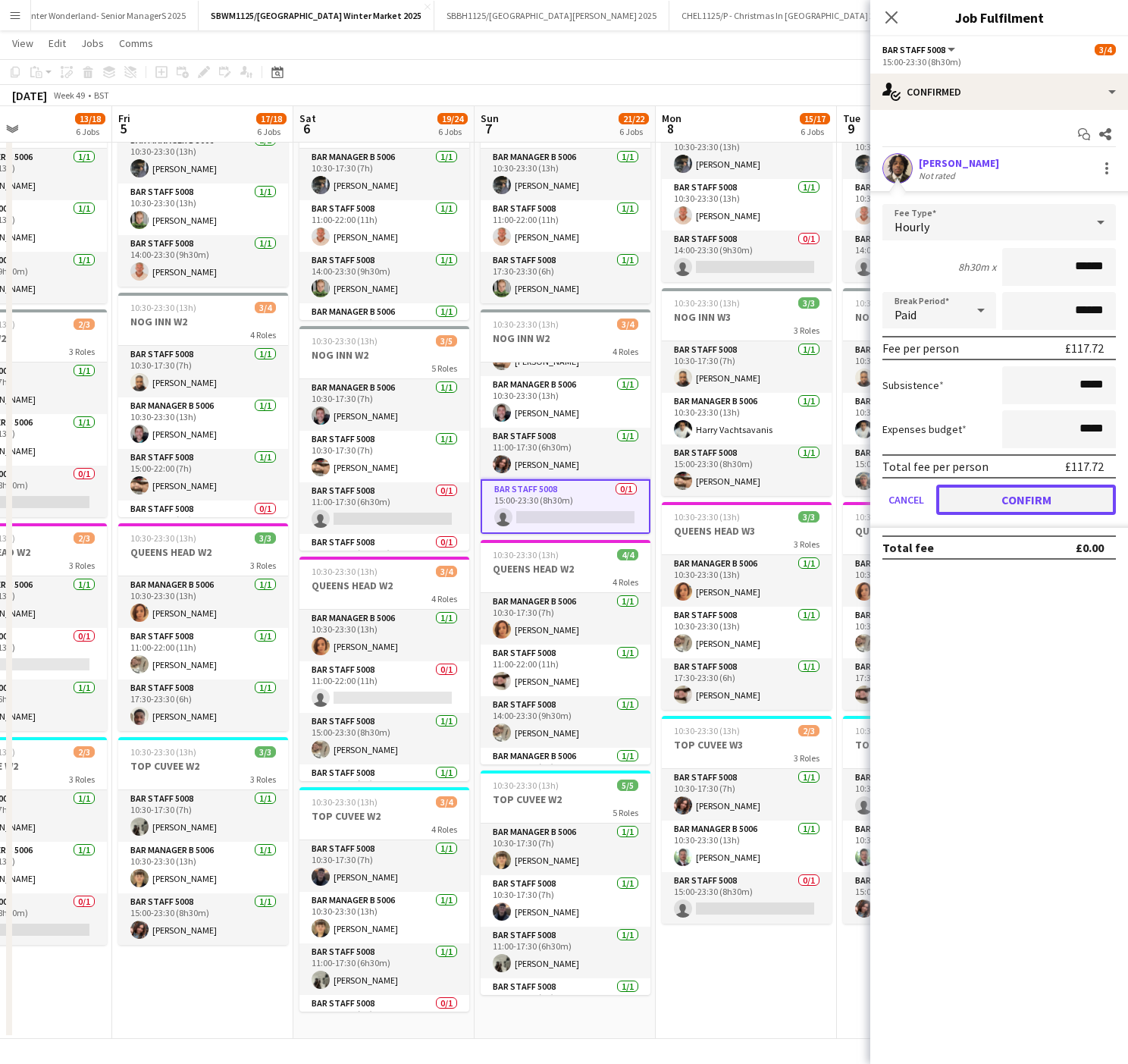
click at [1083, 487] on button "Confirm" at bounding box center [1026, 500] width 180 height 31
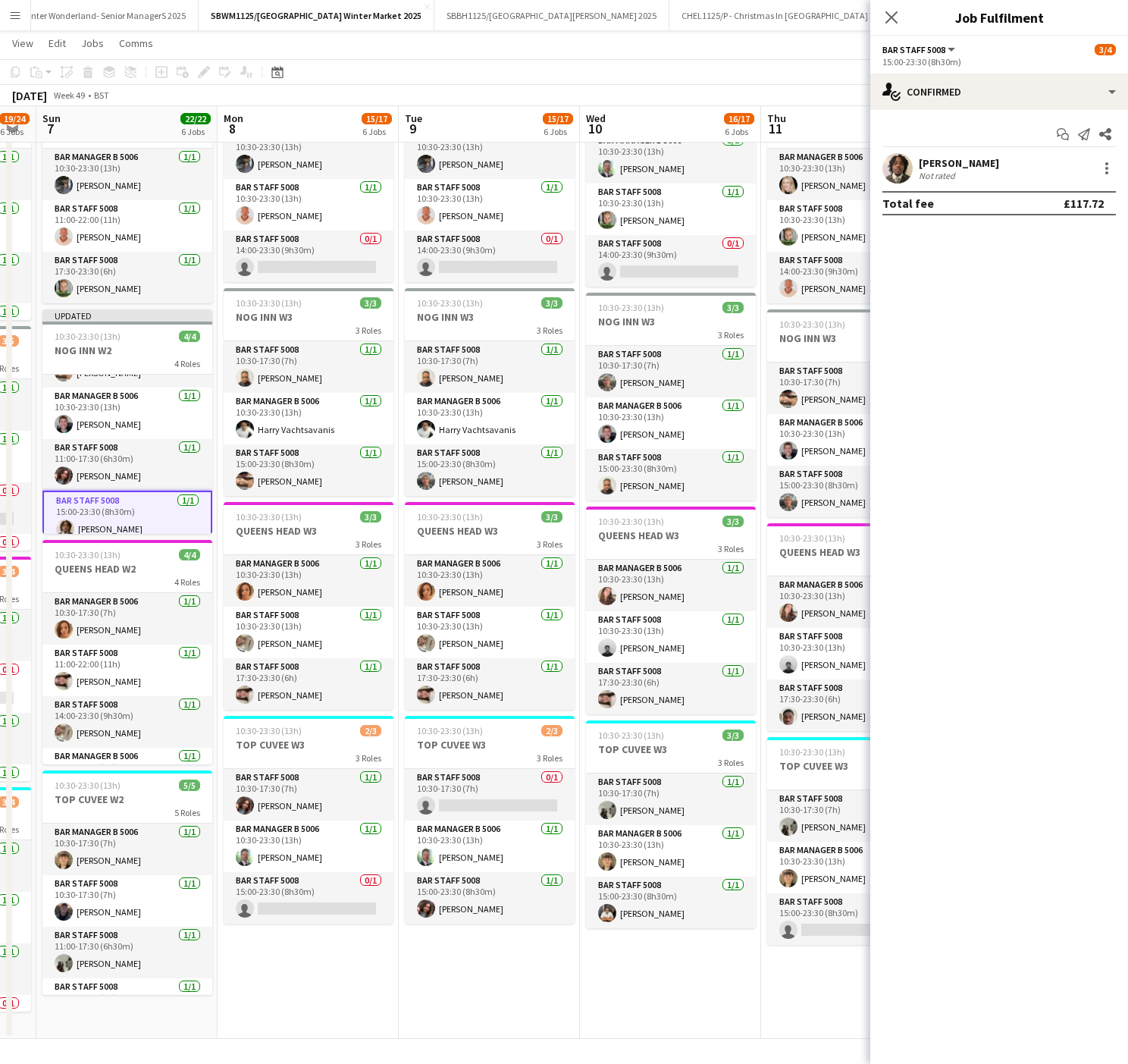
scroll to position [0, 409]
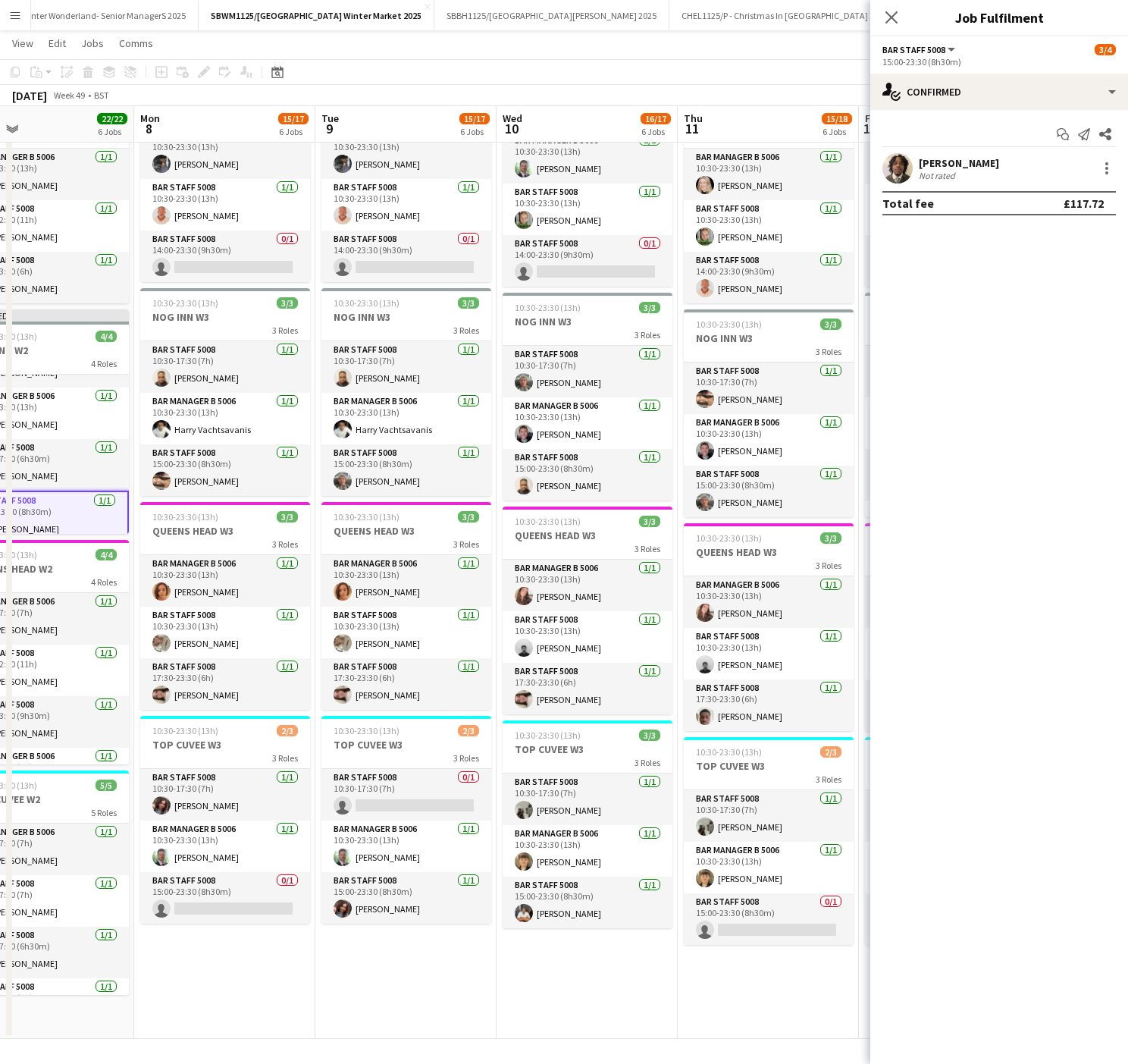
drag, startPoint x: 774, startPoint y: 972, endPoint x: 267, endPoint y: 979, distance: 507.0
click at [267, 979] on app-calendar-viewport "Fri 5 17/18 6 Jobs Sat 6 19/24 6 Jobs Sun 7 22/22 6 Jobs Mon 8 15/17 6 Jobs Tue…" at bounding box center [564, 303] width 1128 height 1471
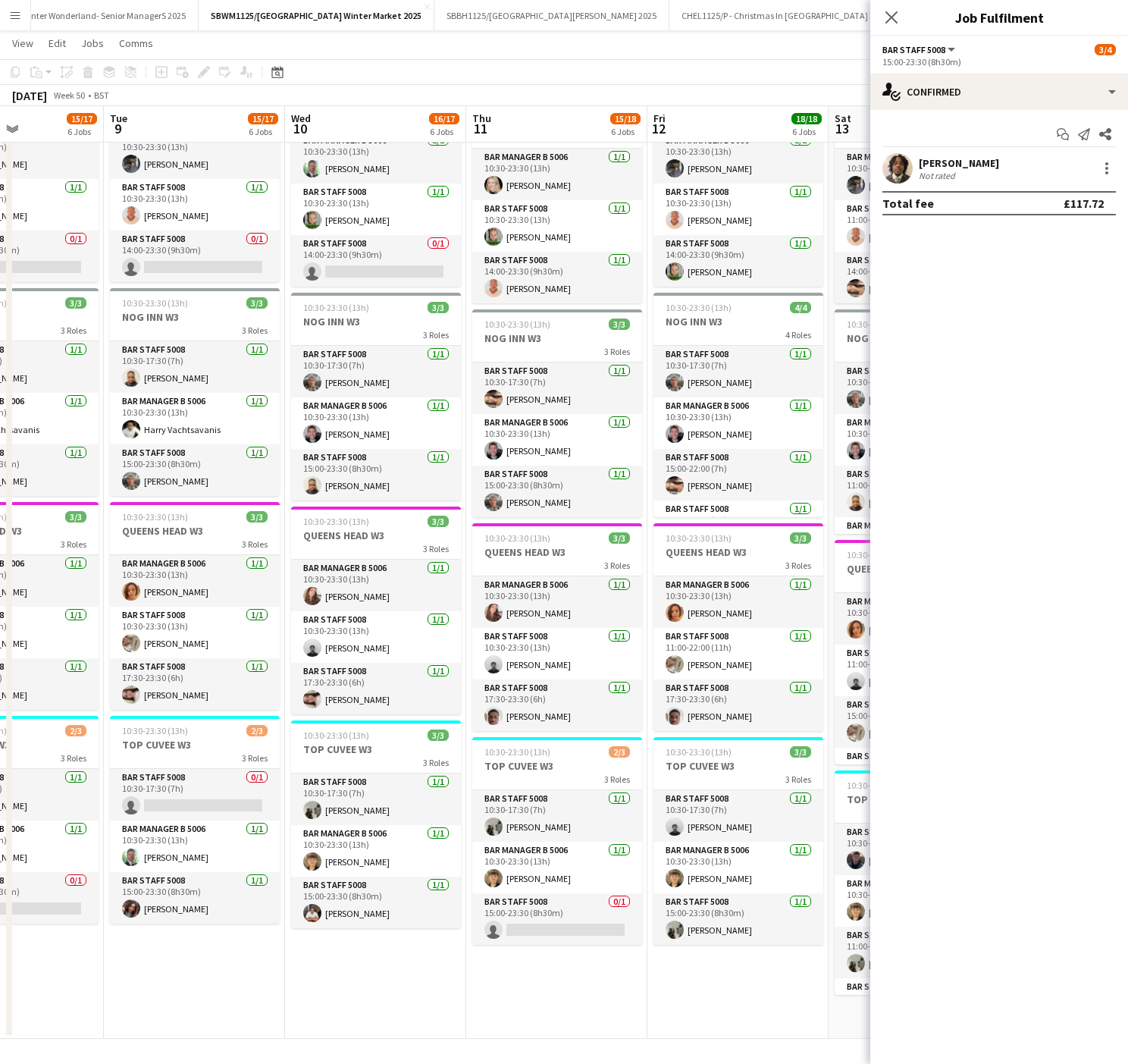
drag, startPoint x: 623, startPoint y: 992, endPoint x: 175, endPoint y: 1015, distance: 448.6
click at [175, 1015] on app-calendar-viewport "Fri 5 17/18 6 Jobs Sat 6 19/24 6 Jobs Sun 7 22/22 6 Jobs Mon 8 15/17 6 Jobs Tue…" at bounding box center [564, 303] width 1128 height 1471
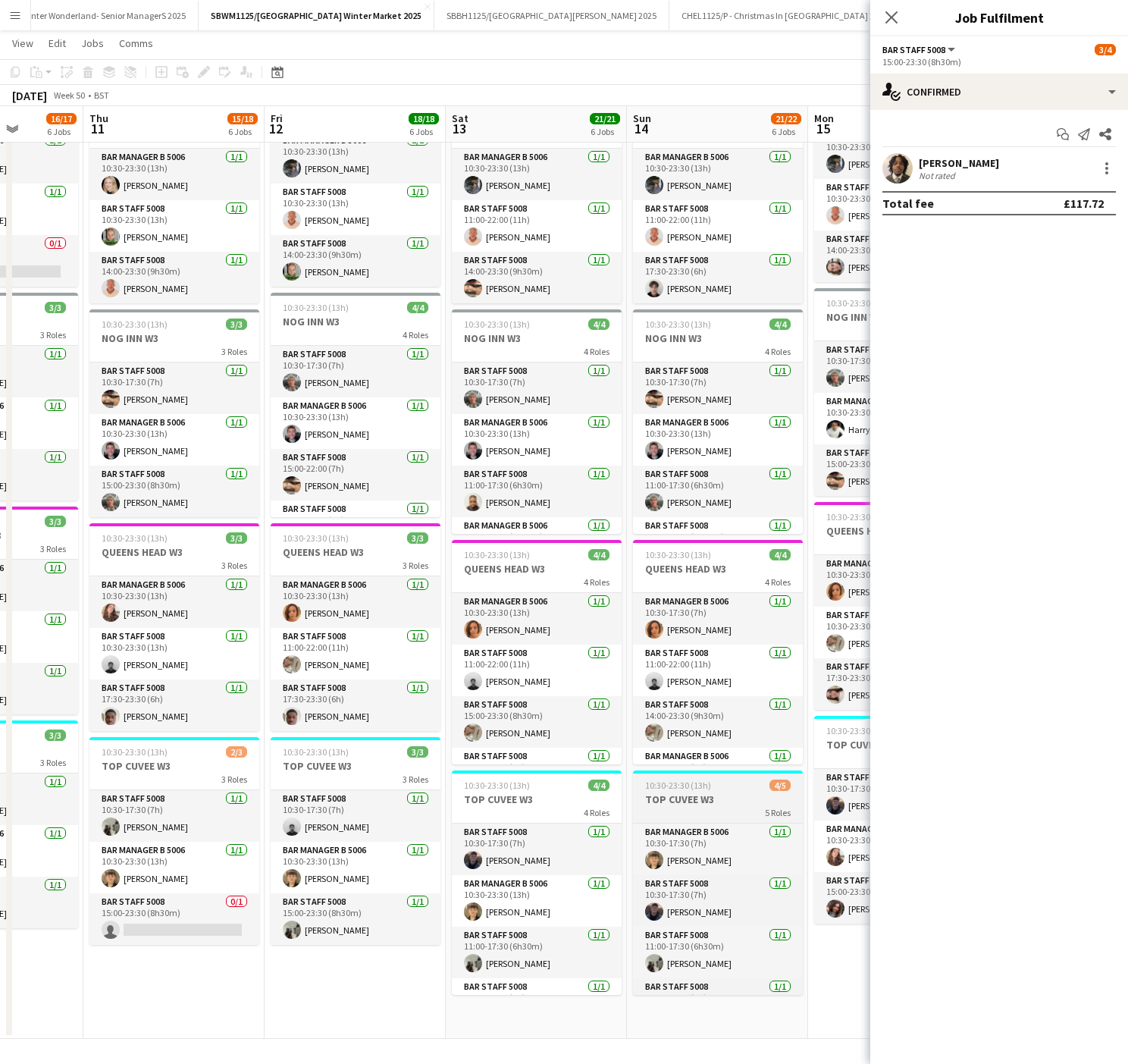
scroll to position [91, 0]
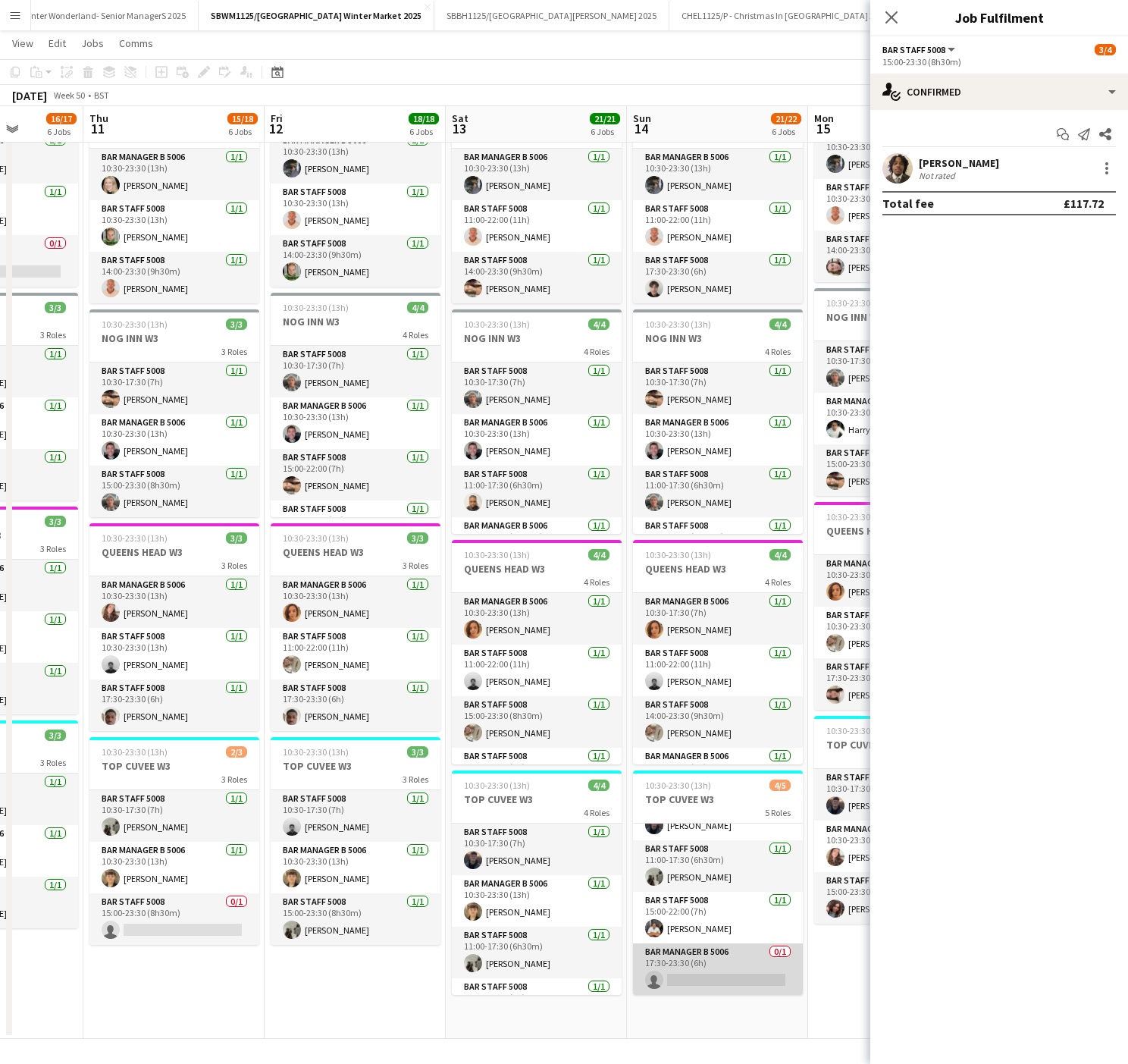
click at [688, 966] on app-card-role "Bar Manager B 5006 0/1 17:30-23:30 (6h) single-neutral-actions" at bounding box center [718, 969] width 170 height 51
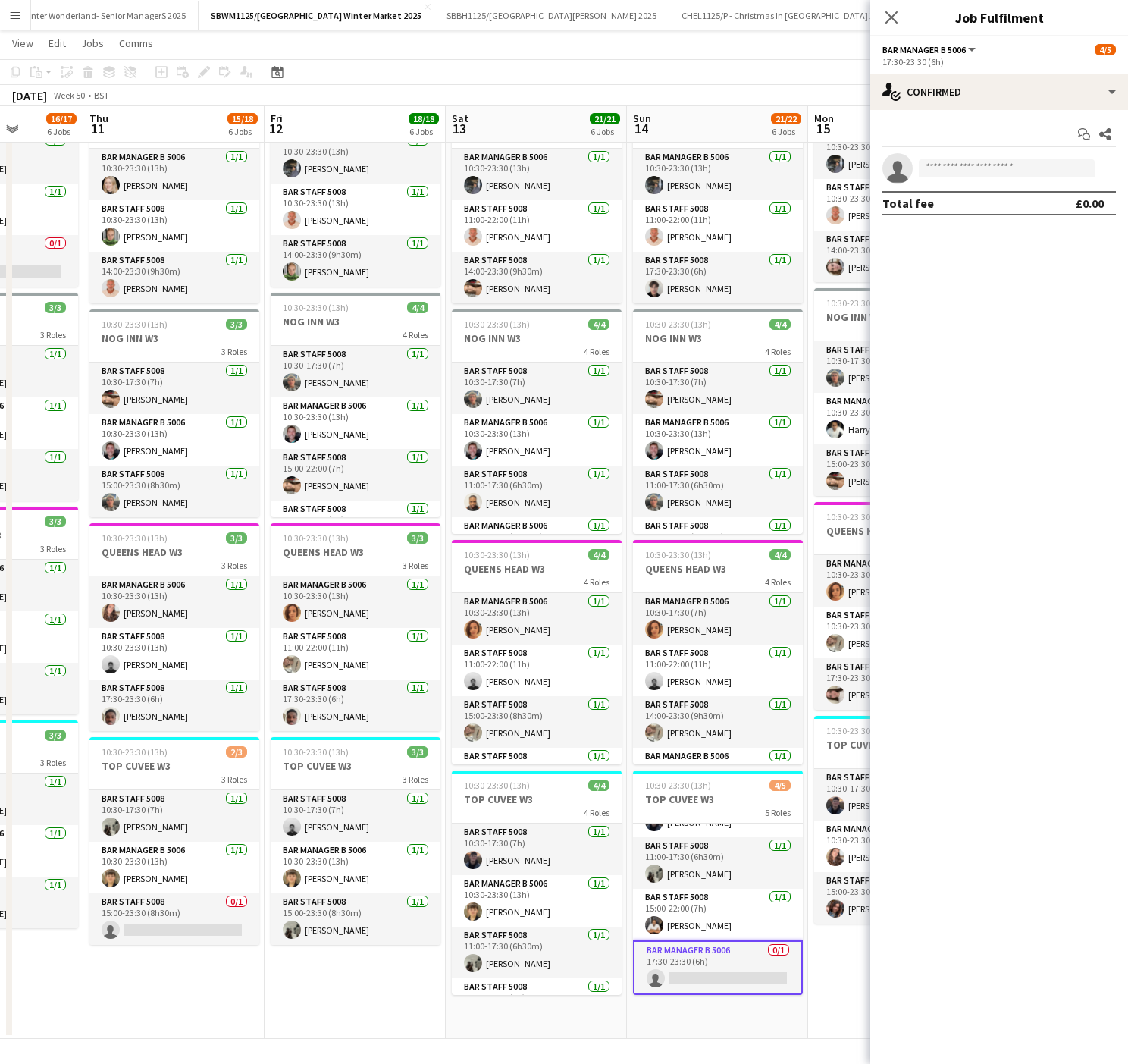
click at [294, 987] on app-date-cell "09:00-23:30 (14h30m) 2/2 SENIOR MANAGERS- SOUTH BANK 2 Roles GM South Bank 5039…" at bounding box center [354, 359] width 181 height 1360
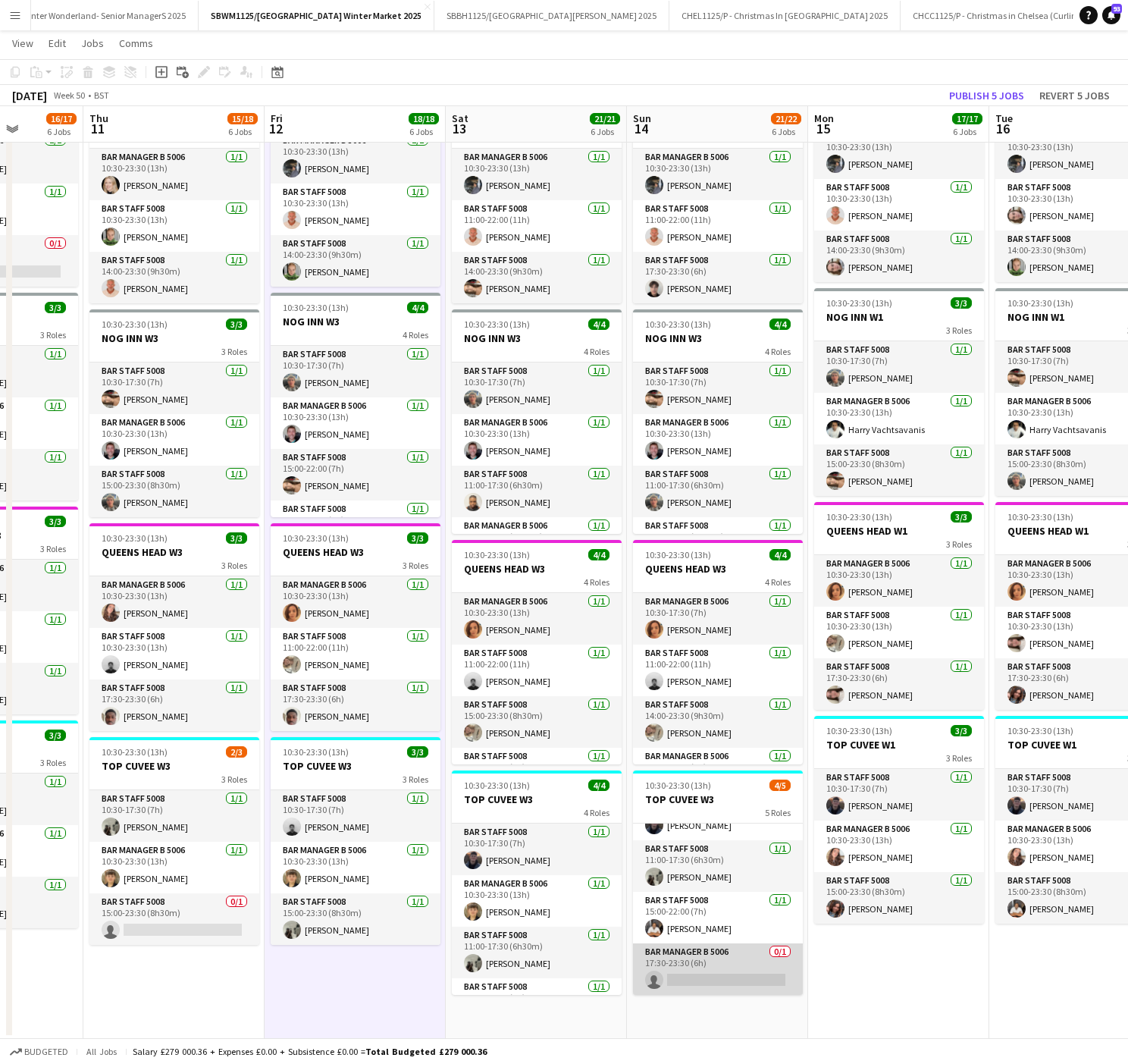
click at [716, 972] on app-card-role "Bar Manager B 5006 0/1 17:30-23:30 (6h) single-neutral-actions" at bounding box center [718, 969] width 170 height 51
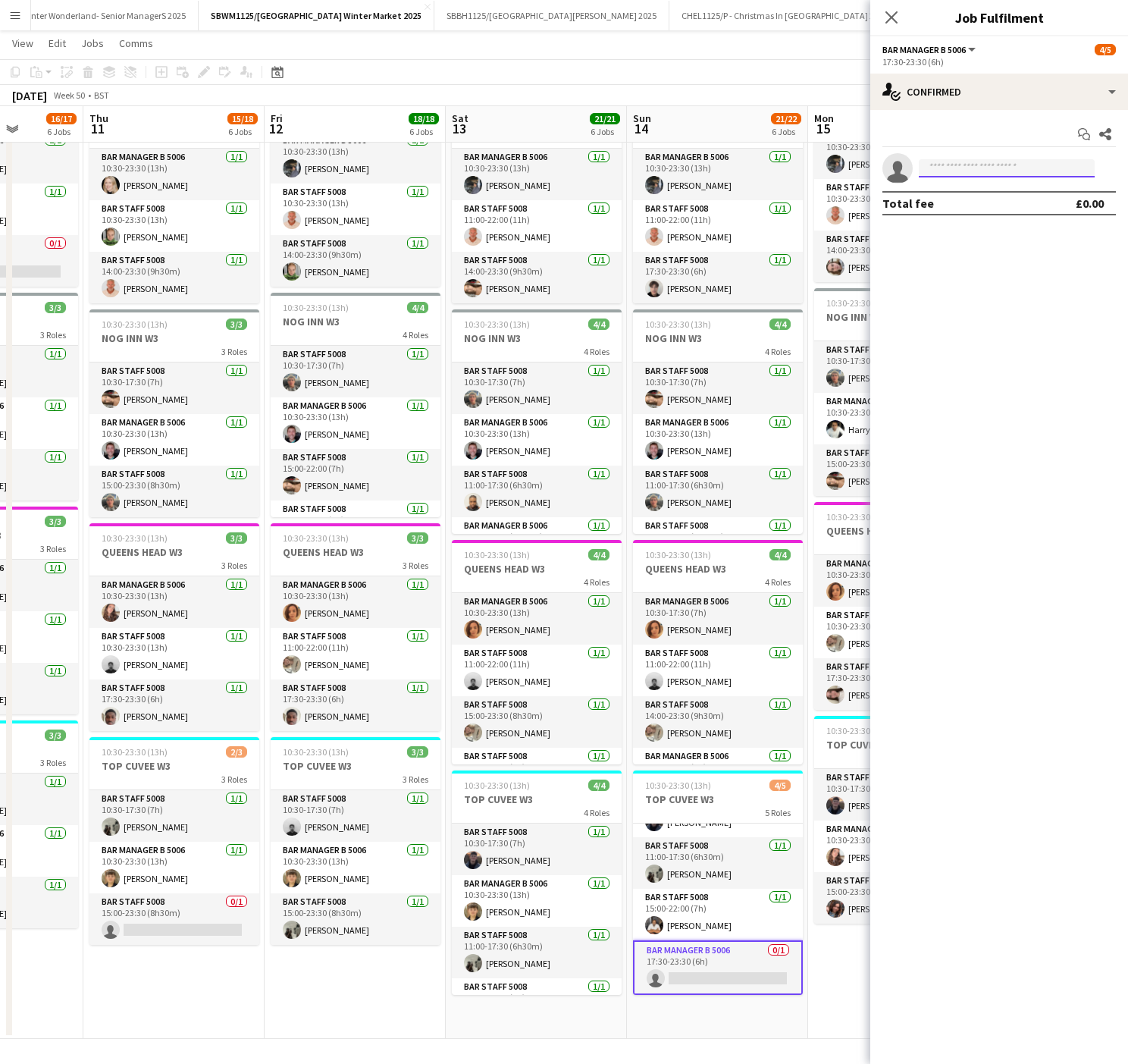
click at [944, 162] on input at bounding box center [1007, 168] width 176 height 18
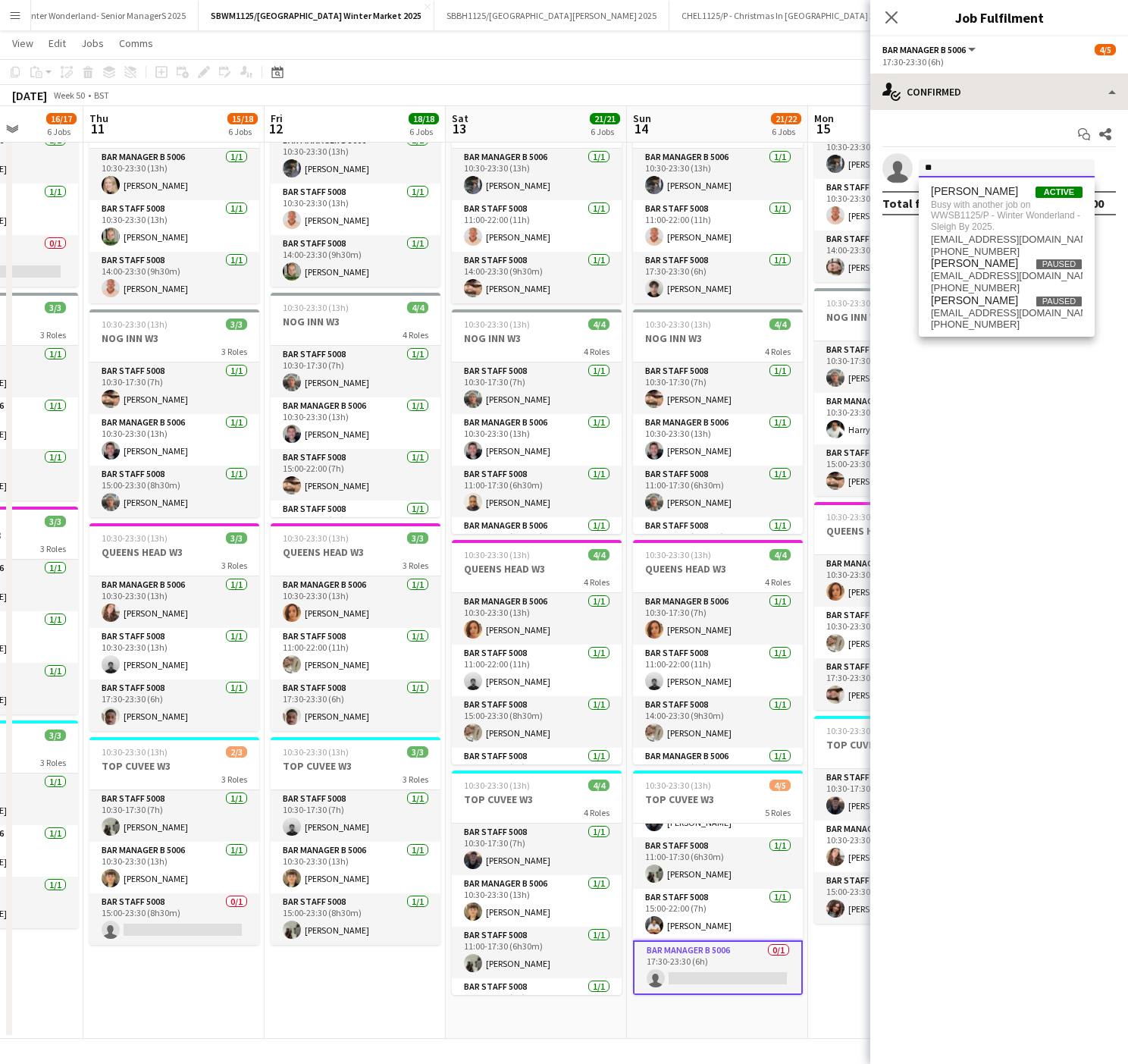
type input "*"
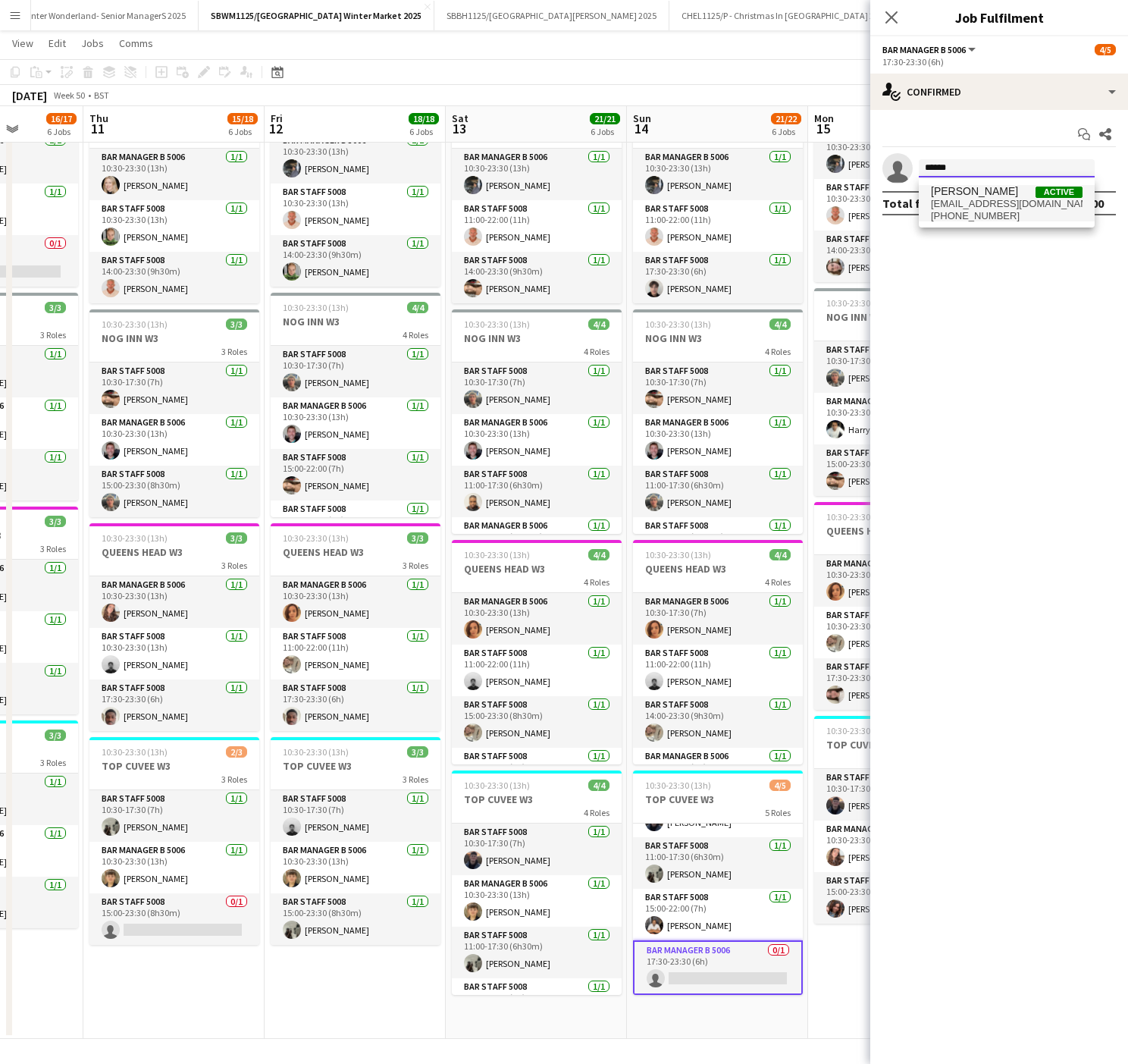
type input "******"
drag, startPoint x: 975, startPoint y: 216, endPoint x: 1041, endPoint y: 199, distance: 68.2
click at [977, 215] on span "[PHONE_NUMBER]" at bounding box center [1007, 215] width 152 height 12
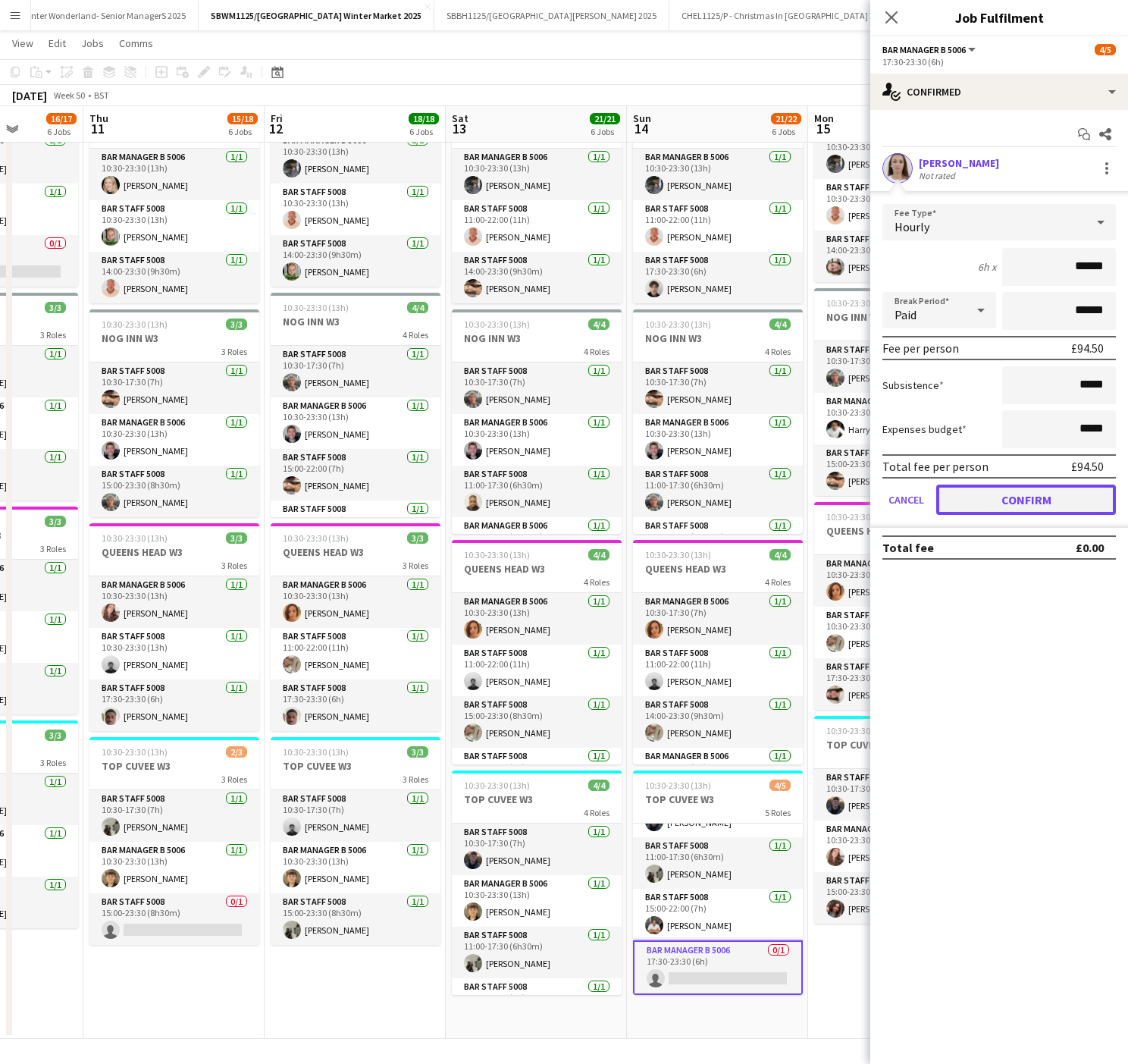
click at [986, 504] on button "Confirm" at bounding box center [1026, 500] width 180 height 31
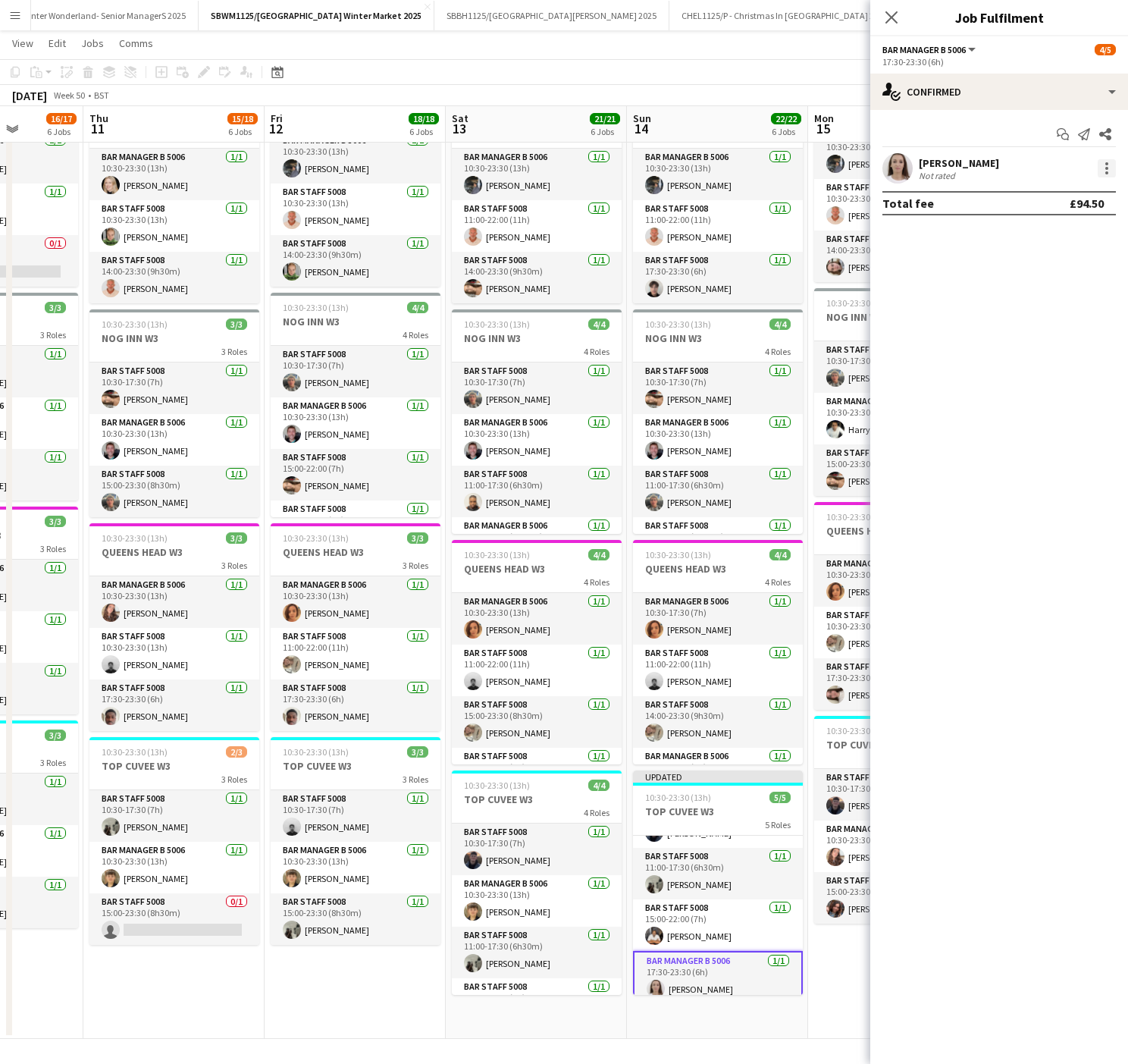
drag, startPoint x: 1113, startPoint y: 165, endPoint x: 1106, endPoint y: 174, distance: 11.4
click at [1111, 166] on div at bounding box center [1107, 168] width 18 height 18
click at [1046, 194] on span "Edit fee" at bounding box center [1031, 197] width 41 height 13
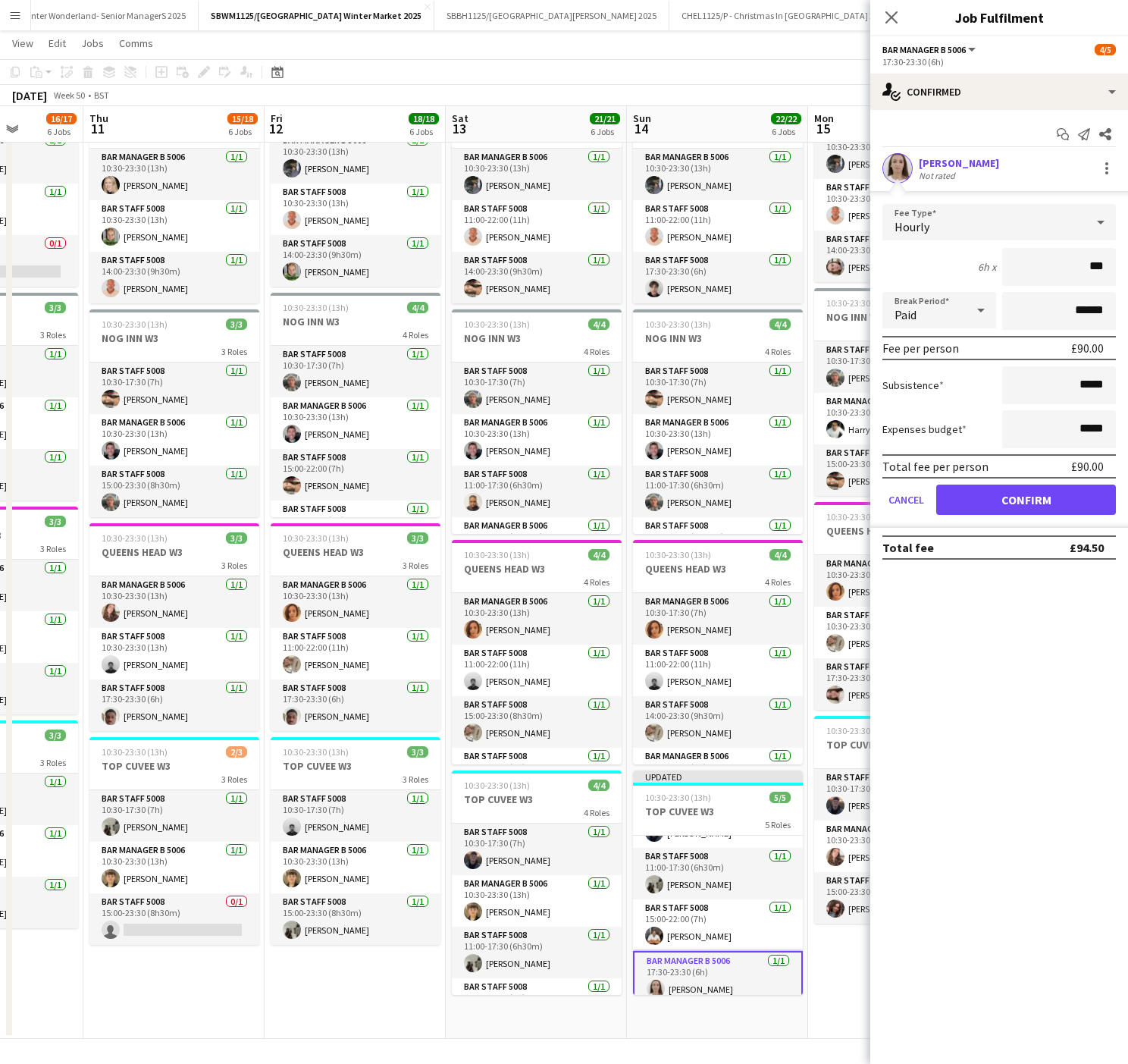
type input "**"
type input "*****"
click button "Confirm" at bounding box center [1026, 500] width 180 height 31
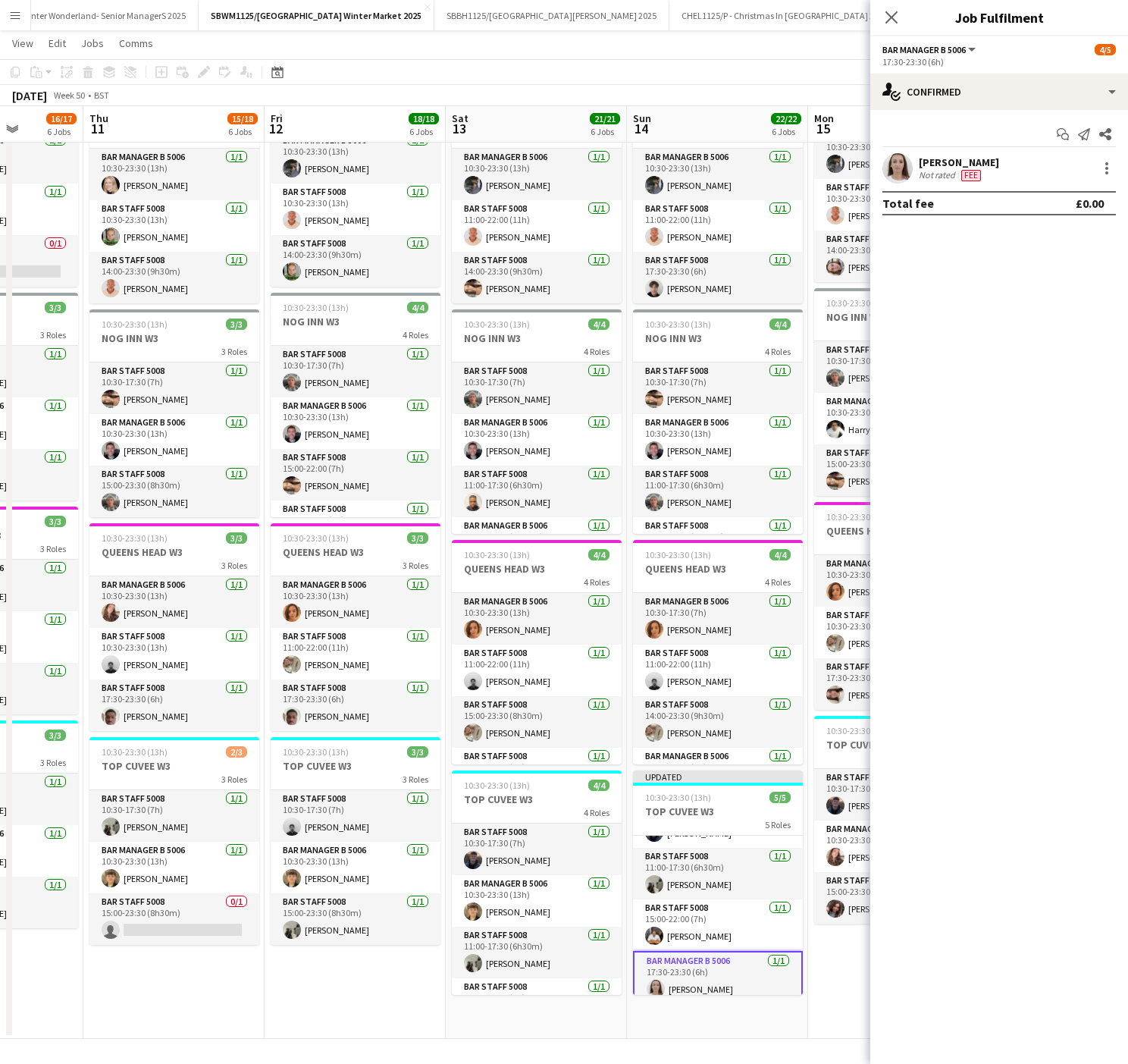
click at [391, 1001] on app-date-cell "09:00-23:30 (14h30m) 2/2 SENIOR MANAGERS- SOUTH BANK 2 Roles GM South Bank 5039…" at bounding box center [354, 359] width 181 height 1360
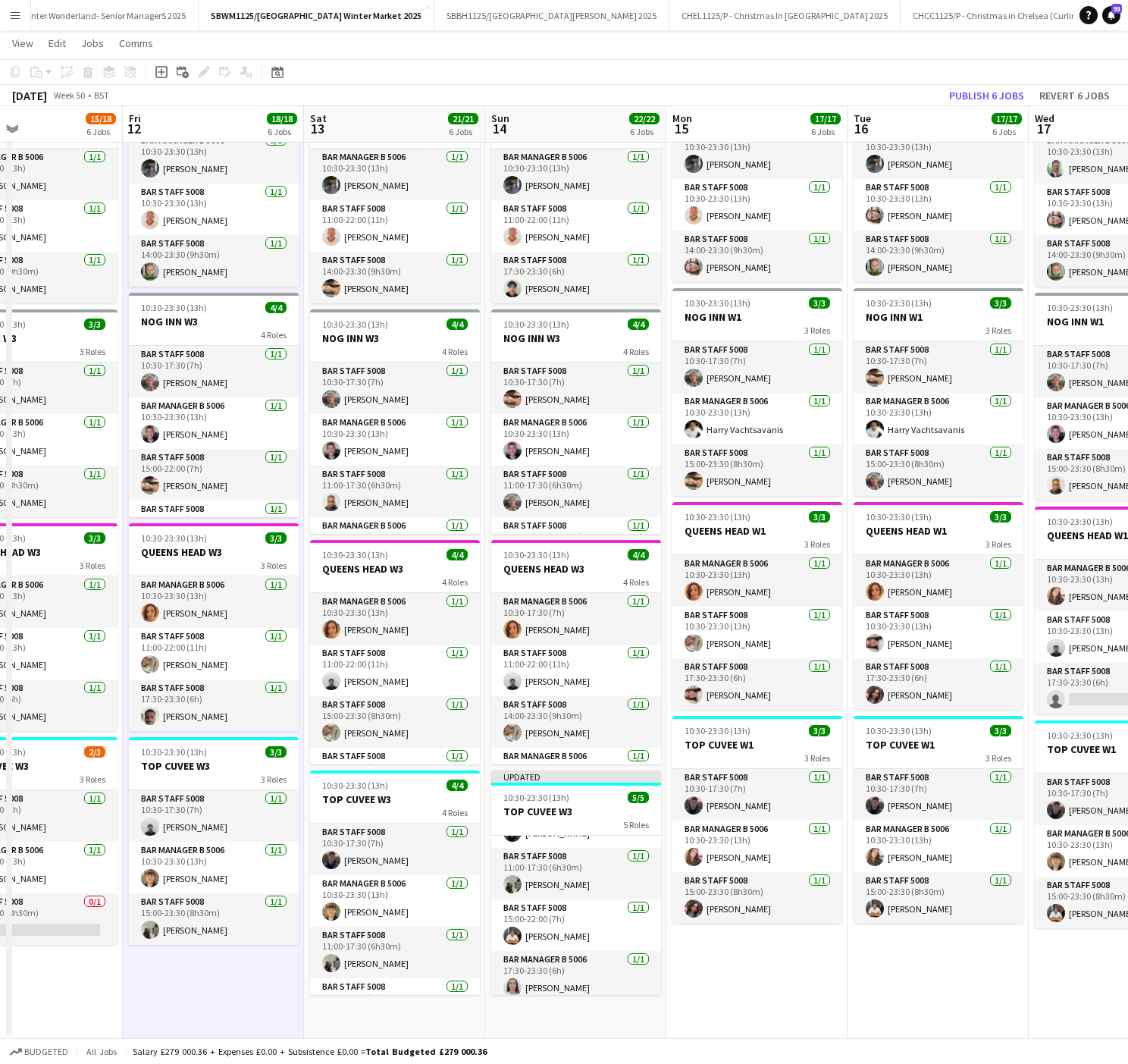
scroll to position [0, 425]
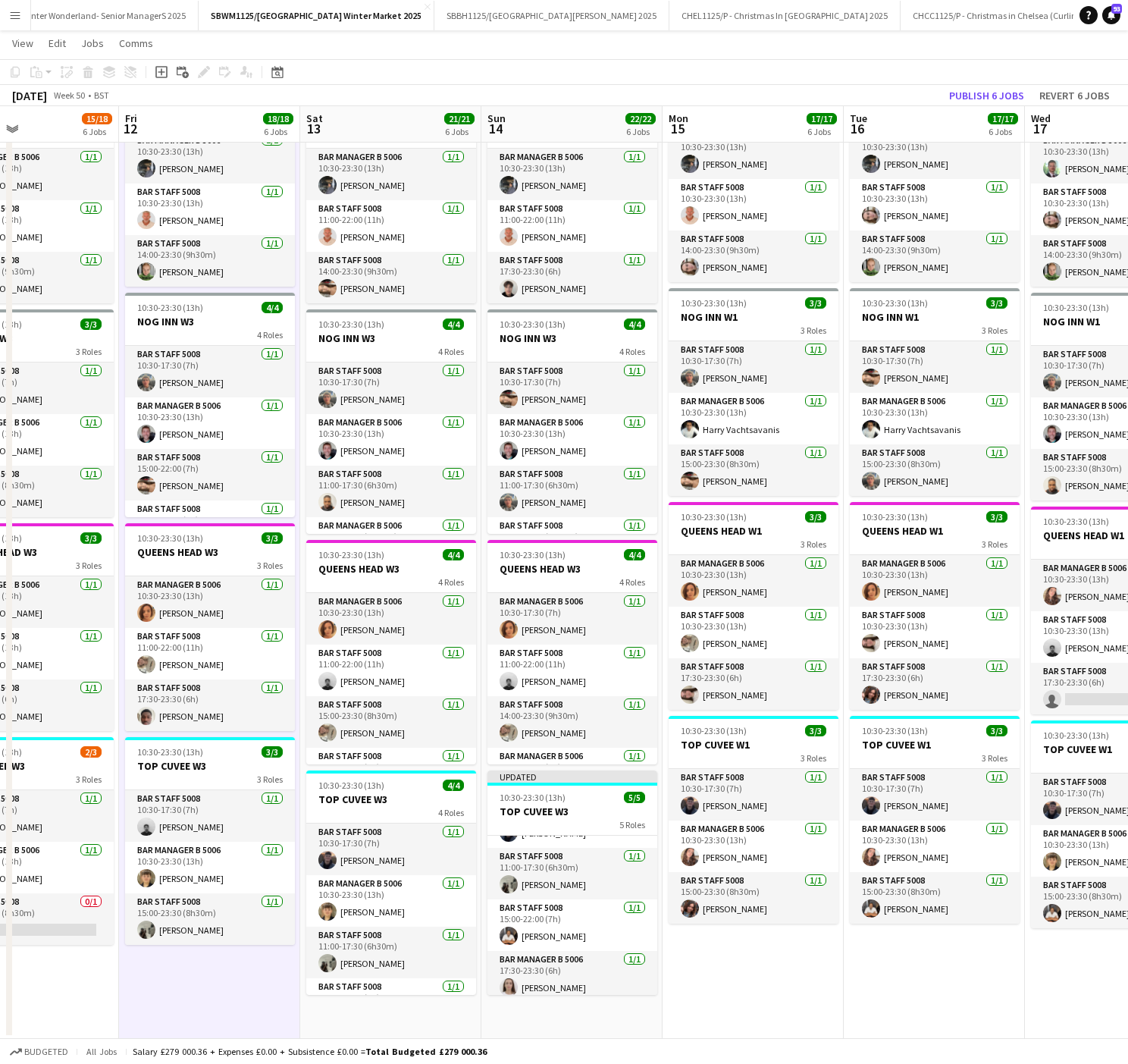
drag, startPoint x: 891, startPoint y: 978, endPoint x: 745, endPoint y: 984, distance: 146.1
click at [745, 984] on app-calendar-viewport "Tue 9 15/17 6 Jobs Wed 10 16/17 6 Jobs Thu 11 15/18 6 Jobs Fri 12 18/18 6 Jobs …" at bounding box center [564, 303] width 1128 height 1471
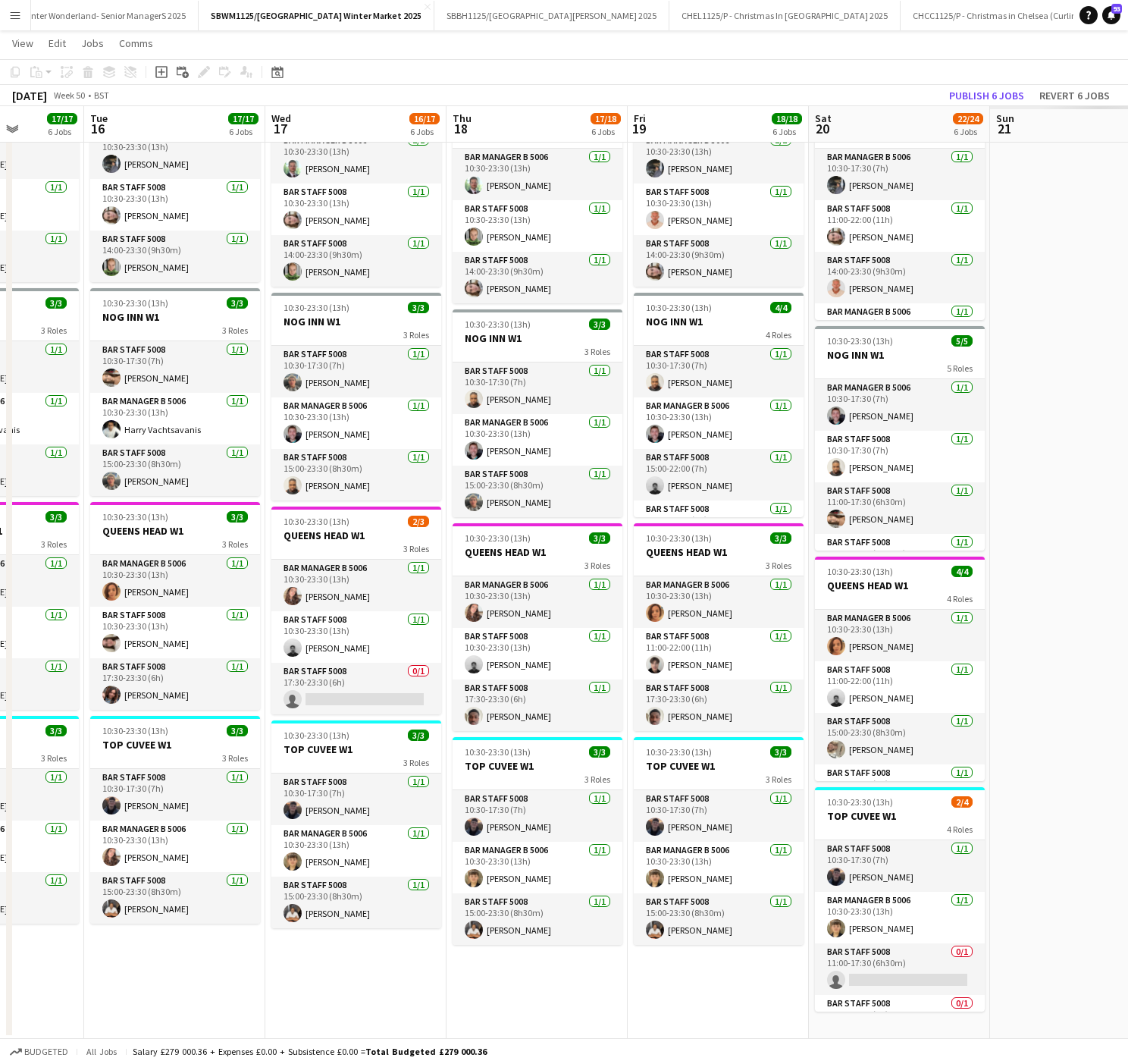
scroll to position [0, 476]
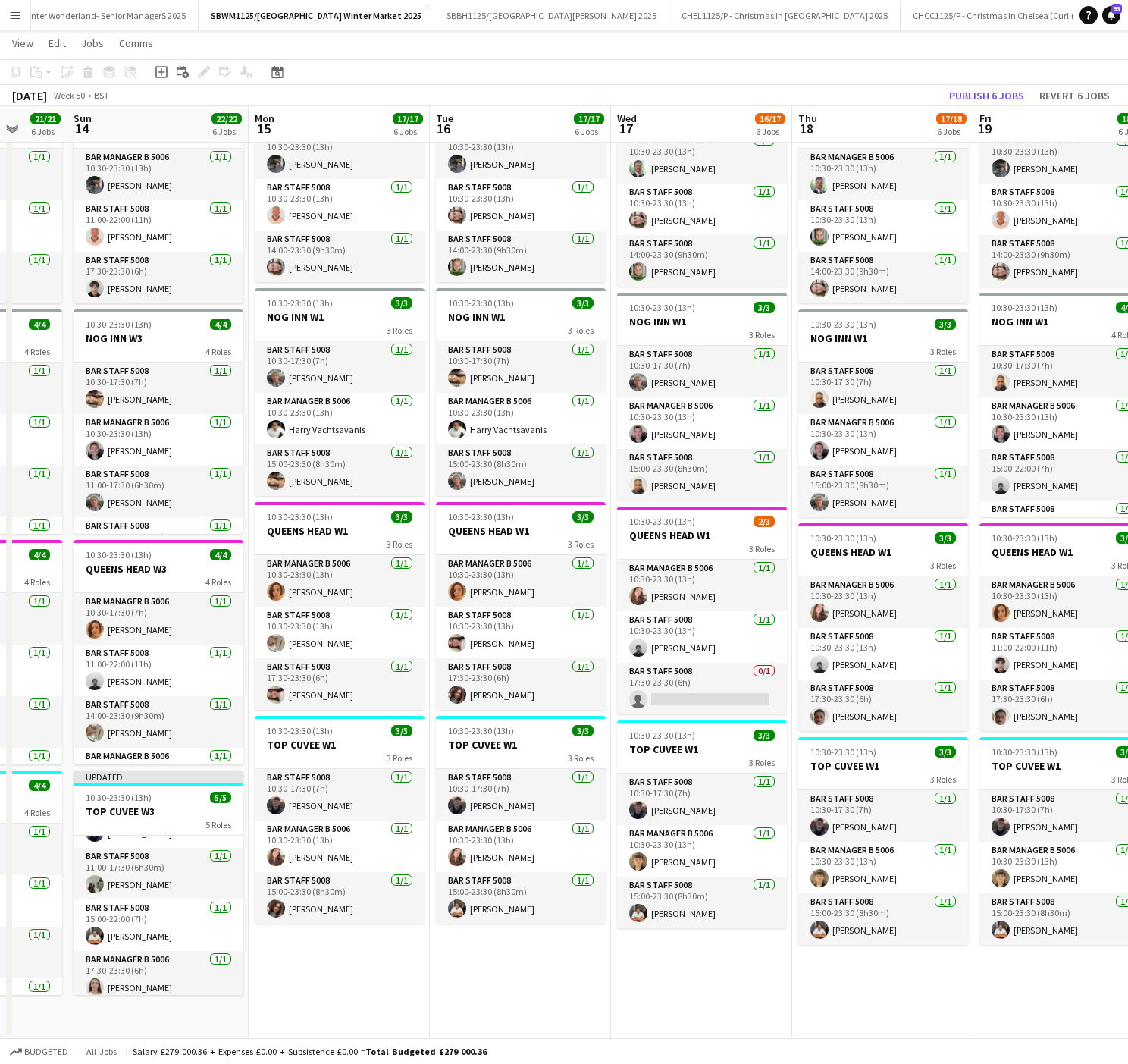
drag, startPoint x: 930, startPoint y: 1013, endPoint x: 403, endPoint y: 1043, distance: 527.9
click at [403, 1043] on app-board "SBWM1125/[GEOGRAPHIC_DATA] Winter Market 2025 user View Day view expanded Day v…" at bounding box center [564, 301] width 1128 height 1525
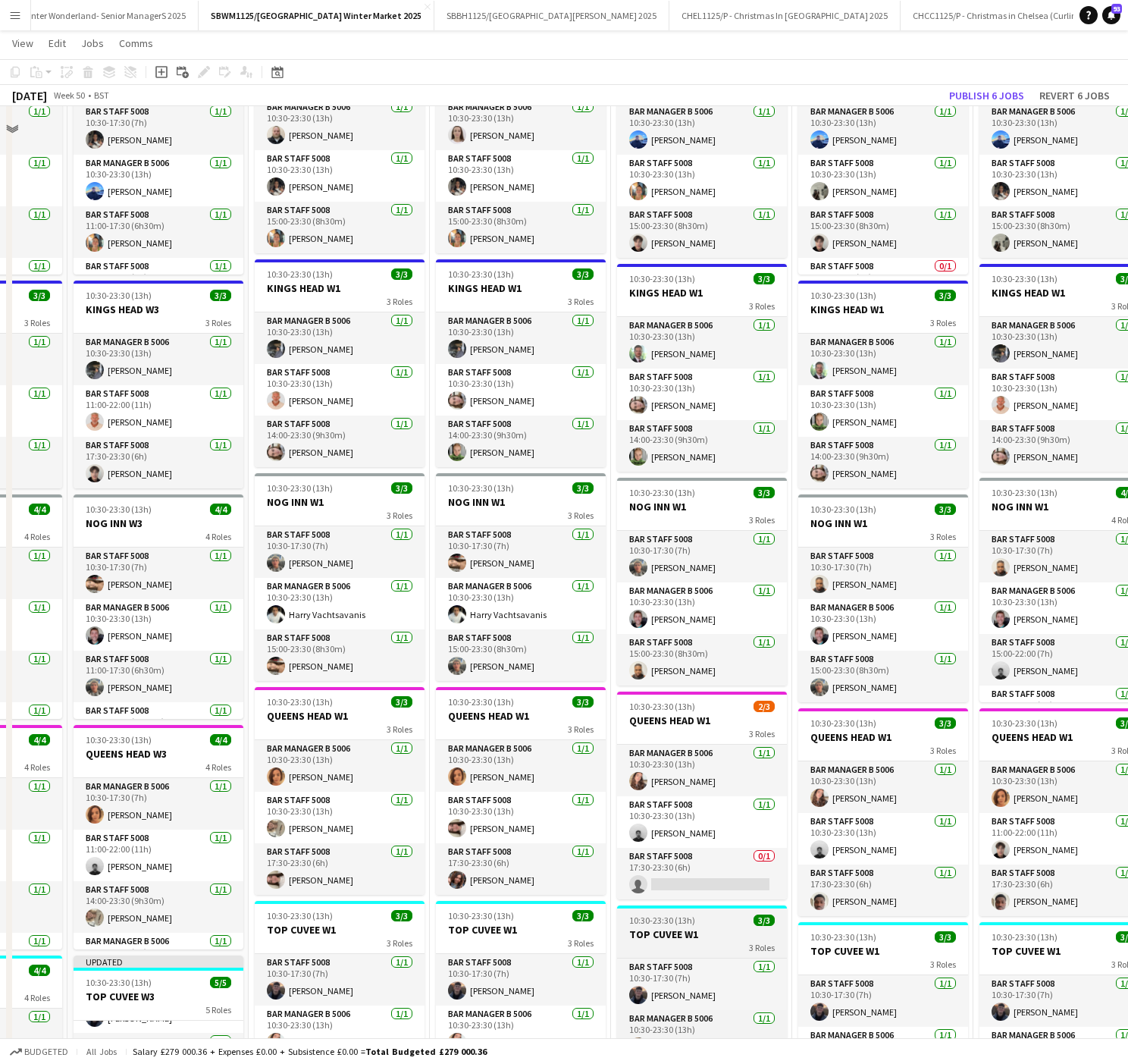
scroll to position [491, 0]
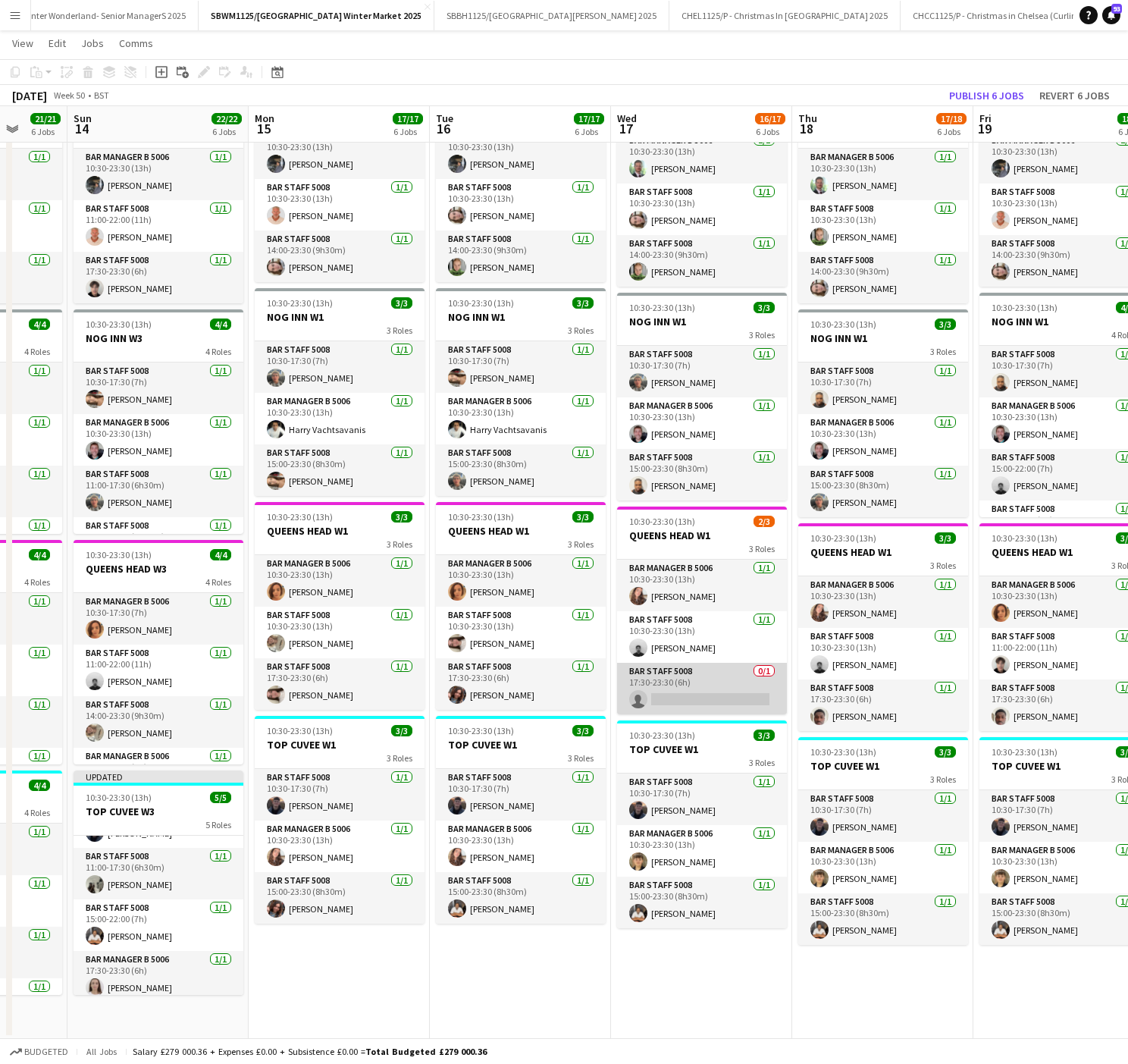
click at [717, 706] on app-card-role "Bar Staff 5008 0/1 17:30-23:30 (6h) single-neutral-actions" at bounding box center [702, 688] width 170 height 51
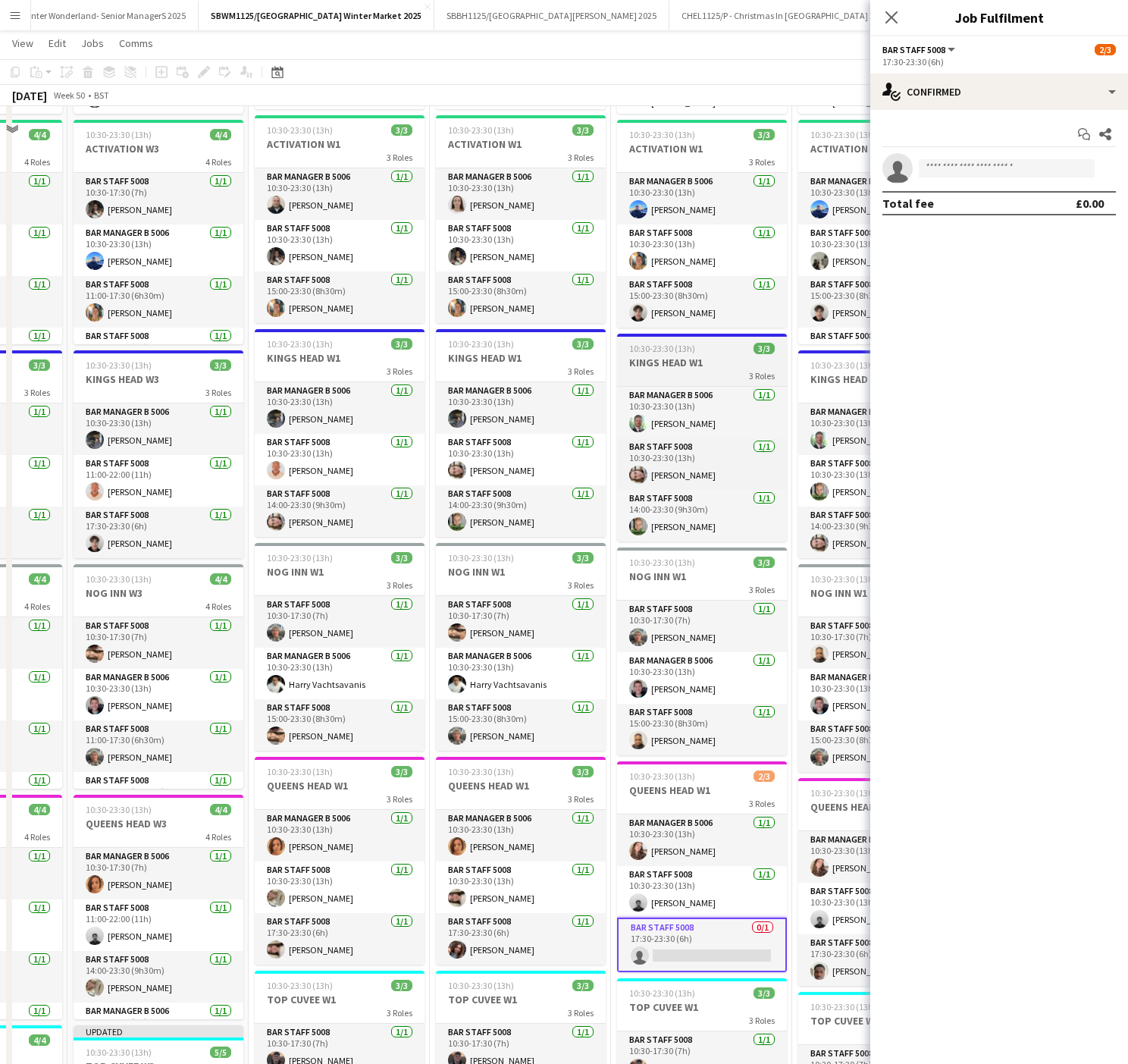
scroll to position [188, 0]
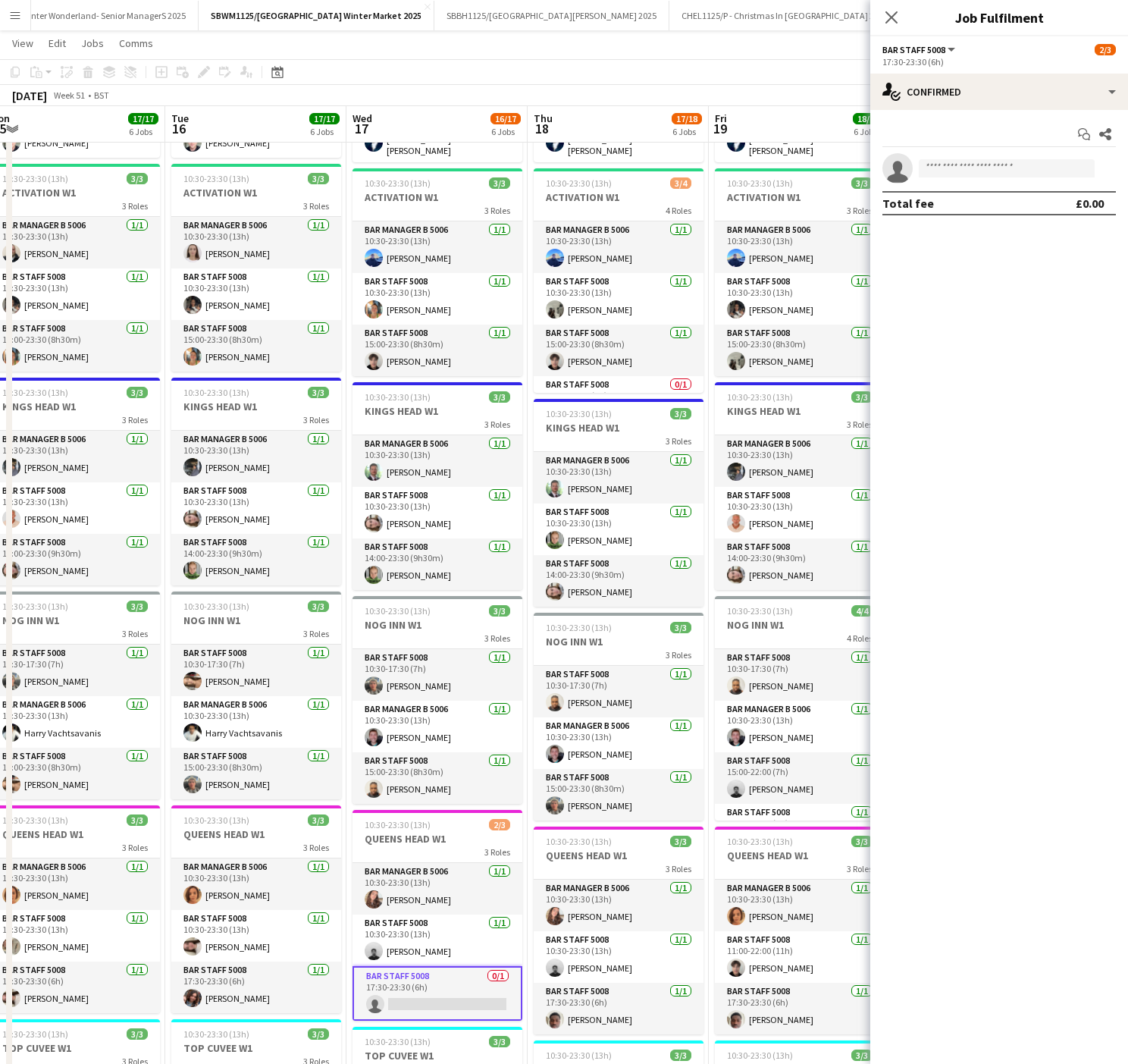
drag, startPoint x: 694, startPoint y: 720, endPoint x: 500, endPoint y: 717, distance: 194.0
click at [508, 718] on app-calendar-viewport "Thu 11 15/18 6 Jobs Fri 12 18/18 6 Jobs Sat 13 21/21 6 Jobs Sun 14 22/22 6 Jobs…" at bounding box center [564, 606] width 1128 height 1471
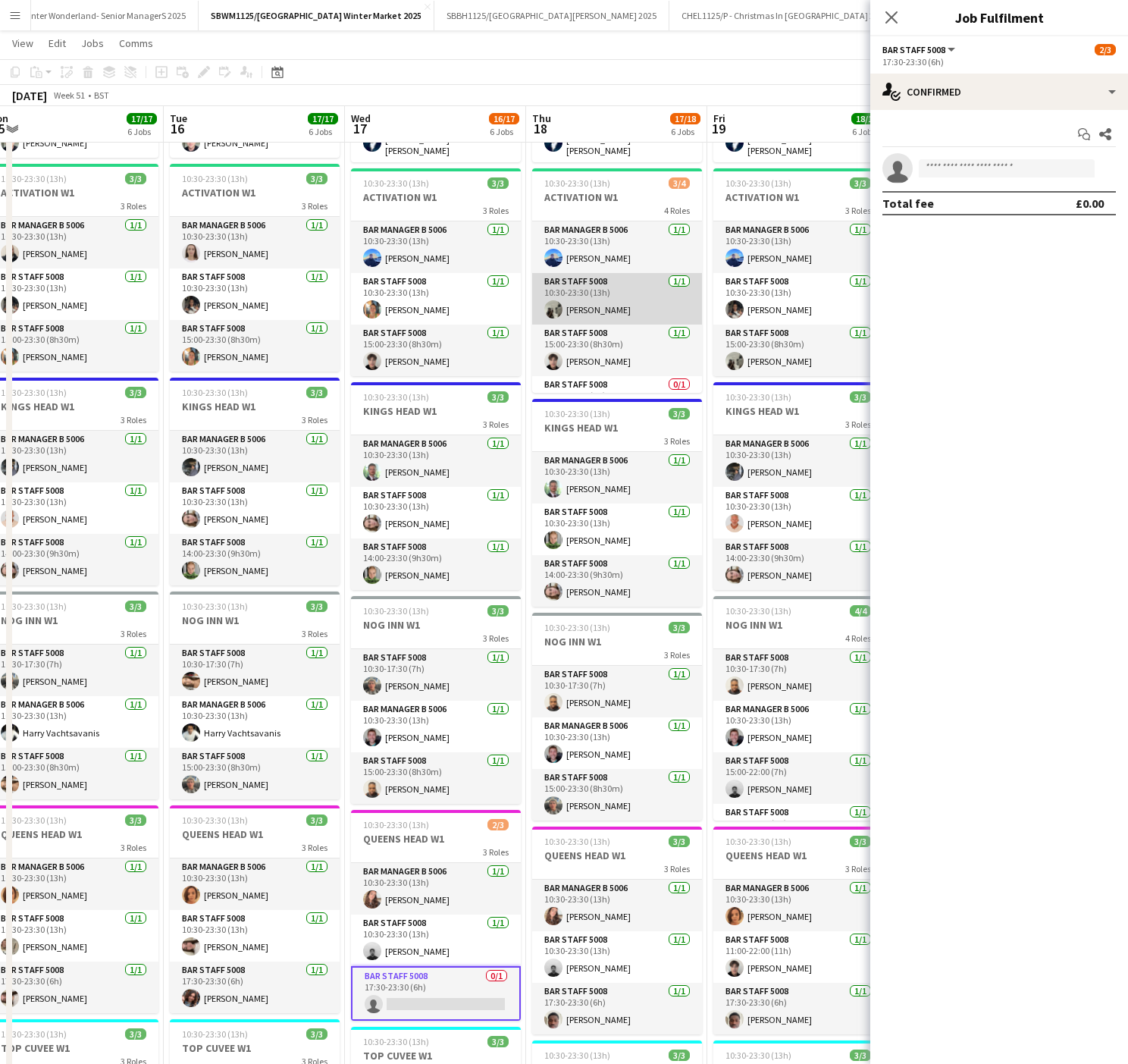
scroll to position [39, 0]
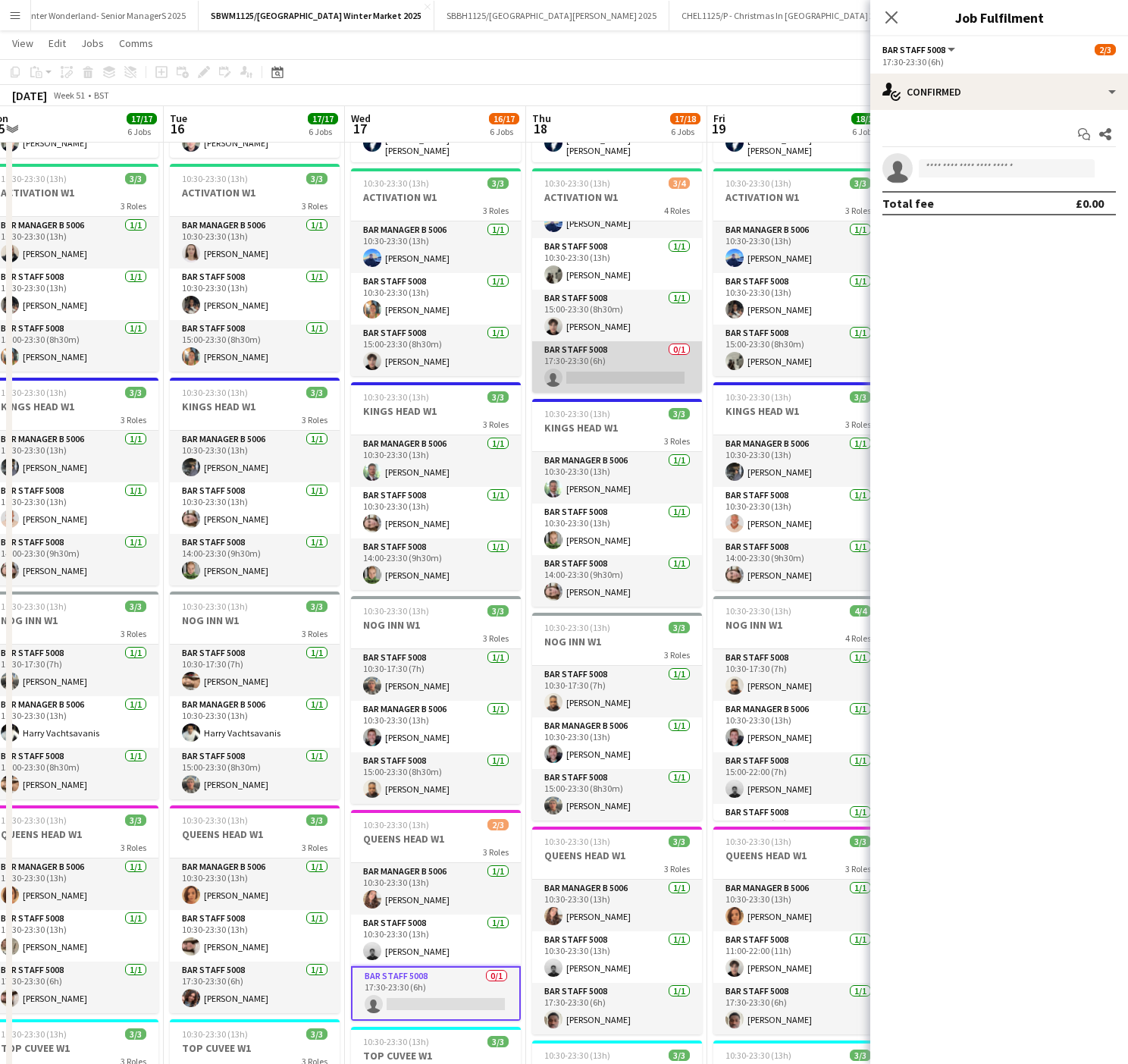
click at [604, 366] on app-card-role "Bar Staff 5008 0/1 17:30-23:30 (6h) single-neutral-actions" at bounding box center [617, 366] width 170 height 51
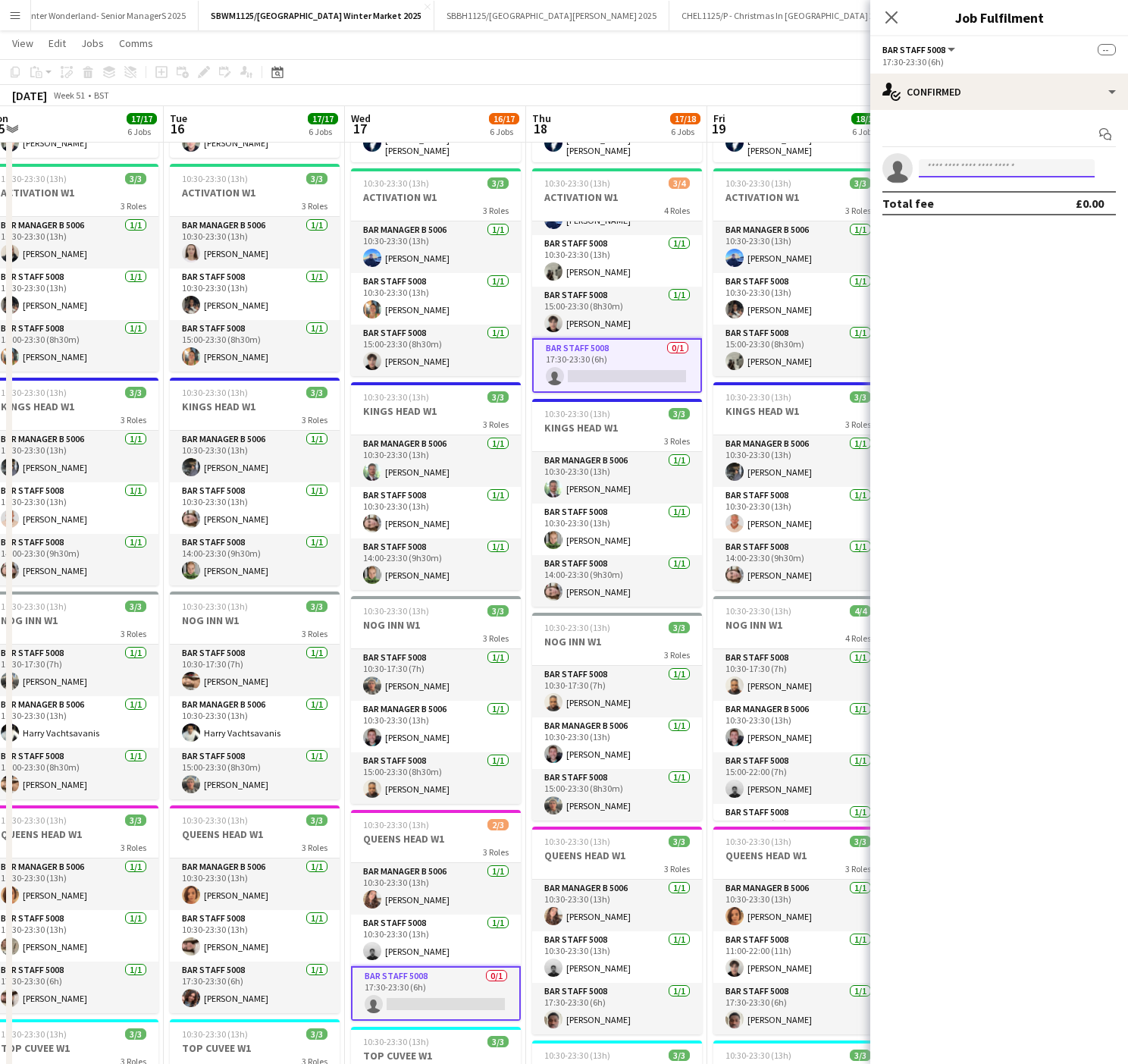
click at [944, 172] on input at bounding box center [1007, 168] width 176 height 18
type input "*****"
click at [995, 206] on span "[EMAIL_ADDRESS][DOMAIN_NAME]" at bounding box center [1007, 203] width 152 height 12
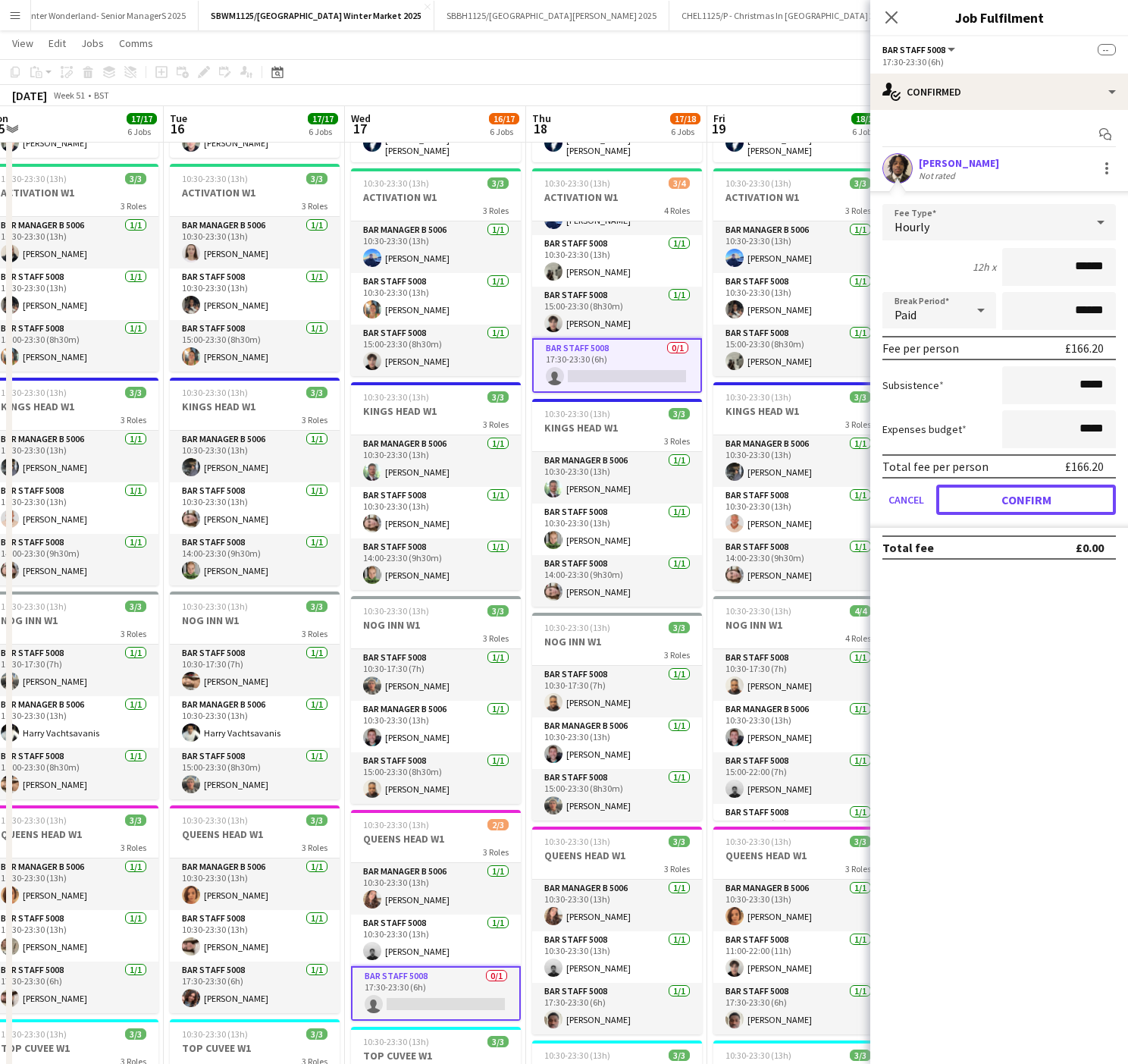
drag, startPoint x: 1070, startPoint y: 512, endPoint x: 1095, endPoint y: 526, distance: 28.7
click at [1070, 511] on button "Confirm" at bounding box center [1026, 500] width 180 height 31
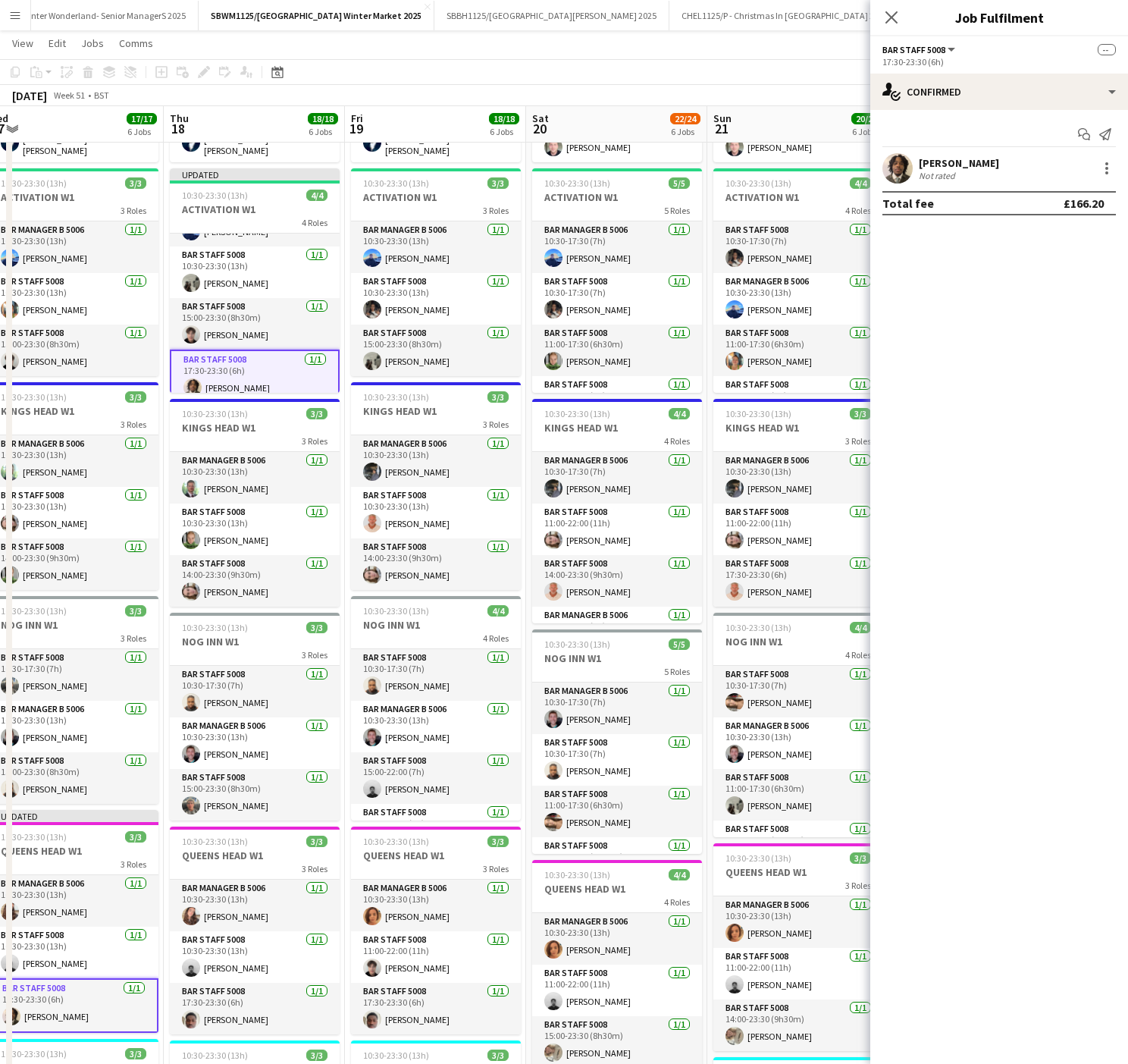
drag, startPoint x: 601, startPoint y: 661, endPoint x: 523, endPoint y: 630, distance: 83.9
click at [0, 695] on html "Menu Boards Boards Boards All jobs Status Workforce Workforce My Workforce Recr…" at bounding box center [564, 590] width 1128 height 1556
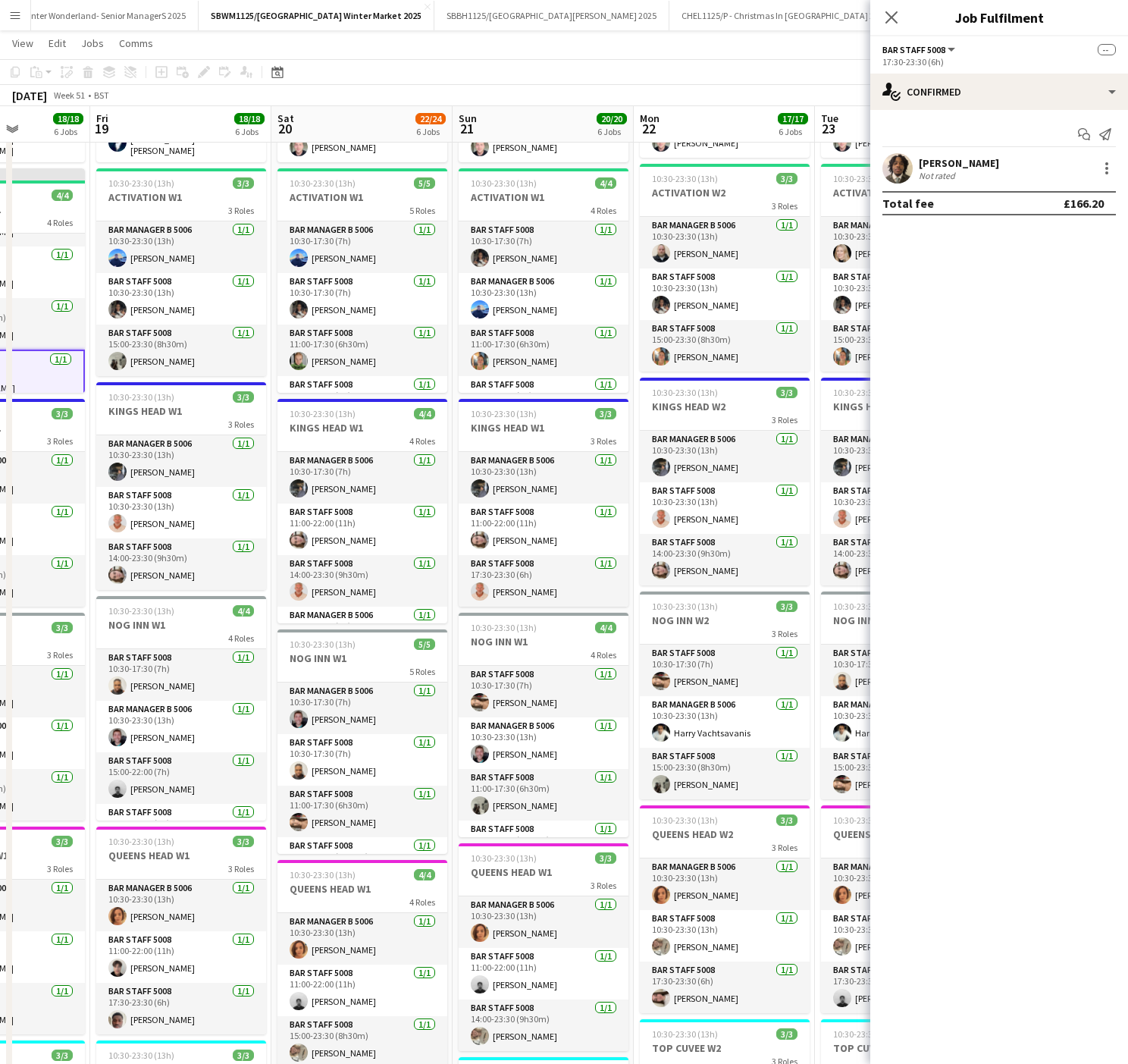
drag, startPoint x: 481, startPoint y: 621, endPoint x: 0, endPoint y: 608, distance: 481.2
click at [0, 614] on html "Menu Boards Boards Boards All jobs Status Workforce Workforce My Workforce Recr…" at bounding box center [564, 590] width 1128 height 1556
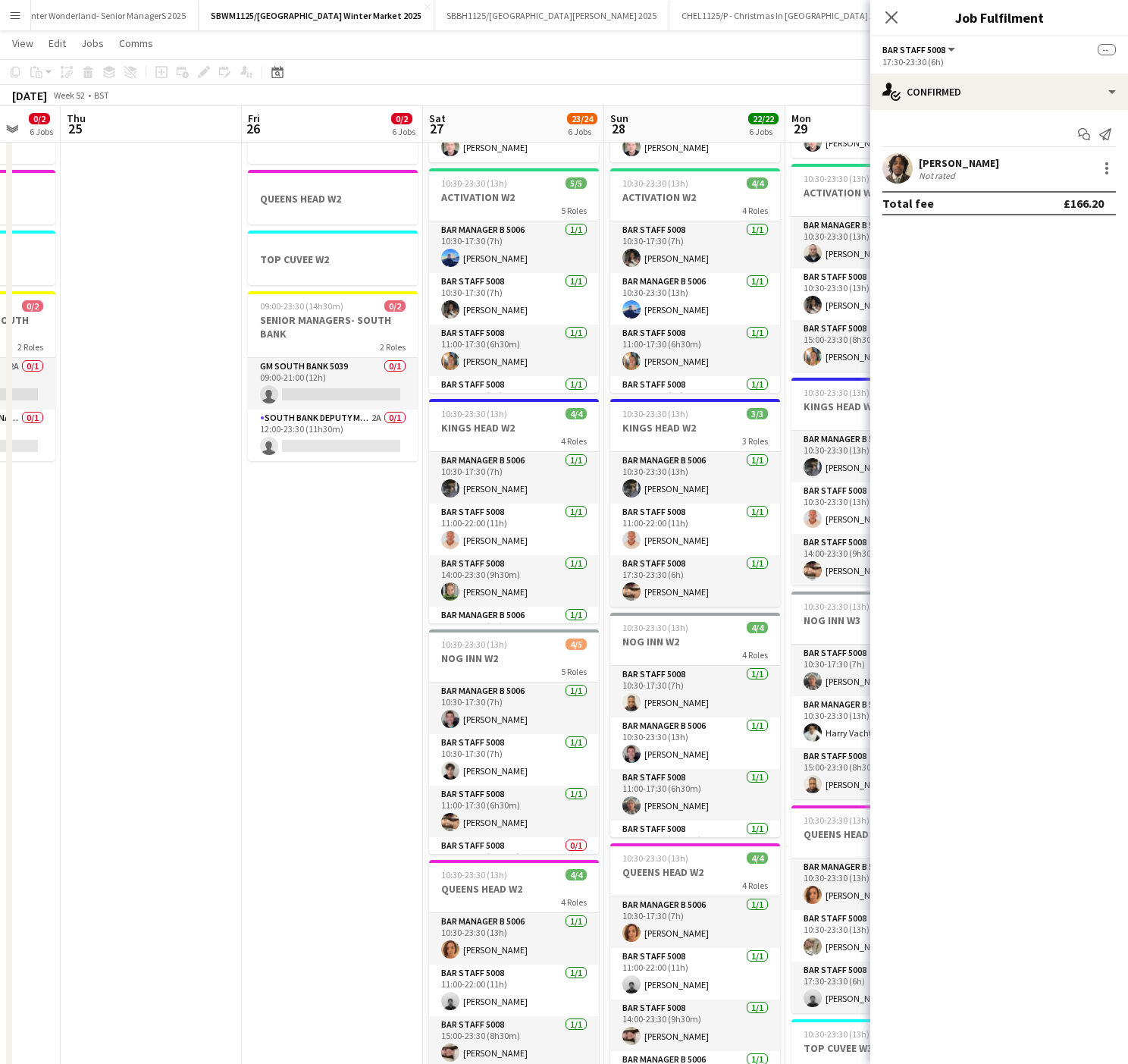
drag, startPoint x: 627, startPoint y: 603, endPoint x: 43, endPoint y: 609, distance: 584.0
click at [47, 611] on app-calendar-viewport "Sun 21 20/20 6 Jobs Mon 22 17/17 6 Jobs Tue 23 17/17 6 Jobs Wed 24 0/2 6 Jobs T…" at bounding box center [564, 606] width 1128 height 1471
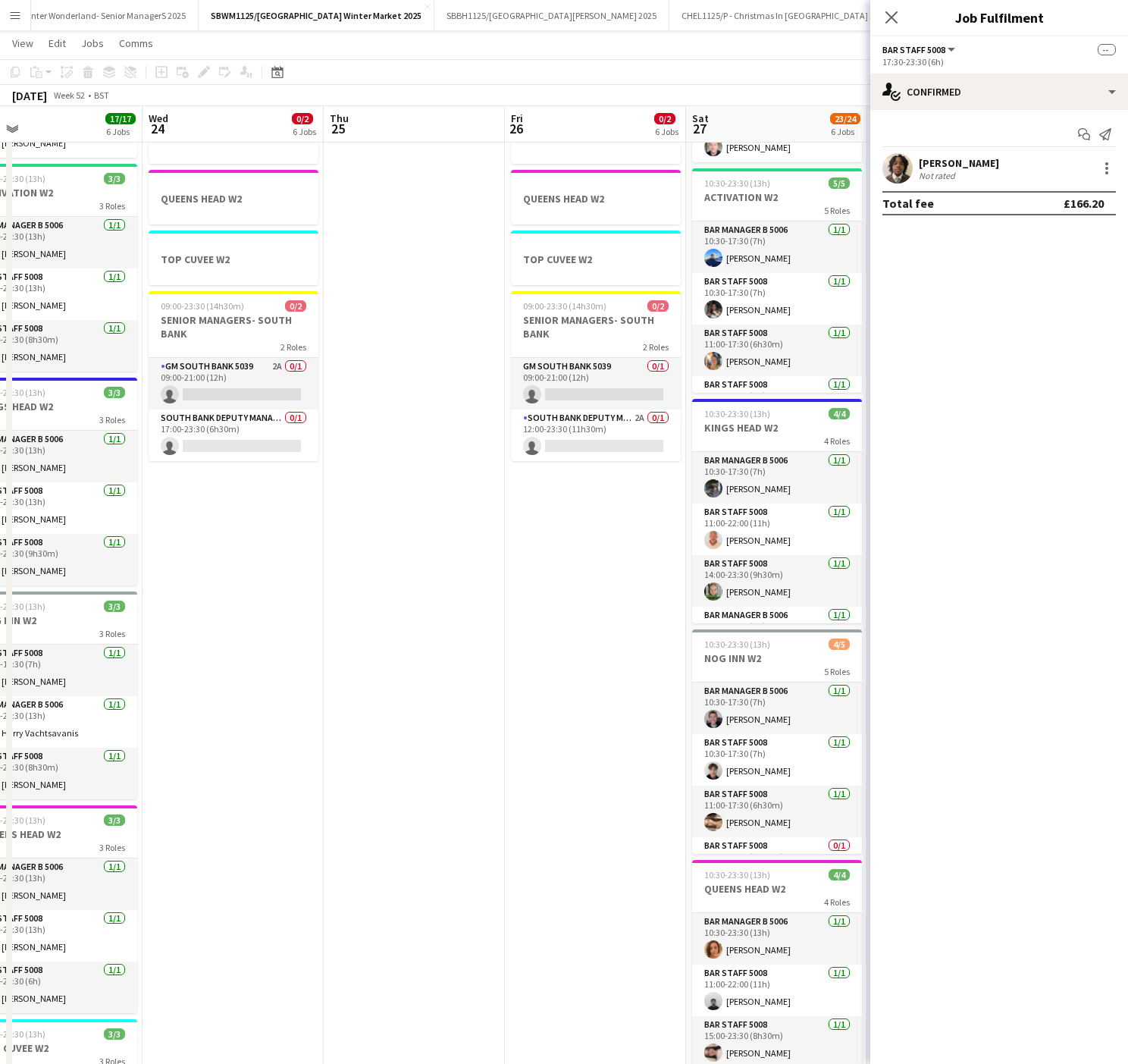
scroll to position [0, 407]
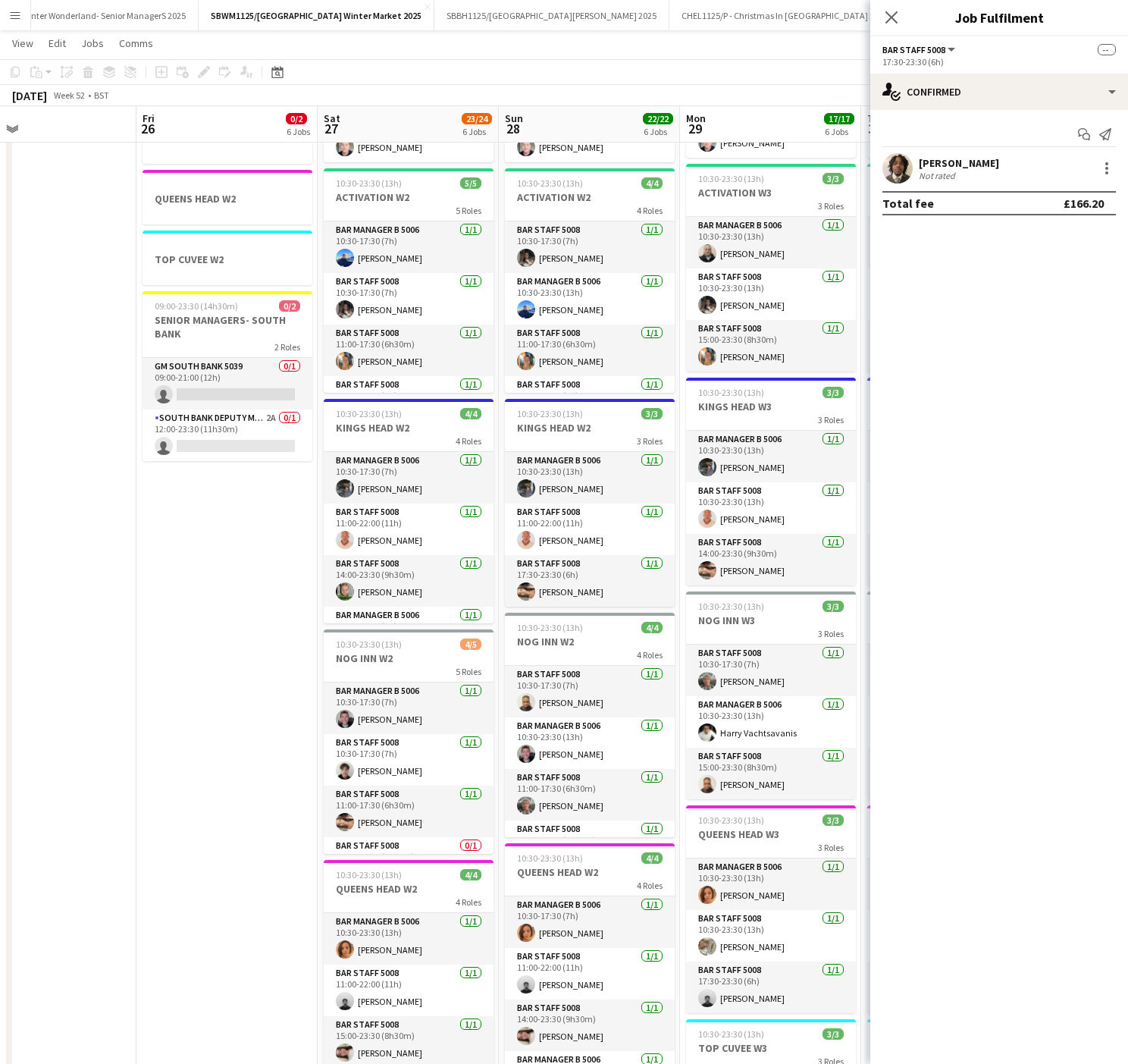
drag, startPoint x: 666, startPoint y: 665, endPoint x: 611, endPoint y: 665, distance: 55.0
click at [611, 665] on app-calendar-viewport "Tue 23 17/17 6 Jobs Wed 24 0/2 6 Jobs Thu 25 Fri 26 0/2 6 Jobs Sat 27 23/24 6 J…" at bounding box center [564, 606] width 1128 height 1471
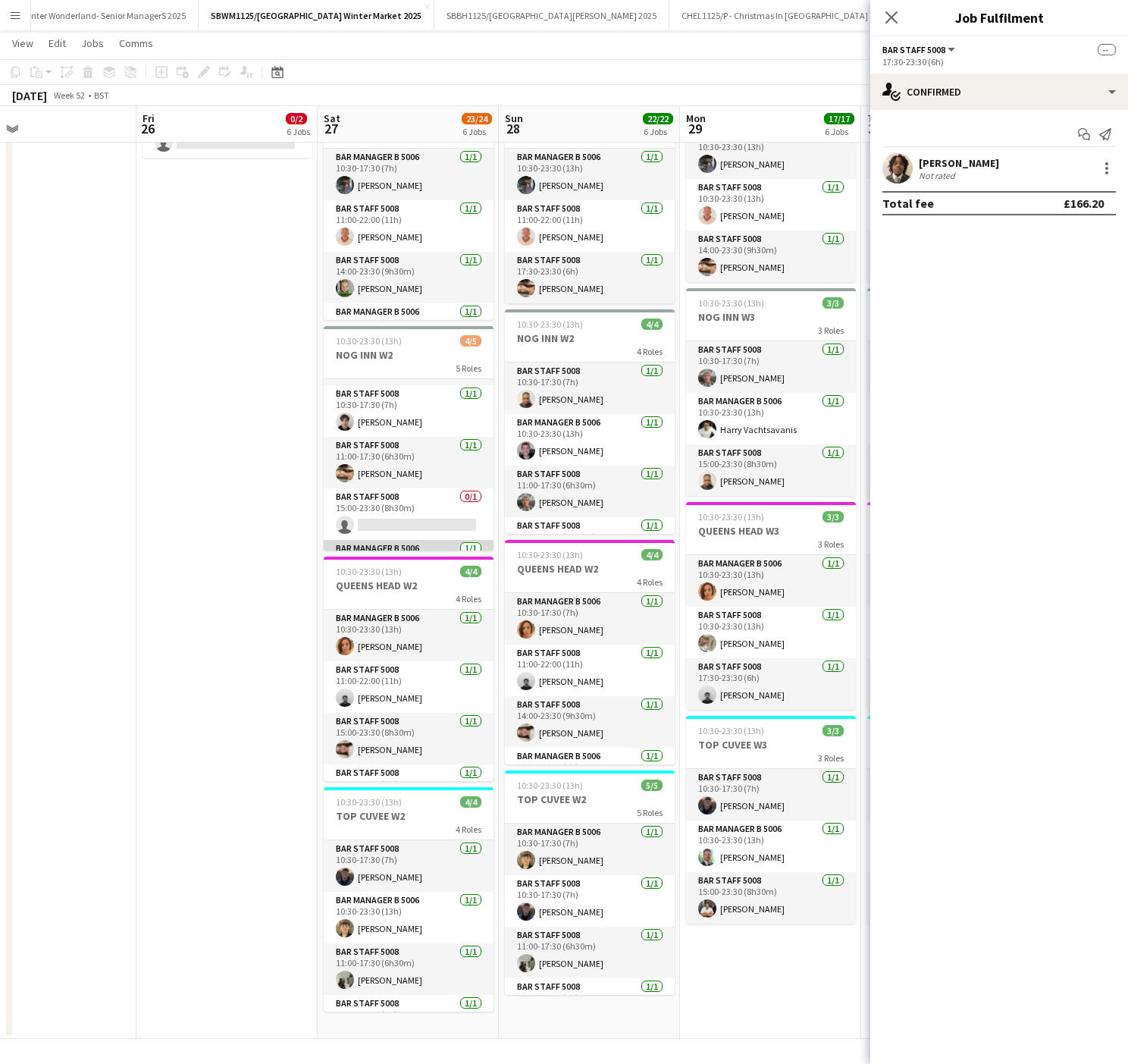
scroll to position [91, 0]
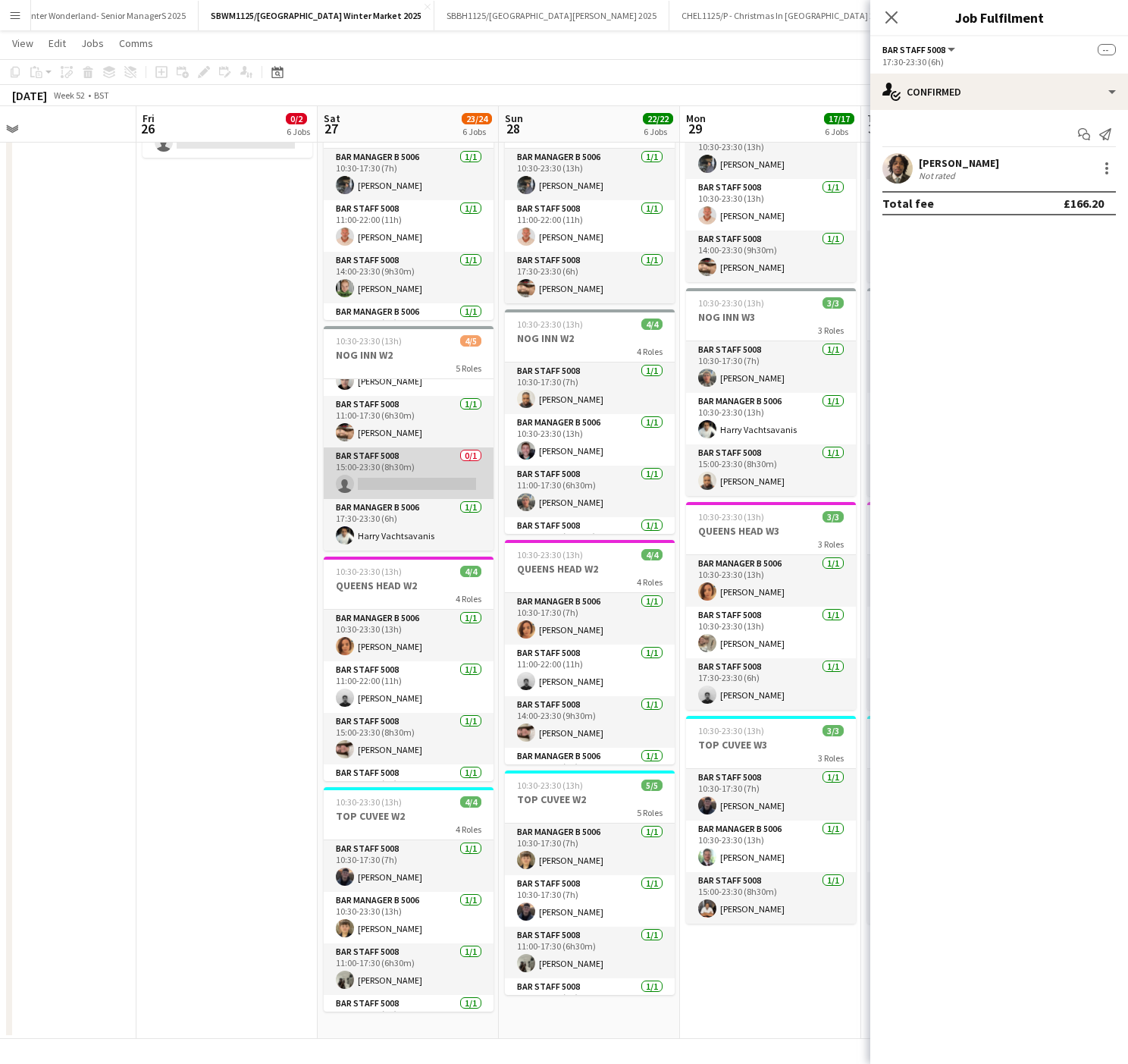
click at [407, 467] on app-card-role "Bar Staff 5008 0/1 15:00-23:30 (8h30m) single-neutral-actions" at bounding box center [408, 472] width 170 height 51
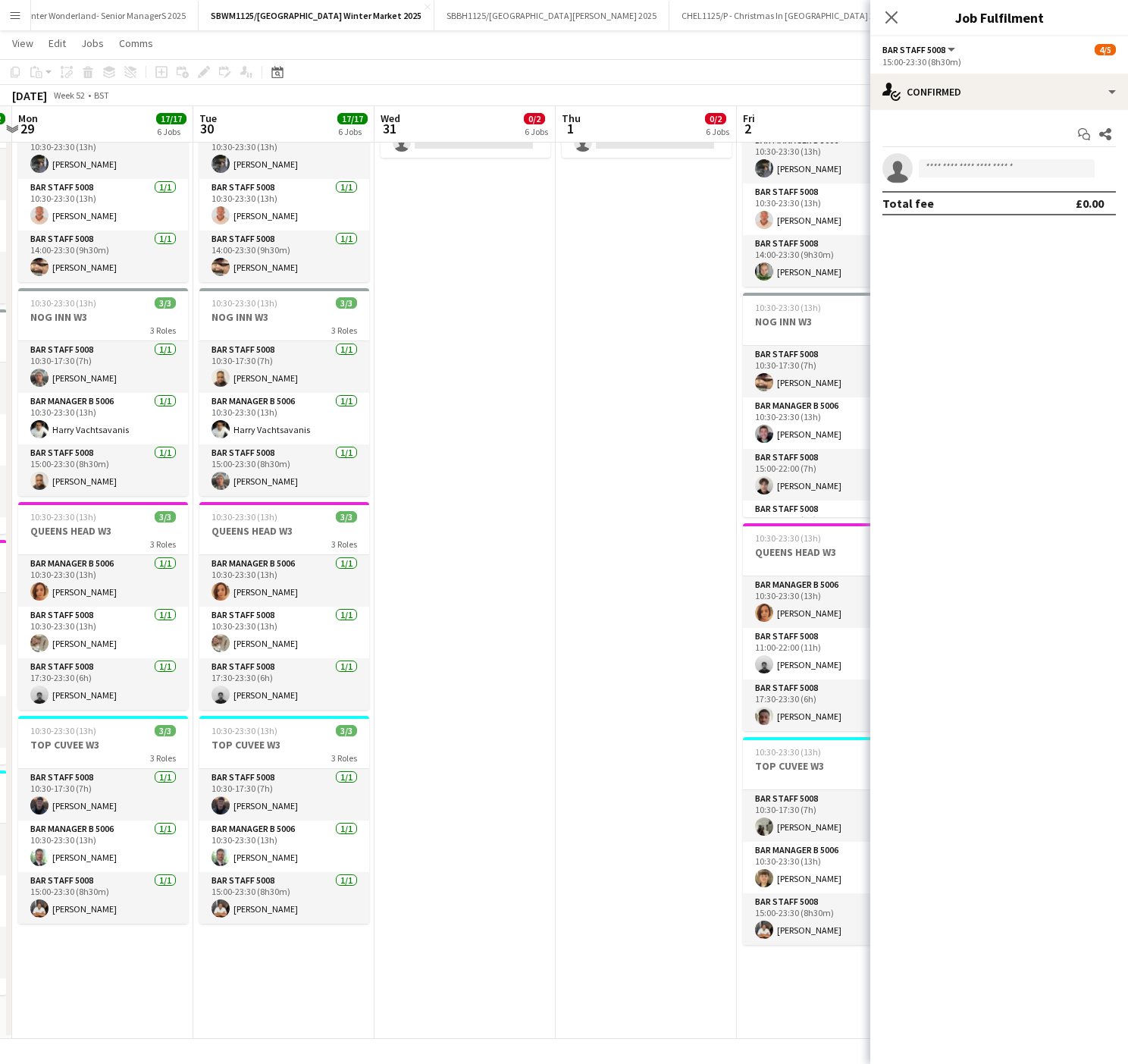
scroll to position [0, 403]
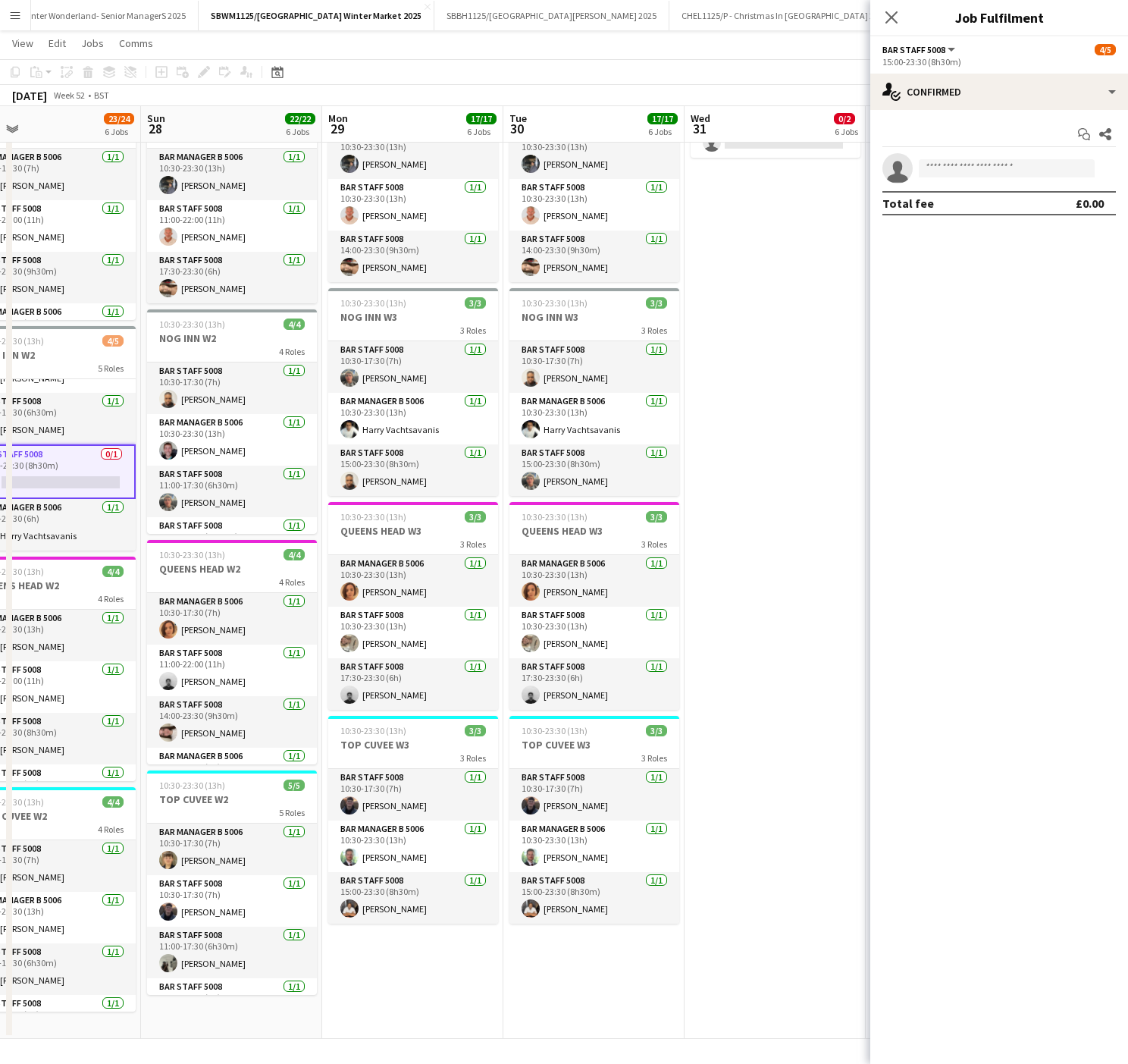
drag, startPoint x: 805, startPoint y: 740, endPoint x: 447, endPoint y: 748, distance: 358.1
click at [447, 748] on app-calendar-viewport "Thu 25 Fri 26 0/2 6 Jobs Sat 27 23/24 6 Jobs Sun 28 22/22 6 Jobs Mon 29 17/17 6…" at bounding box center [564, 303] width 1128 height 1471
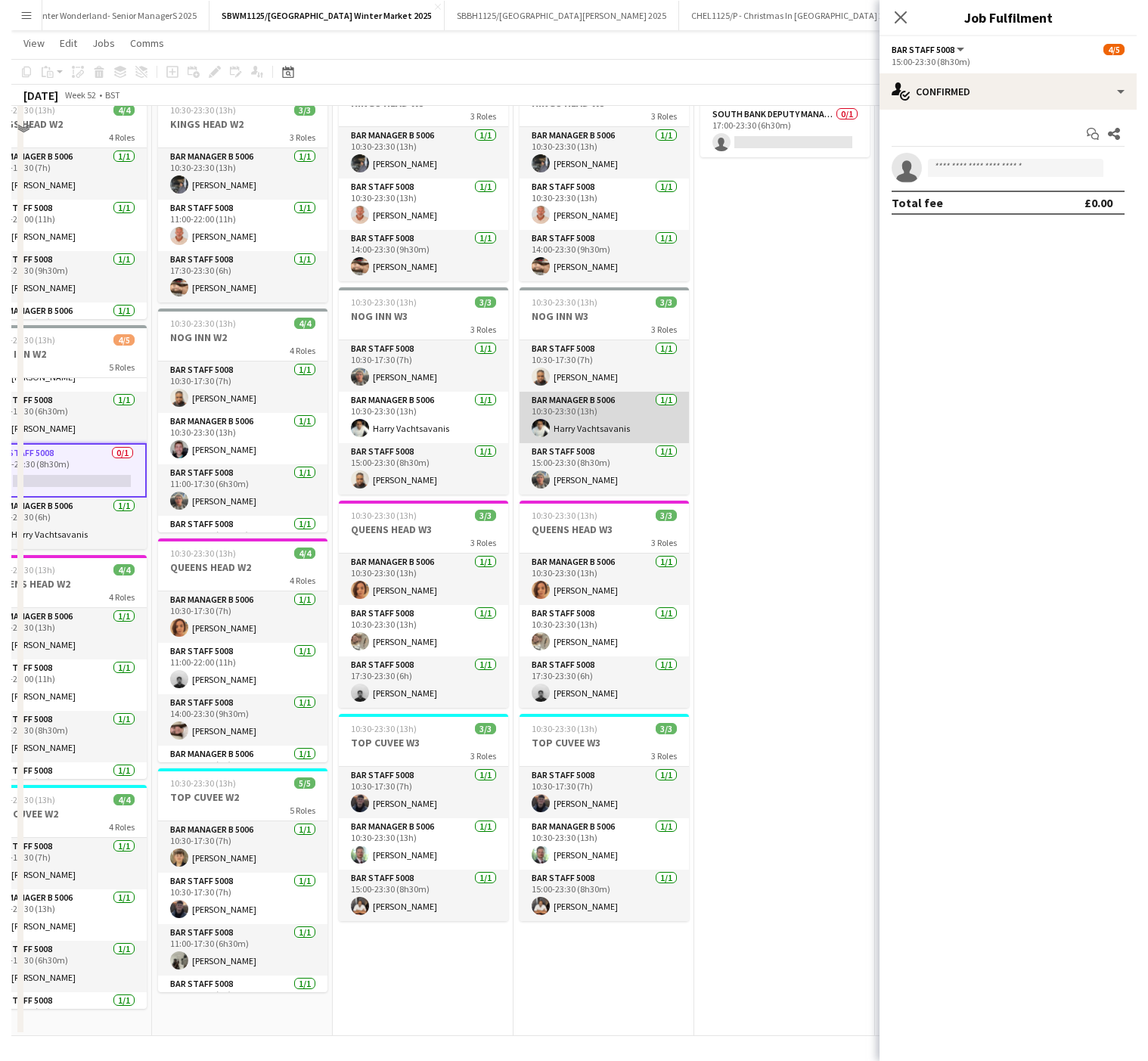
scroll to position [0, 0]
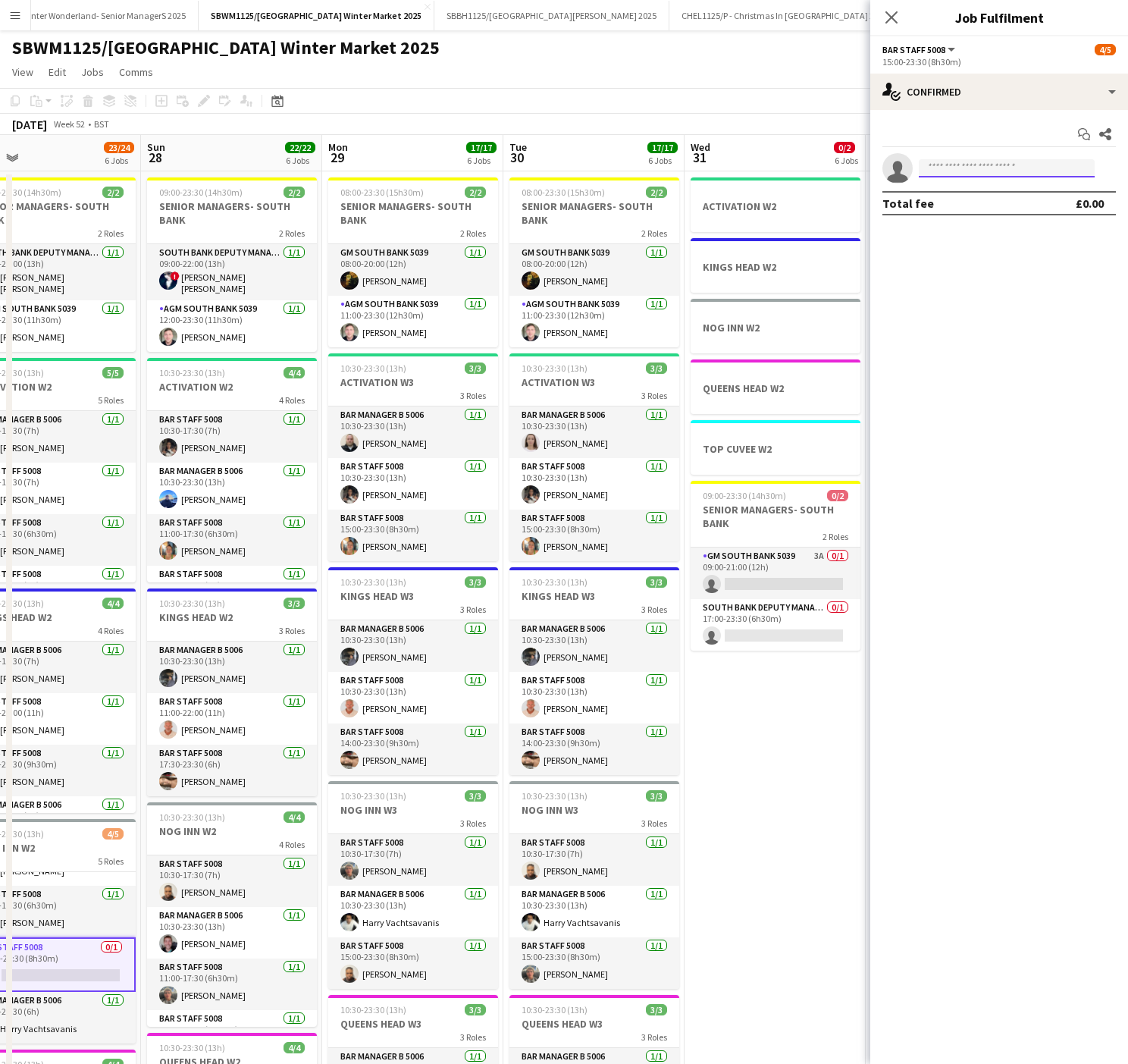
click at [969, 172] on input at bounding box center [1007, 168] width 176 height 18
type input "*****"
click at [973, 195] on span "[PERSON_NAME]" at bounding box center [974, 192] width 87 height 13
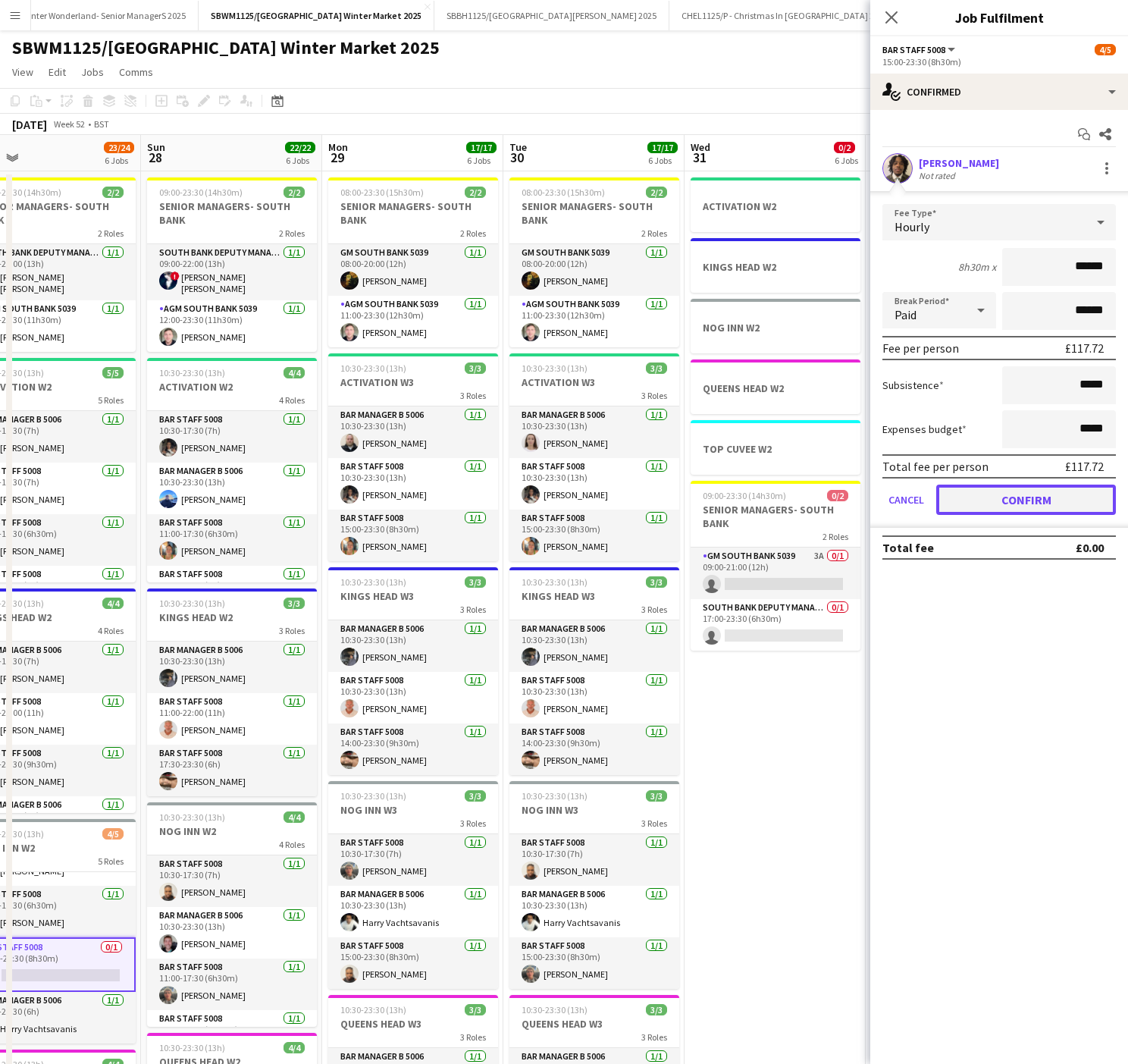
drag, startPoint x: 1074, startPoint y: 499, endPoint x: 548, endPoint y: 898, distance: 660.2
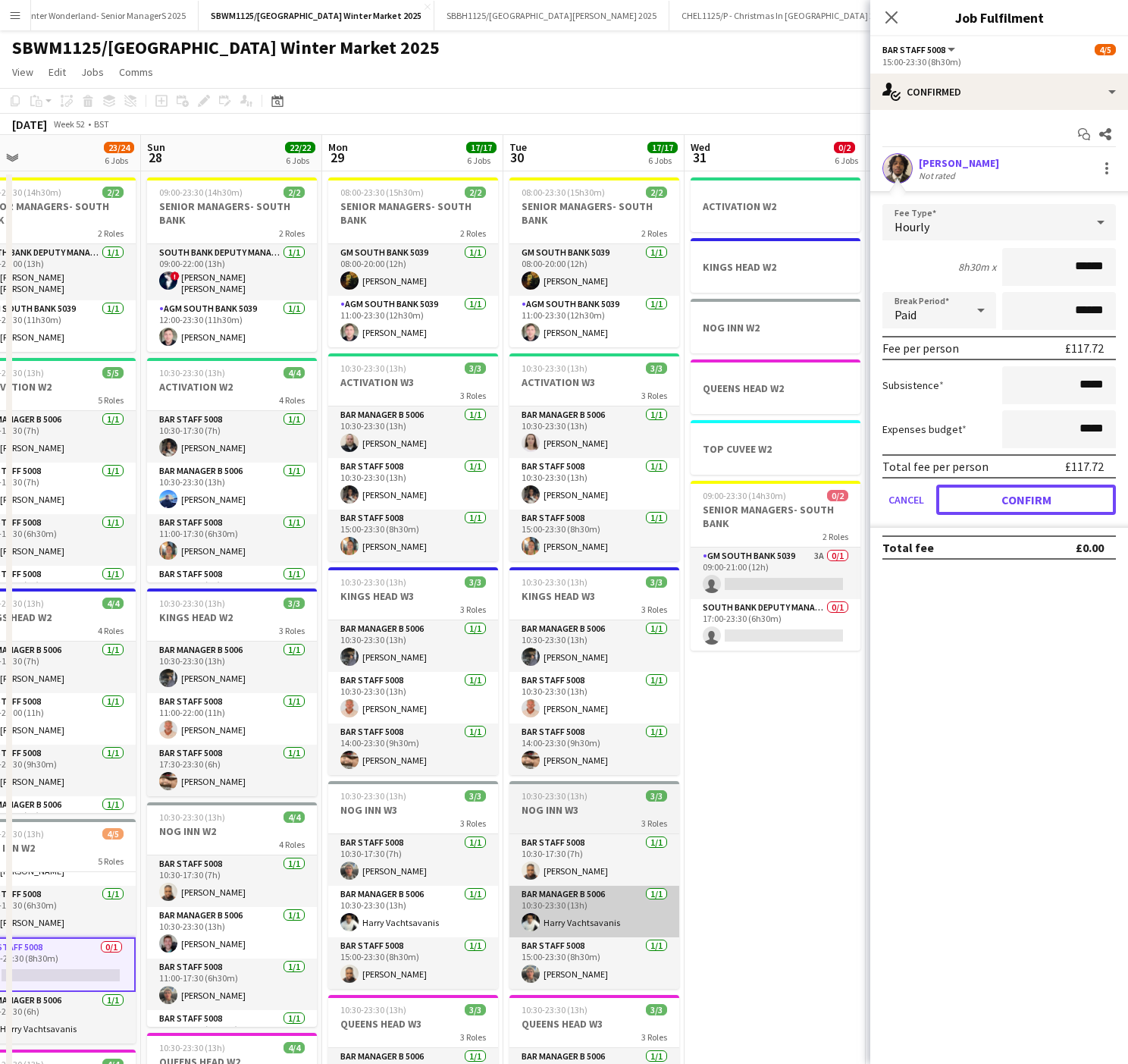
click at [1074, 499] on button "Confirm" at bounding box center [1026, 500] width 180 height 31
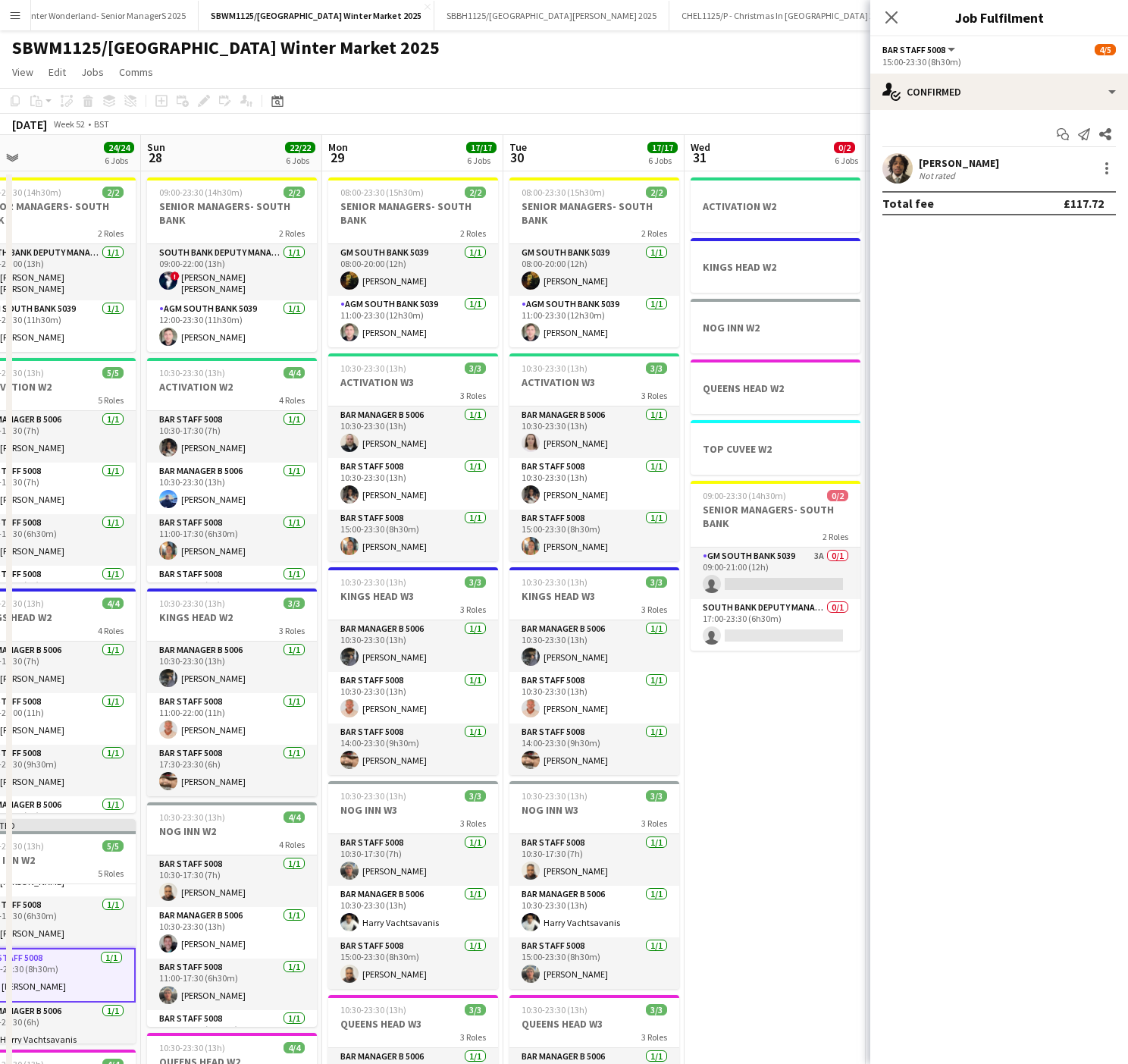
click at [703, 866] on app-date-cell "ACTIVATION W2 [GEOGRAPHIC_DATA] W2 NOG INN W2 [GEOGRAPHIC_DATA] W2 TOP CUVEE W2…" at bounding box center [774, 852] width 181 height 1360
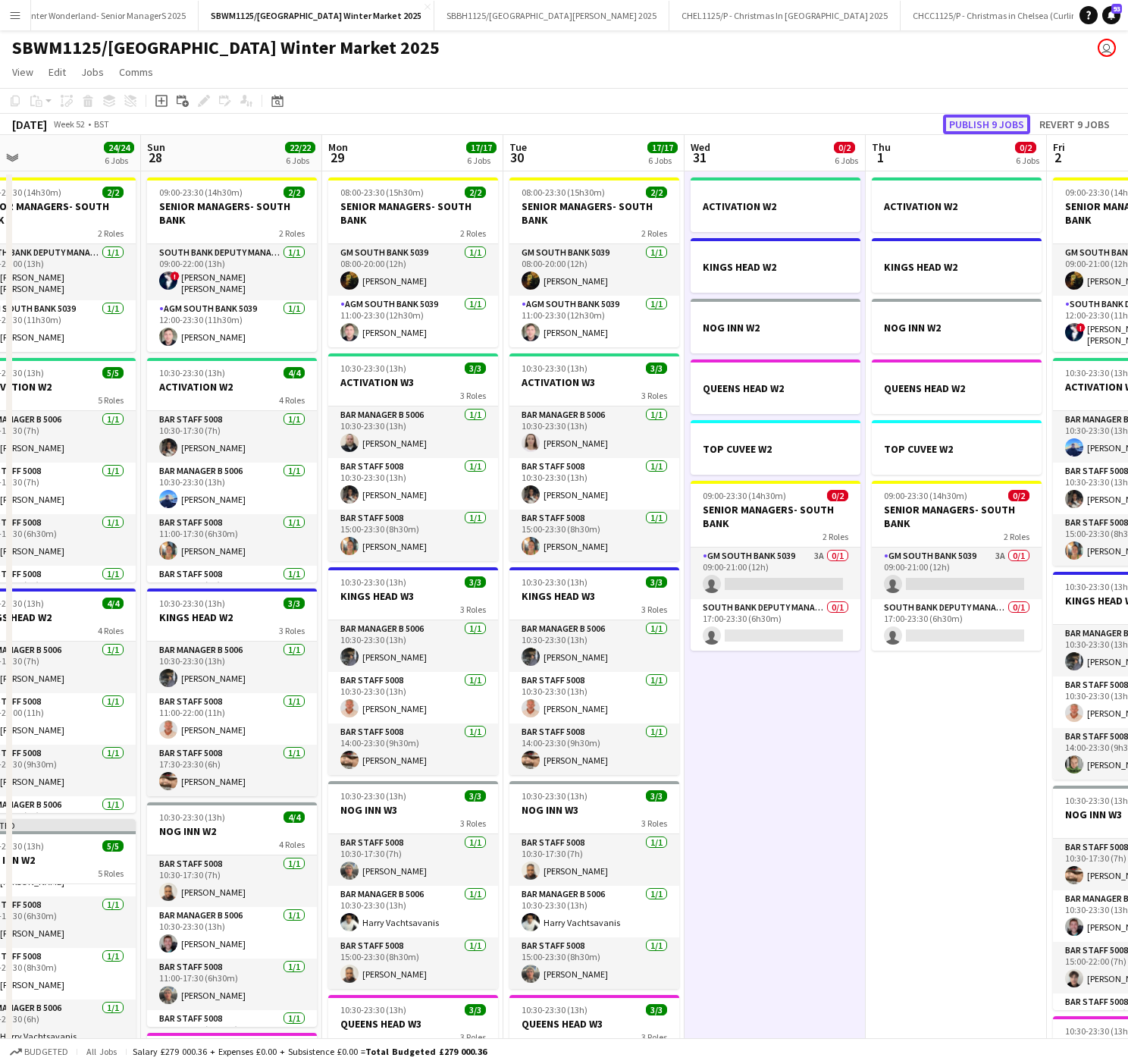
click at [989, 120] on button "Publish 9 jobs" at bounding box center [987, 124] width 87 height 20
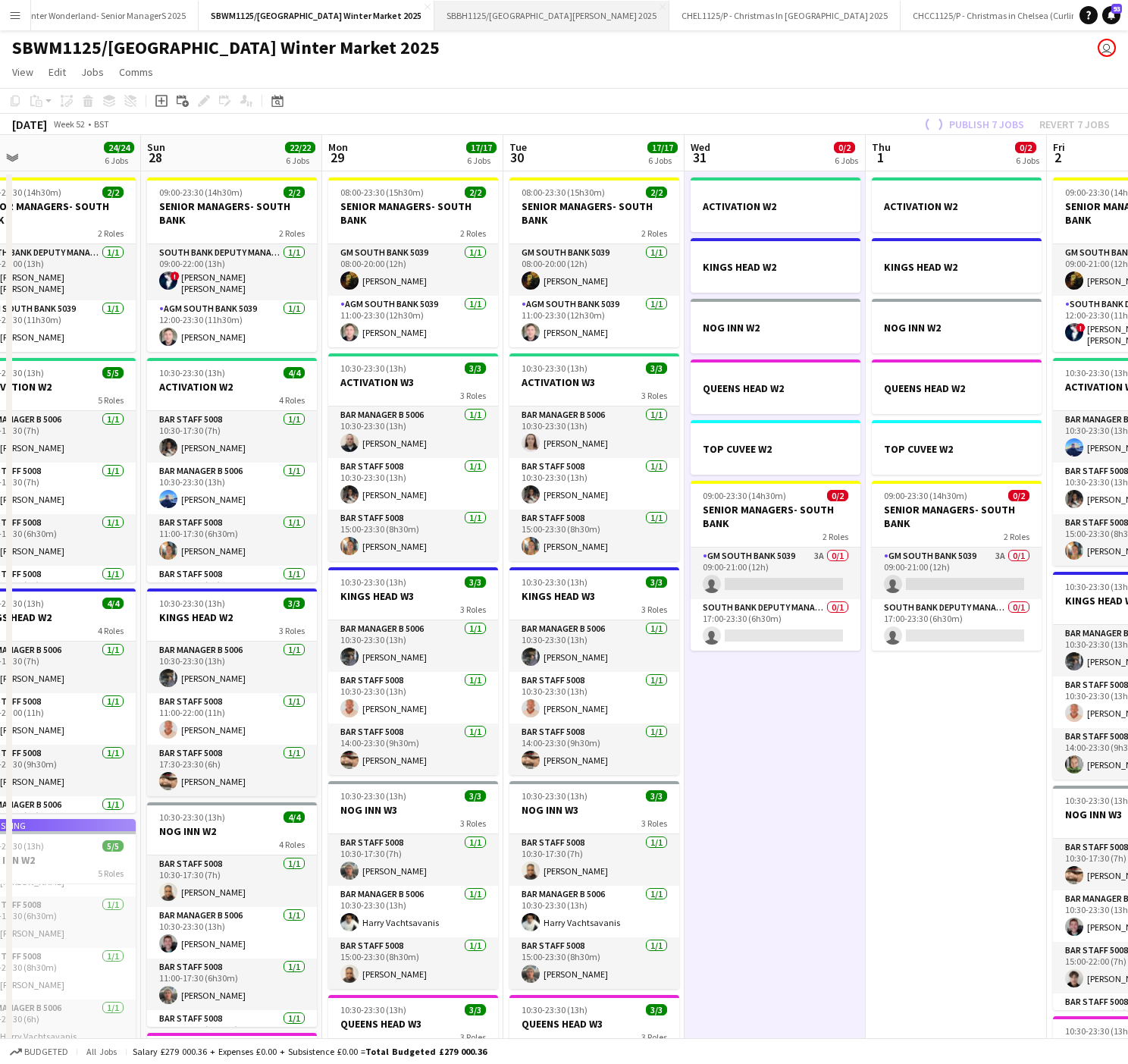
click at [548, 14] on button "SBBH1125/P [GEOGRAPHIC_DATA][PERSON_NAME] 2025 Close" at bounding box center [551, 15] width 235 height 30
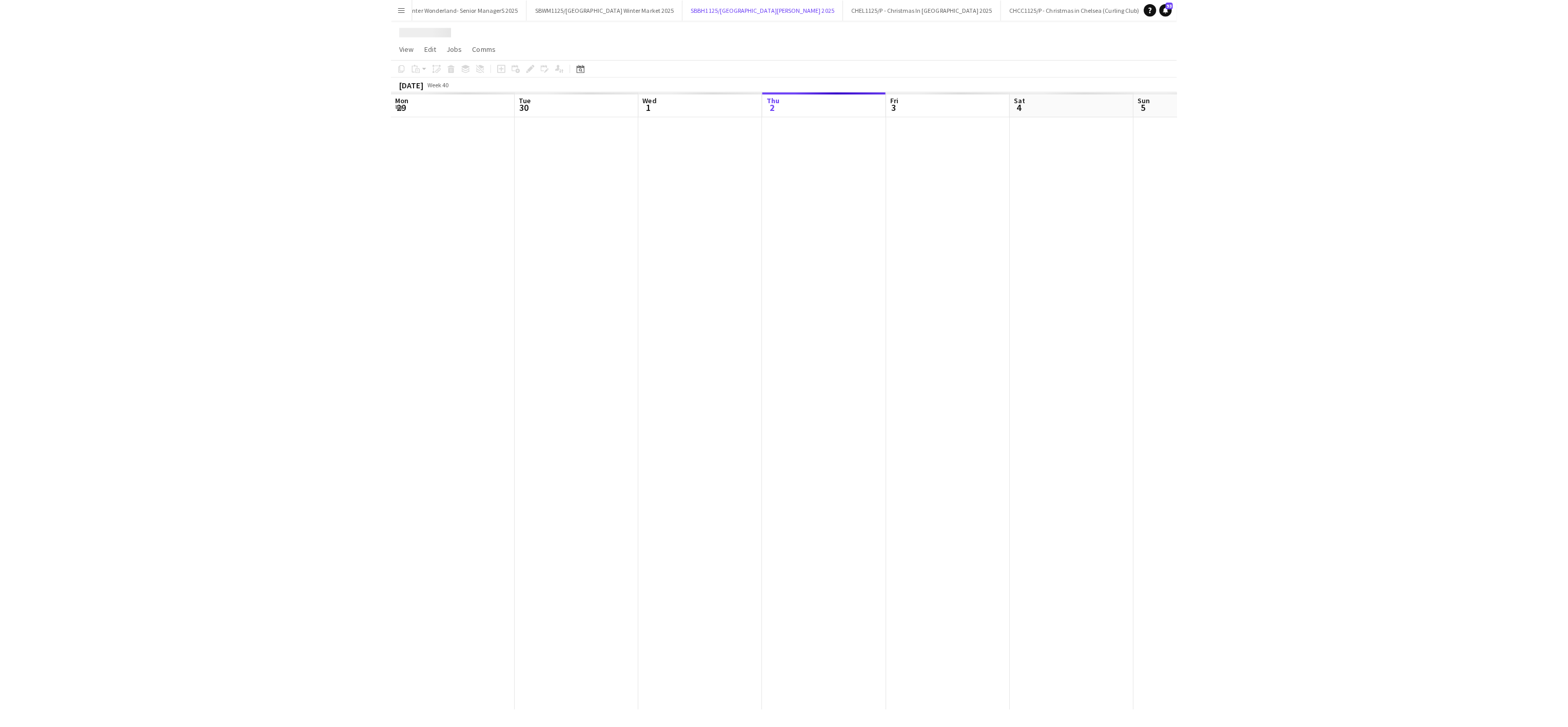
scroll to position [0, 245]
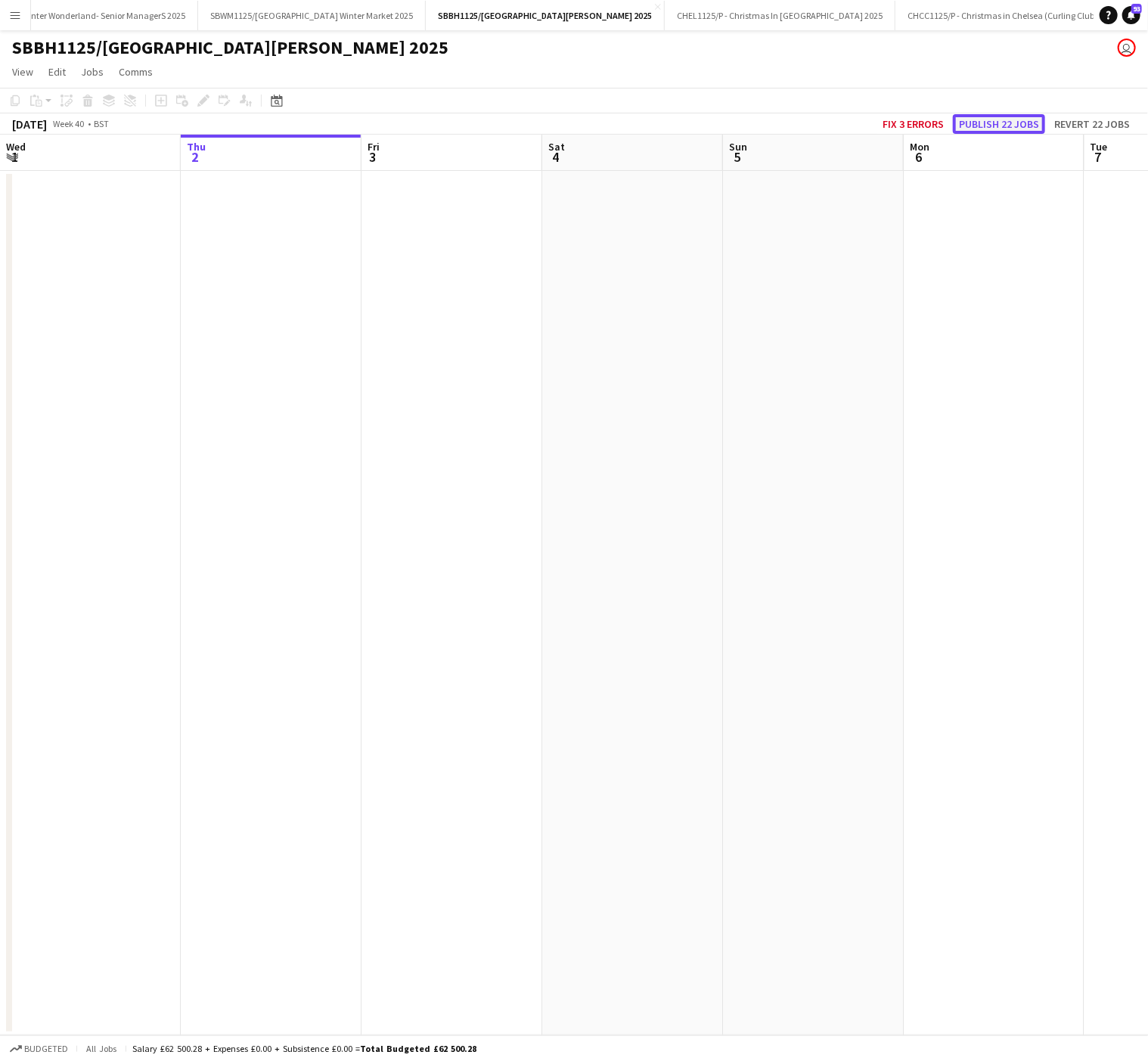
click at [996, 125] on button "Publish 22 jobs" at bounding box center [998, 124] width 92 height 20
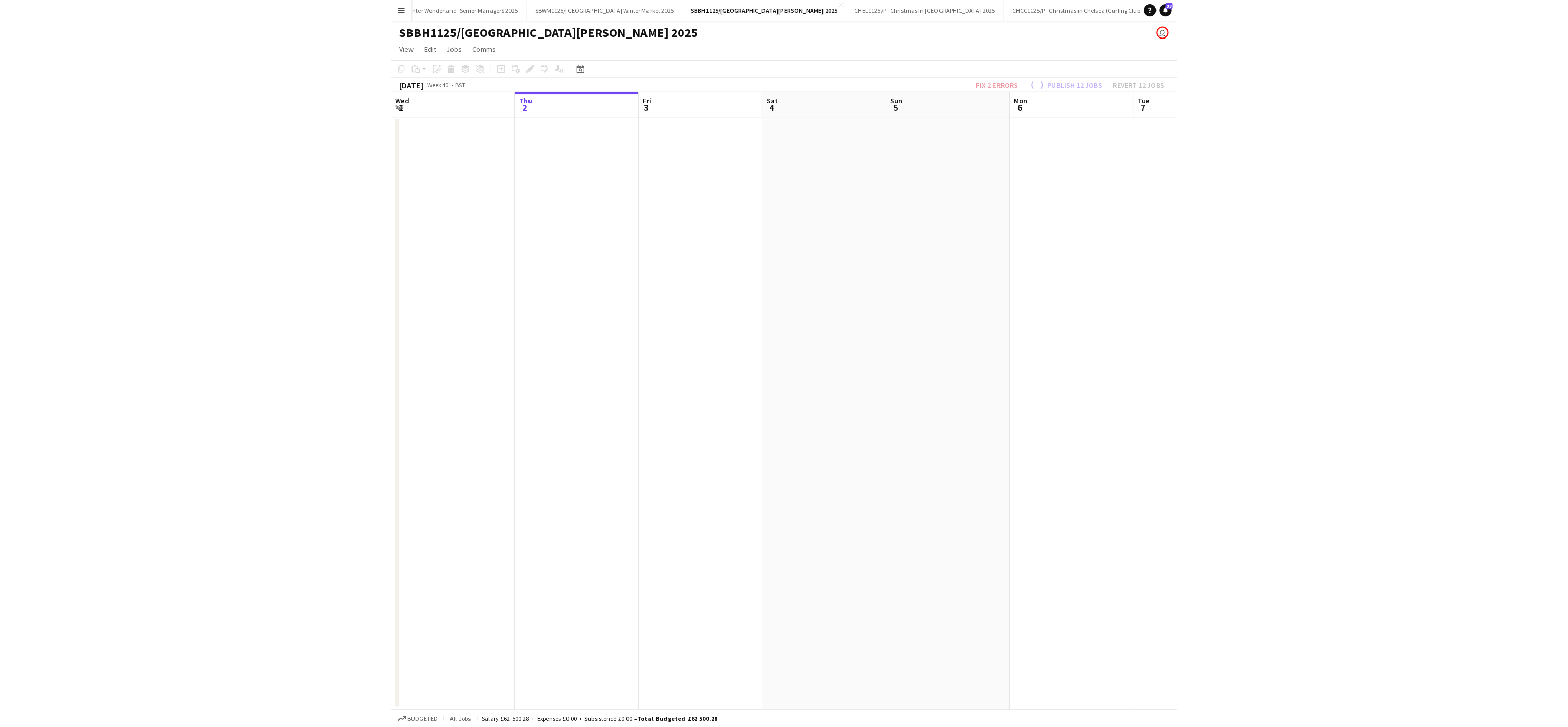
scroll to position [0, 0]
